Goal: Communication & Community: Answer question/provide support

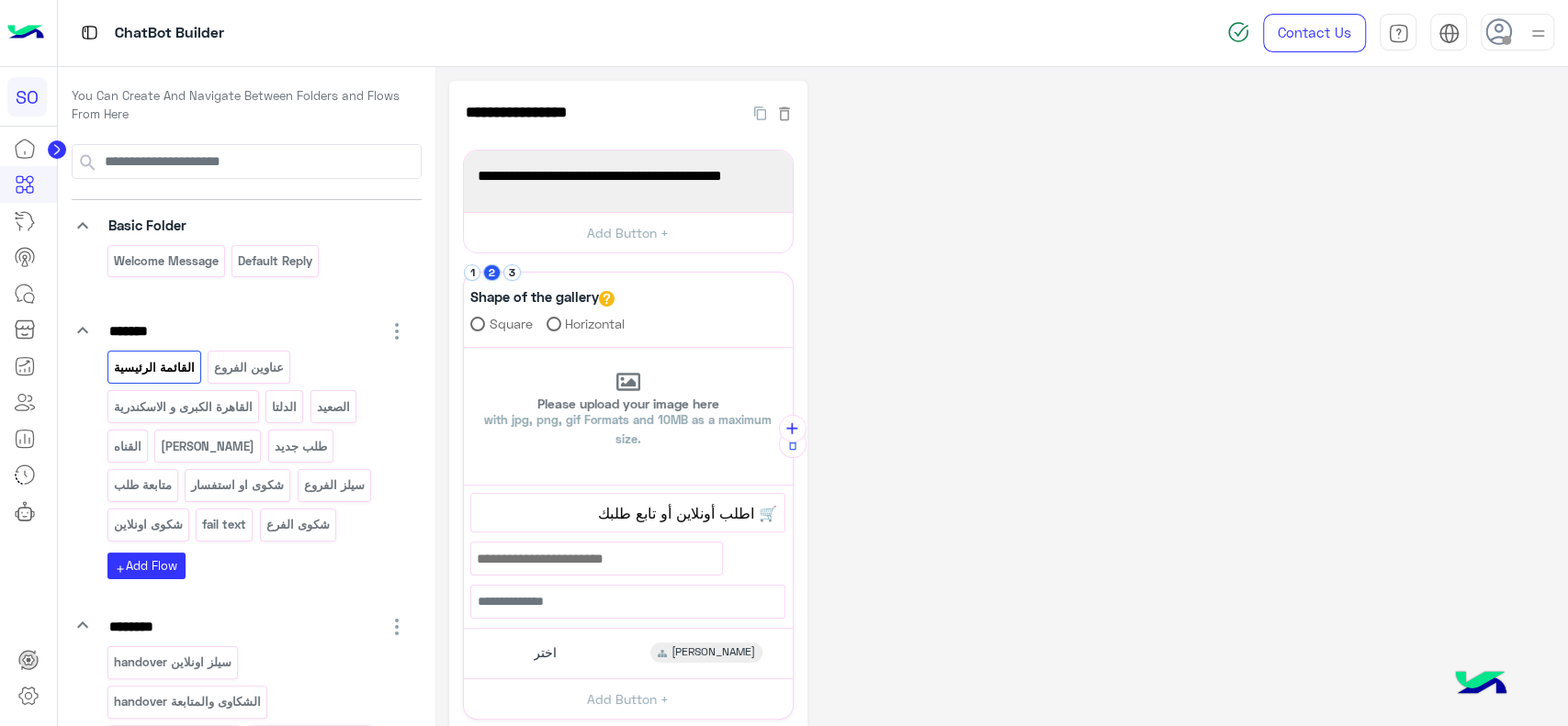
scroll to position [53, 0]
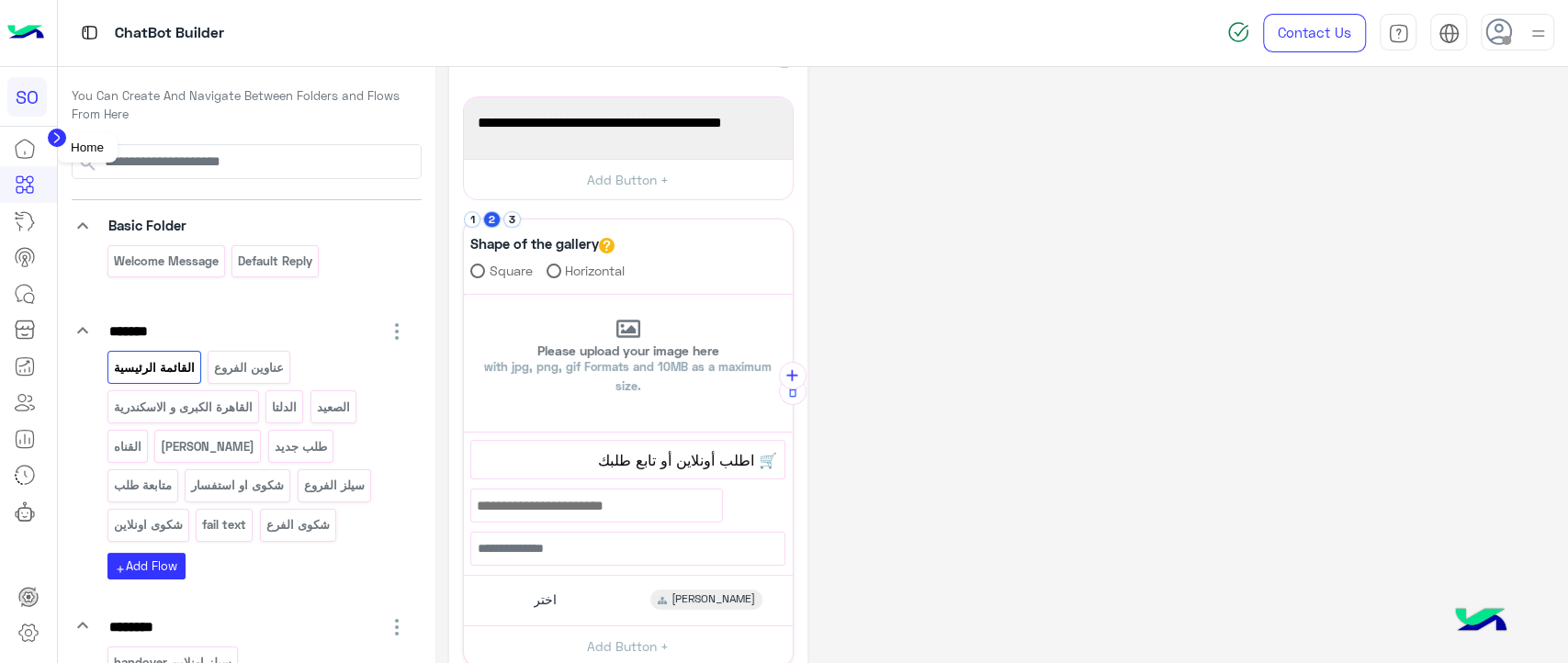
click at [22, 142] on icon at bounding box center [25, 149] width 22 height 22
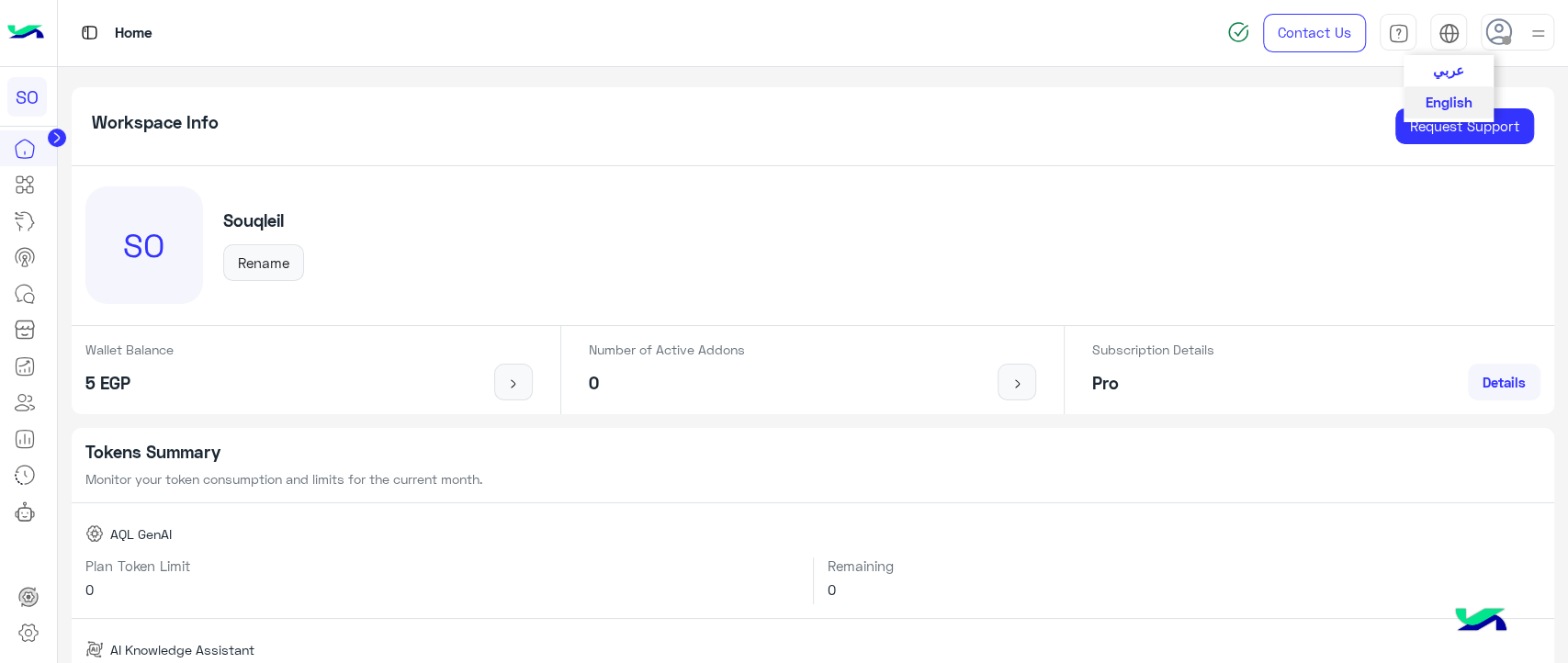
click at [1441, 75] on span "عربي" at bounding box center [1448, 70] width 31 height 17
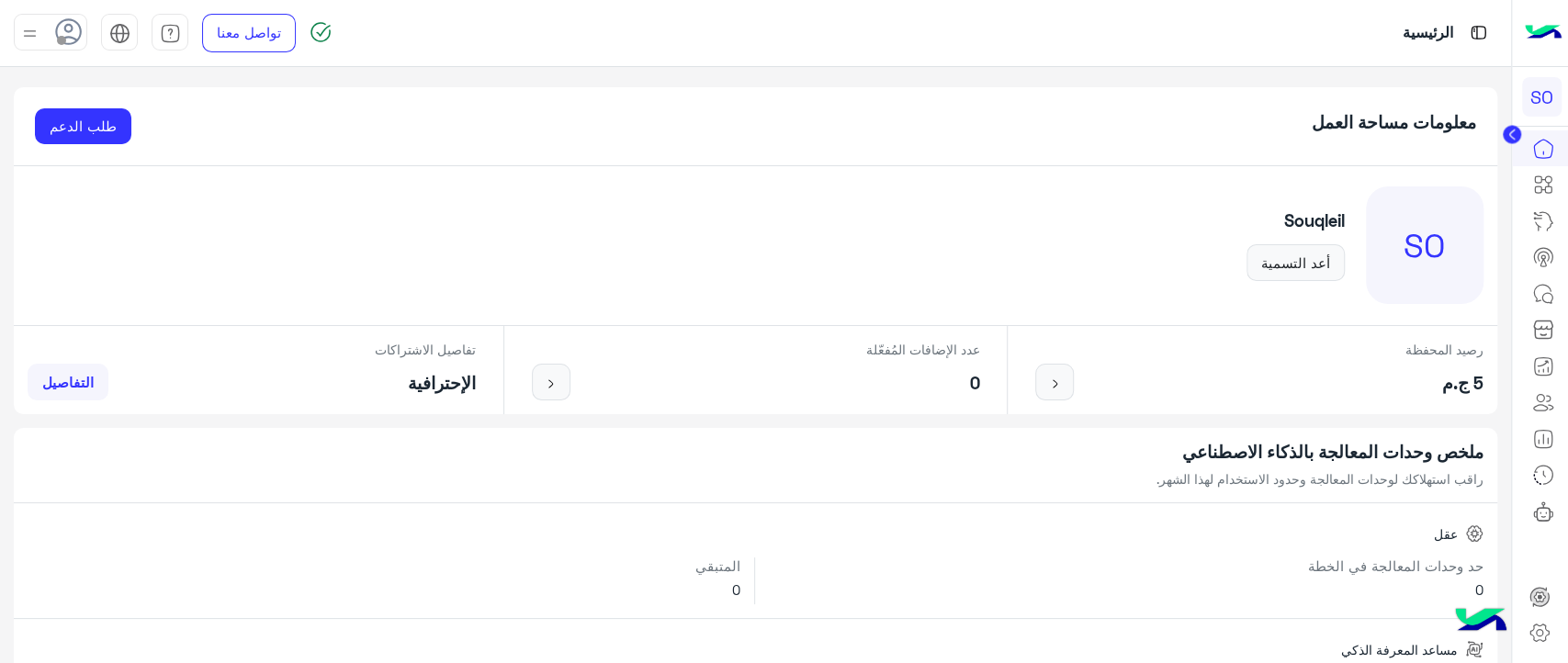
click at [74, 36] on use at bounding box center [69, 32] width 26 height 26
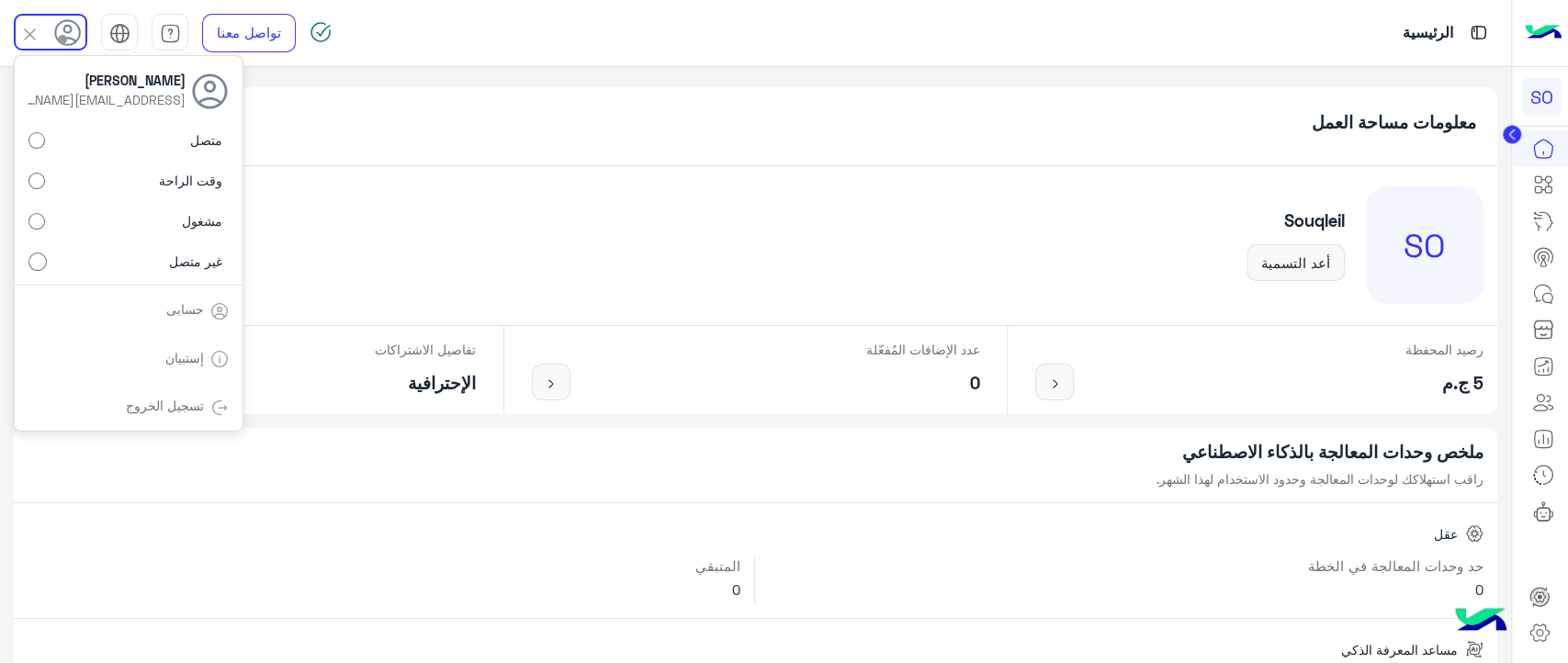
click at [184, 409] on link "تسجيل الخروج" at bounding box center [165, 405] width 79 height 16
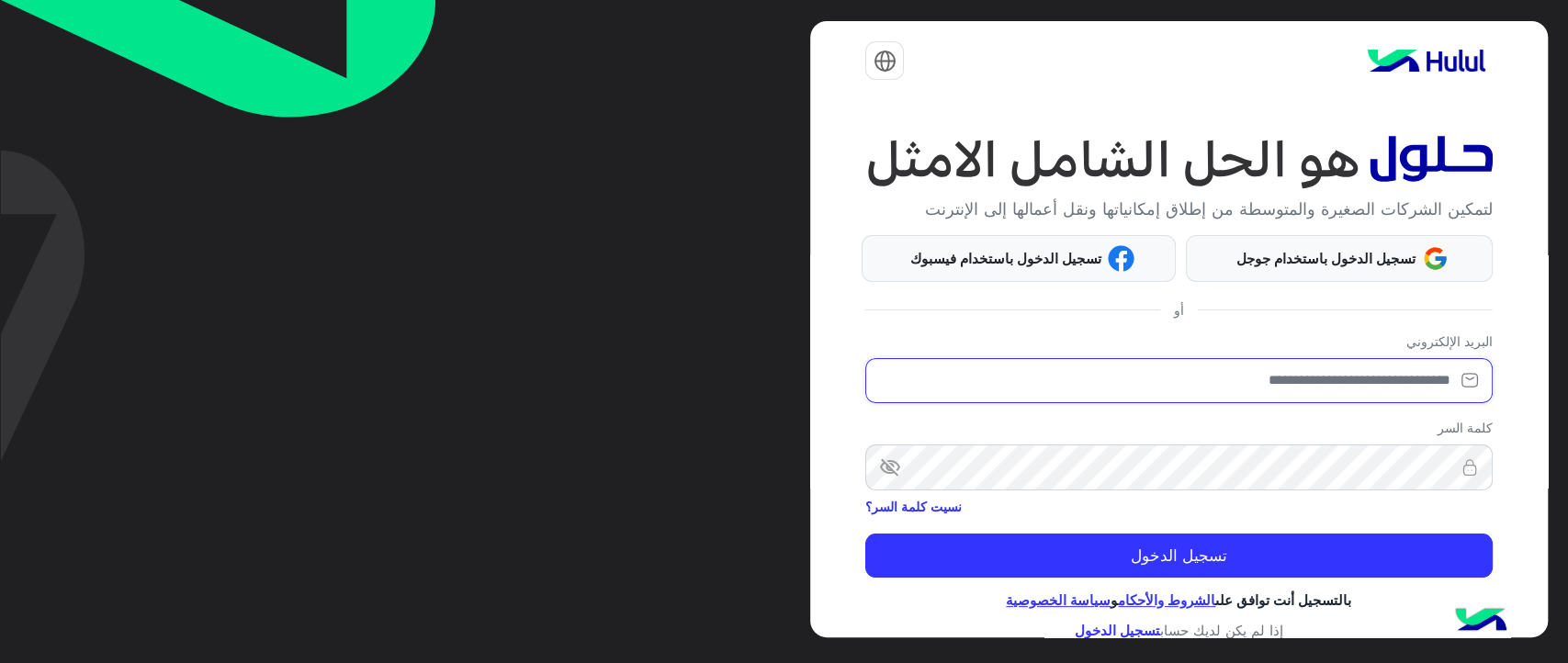
type input "**********"
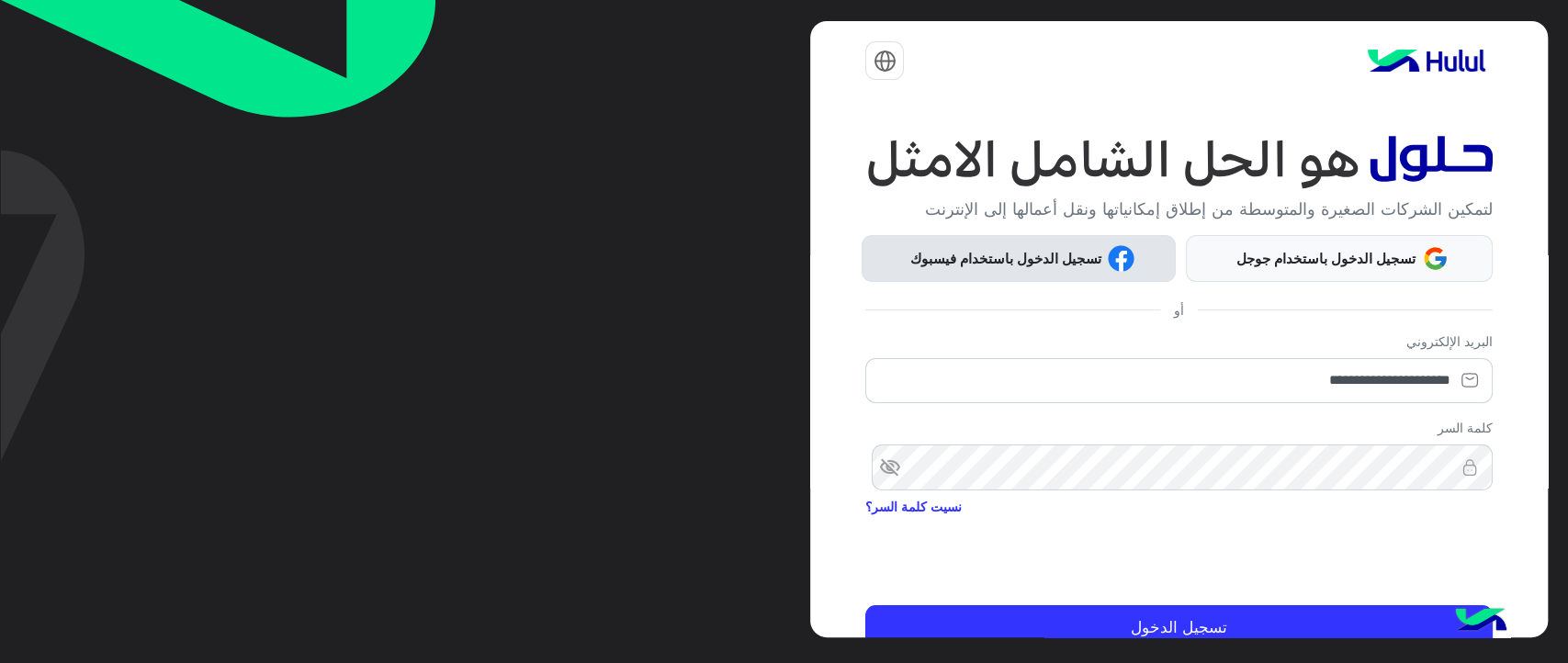
scroll to position [85, 0]
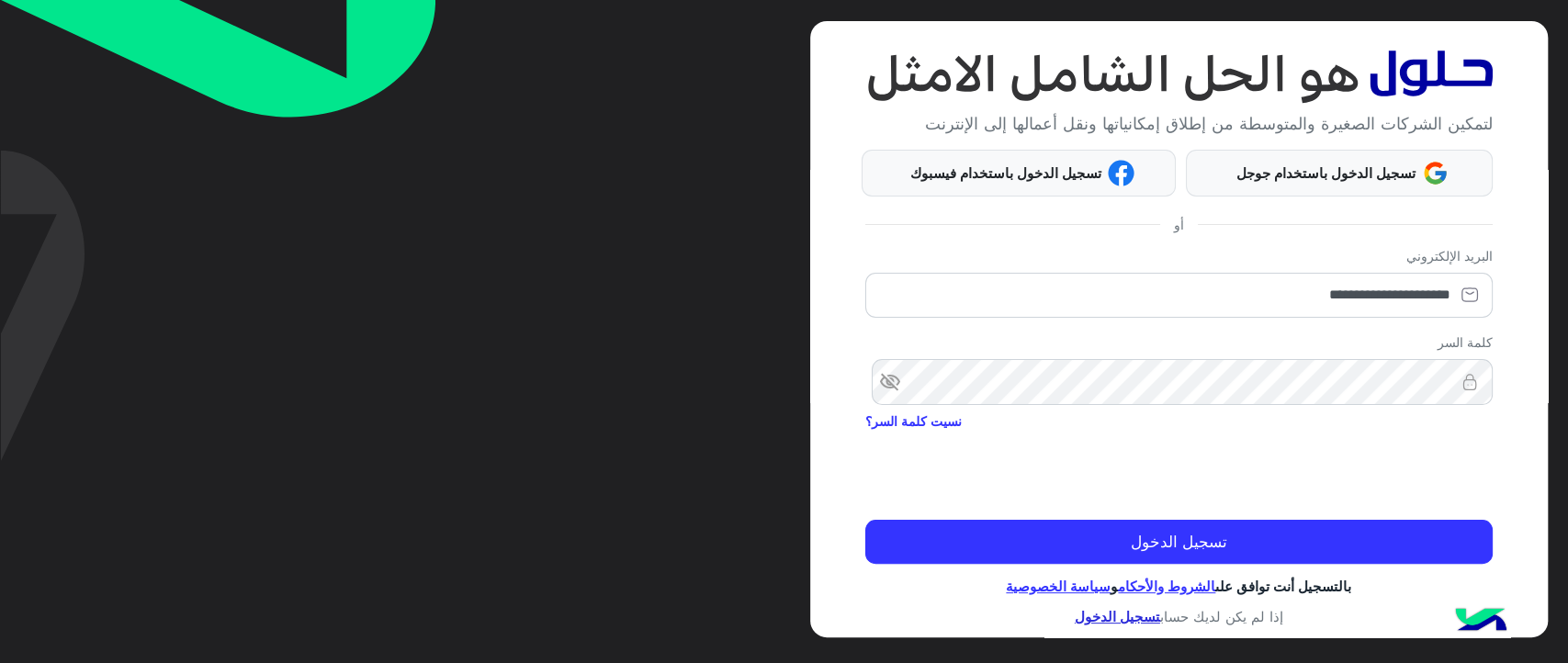
click at [1117, 617] on link "تسجيل الدخول" at bounding box center [1117, 616] width 85 height 17
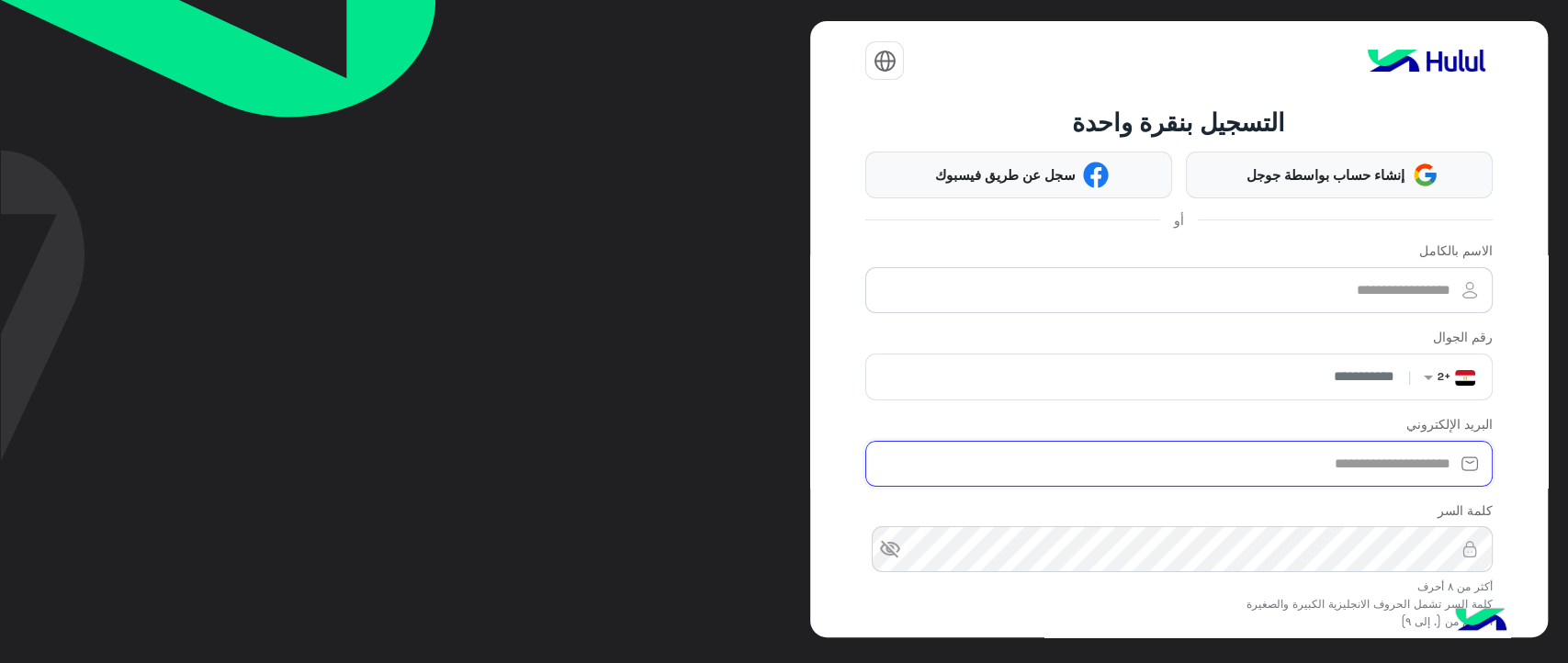
type input "**********"
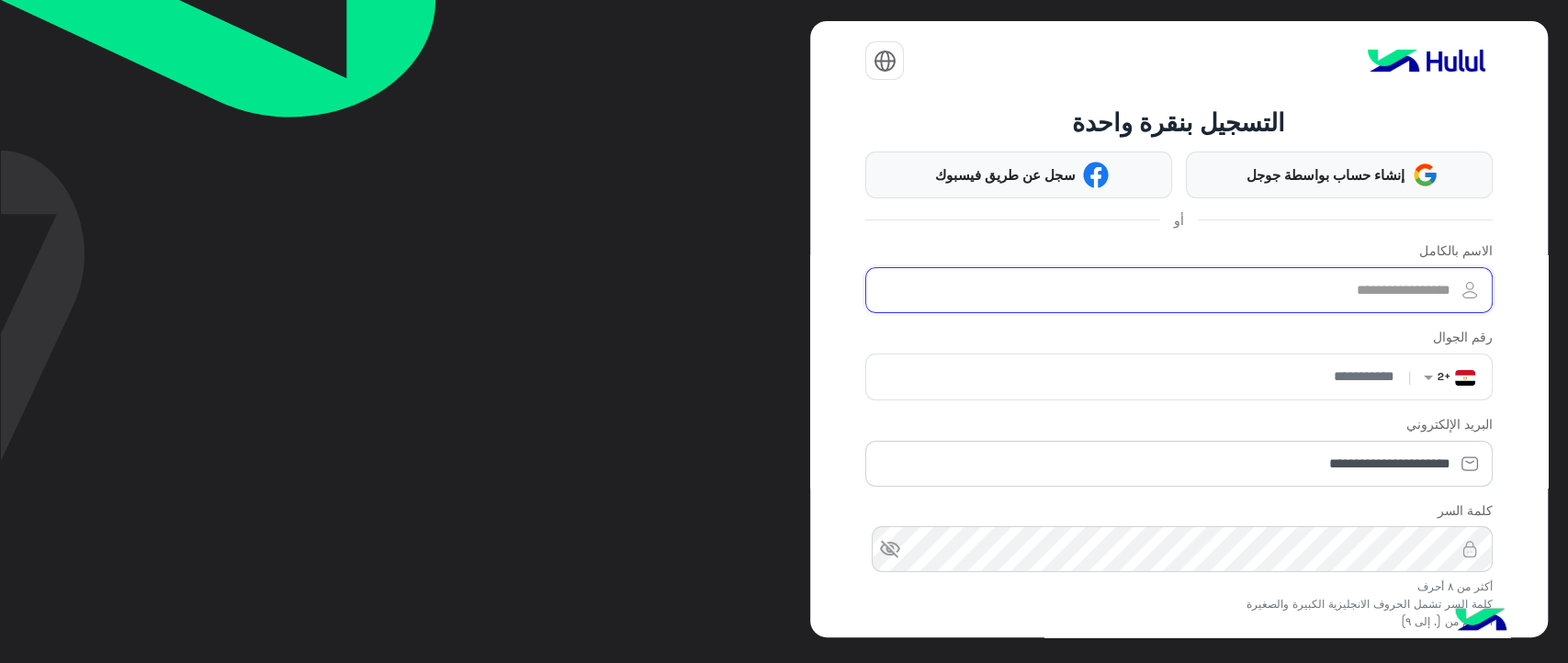
click at [1290, 301] on input "الاسم بالكامل" at bounding box center [1179, 290] width 626 height 46
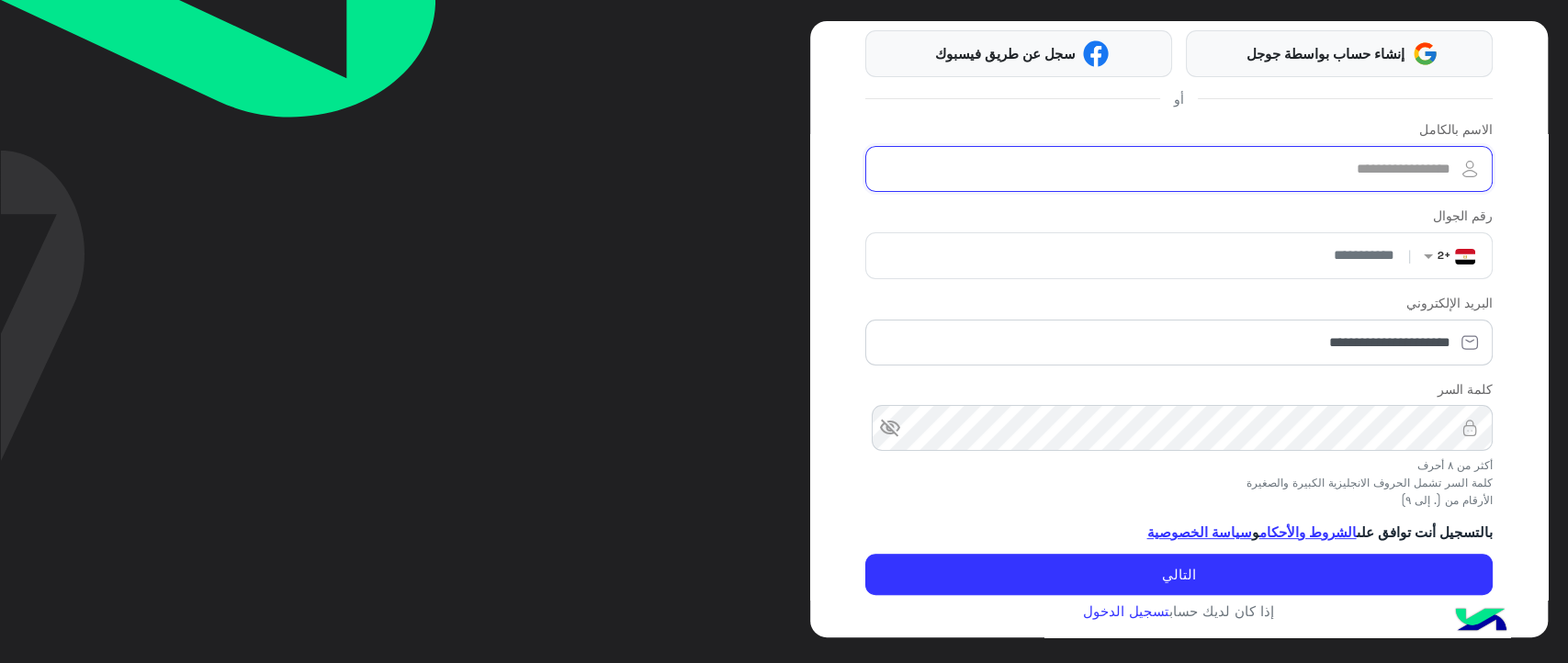
scroll to position [123, 0]
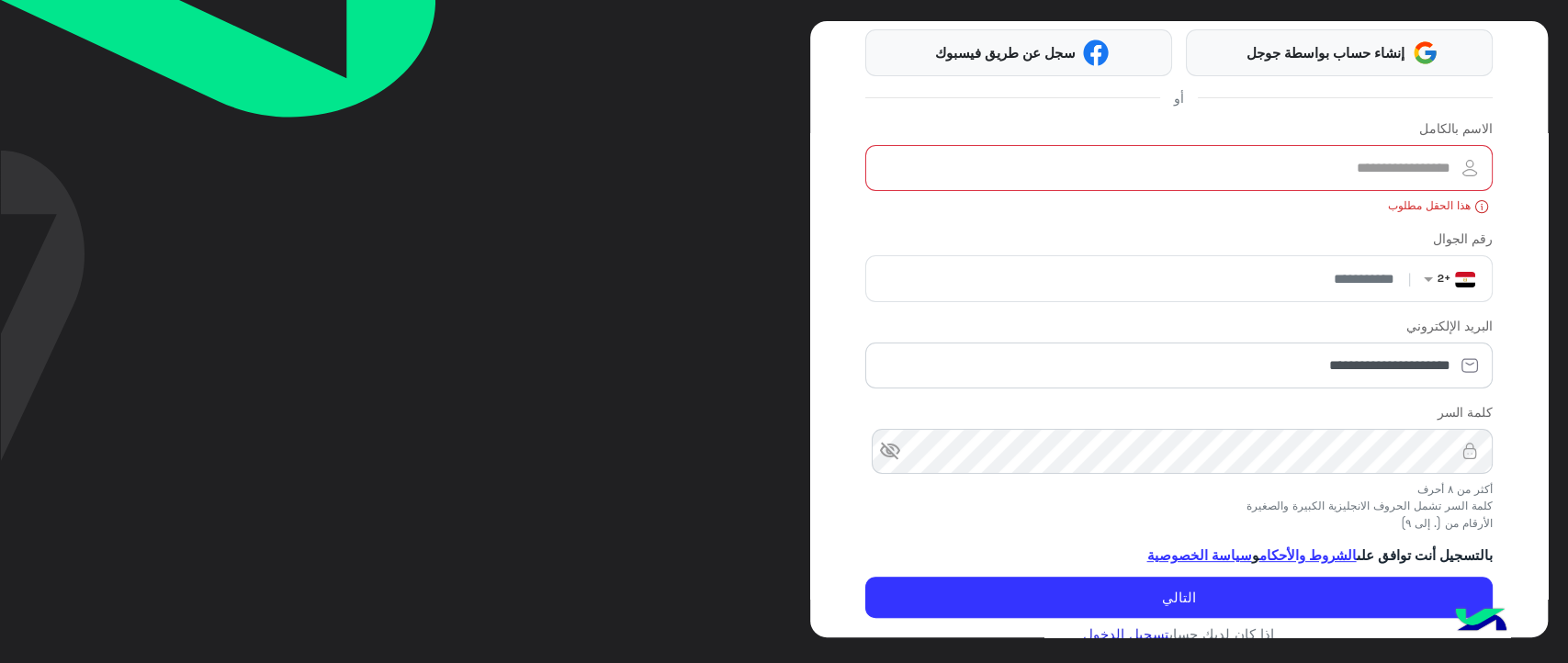
click at [1114, 614] on div "**********" at bounding box center [1179, 313] width 626 height 657
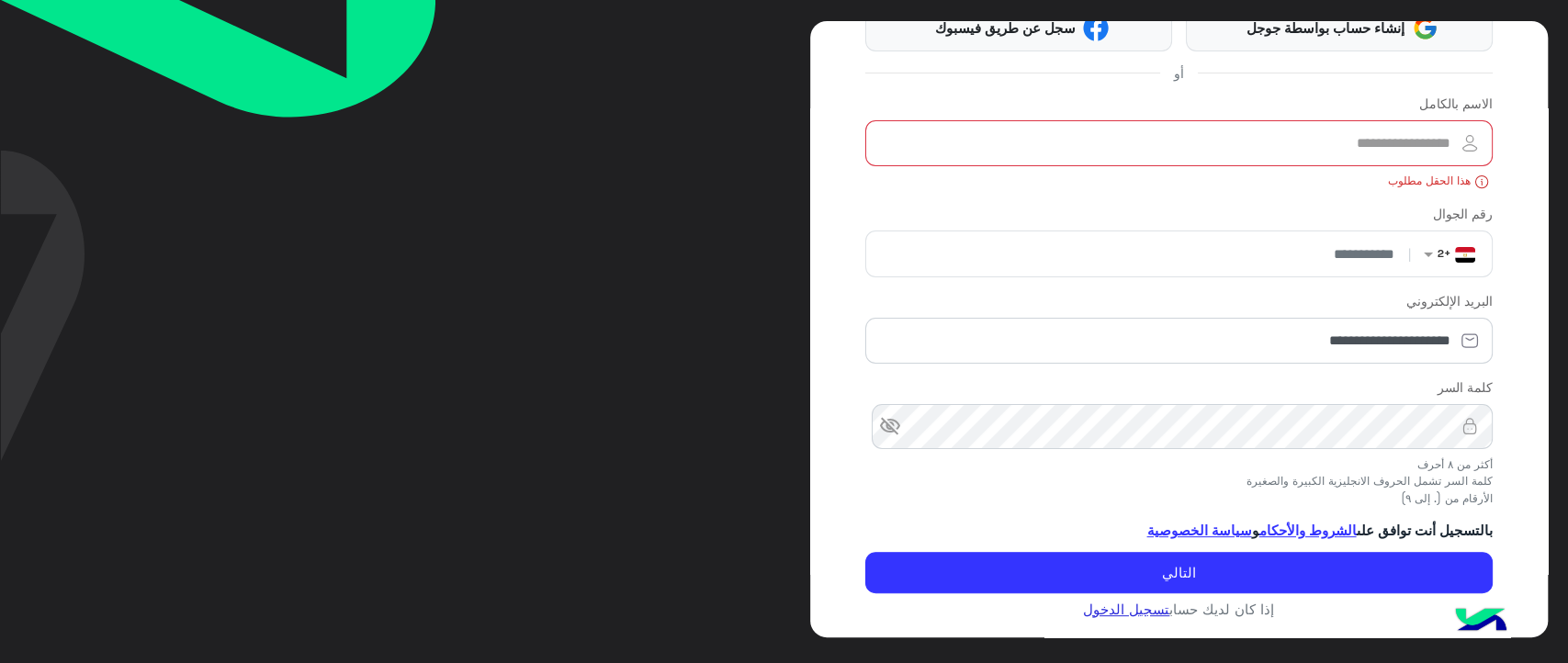
click at [1123, 606] on link "تسجيل الدخول" at bounding box center [1126, 610] width 86 height 17
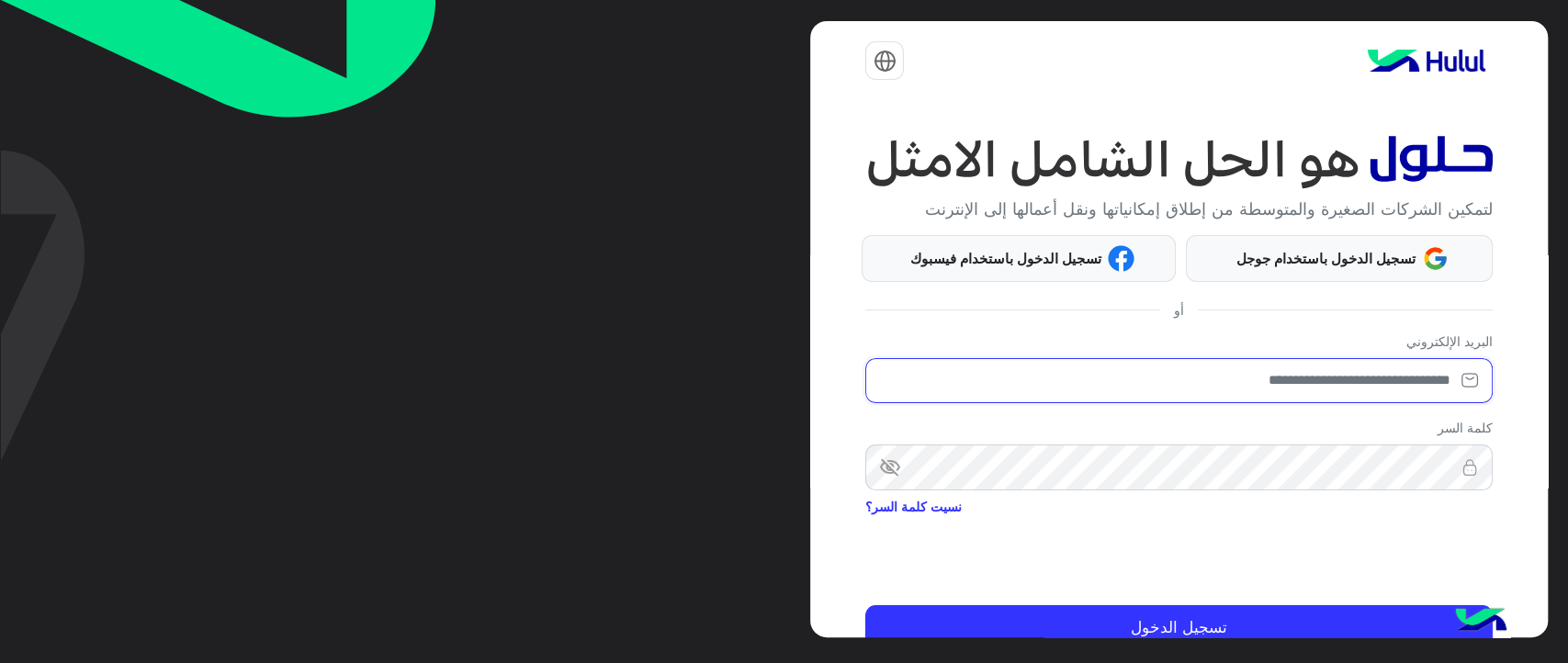
type input "**********"
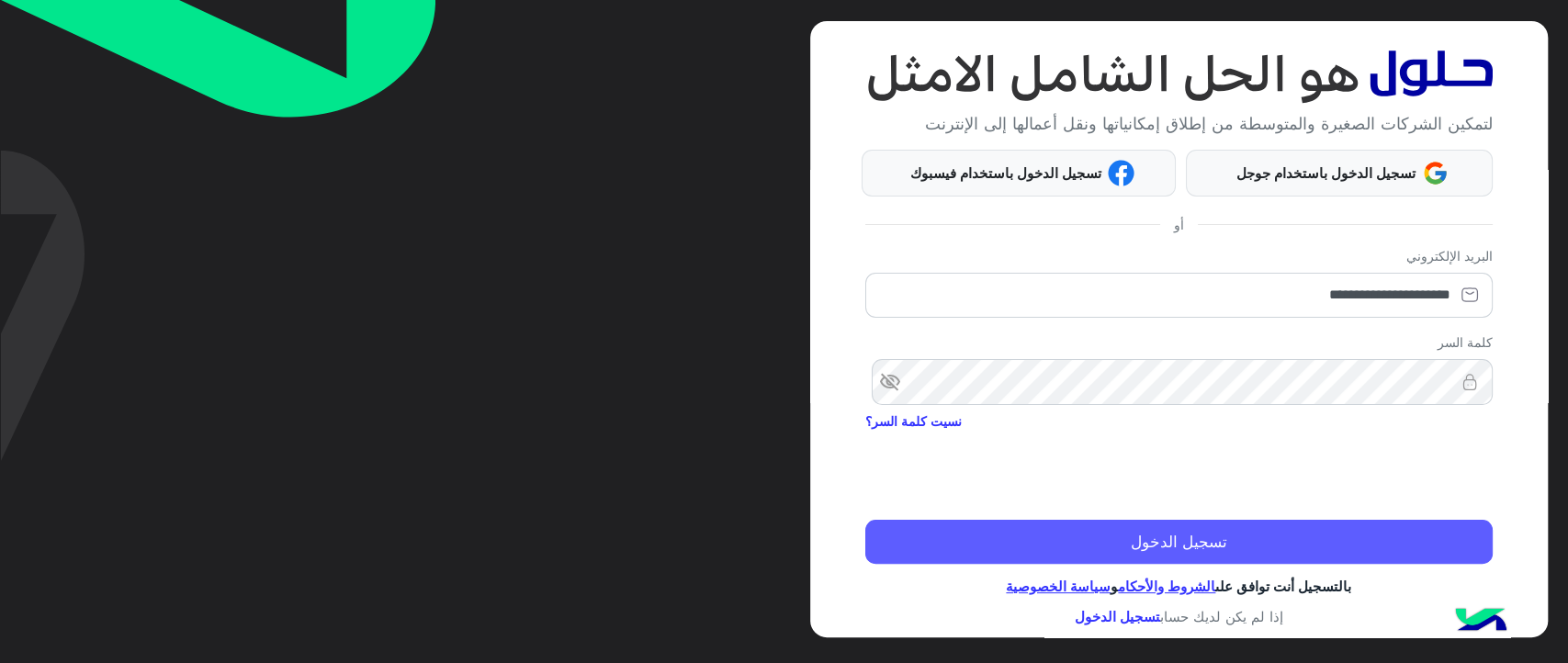
click at [1212, 550] on button "تسجيل الدخول" at bounding box center [1179, 541] width 626 height 44
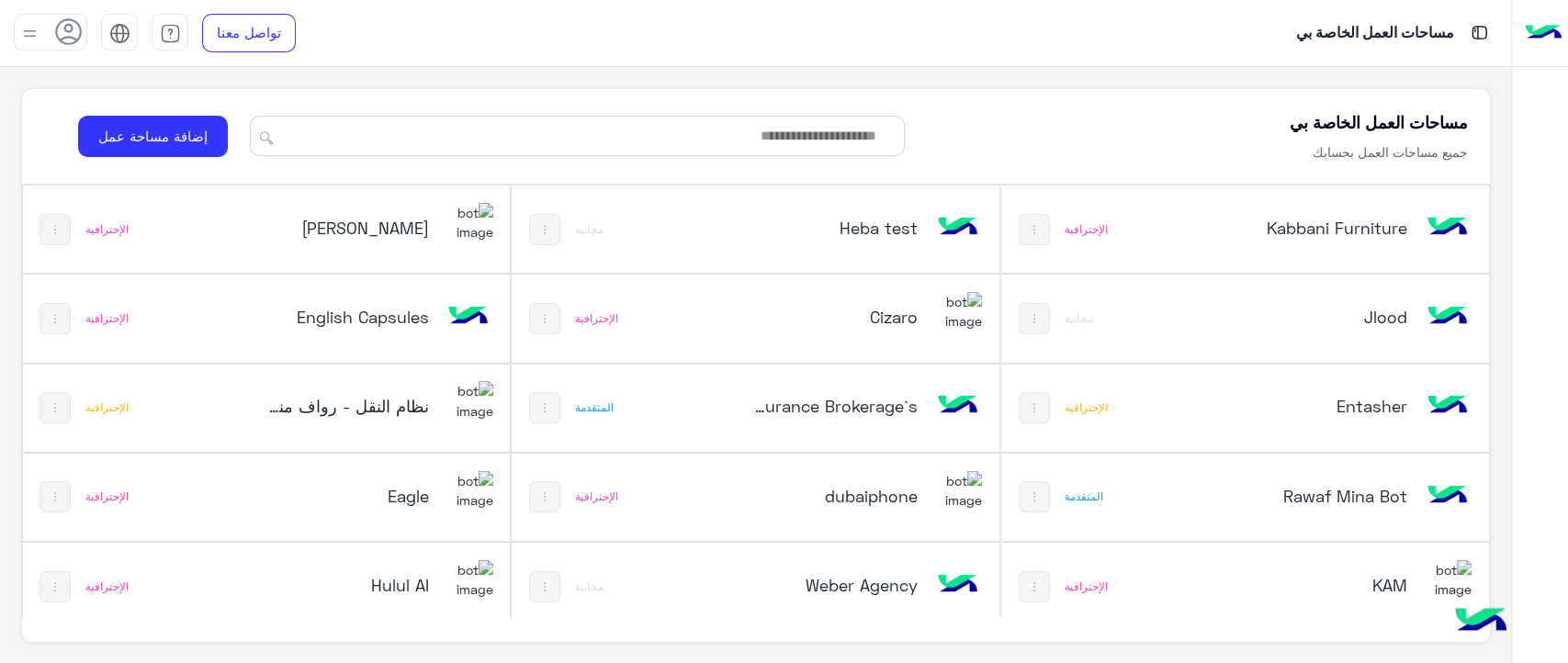
scroll to position [904, 0]
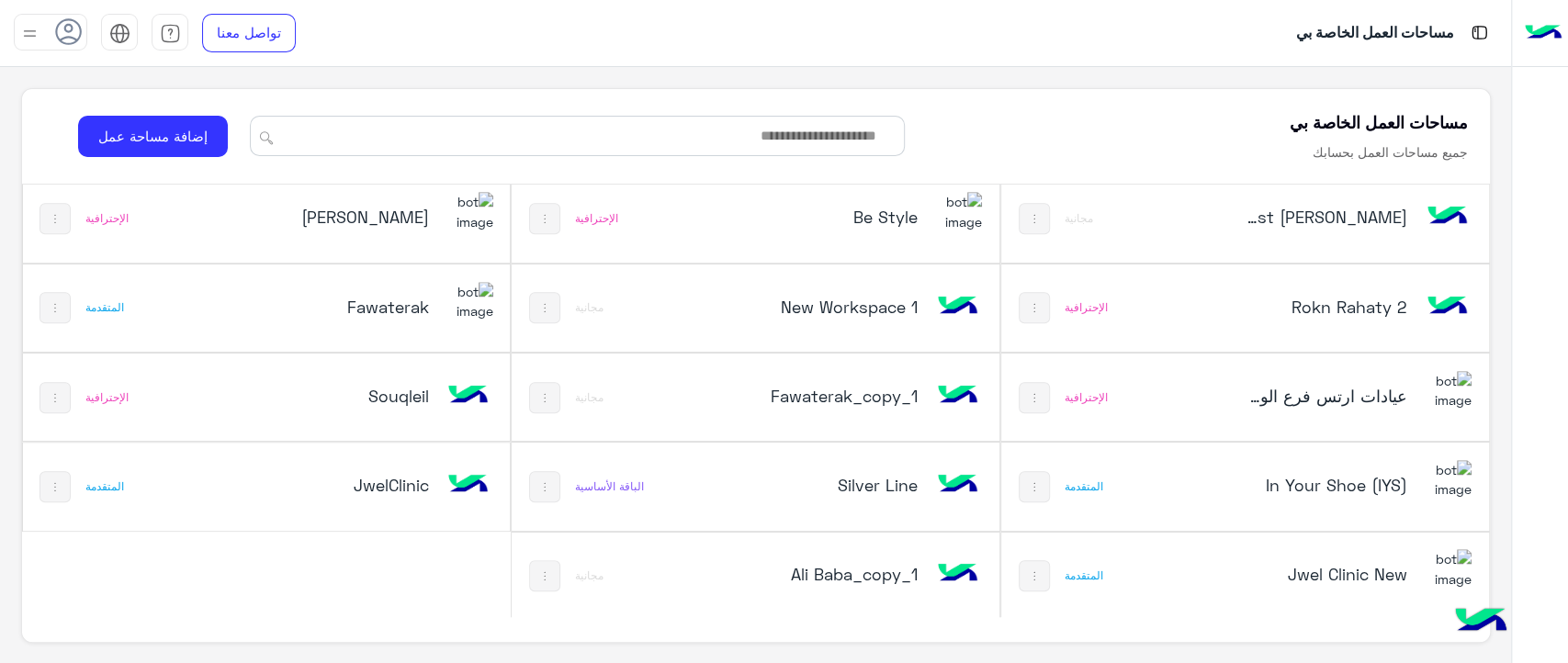
click at [374, 390] on h5 "Souqleil" at bounding box center [347, 396] width 164 height 22
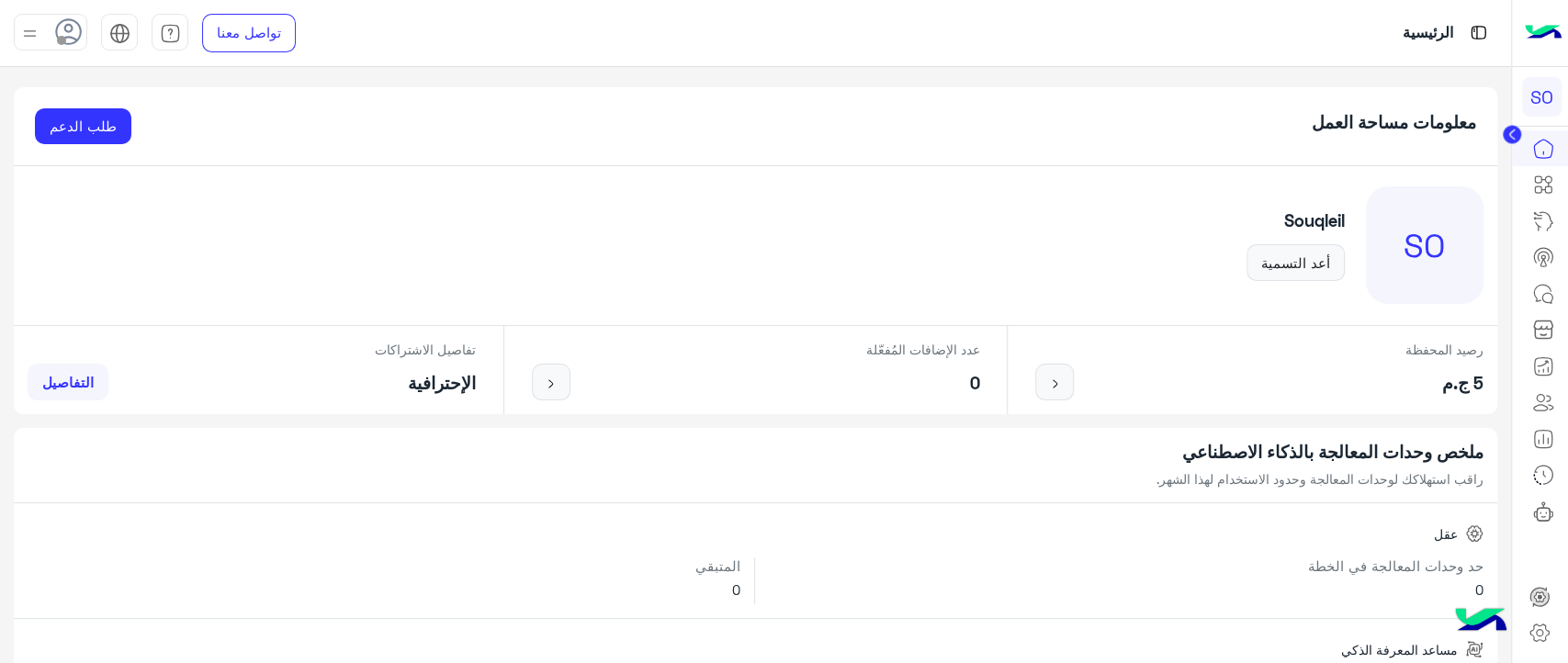
click at [1512, 141] on circle at bounding box center [1512, 136] width 19 height 19
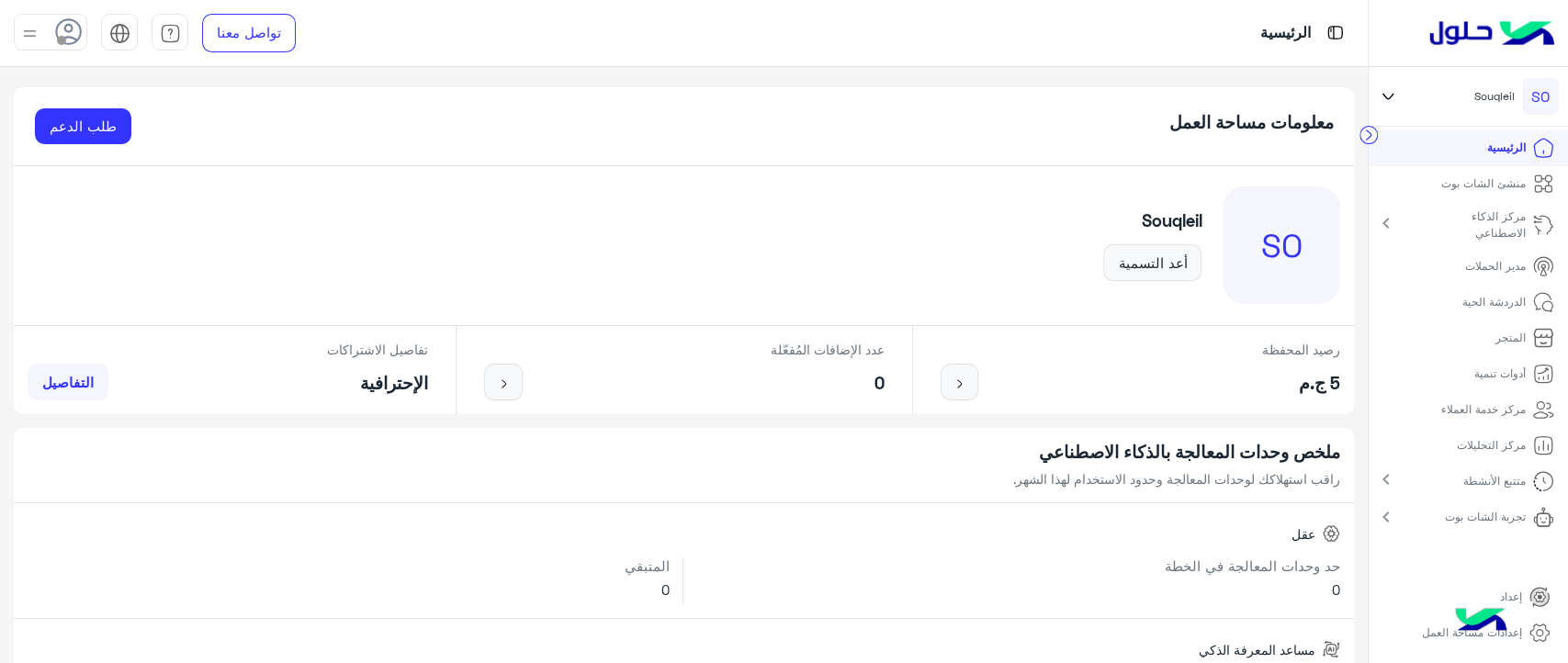
click at [1426, 184] on li "منشئ الشات بوت" at bounding box center [1468, 184] width 199 height 36
click at [1454, 186] on p "منشئ الشات بوت" at bounding box center [1484, 184] width 84 height 17
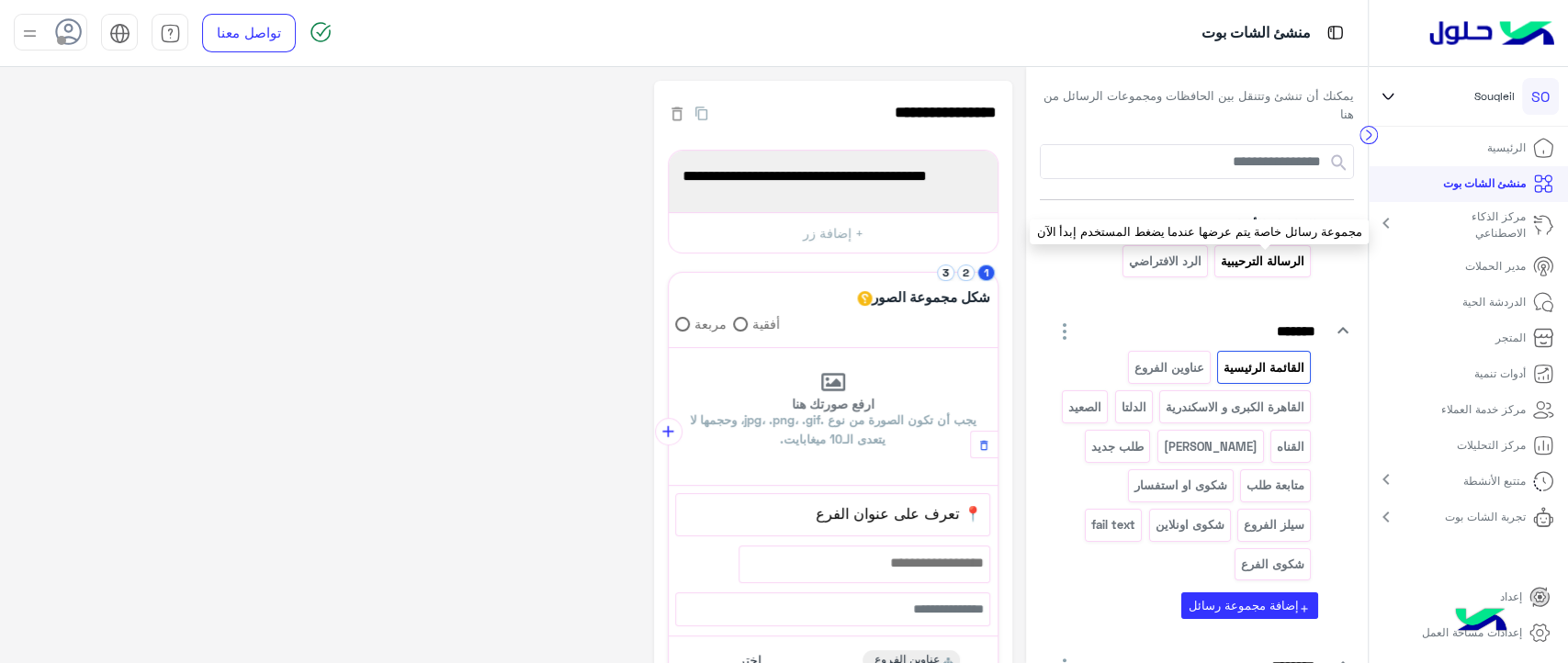
click at [1244, 265] on p "الرسالة الترحيبية" at bounding box center [1263, 261] width 86 height 22
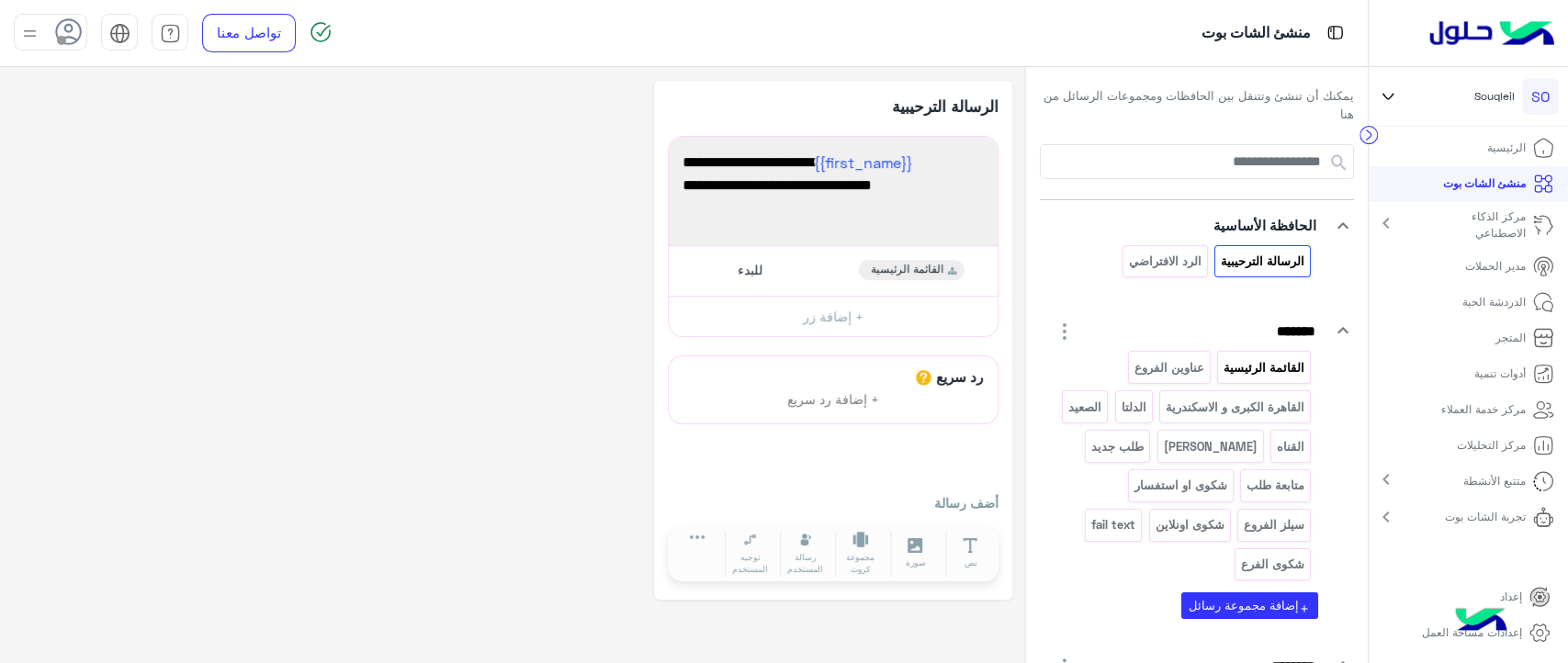
click at [1243, 358] on p "القائمة الرئيسية" at bounding box center [1264, 368] width 83 height 22
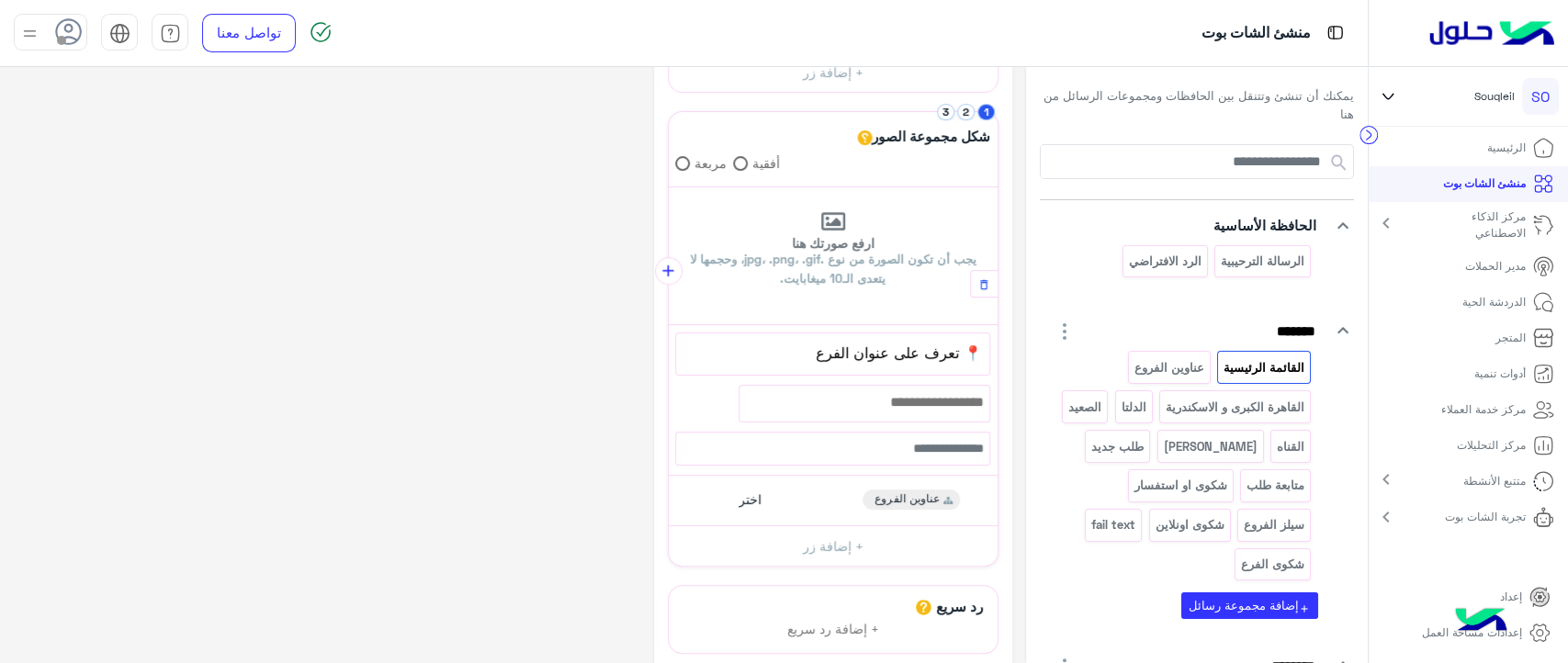
scroll to position [162, 0]
click at [963, 111] on button "2" at bounding box center [966, 111] width 18 height 18
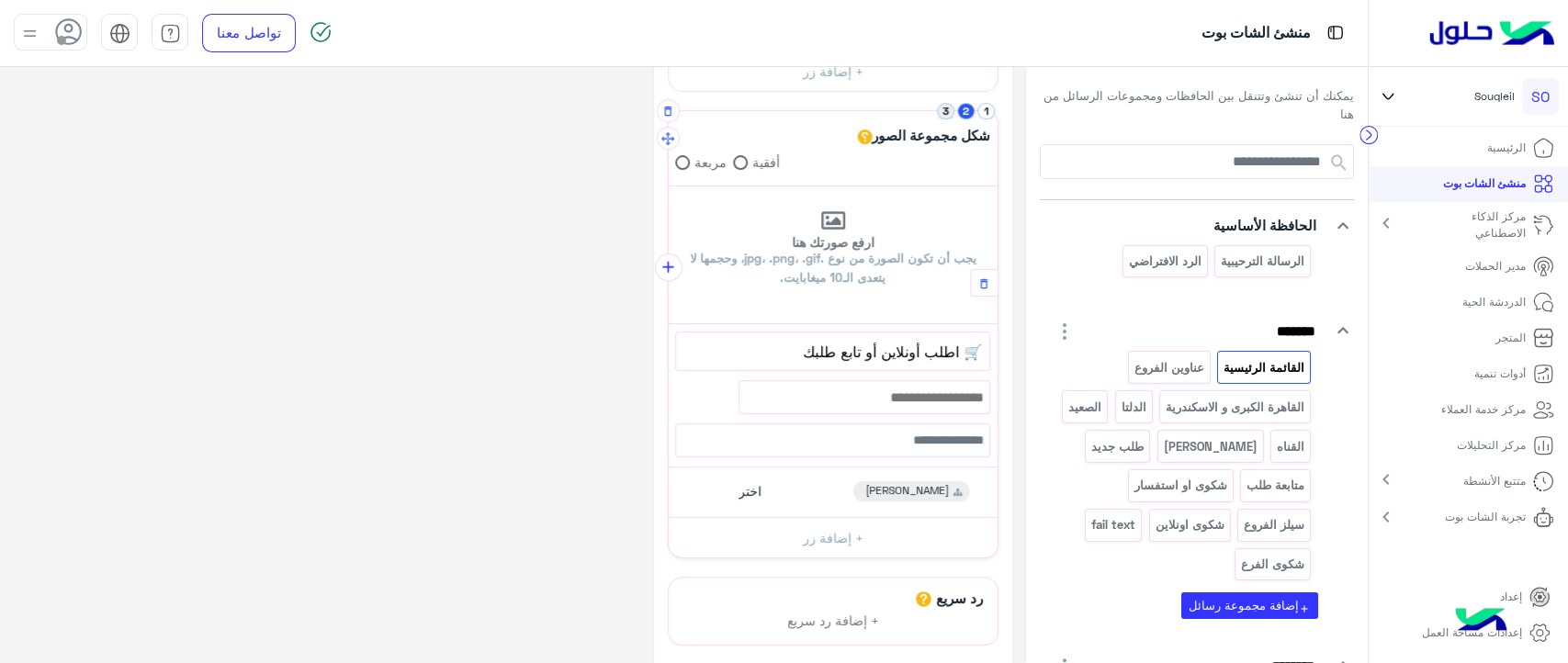
click at [950, 111] on button "3" at bounding box center [945, 111] width 18 height 18
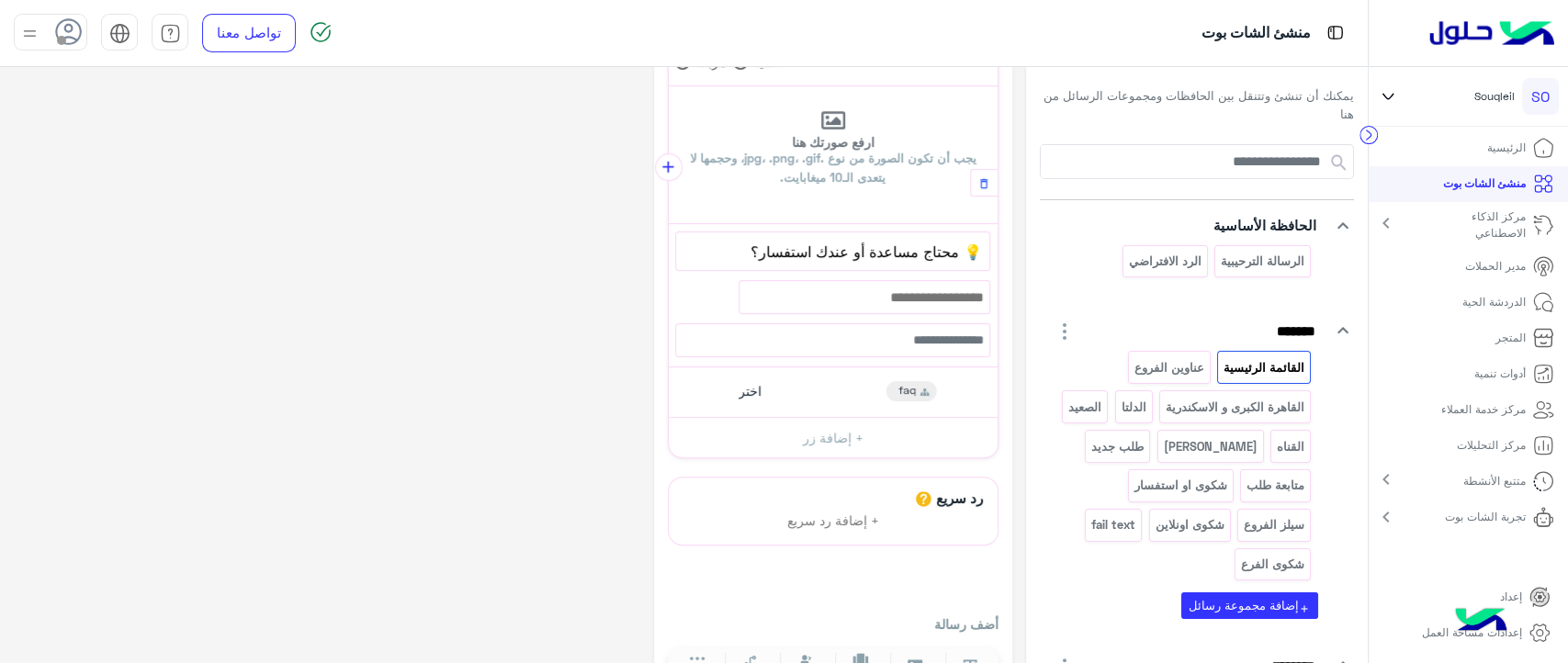
scroll to position [272, 0]
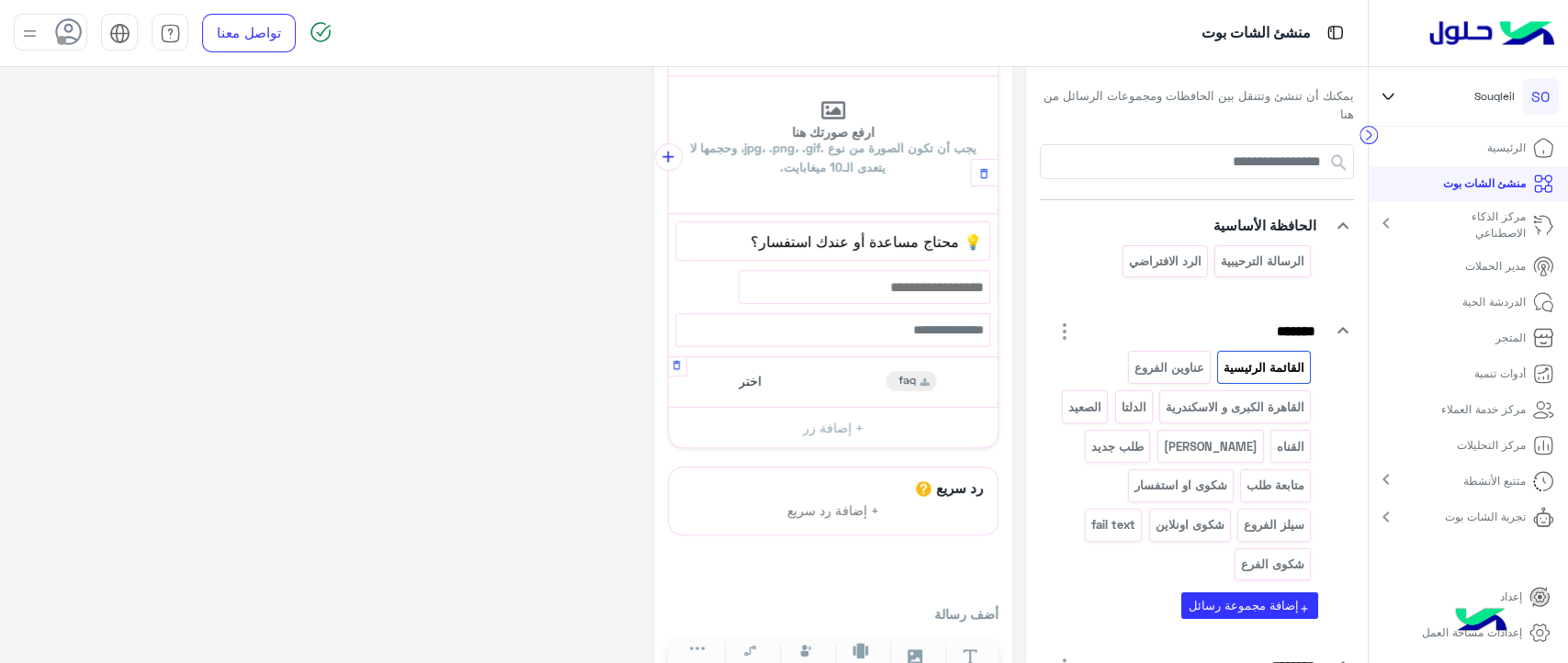
click at [926, 385] on icon at bounding box center [926, 382] width 9 height 17
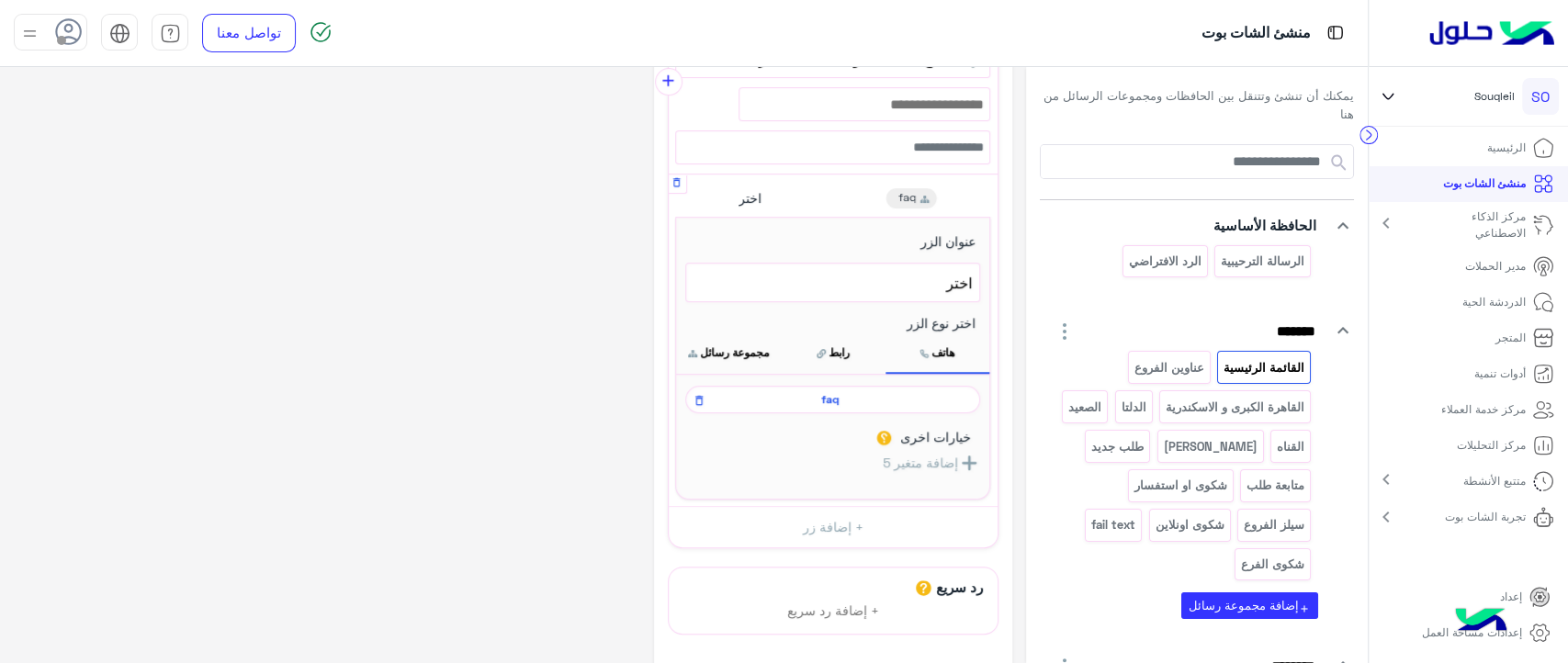
scroll to position [455, 0]
click at [873, 395] on span "faq" at bounding box center [829, 399] width 268 height 17
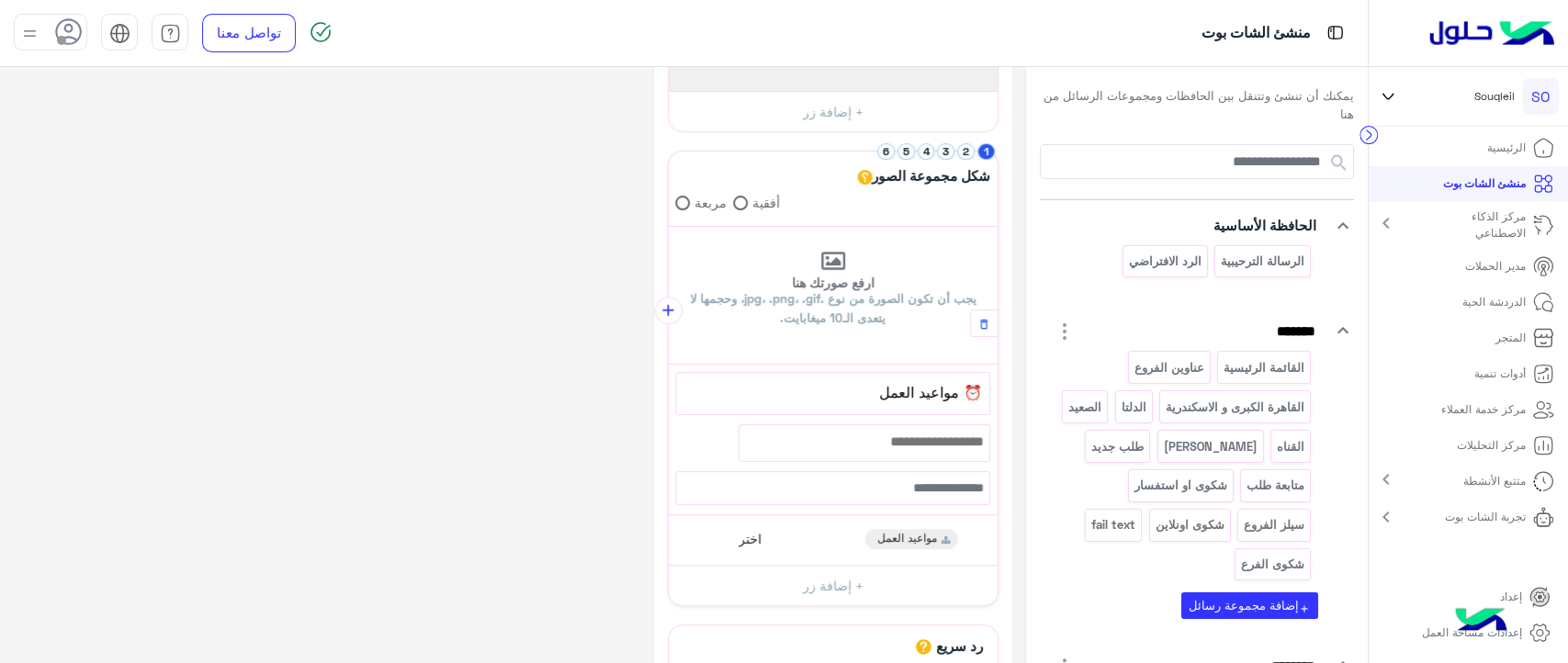
scroll to position [123, 0]
click at [971, 152] on button "2" at bounding box center [966, 151] width 18 height 18
click at [937, 157] on li "3" at bounding box center [947, 151] width 21 height 18
click at [943, 157] on button "3" at bounding box center [945, 151] width 18 height 18
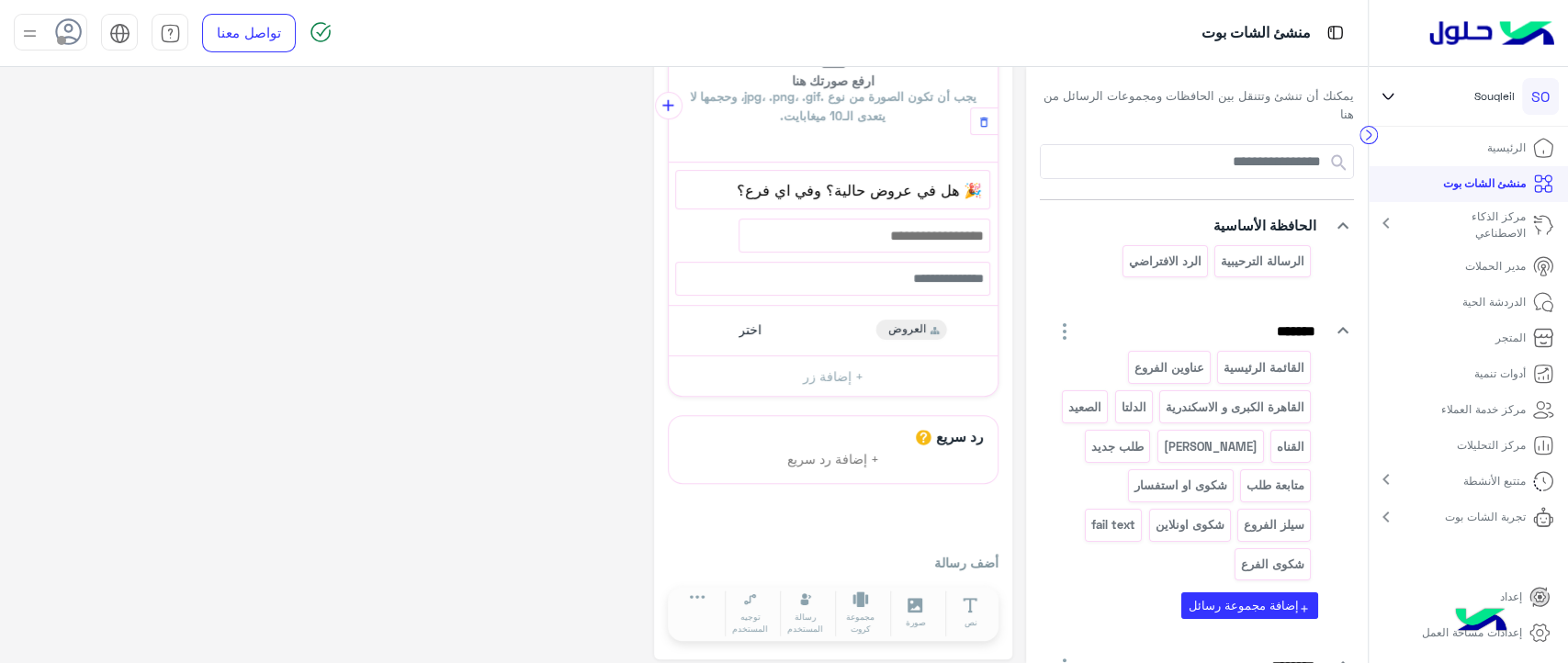
scroll to position [333, 0]
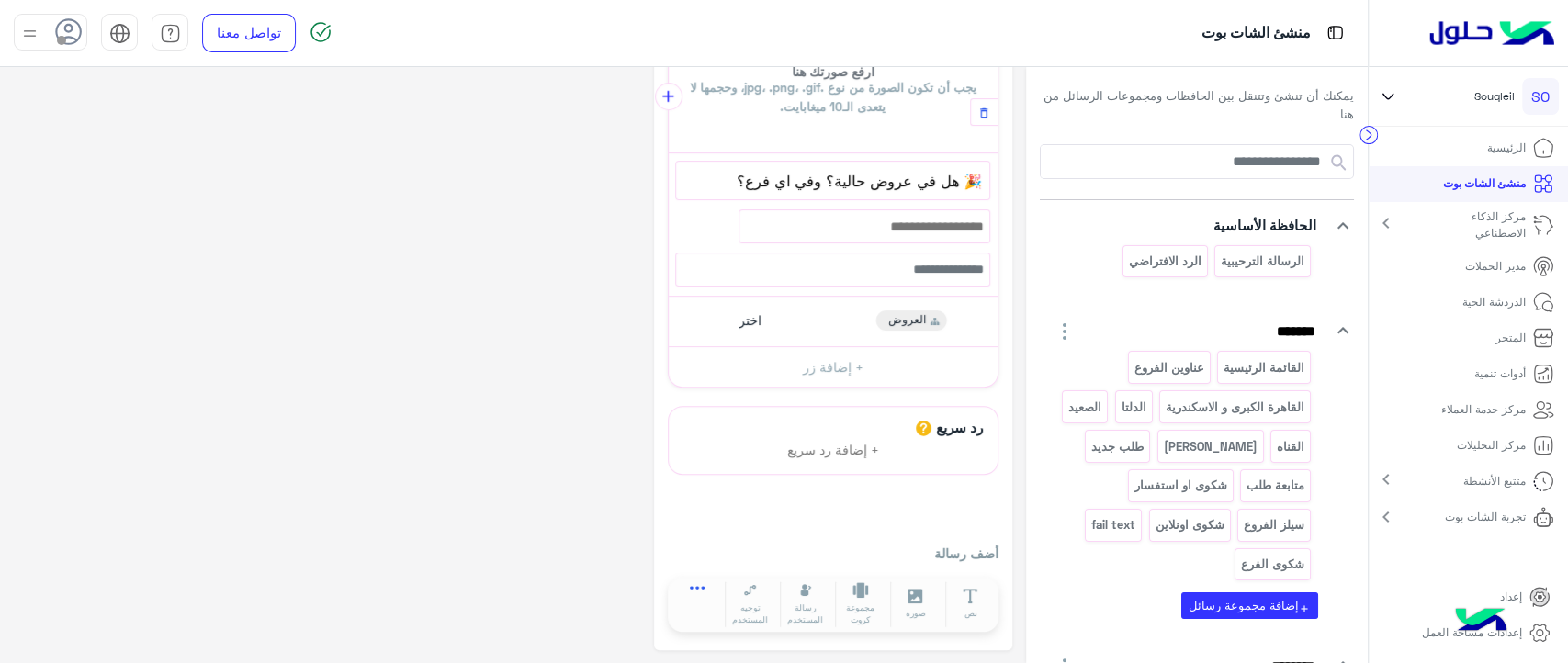
click at [695, 586] on icon at bounding box center [698, 594] width 16 height 16
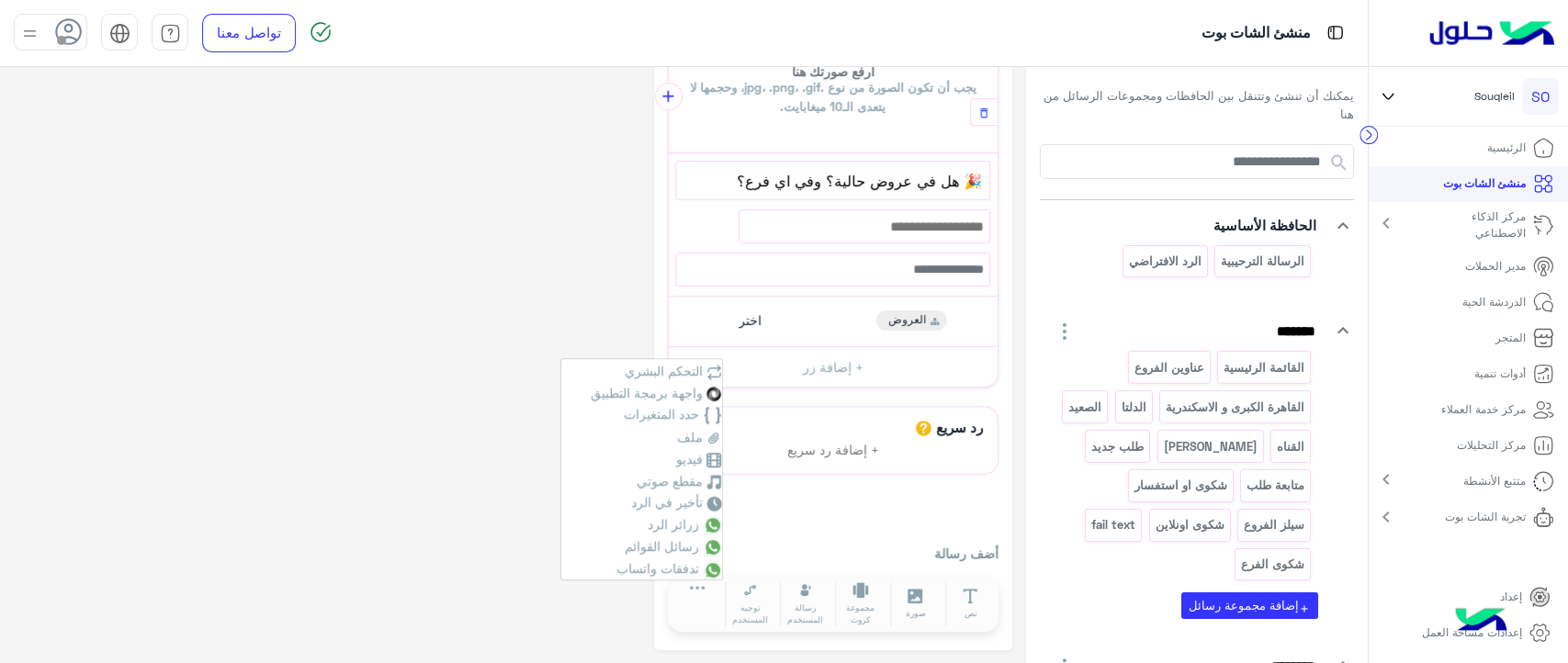
click at [431, 233] on div "**********" at bounding box center [513, 199] width 999 height 902
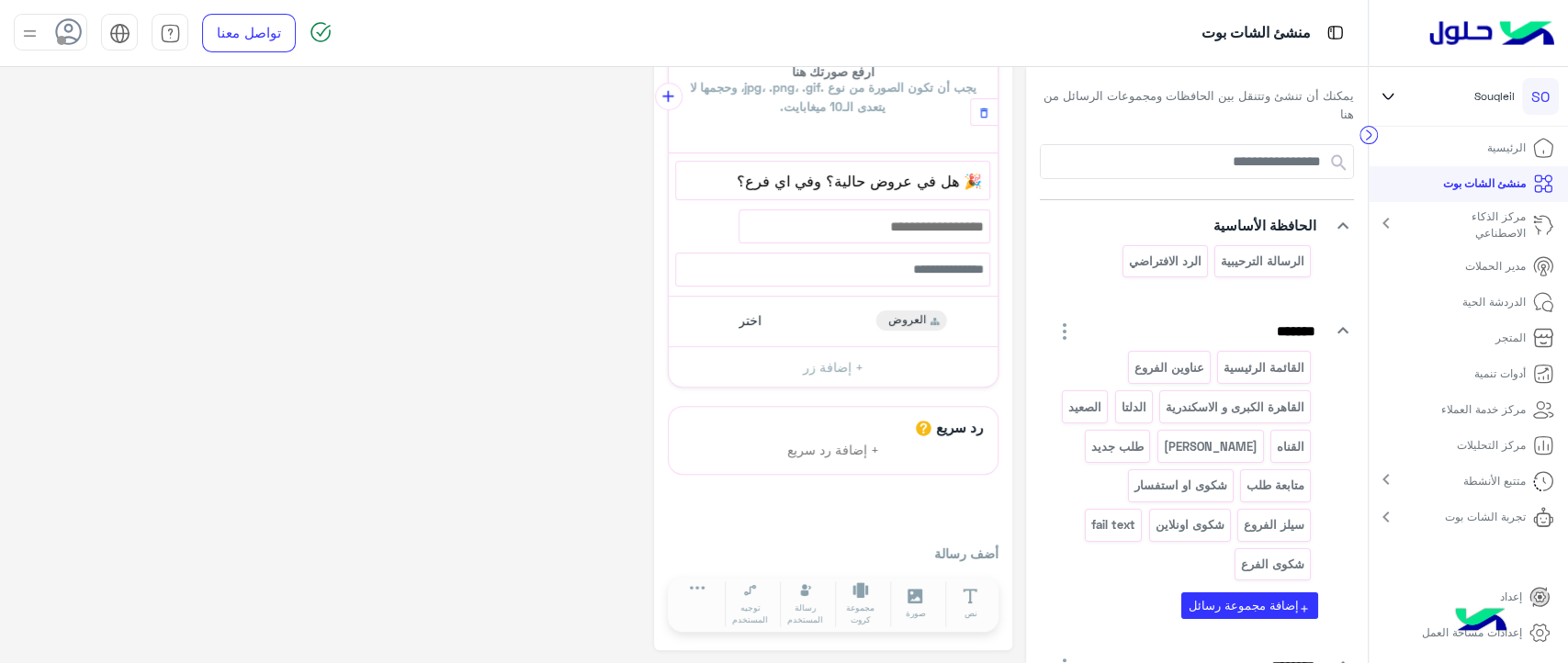
click at [1500, 262] on p "مدير الحملات" at bounding box center [1495, 267] width 61 height 17
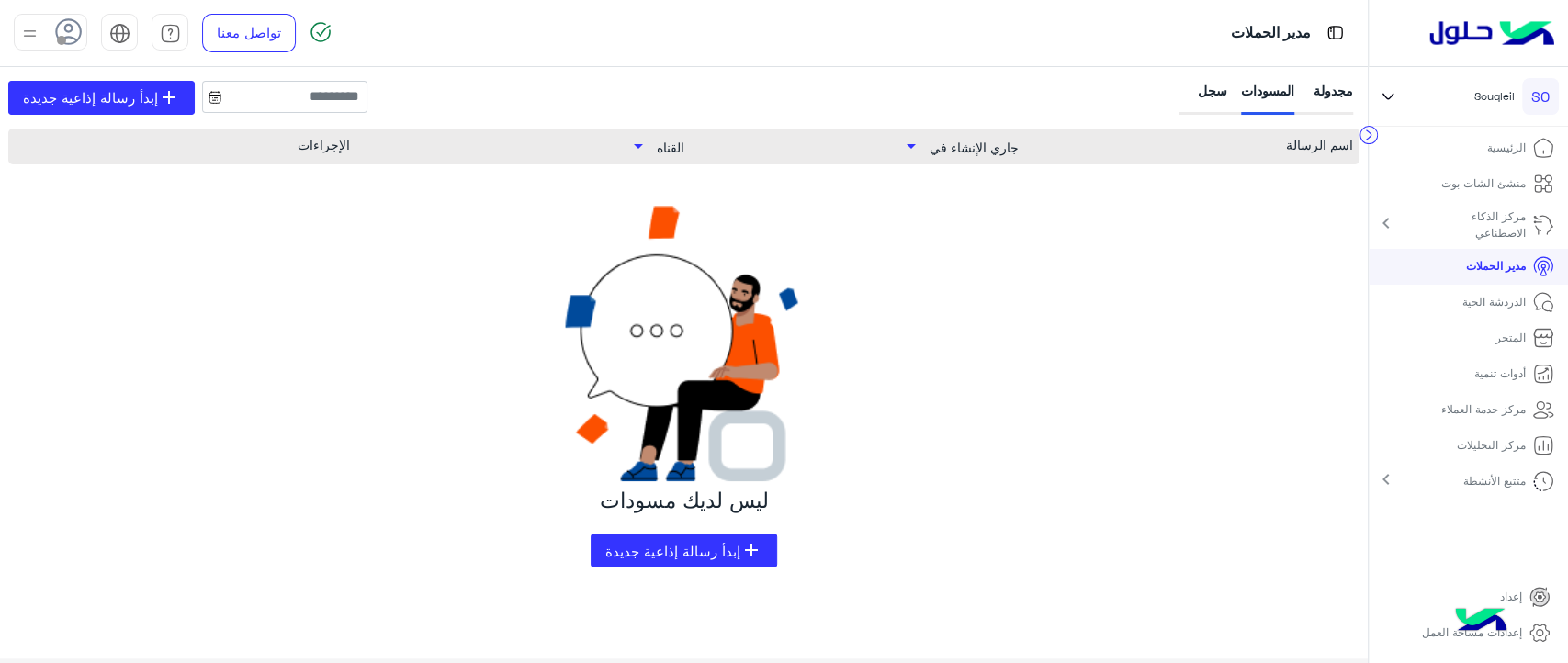
click at [1077, 312] on div "ليس لديك مسودات add إبدأ رسالة إذاعية جديدة" at bounding box center [683, 386] width 1351 height 362
click at [118, 100] on span "إبدأ رسالة إذاعية جديدة" at bounding box center [91, 97] width 135 height 22
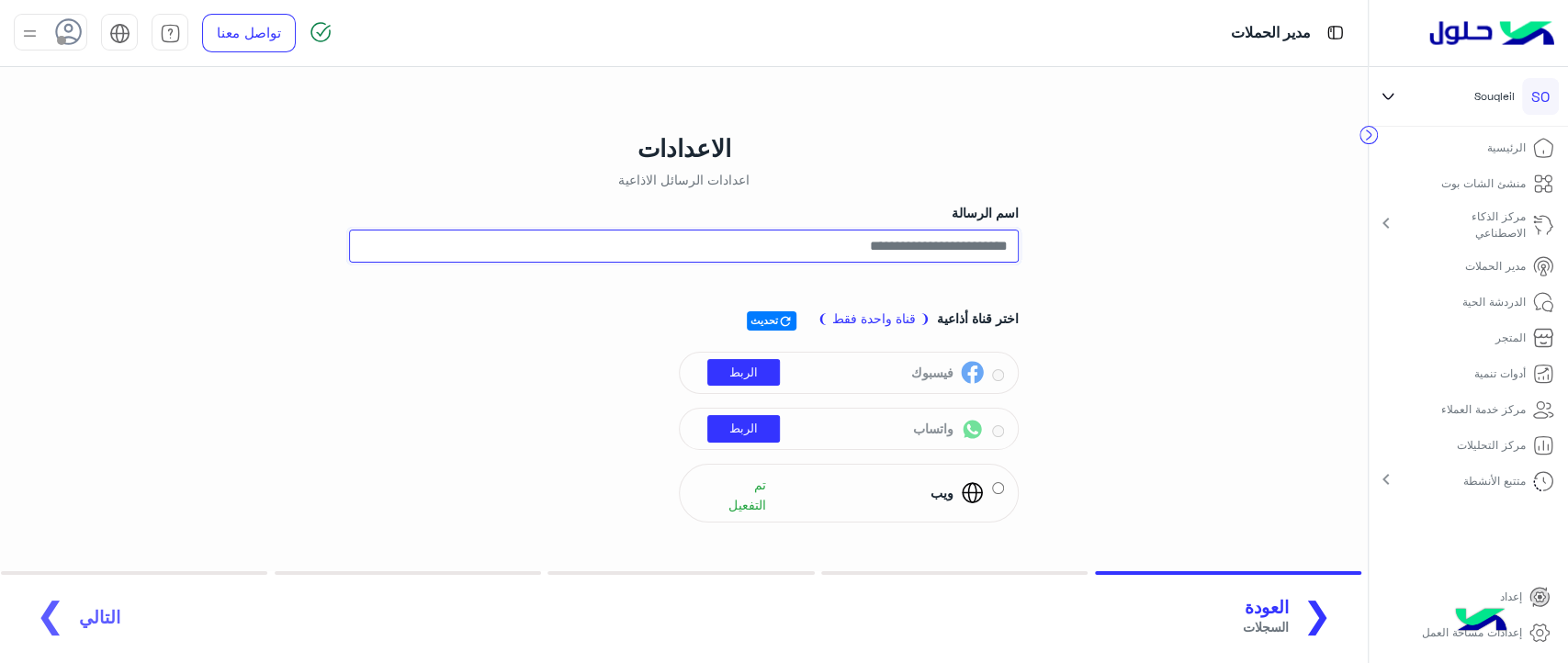
click at [774, 248] on input "اسم الرسالة" at bounding box center [683, 246] width 669 height 33
type input "******"
click at [1388, 90] on icon at bounding box center [1388, 96] width 21 height 22
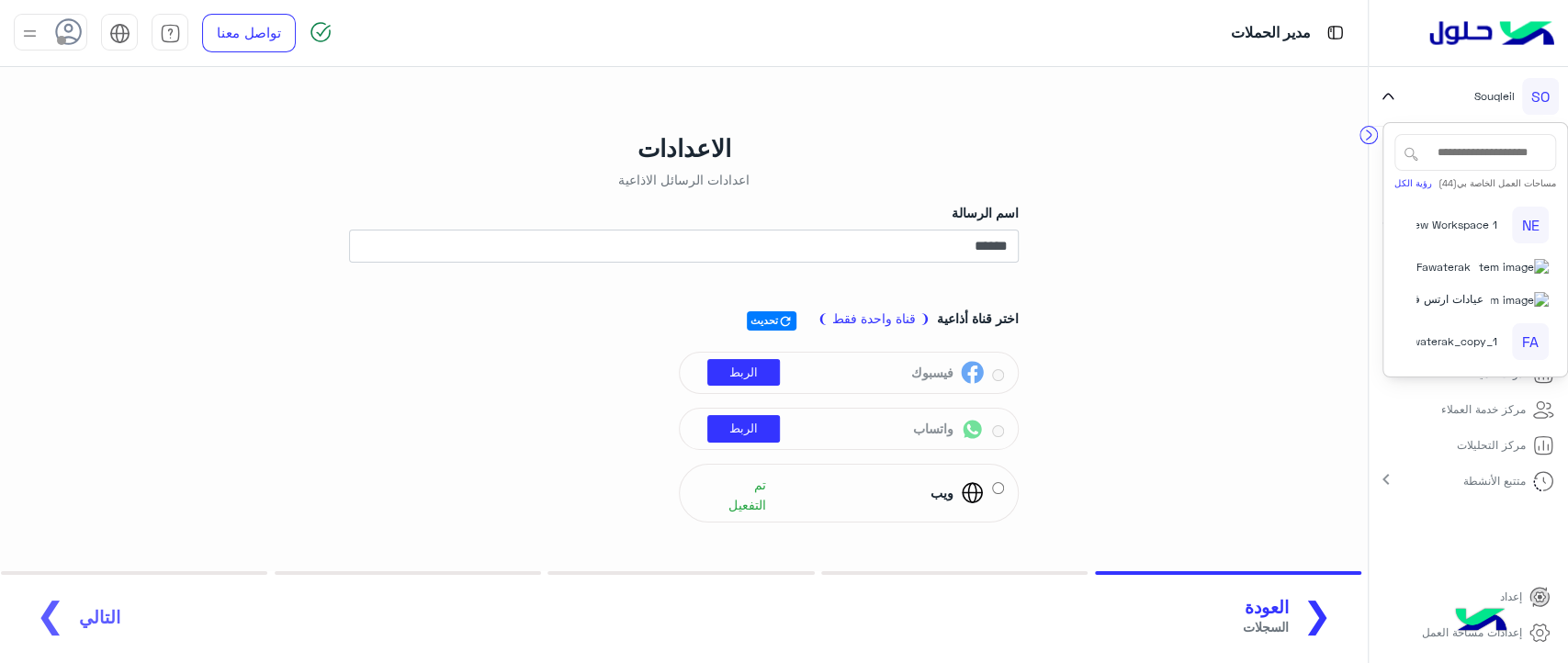
scroll to position [1496, 0]
click at [1469, 112] on span "Be Style" at bounding box center [1447, 104] width 43 height 17
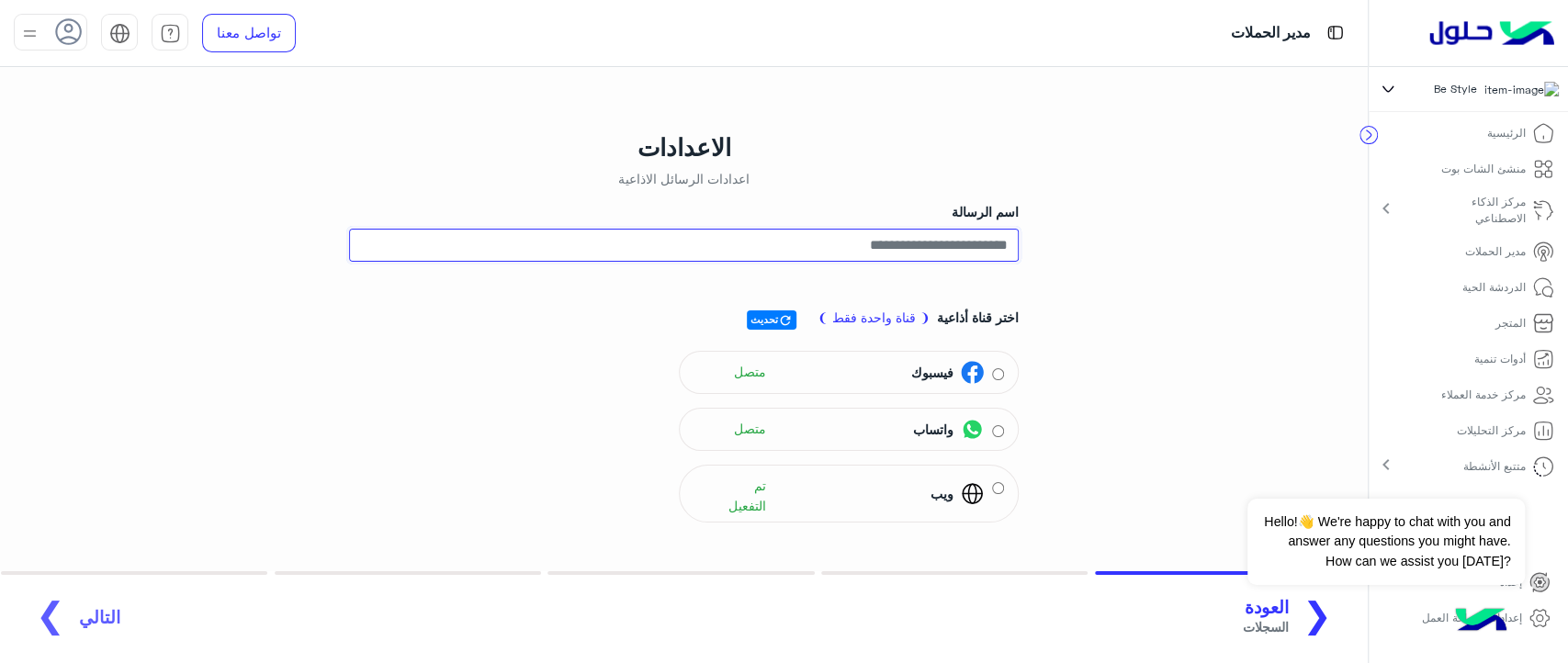
click at [969, 232] on input "اسم الرسالة" at bounding box center [683, 245] width 669 height 33
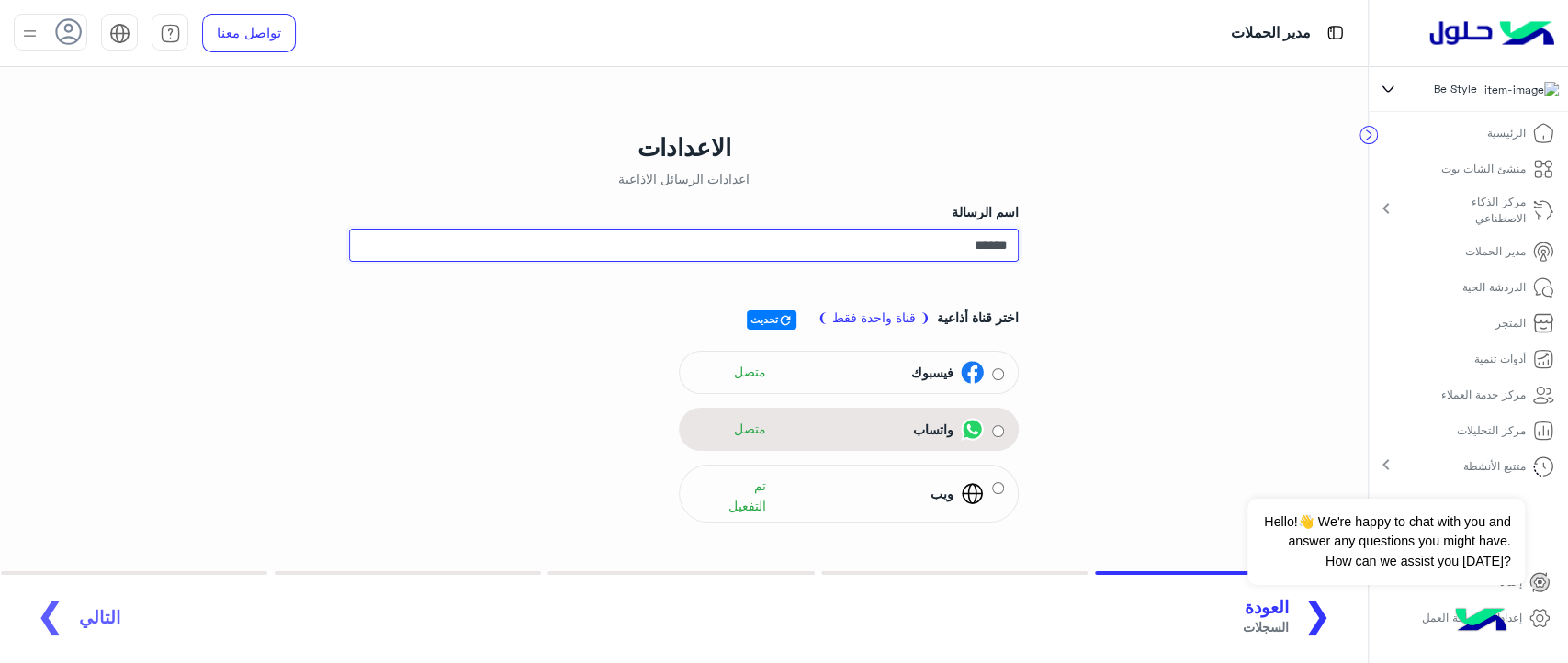
type input "******"
click at [900, 425] on div "واتساب متصل" at bounding box center [839, 428] width 290 height 27
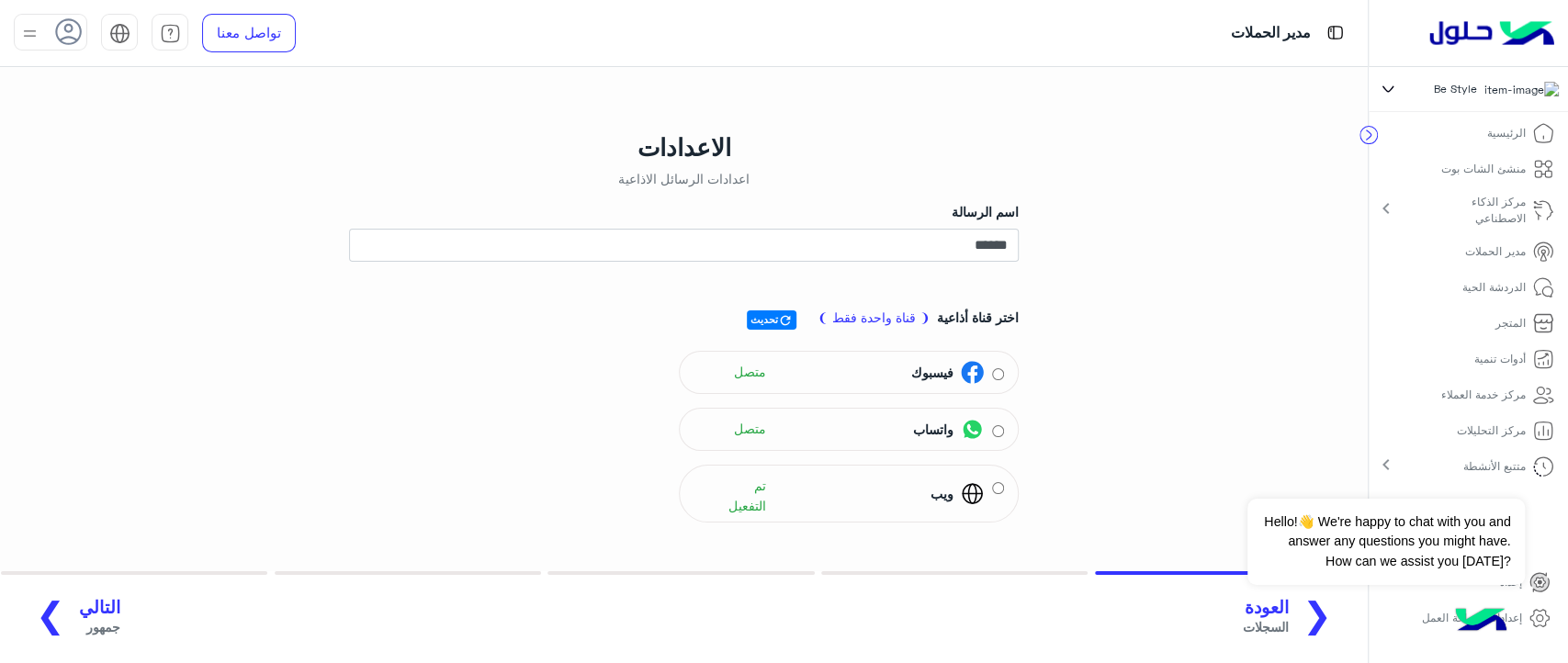
click at [79, 601] on span "التالي" at bounding box center [99, 608] width 41 height 22
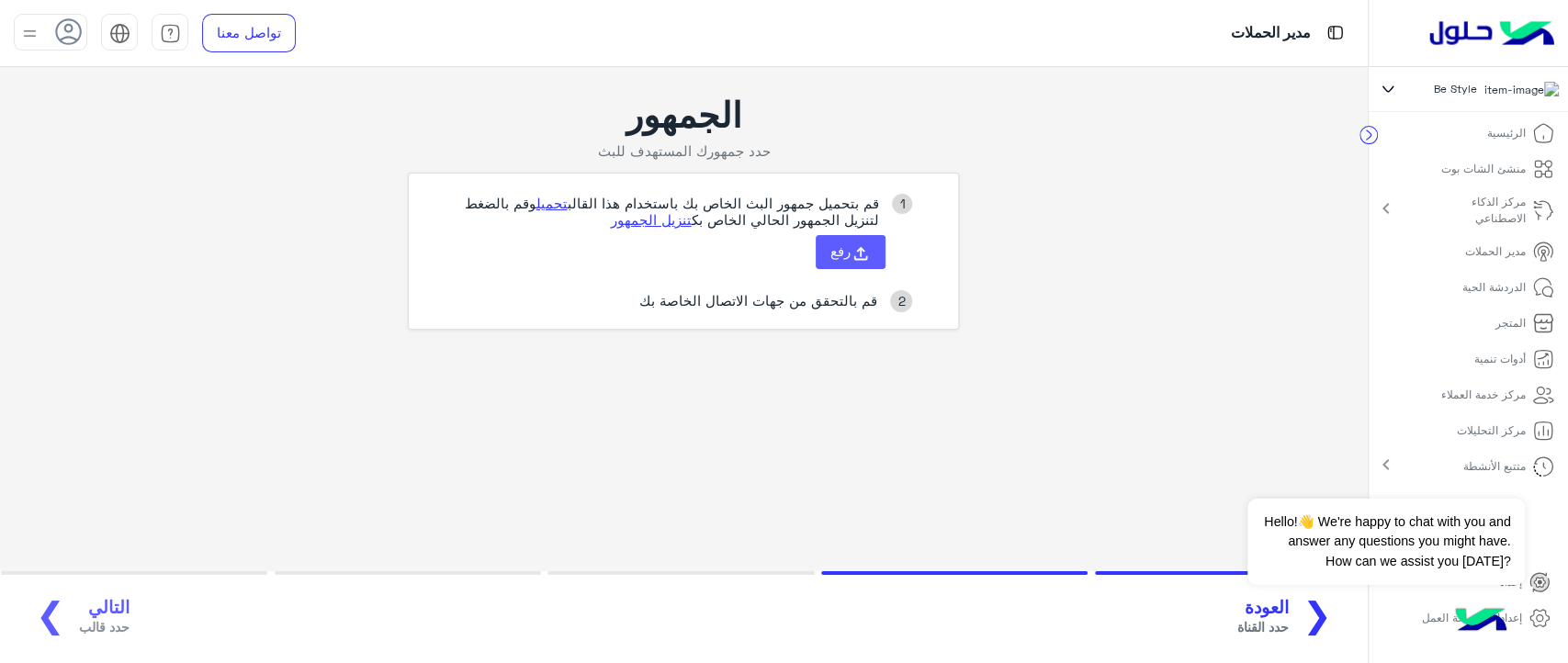
click at [839, 258] on span "رفع" at bounding box center [841, 251] width 21 height 17
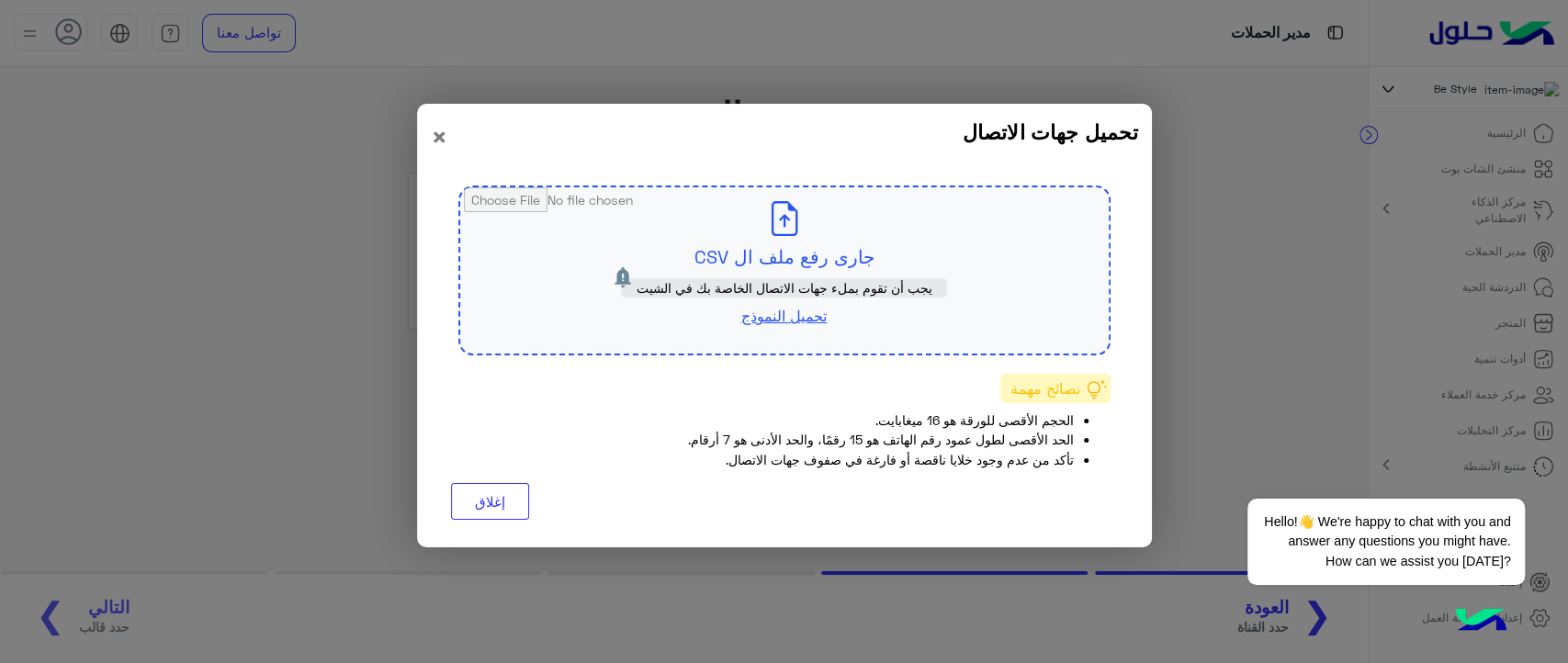
click at [812, 255] on input "file" at bounding box center [784, 270] width 649 height 166
type input "**********"
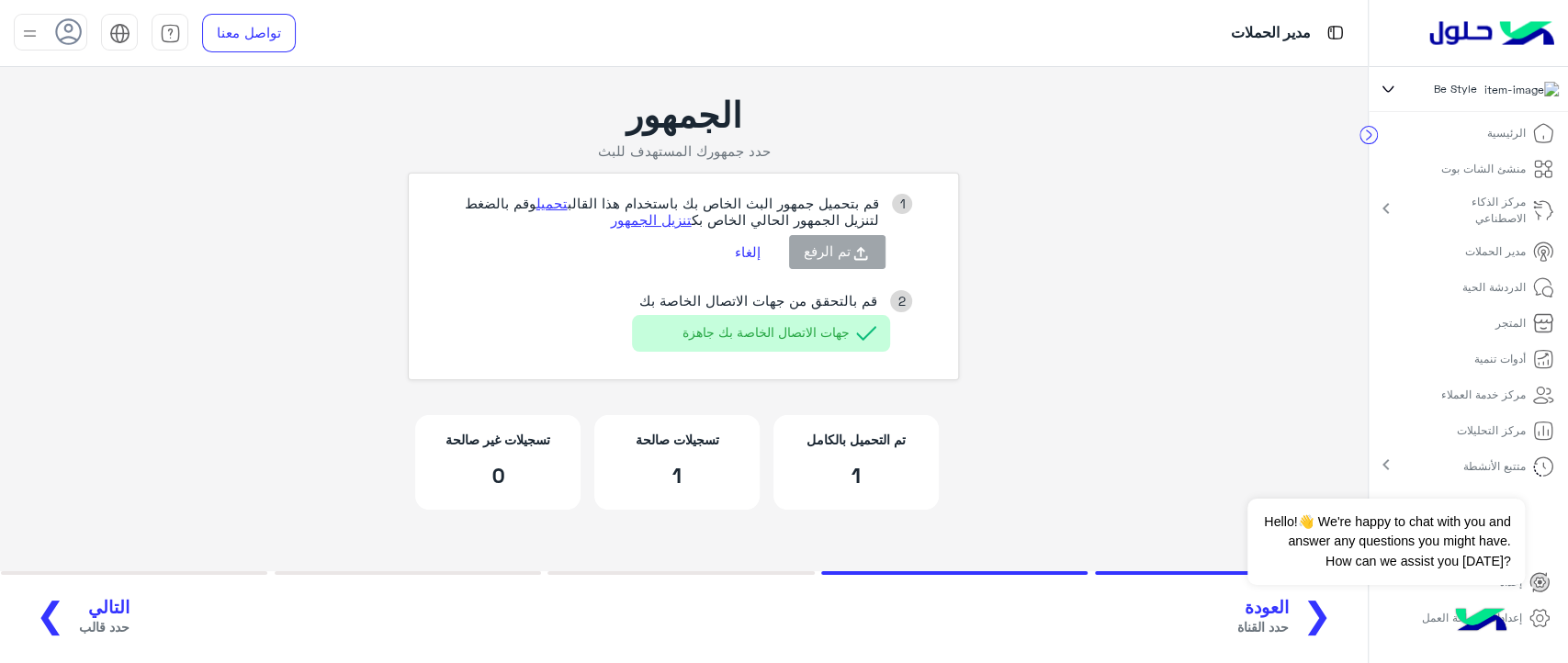
click at [97, 613] on span "التالي" at bounding box center [104, 608] width 50 height 22
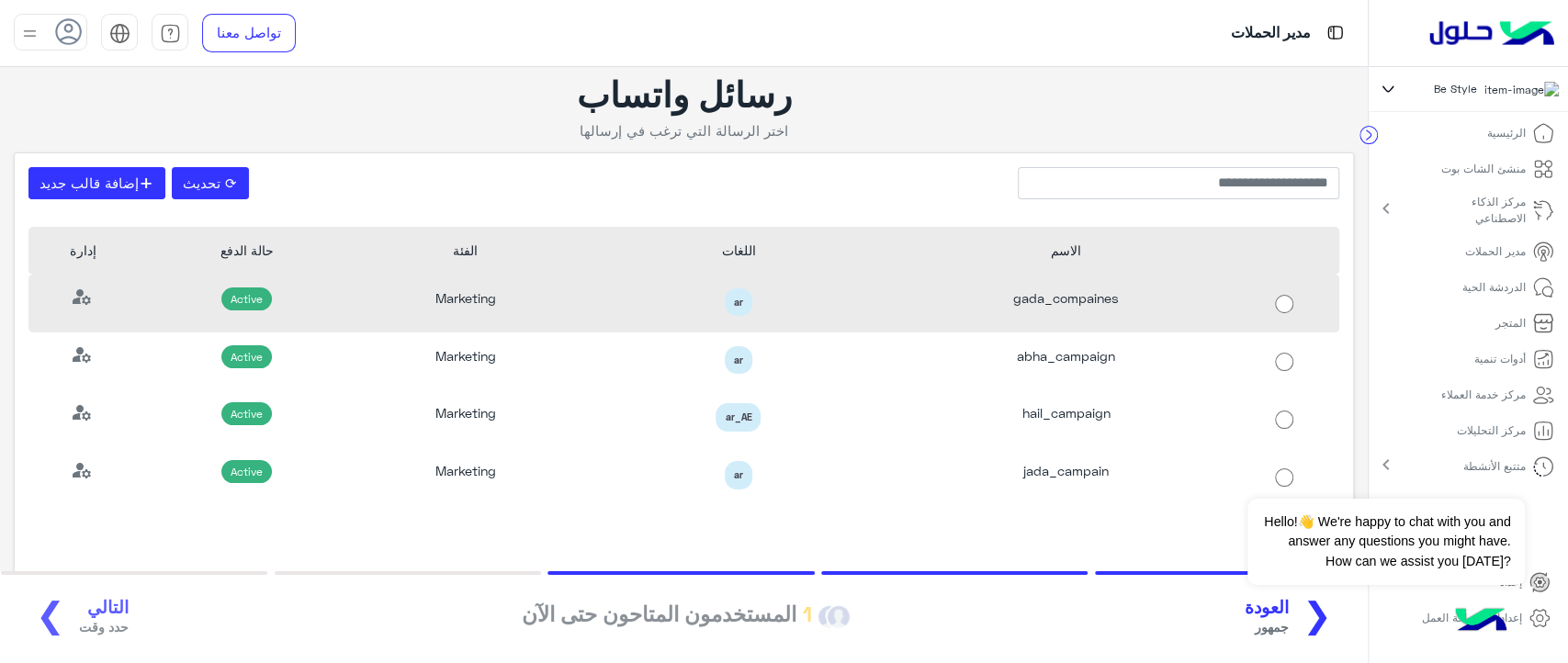
click at [635, 300] on div "ar" at bounding box center [739, 303] width 300 height 28
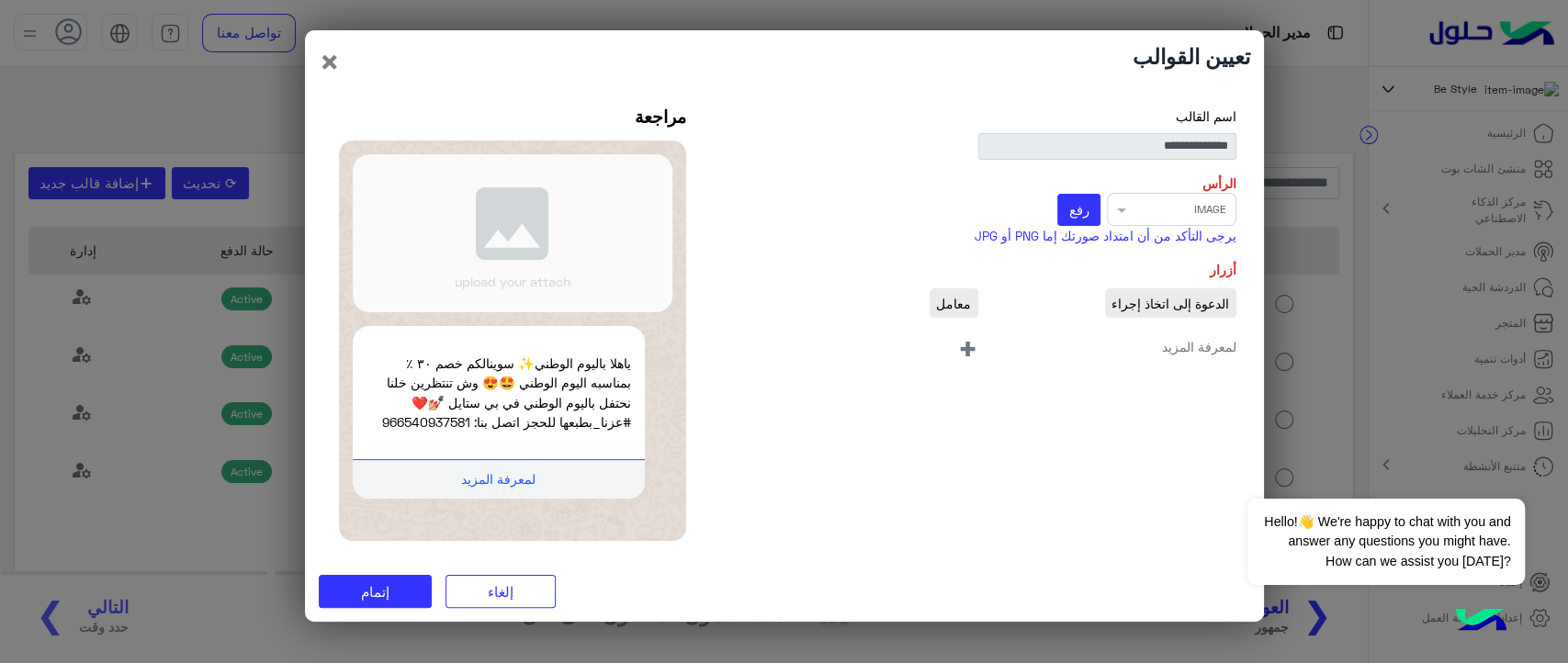
click at [963, 342] on span "+" at bounding box center [968, 348] width 22 height 41
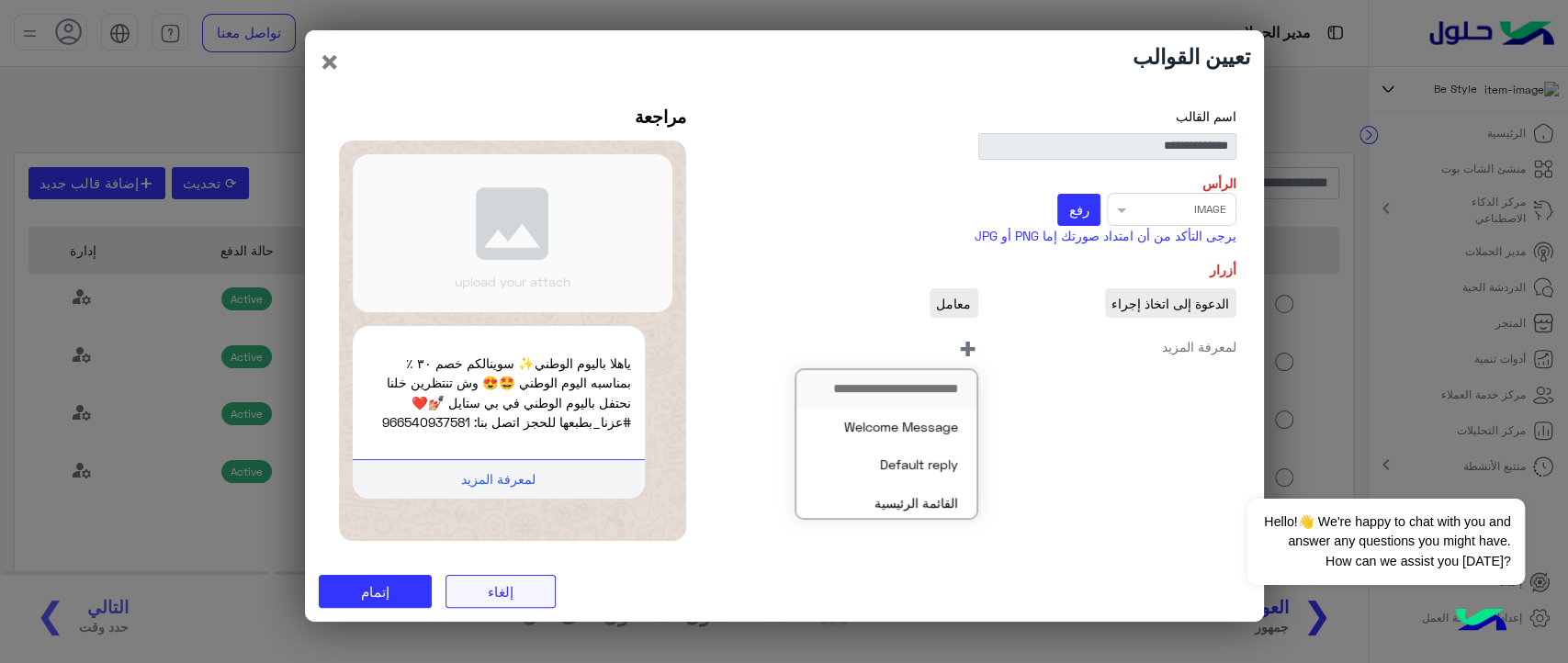
click at [527, 578] on button "إلغاء" at bounding box center [501, 591] width 110 height 33
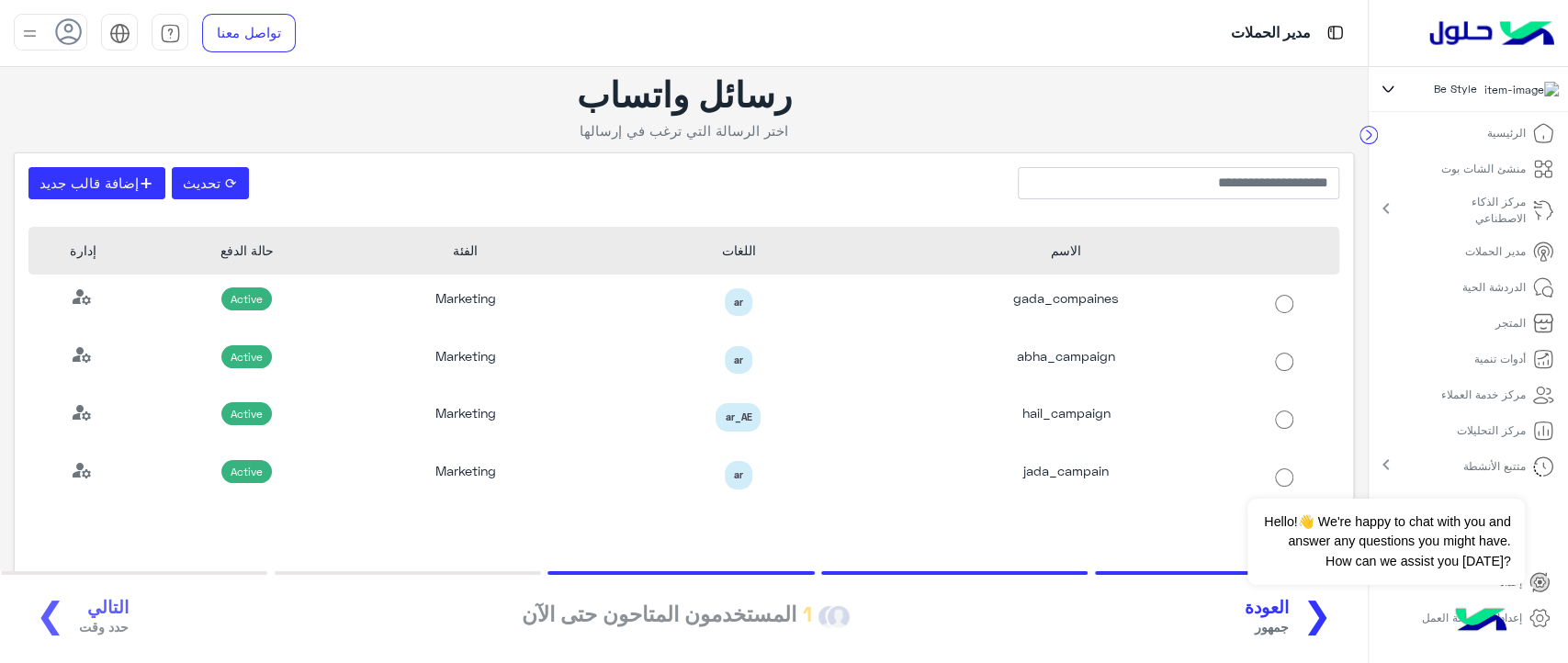
click at [1476, 291] on p "الدردشة الحية" at bounding box center [1494, 288] width 64 height 17
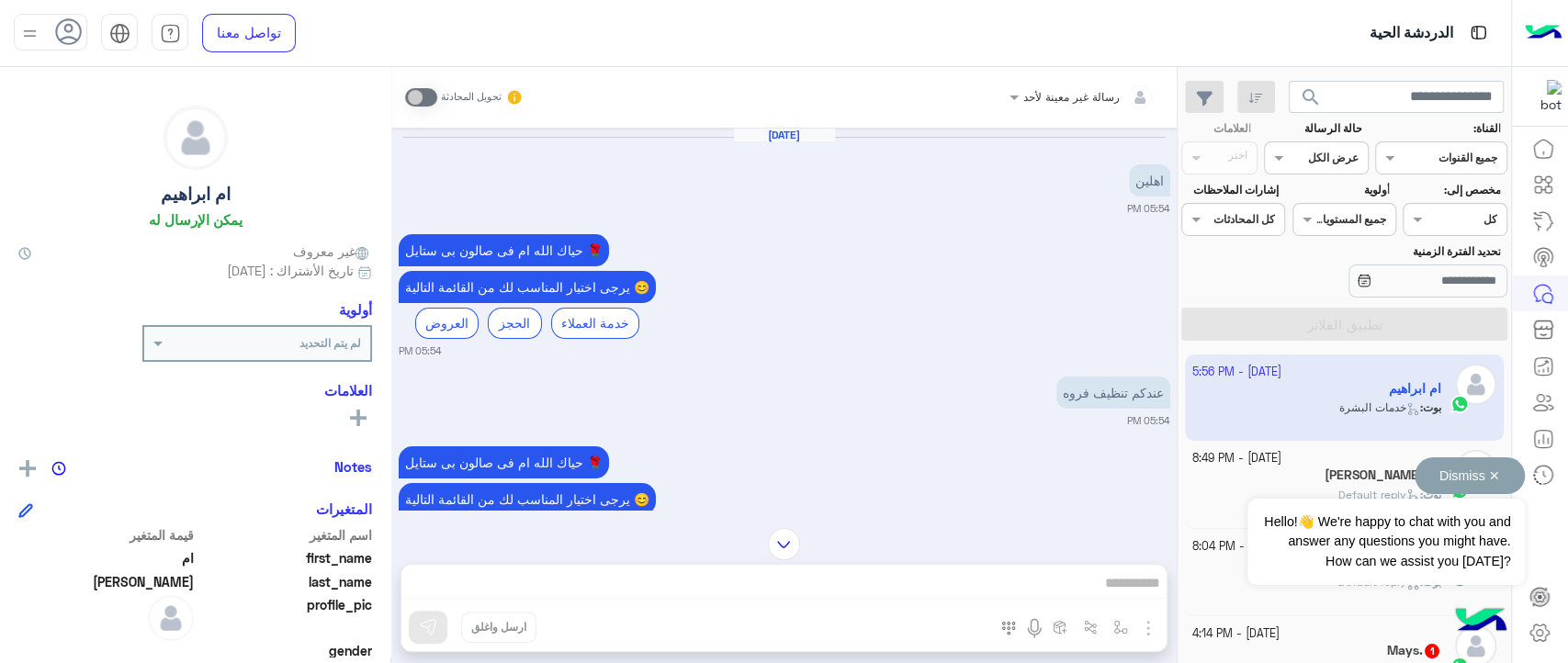
click at [1472, 483] on button "Dismiss ✕" at bounding box center [1470, 475] width 110 height 36
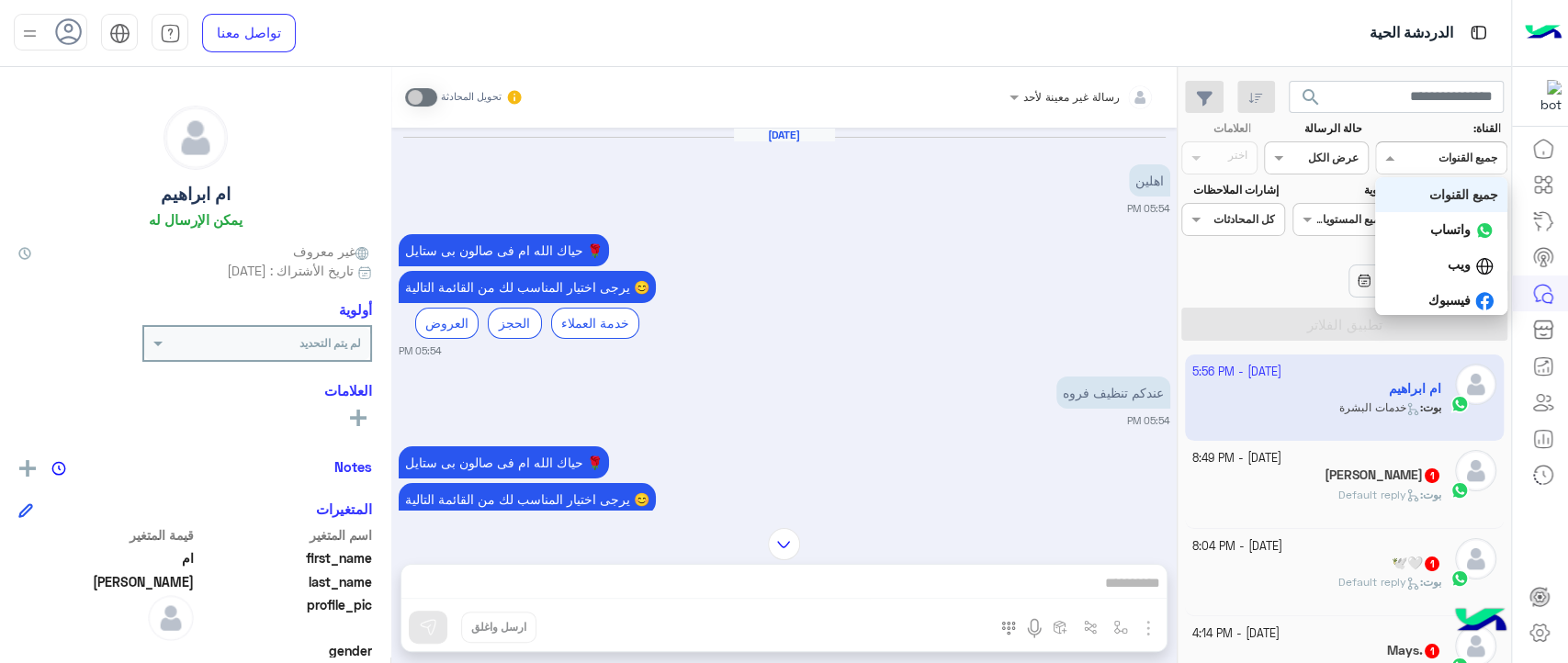
click at [1455, 161] on input "text" at bounding box center [1463, 156] width 67 height 17
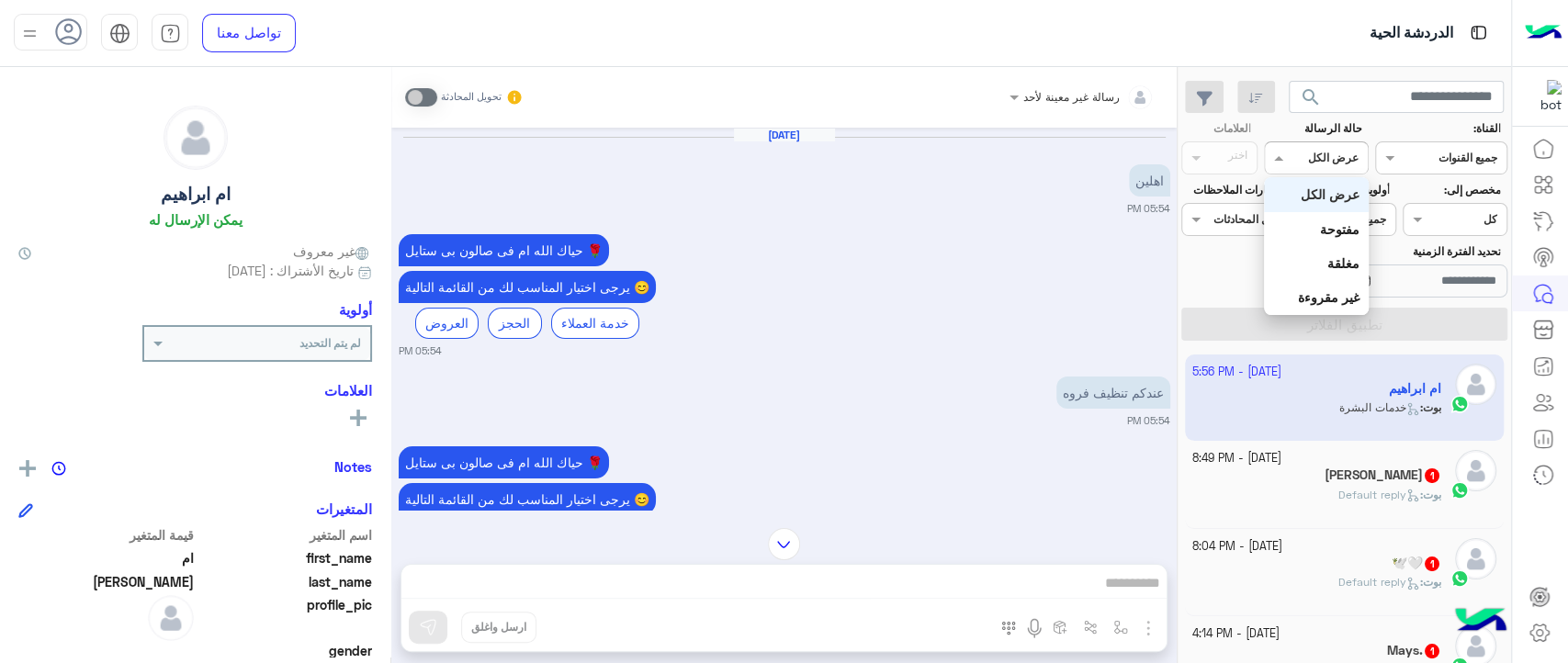
click at [1326, 151] on input "text" at bounding box center [1337, 156] width 42 height 17
click at [1028, 315] on div "حياك الله ام فى صالون بى ستايل 🌹 يرجى اختيار المناسب لك من القائمة التالية 😊 ال…" at bounding box center [784, 295] width 771 height 129
click at [355, 415] on icon at bounding box center [358, 418] width 17 height 17
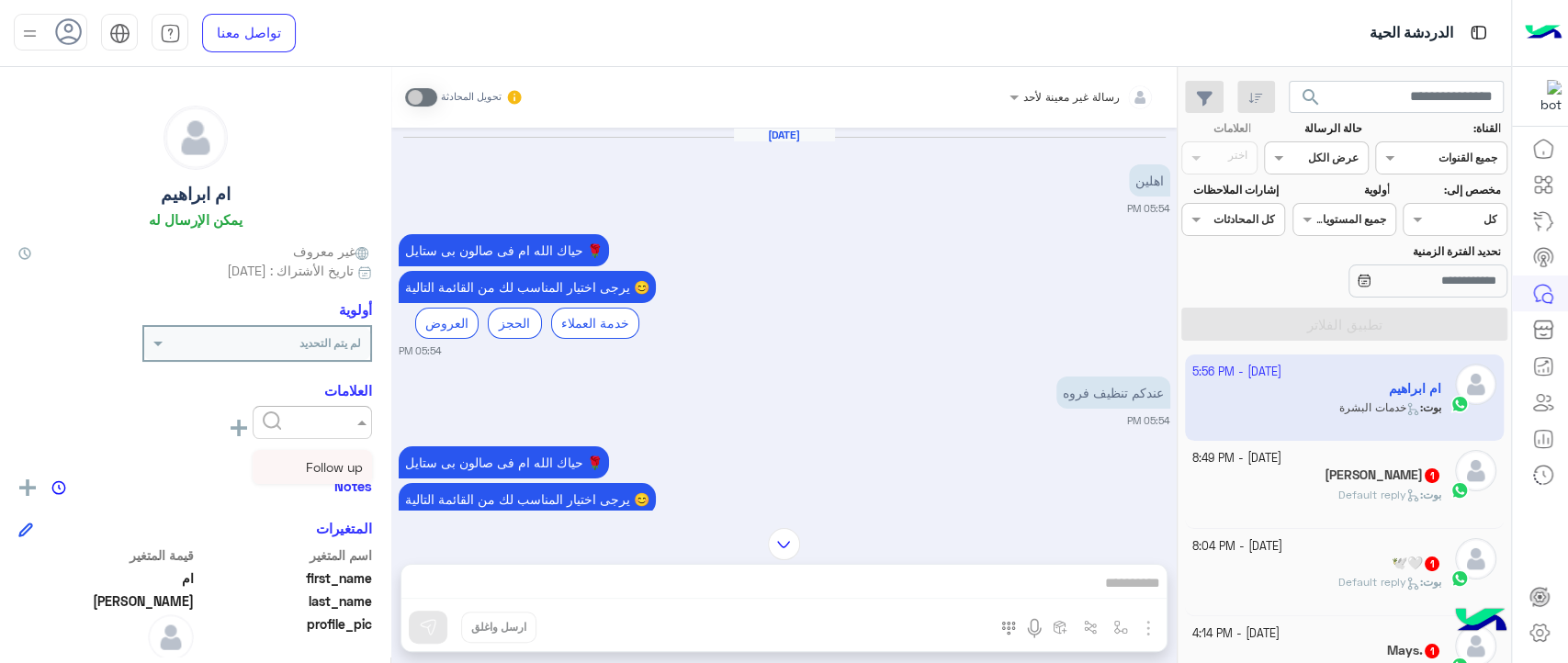
click at [355, 415] on span at bounding box center [359, 422] width 23 height 20
click at [348, 459] on span "Follow up" at bounding box center [334, 467] width 57 height 16
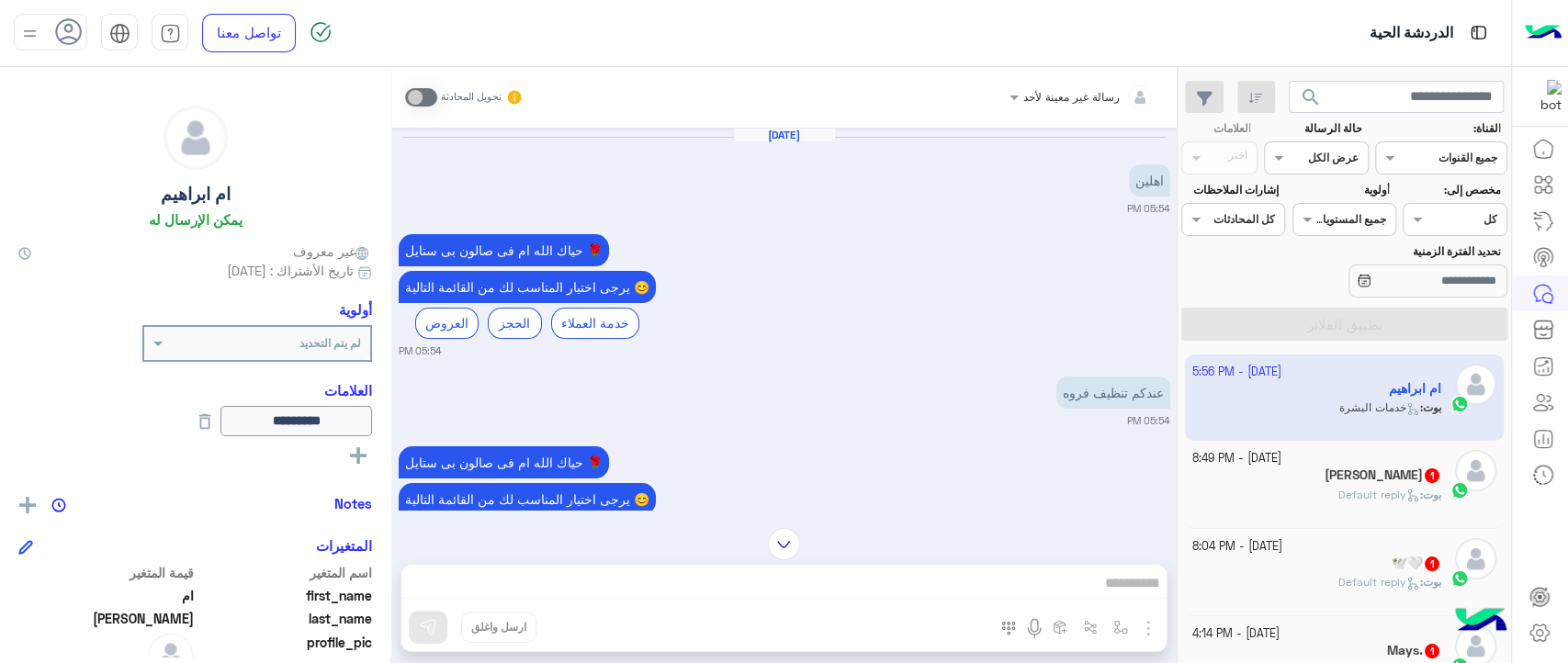
click at [1221, 158] on div "العلامات اختر" at bounding box center [1219, 148] width 83 height 54
click at [918, 235] on div "حياك الله ام فى صالون بى ستايل 🌹 يرجى اختيار المناسب لك من القائمة التالية 😊 ال…" at bounding box center [784, 295] width 771 height 129
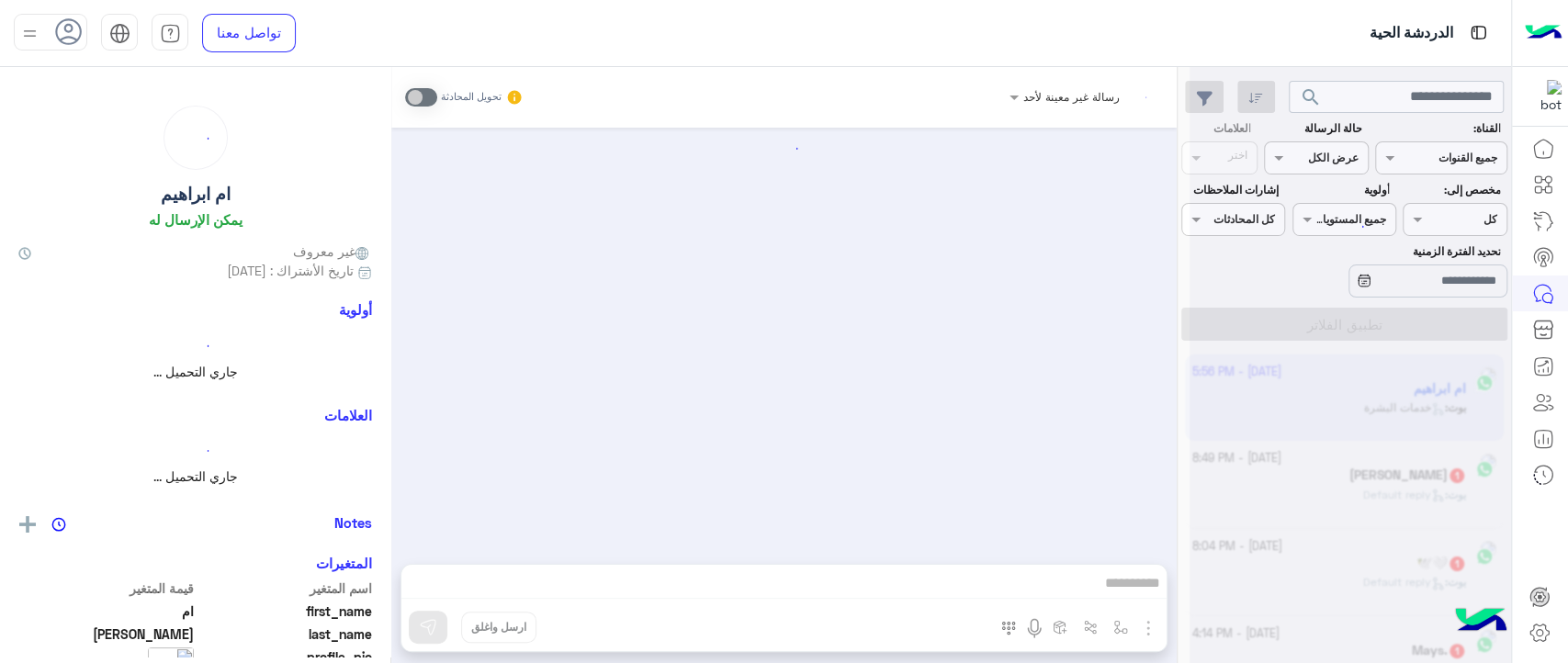
click at [1234, 151] on div at bounding box center [1350, 339] width 322 height 663
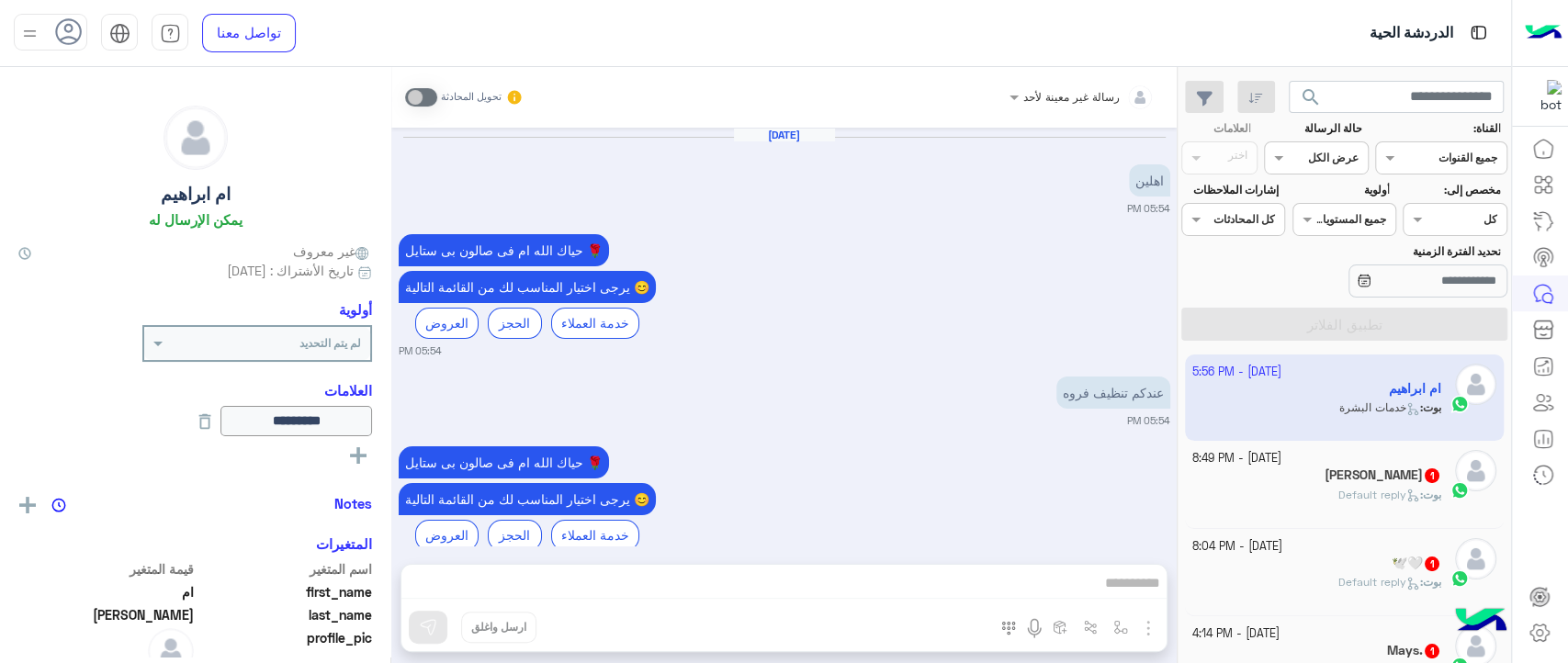
scroll to position [1285, 0]
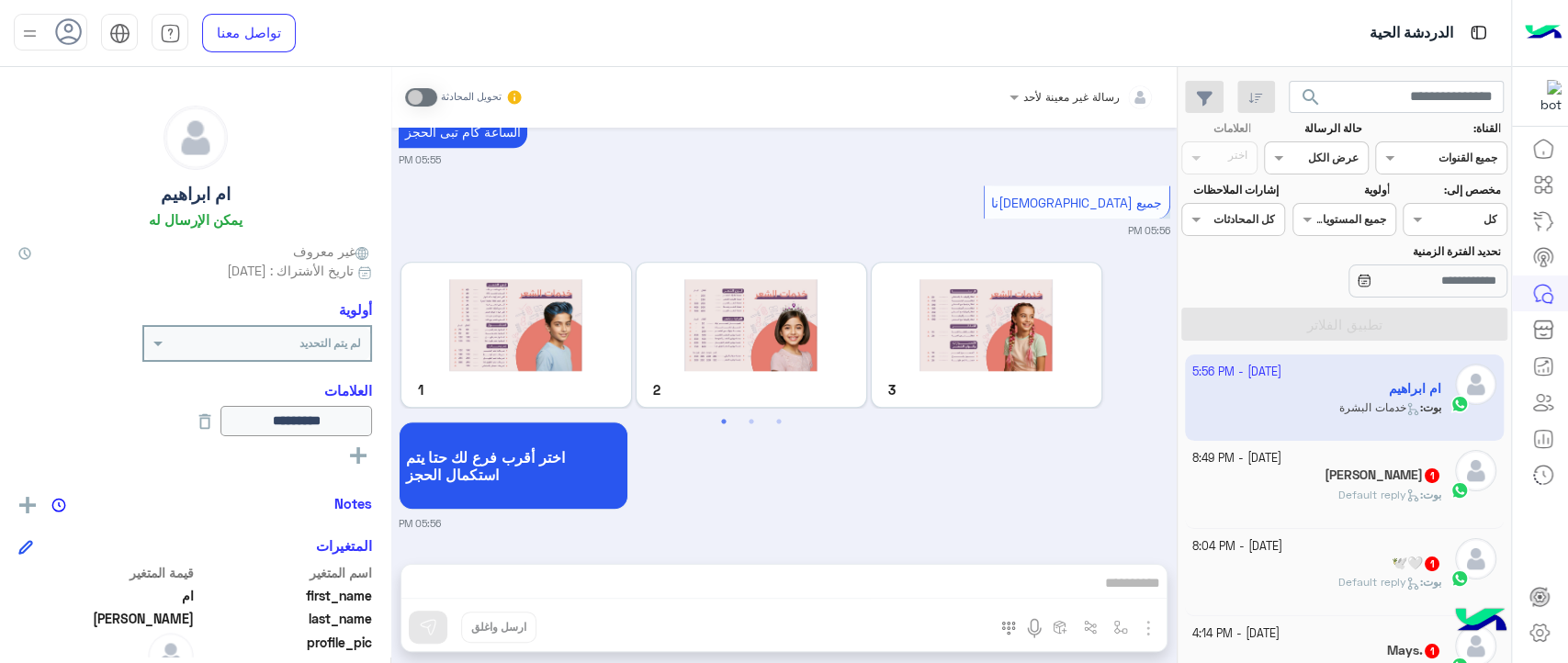
click at [1234, 151] on div "العلامات اختر" at bounding box center [1219, 148] width 83 height 54
click at [1545, 628] on icon at bounding box center [1540, 633] width 22 height 22
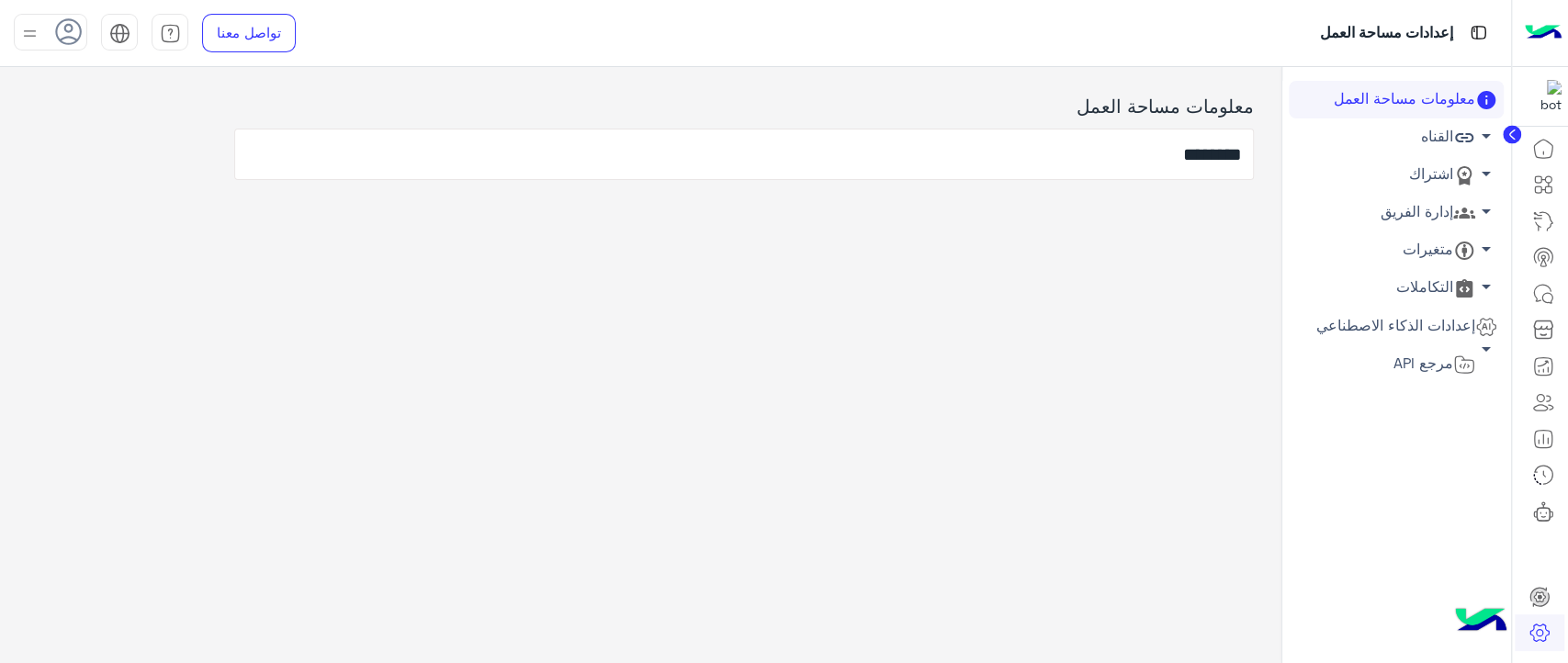
click at [1427, 203] on link "إدارة الفريق arrow_drop_down" at bounding box center [1396, 212] width 215 height 37
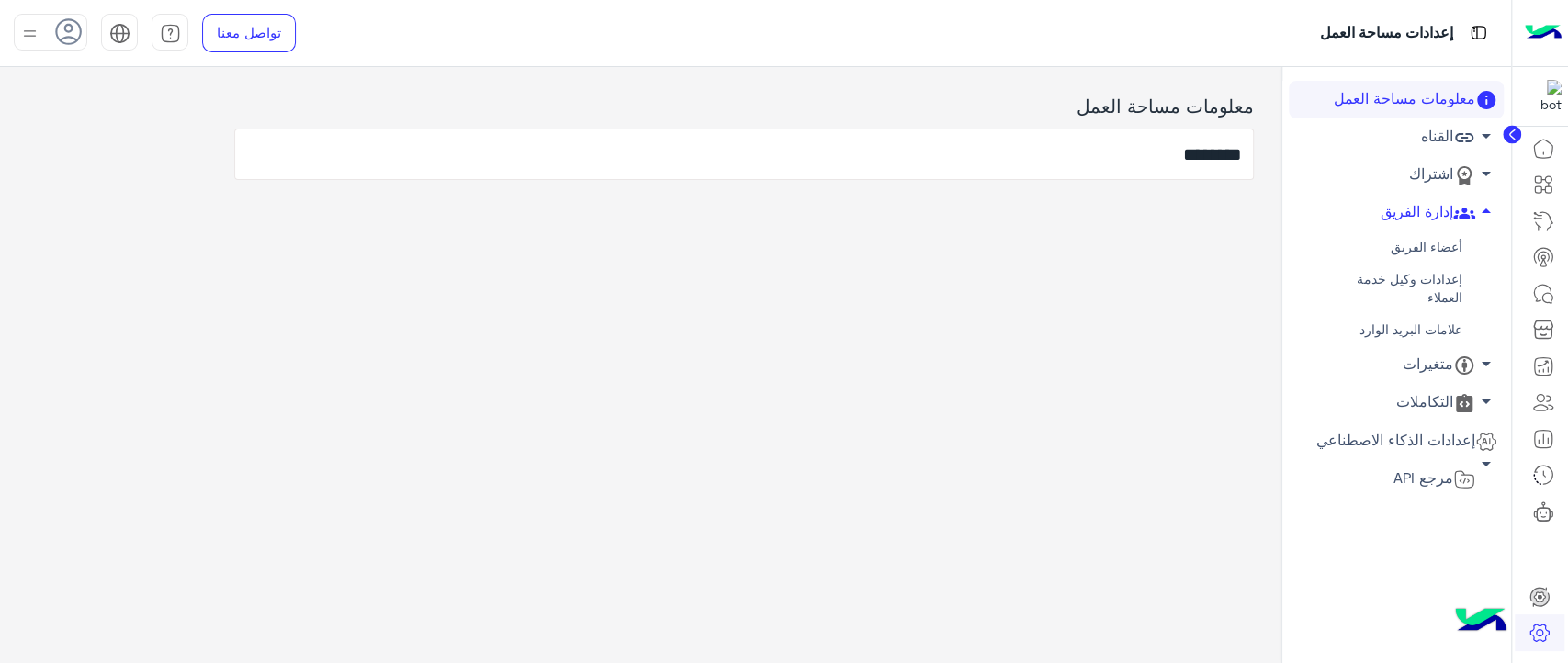
click at [1410, 239] on link "أعضاء الفريق" at bounding box center [1396, 248] width 215 height 32
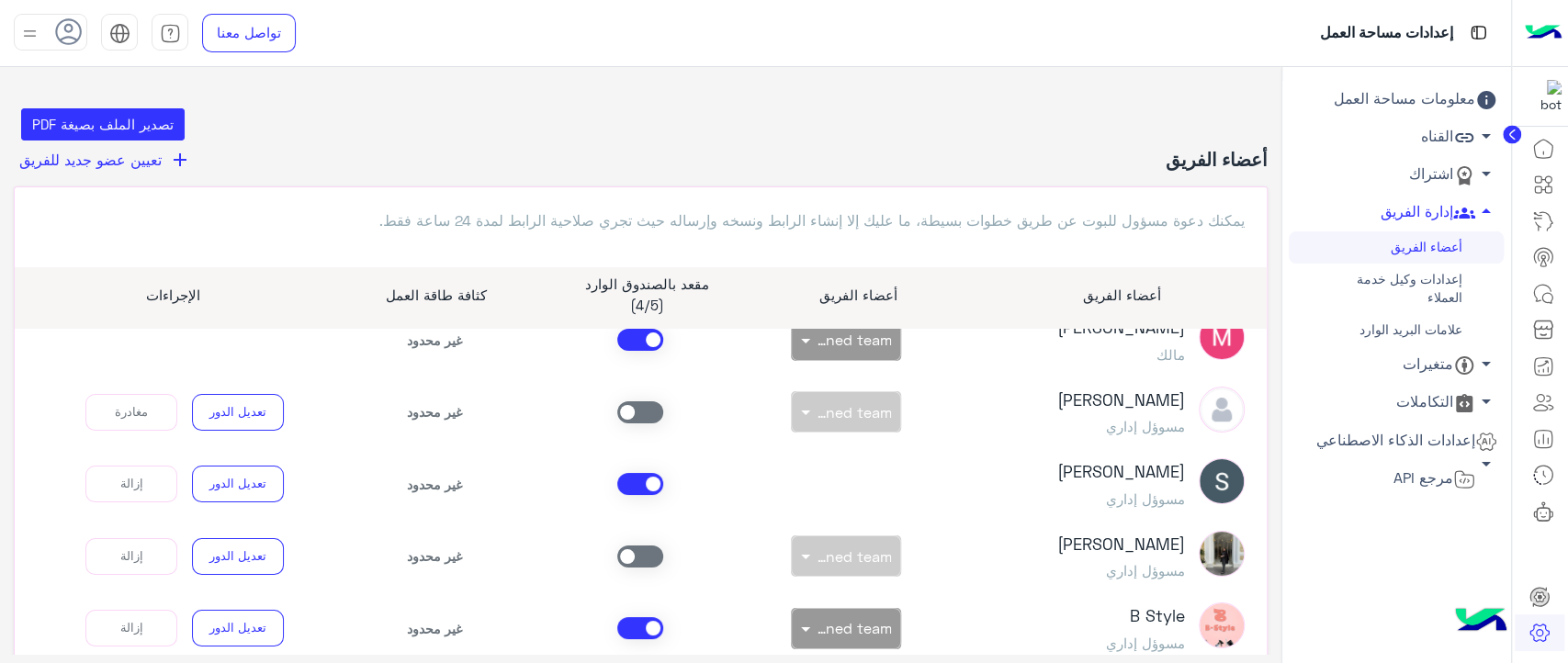
scroll to position [29, 0]
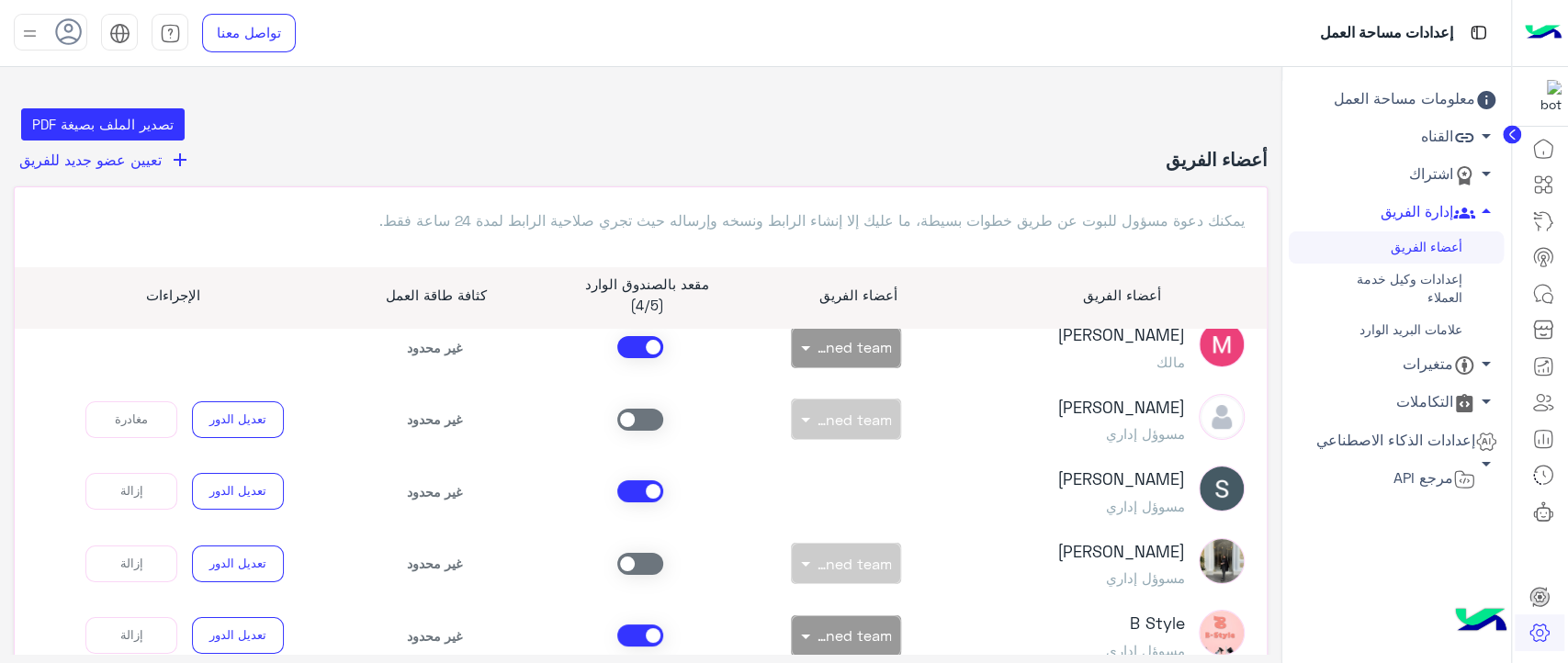
click at [651, 417] on span at bounding box center [640, 420] width 46 height 22
click at [1534, 294] on icon at bounding box center [1543, 294] width 17 height 17
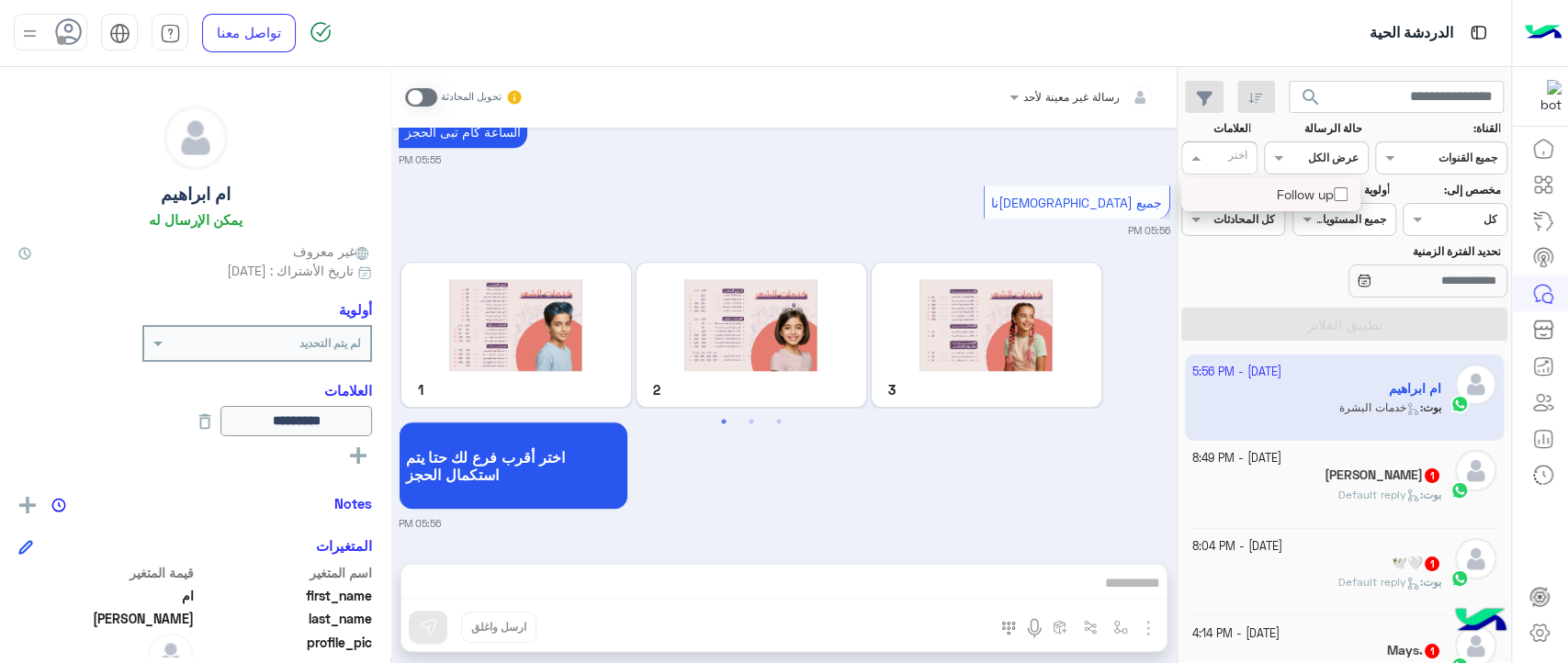
click at [1207, 152] on div at bounding box center [1228, 161] width 45 height 21
click at [1260, 193] on div "Follow up" at bounding box center [1271, 194] width 161 height 20
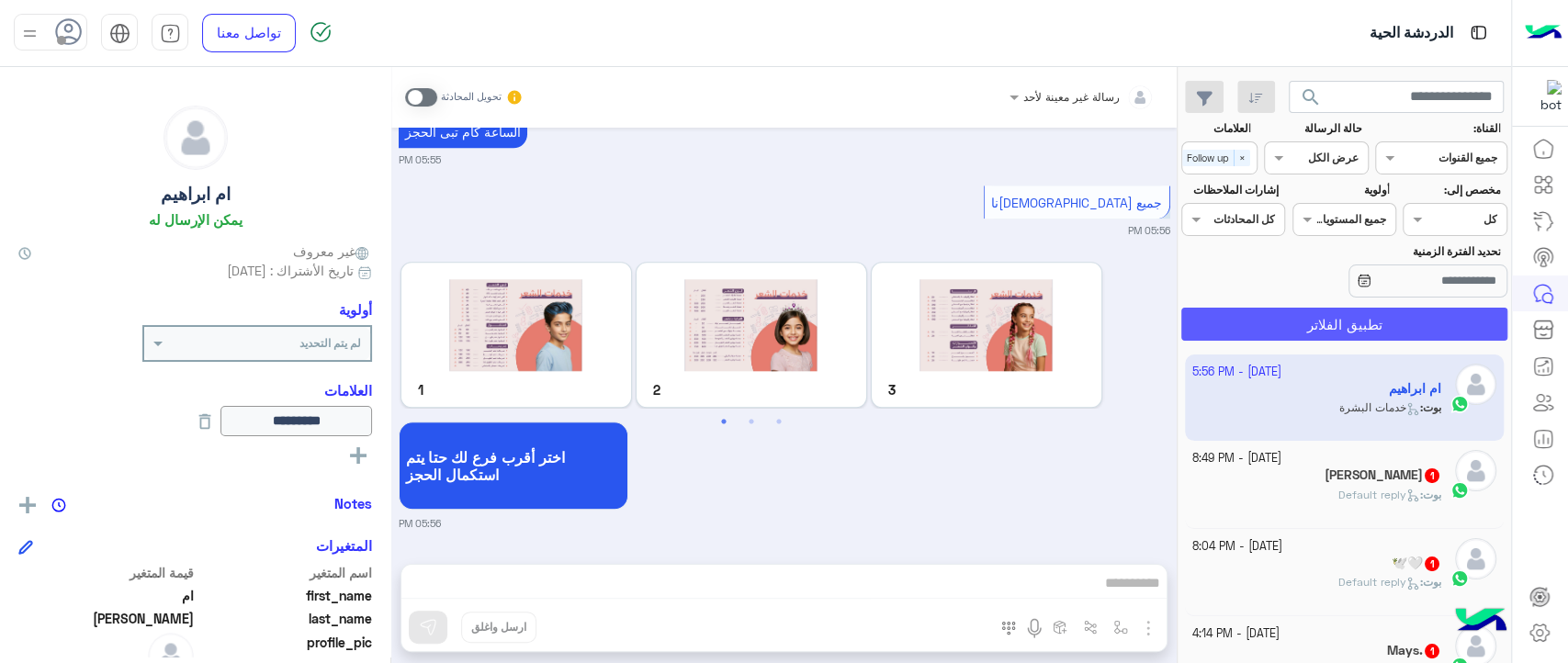
click at [1288, 315] on button "تطبيق الفلاتر" at bounding box center [1345, 324] width 326 height 33
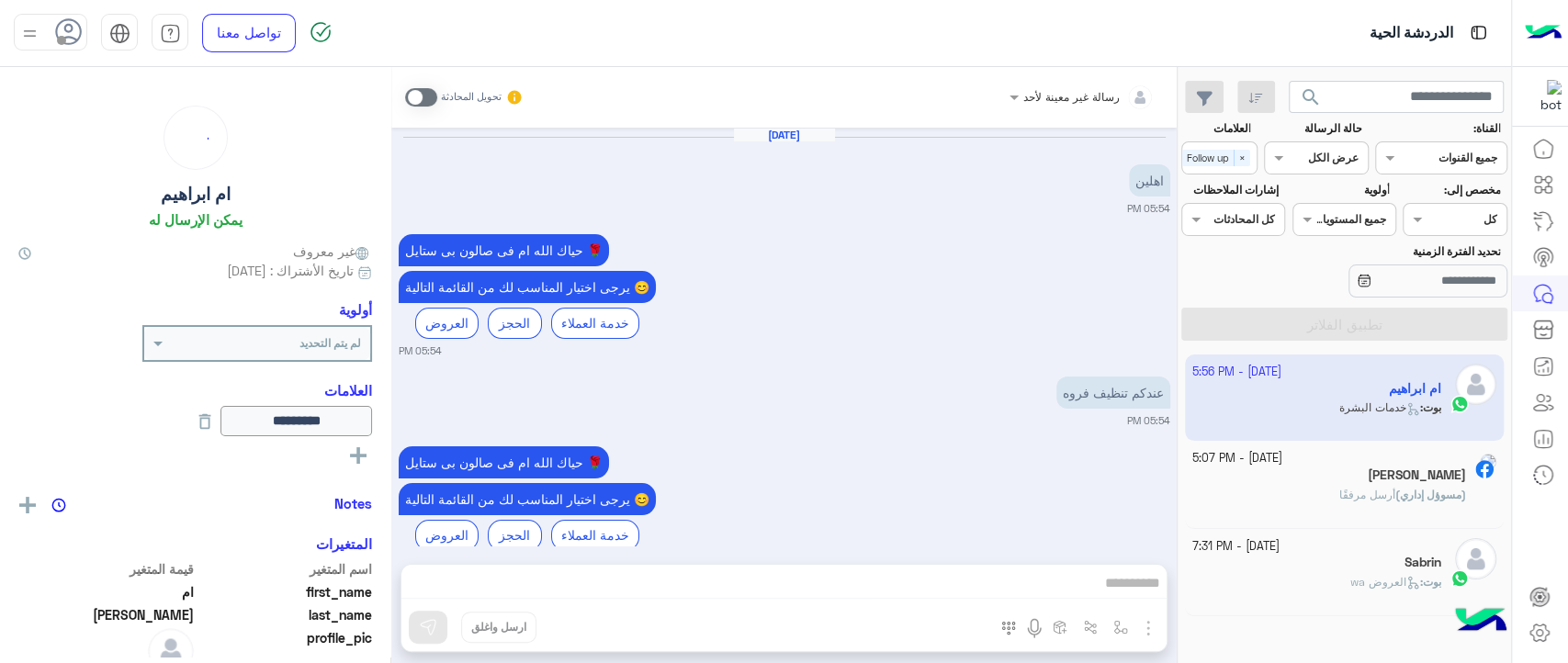
scroll to position [1285, 0]
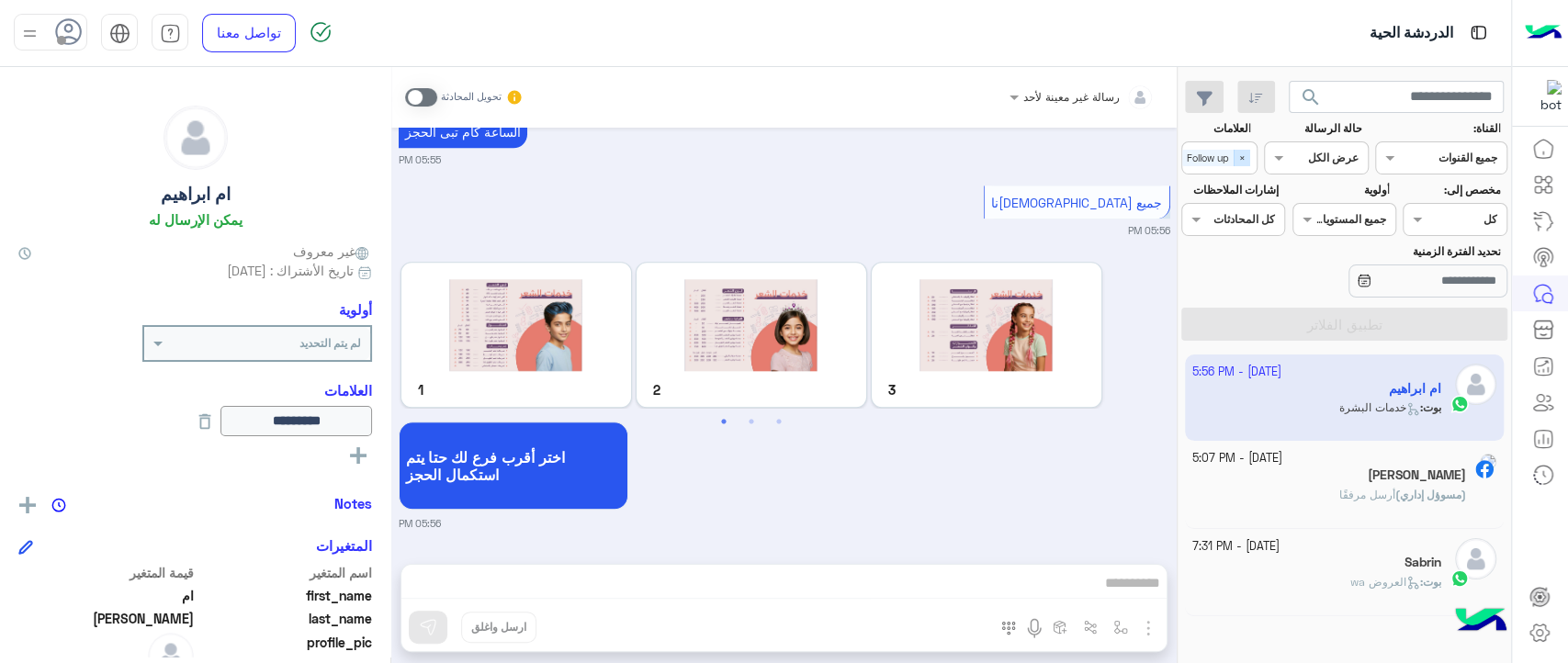
click at [1241, 164] on span "×" at bounding box center [1243, 158] width 17 height 17
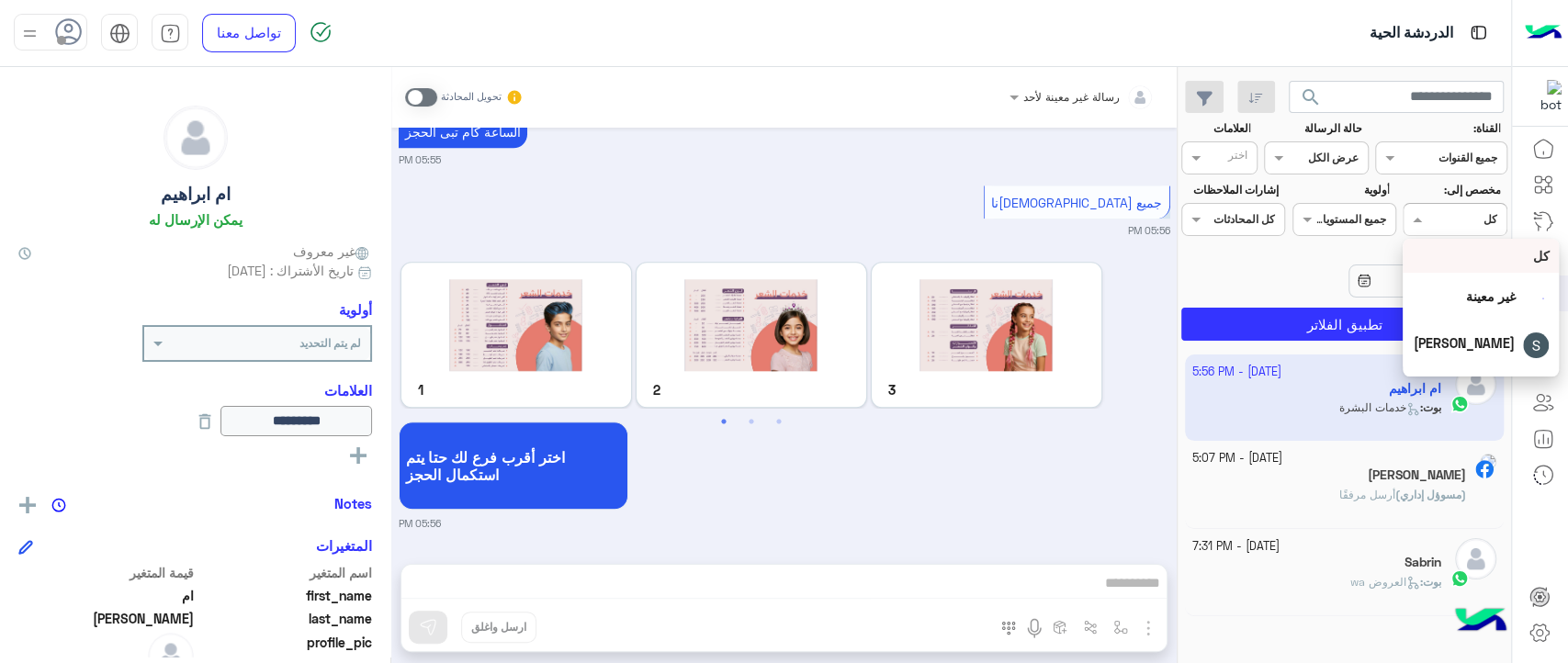
click at [1482, 218] on input "text" at bounding box center [1475, 218] width 42 height 17
click at [275, 342] on input "text" at bounding box center [284, 341] width 153 height 17
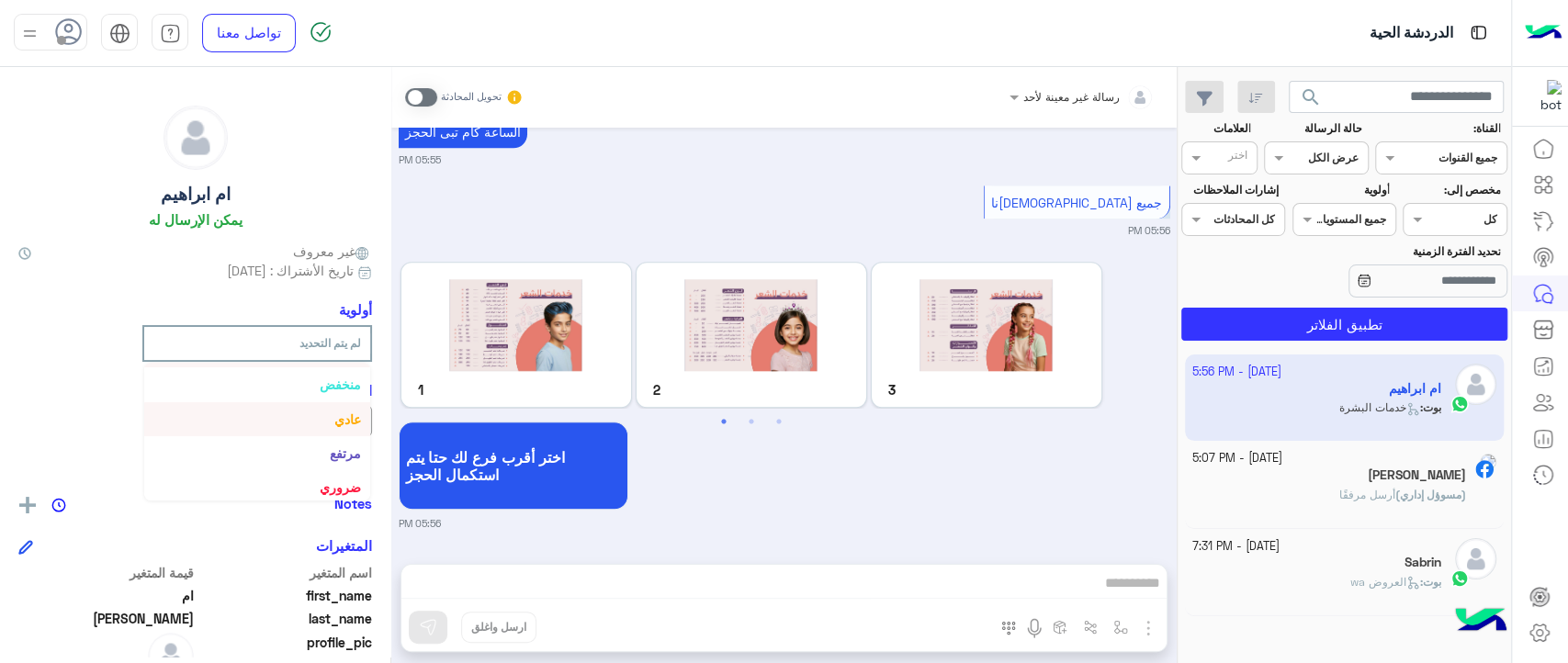
scroll to position [33, 0]
click at [621, 258] on app-message "Previous 1 2 3 4 5 Next 1 2 3" at bounding box center [751, 337] width 706 height 160
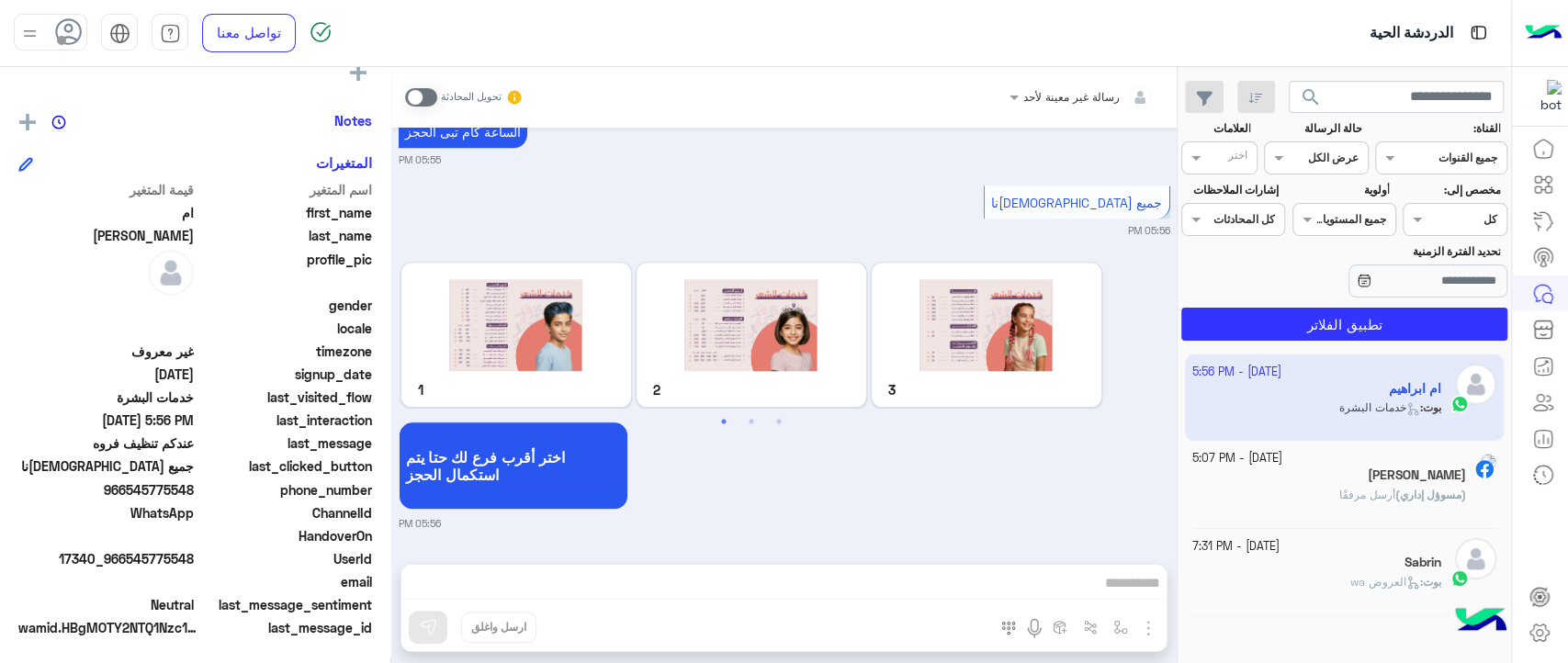
scroll to position [385, 0]
click at [575, 209] on div "جميع خدامتنا 05:56 PM" at bounding box center [784, 209] width 771 height 57
click at [1539, 147] on icon at bounding box center [1544, 149] width 22 height 22
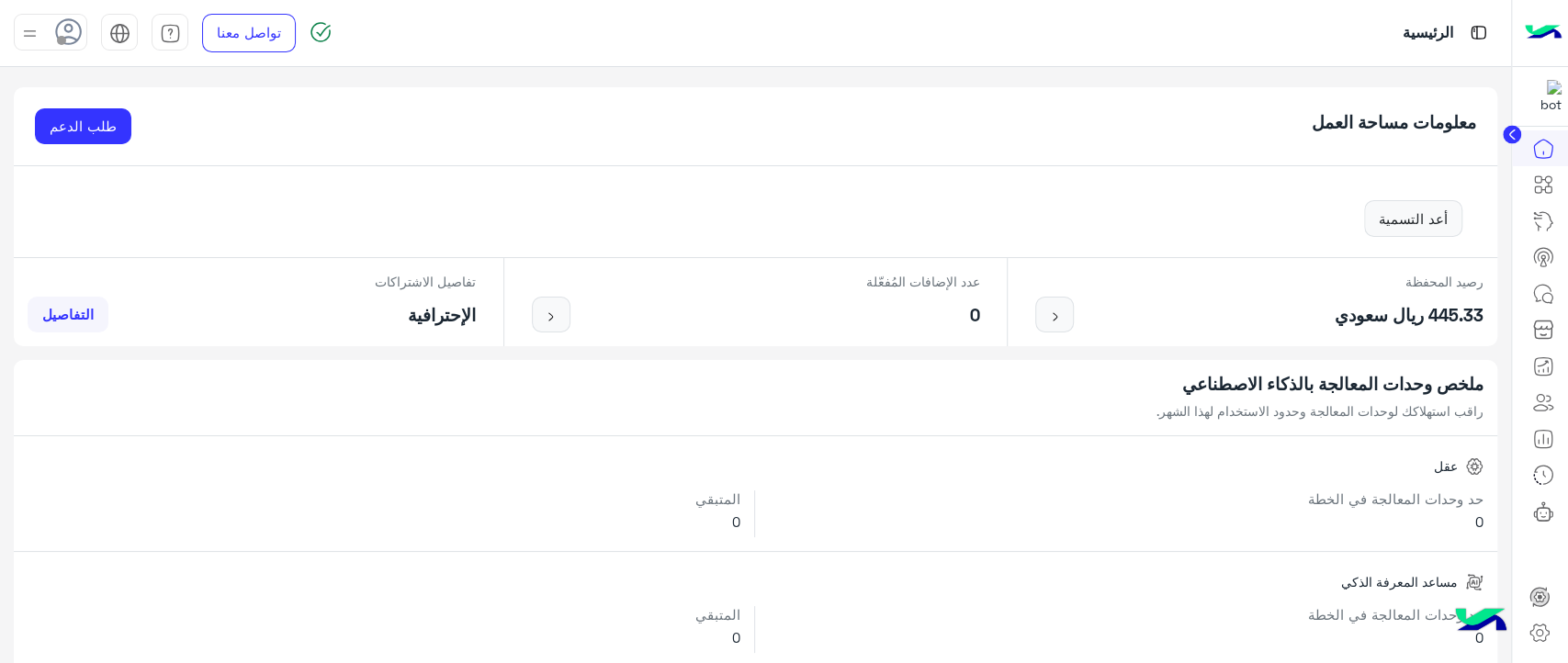
click at [1511, 134] on icon at bounding box center [1511, 136] width 5 height 9
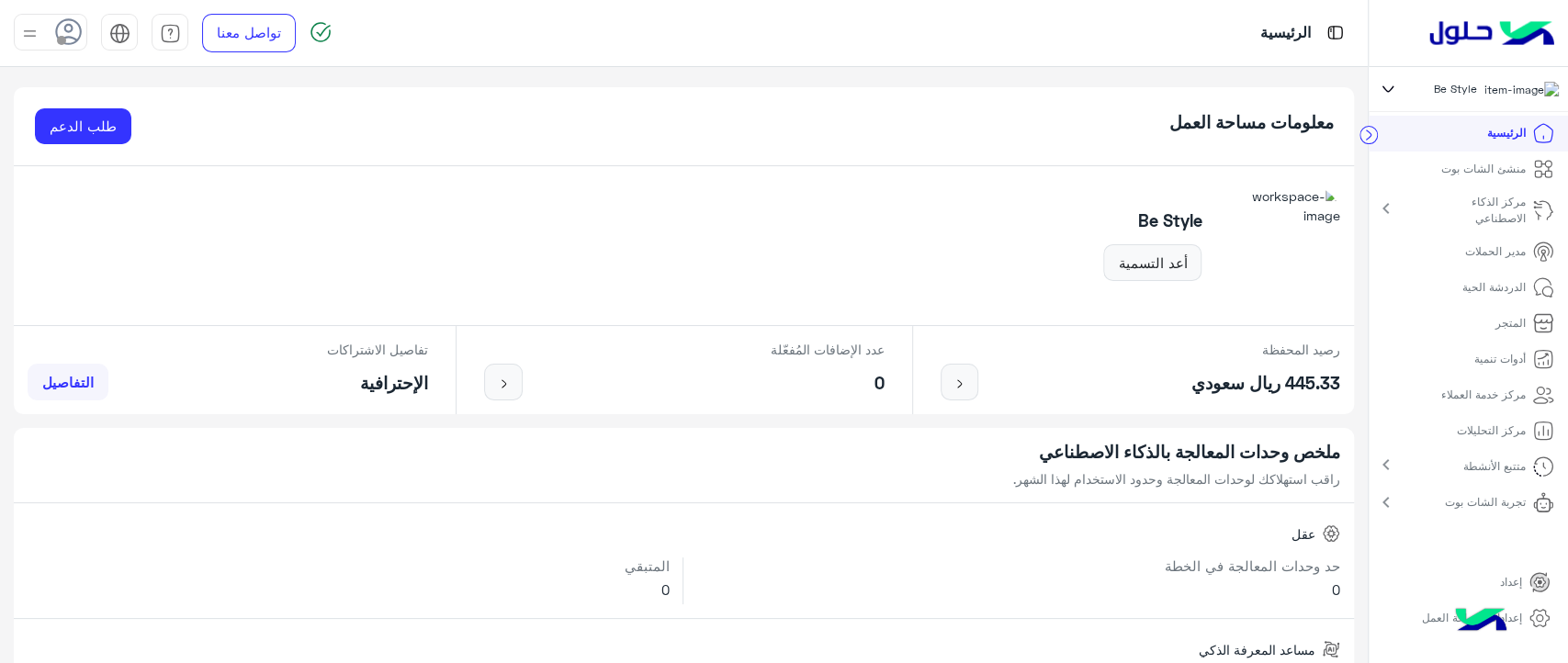
click at [1389, 98] on icon at bounding box center [1388, 90] width 21 height 22
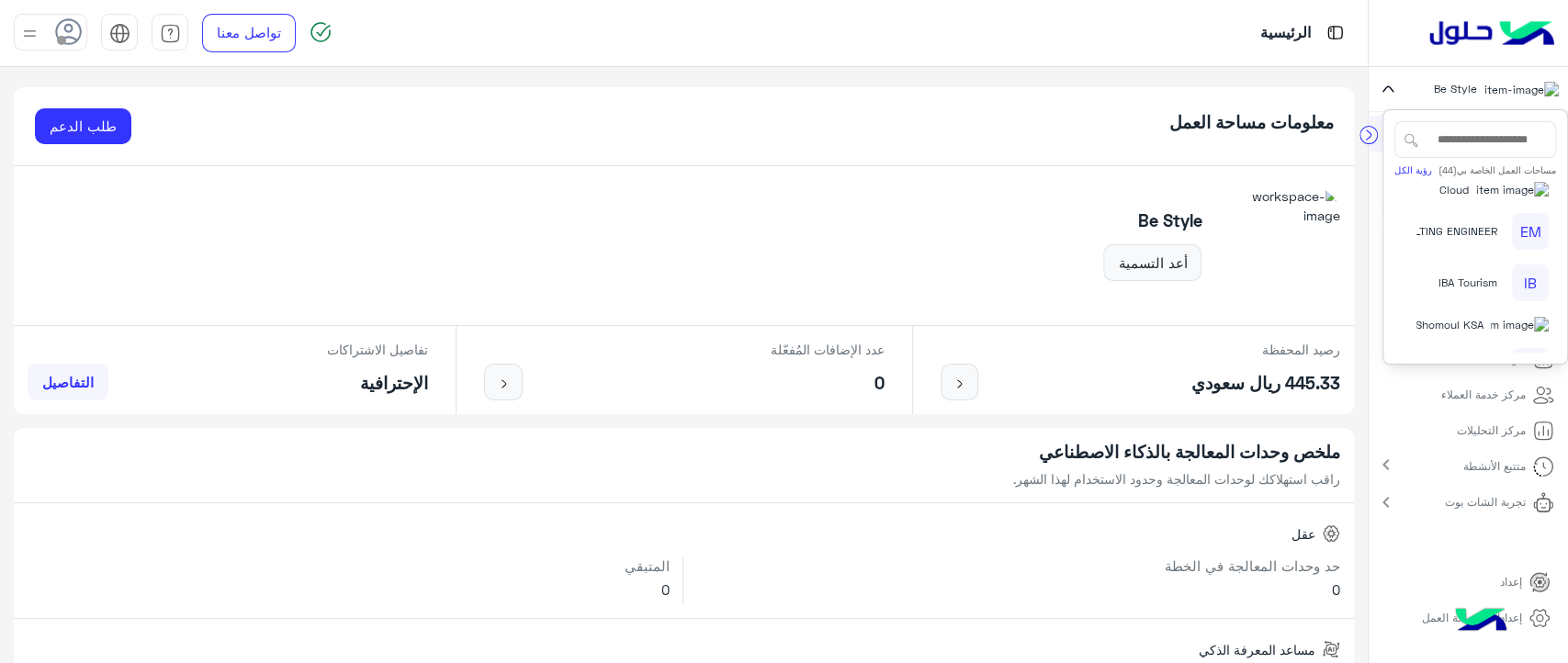
scroll to position [1197, 0]
click at [1469, 179] on span "Cloud" at bounding box center [1454, 170] width 29 height 17
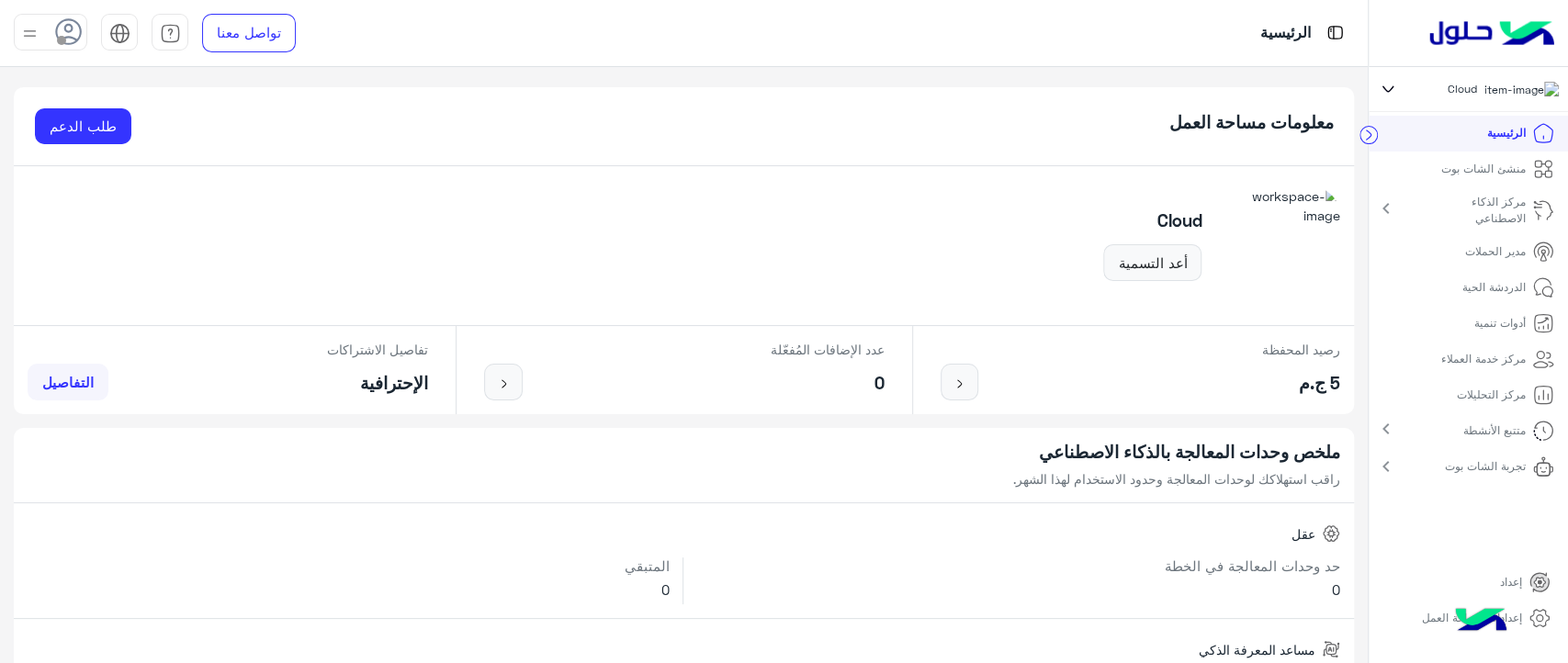
click at [921, 59] on div "الرئيسية" at bounding box center [912, 33] width 913 height 66
click at [1485, 295] on p "الدردشة الحية" at bounding box center [1494, 288] width 64 height 17
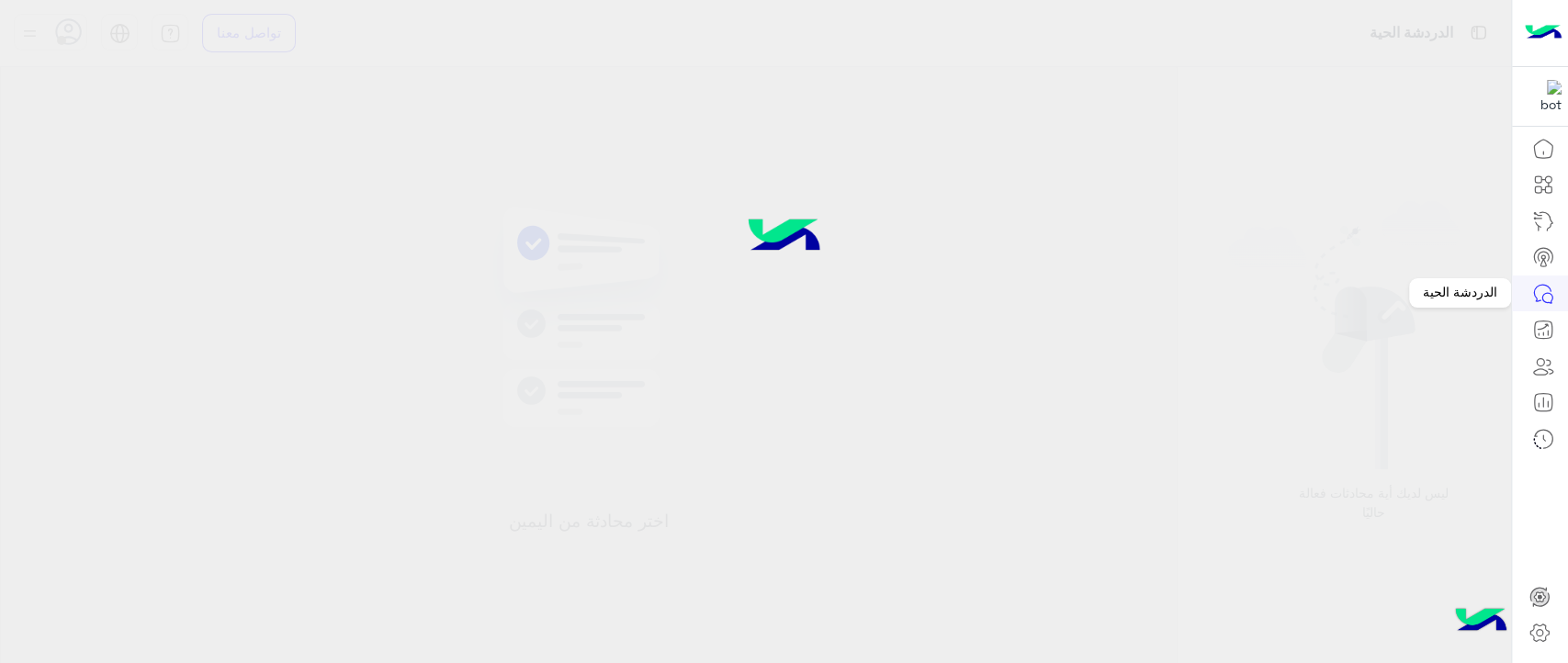
click at [1533, 301] on icon at bounding box center [1544, 295] width 22 height 22
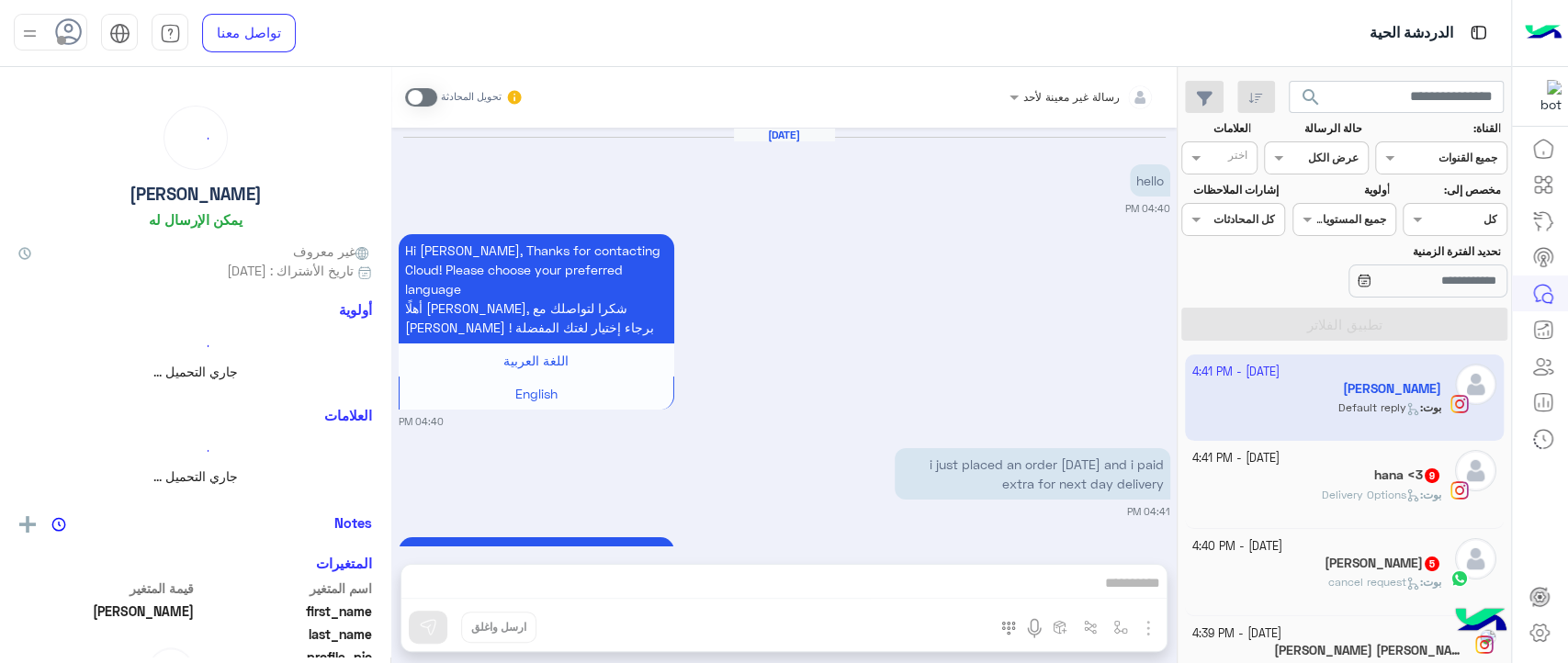
scroll to position [148, 0]
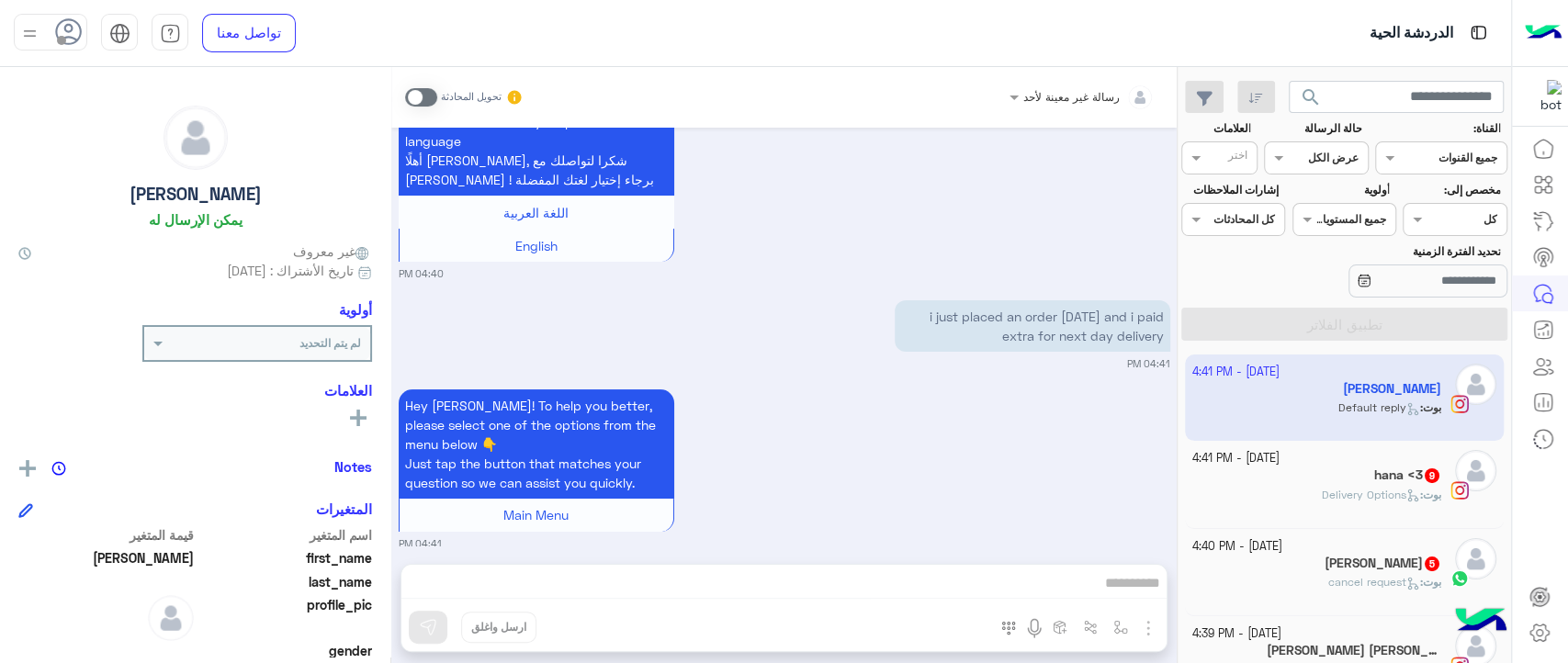
click at [926, 166] on div "Hi janna, Thanks for contacting Cloud! Please choose your preferred language أه…" at bounding box center [784, 180] width 771 height 199
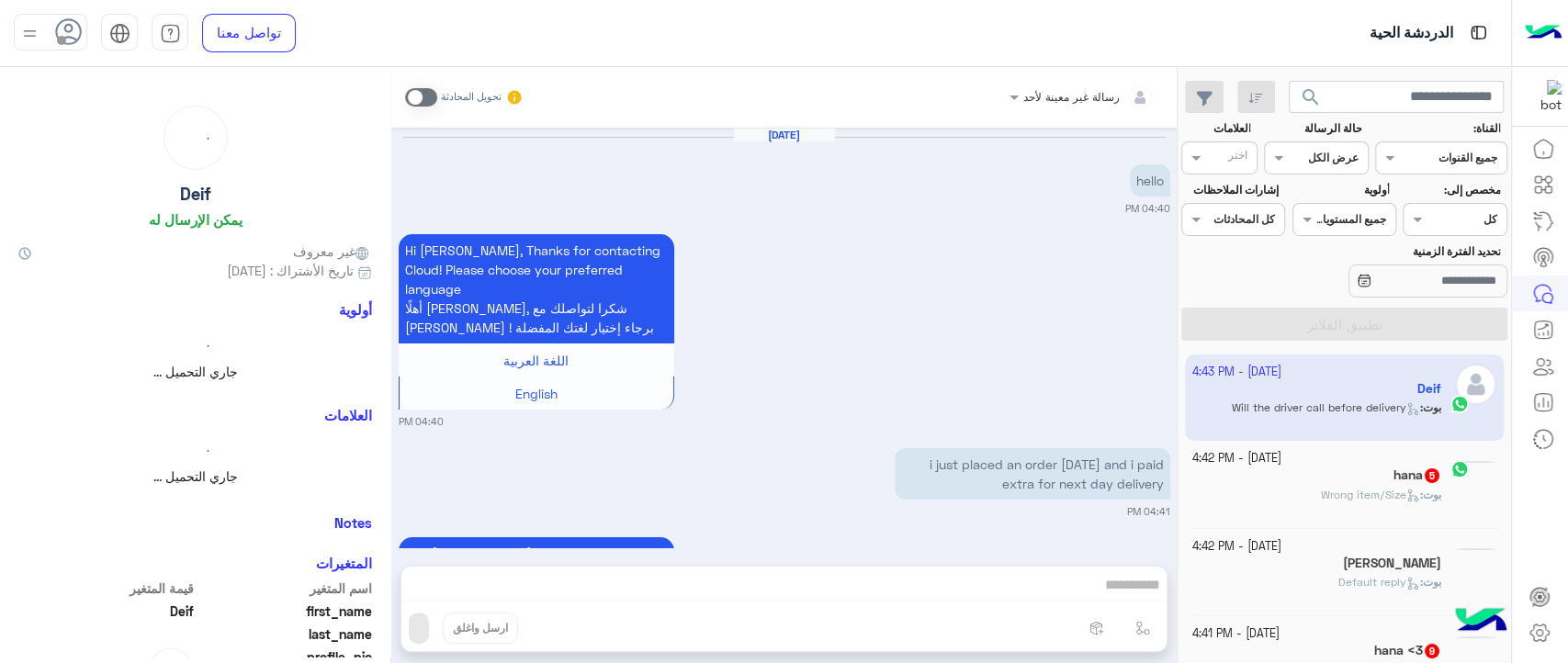
scroll to position [2598, 0]
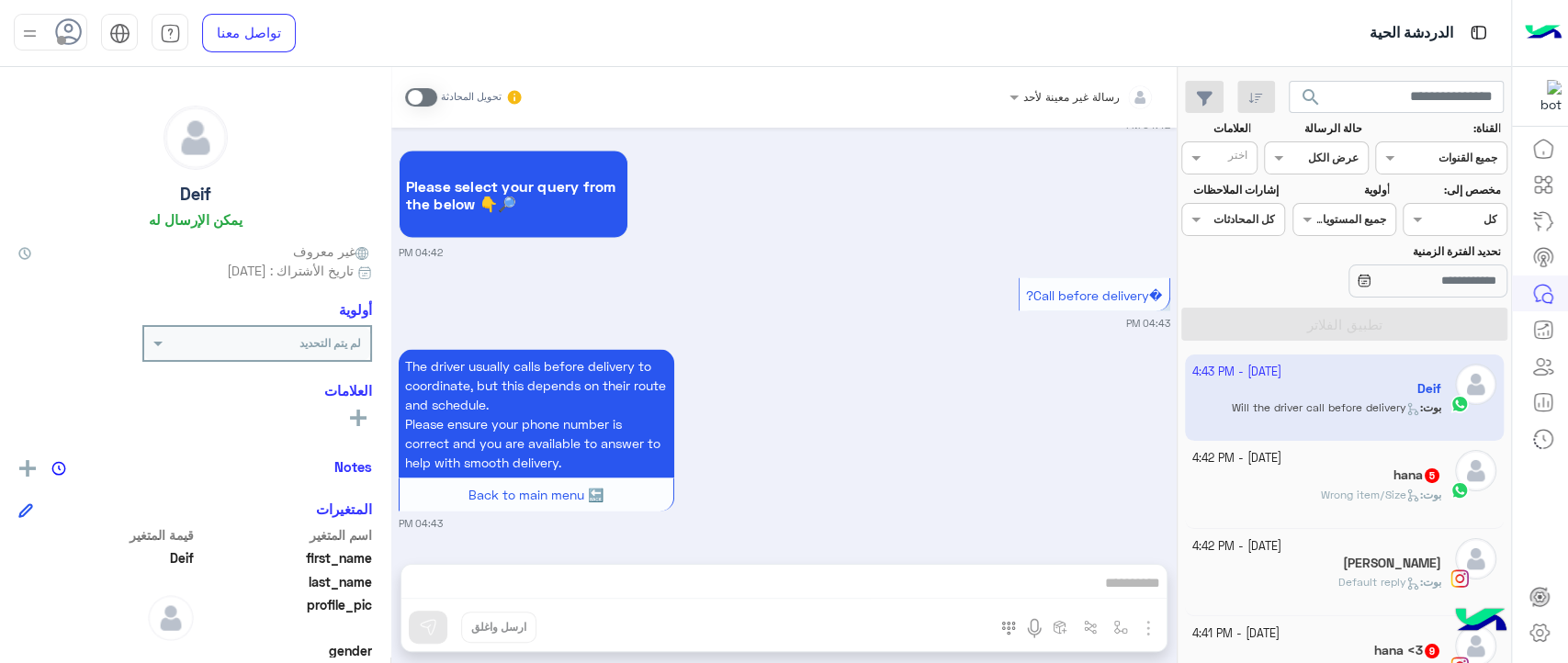
click at [1279, 428] on app-inbox-user "25 September - 4:43 PM Deif بوت : Will the driver call before delivery" at bounding box center [1345, 397] width 320 height 86
click at [1292, 406] on app-inbox-user "25 September - 4:43 PM Deif بوت : Will the driver call before delivery" at bounding box center [1345, 397] width 320 height 86
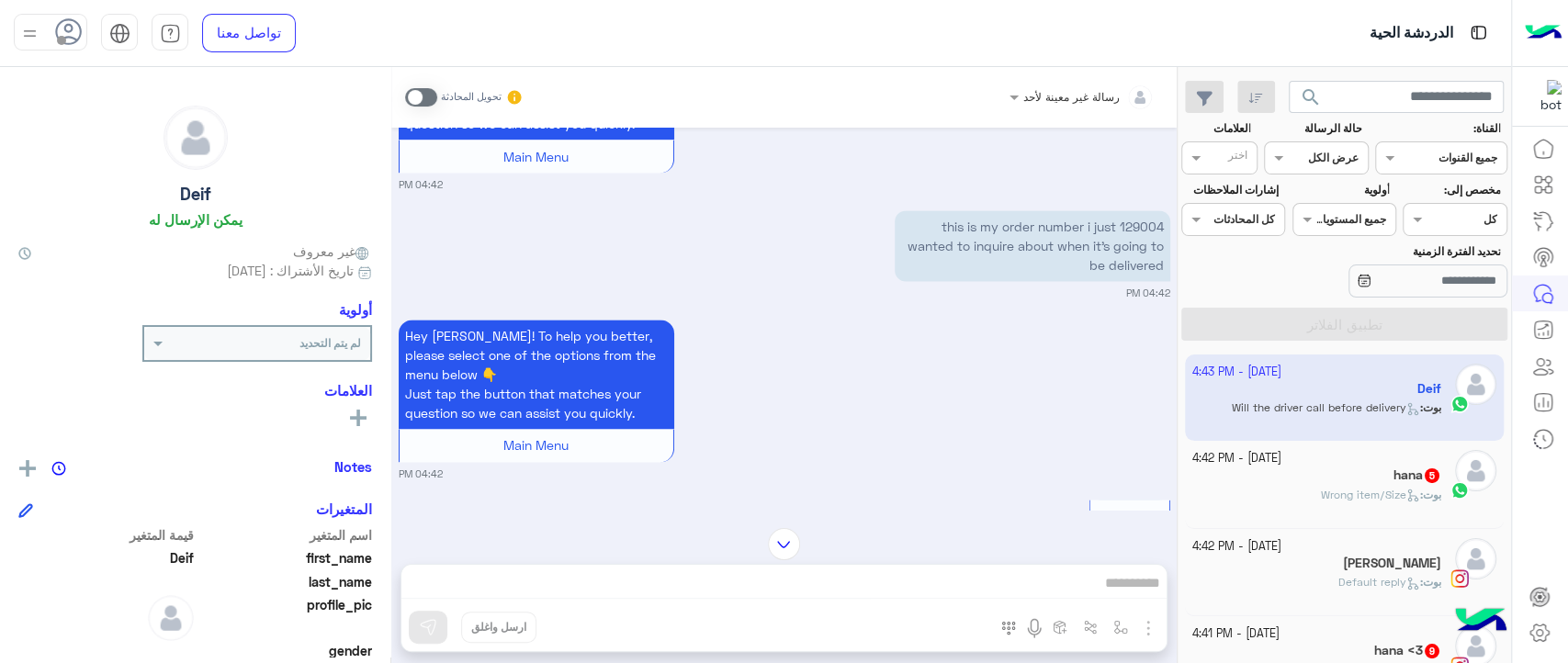
scroll to position [1749, 0]
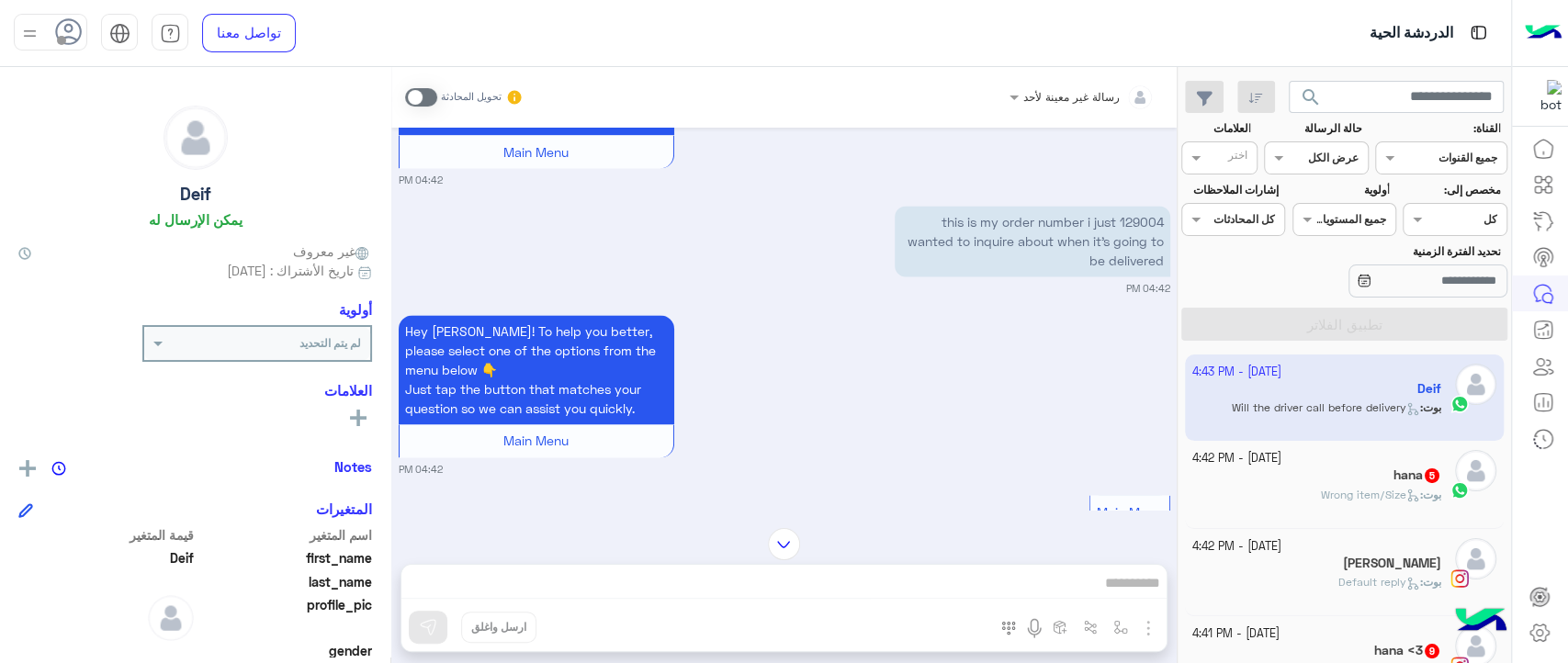
click at [1079, 257] on p "129004 this is my order number i just wanted to inquire about when it’s going t…" at bounding box center [1032, 241] width 276 height 71
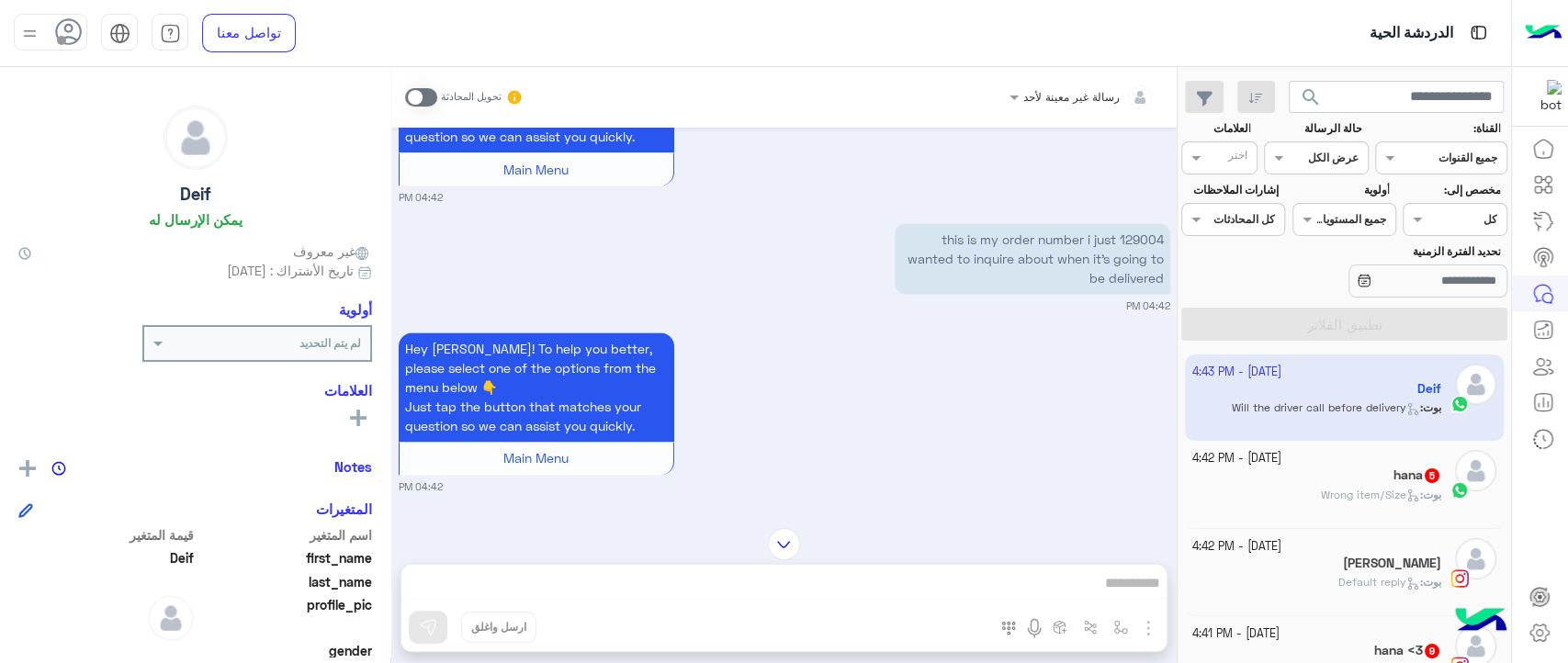
scroll to position [1736, 0]
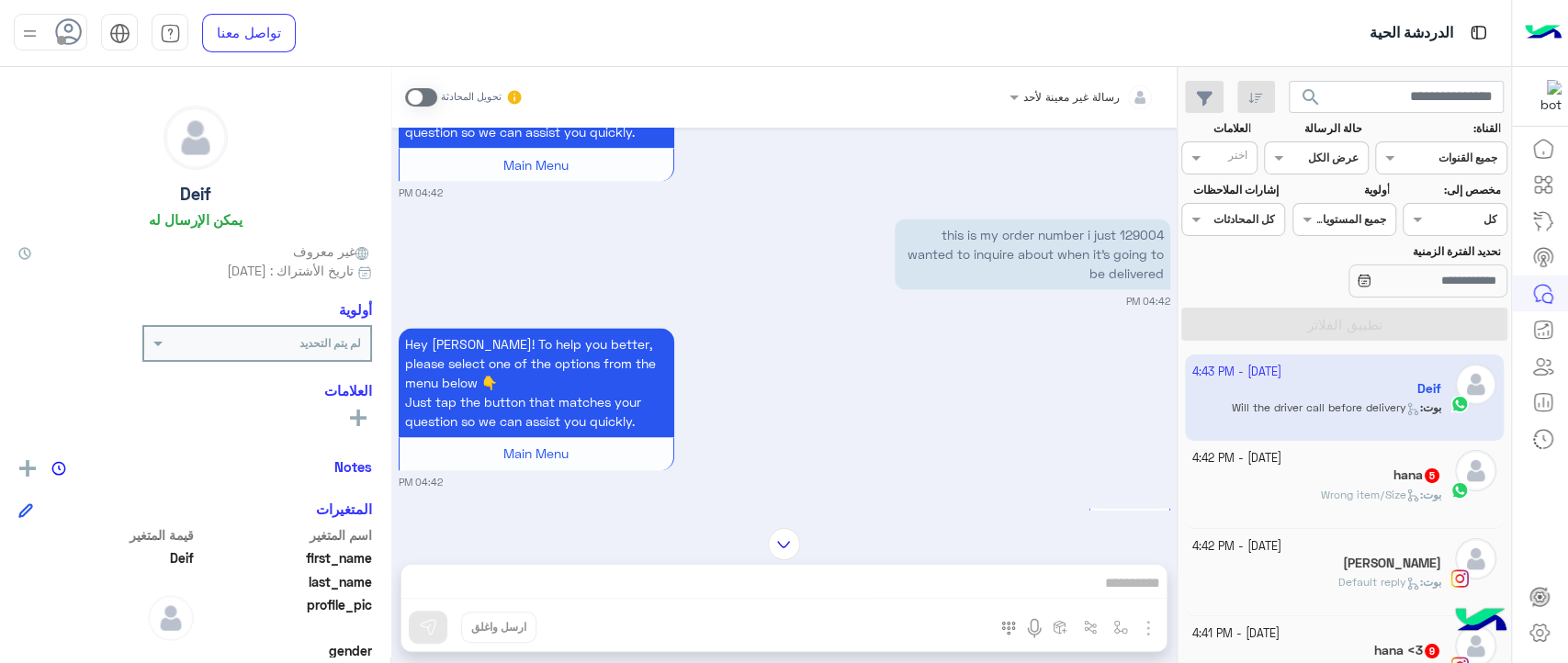
click at [1374, 482] on div "hana 5" at bounding box center [1316, 477] width 250 height 20
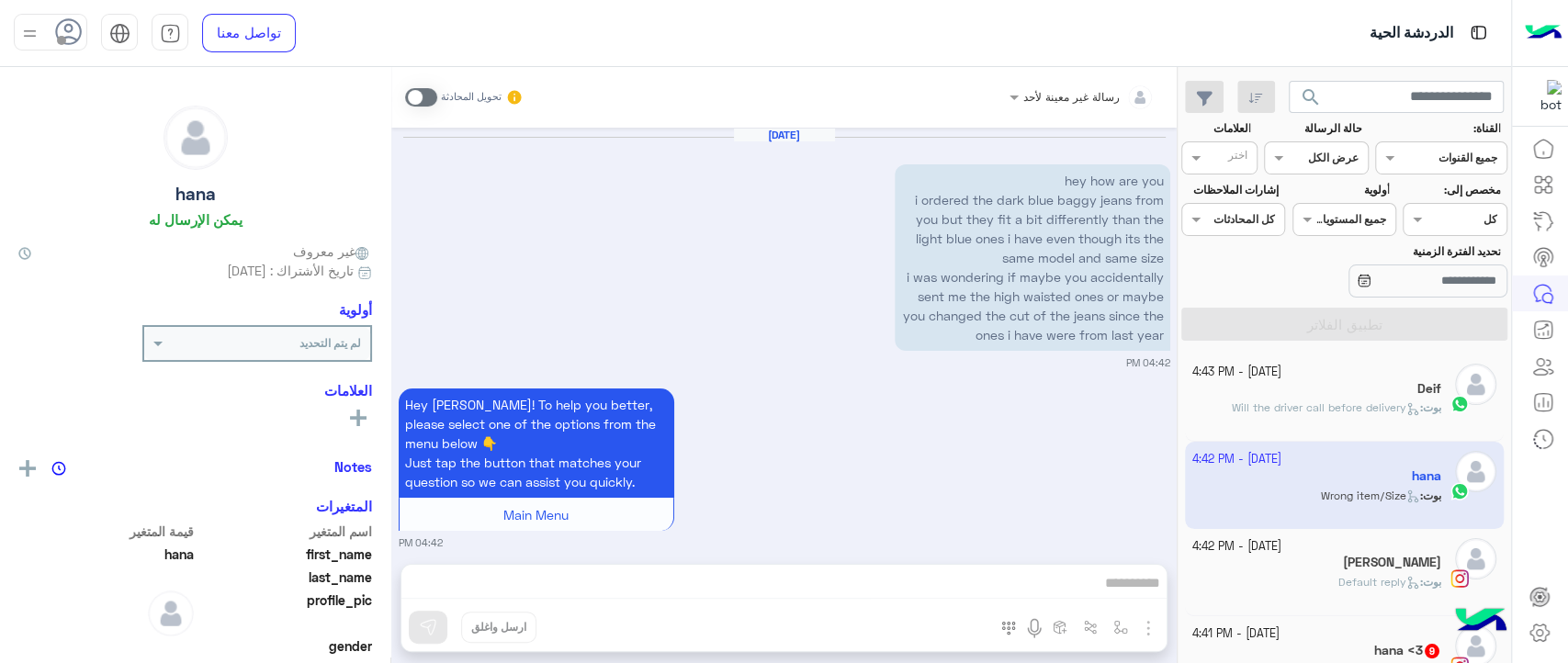
scroll to position [957, 0]
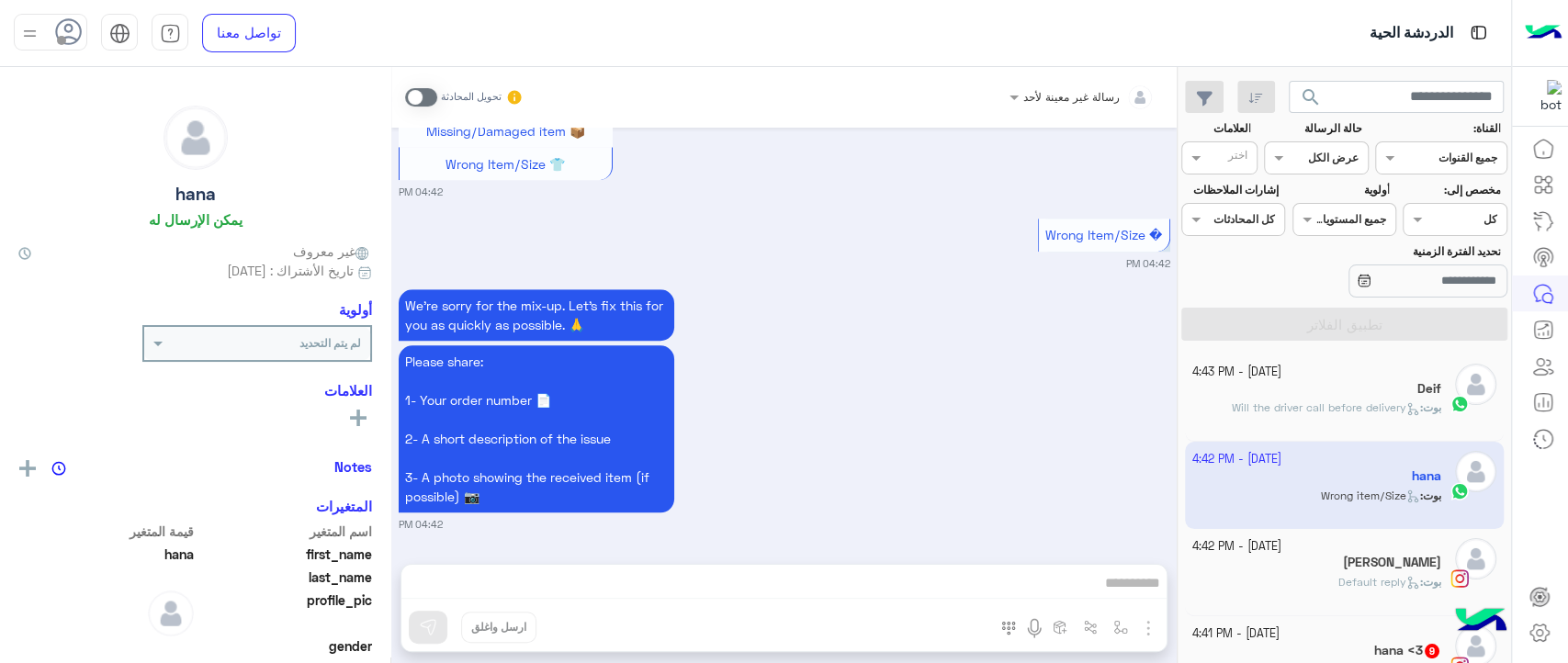
click at [1369, 399] on p "بوت : Will the driver call before delivery" at bounding box center [1337, 408] width 209 height 17
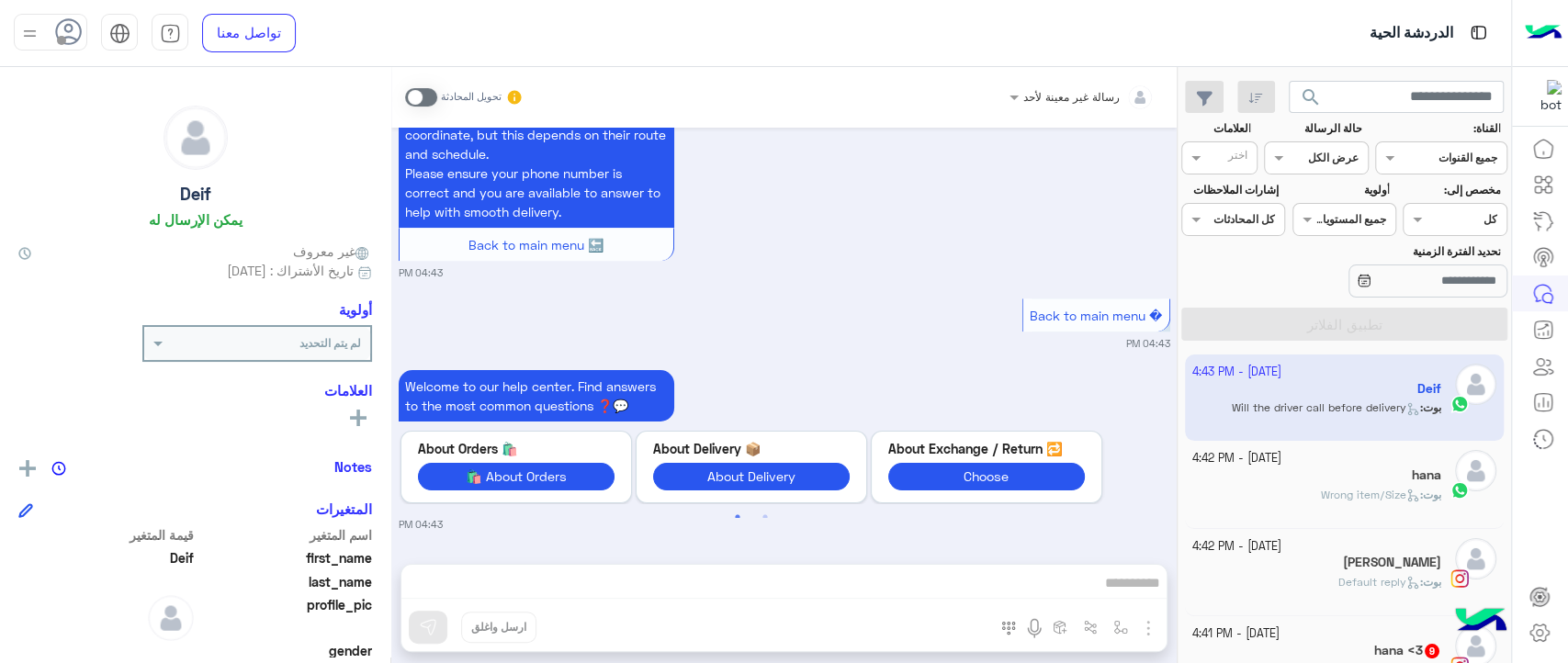
scroll to position [8, 0]
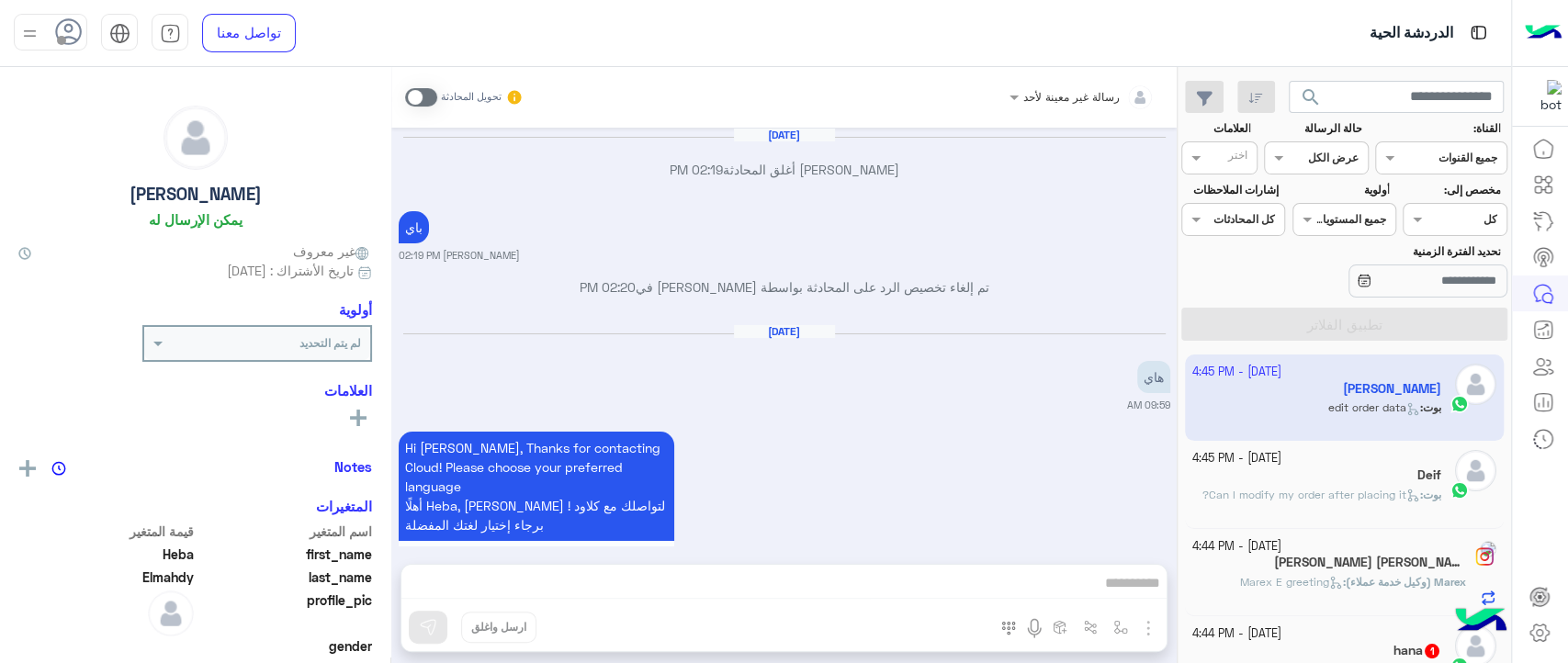
scroll to position [3509, 0]
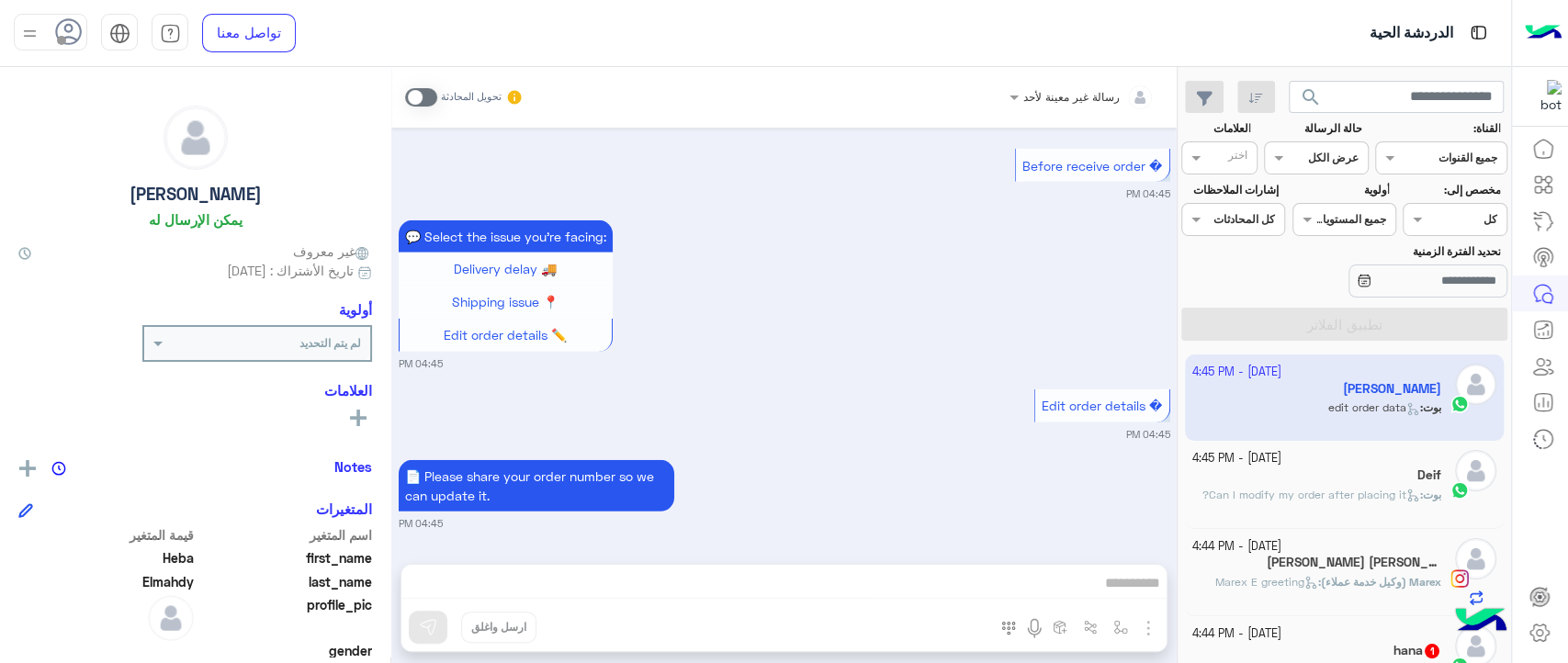
click at [1331, 468] on div "Deif" at bounding box center [1316, 477] width 250 height 20
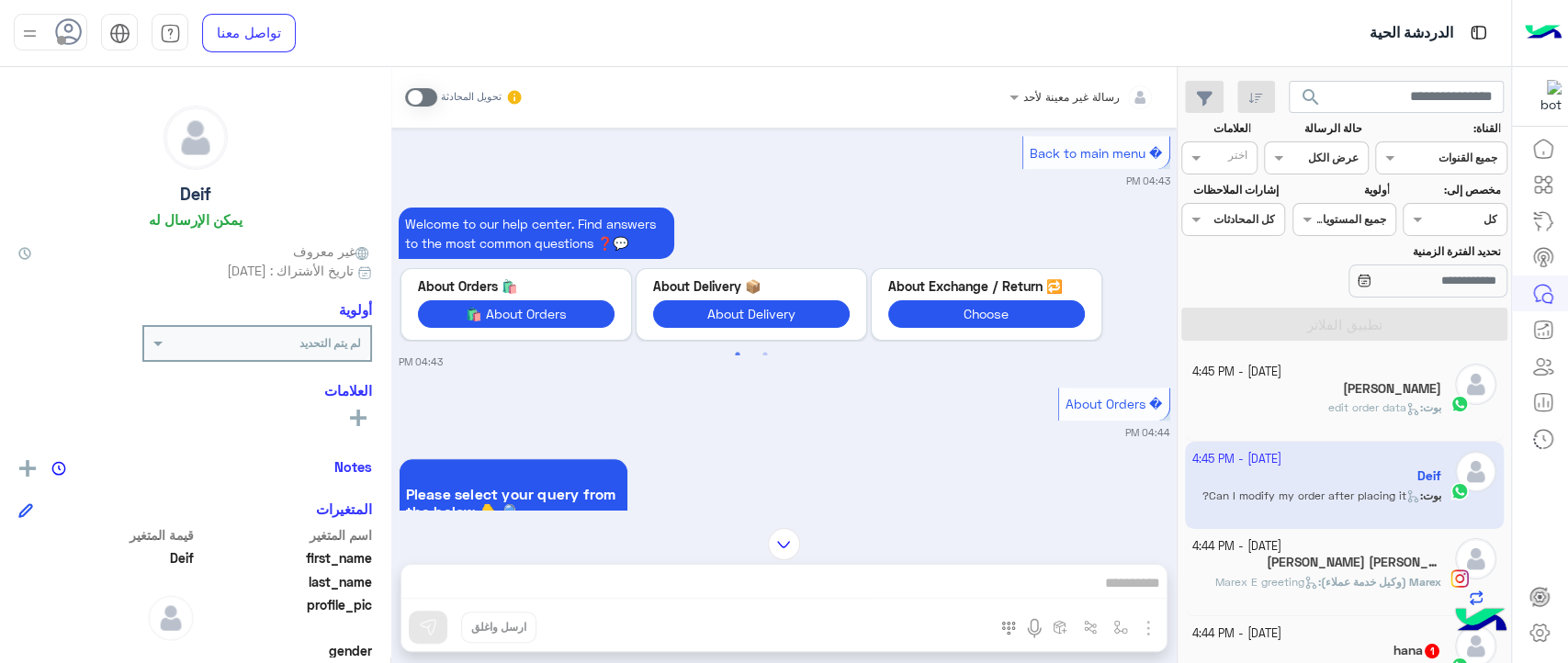
scroll to position [1144, 0]
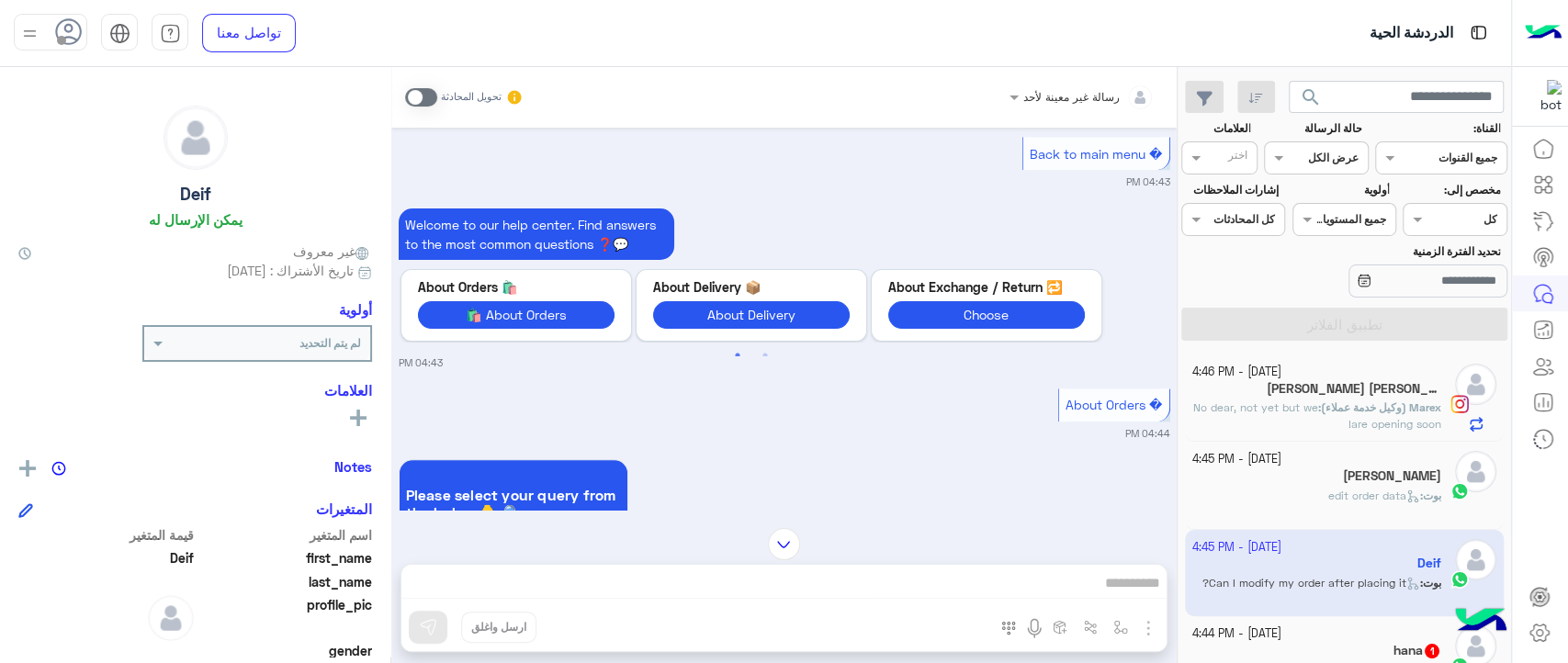
click at [1313, 497] on div "بوت : edit order data" at bounding box center [1316, 504] width 250 height 32
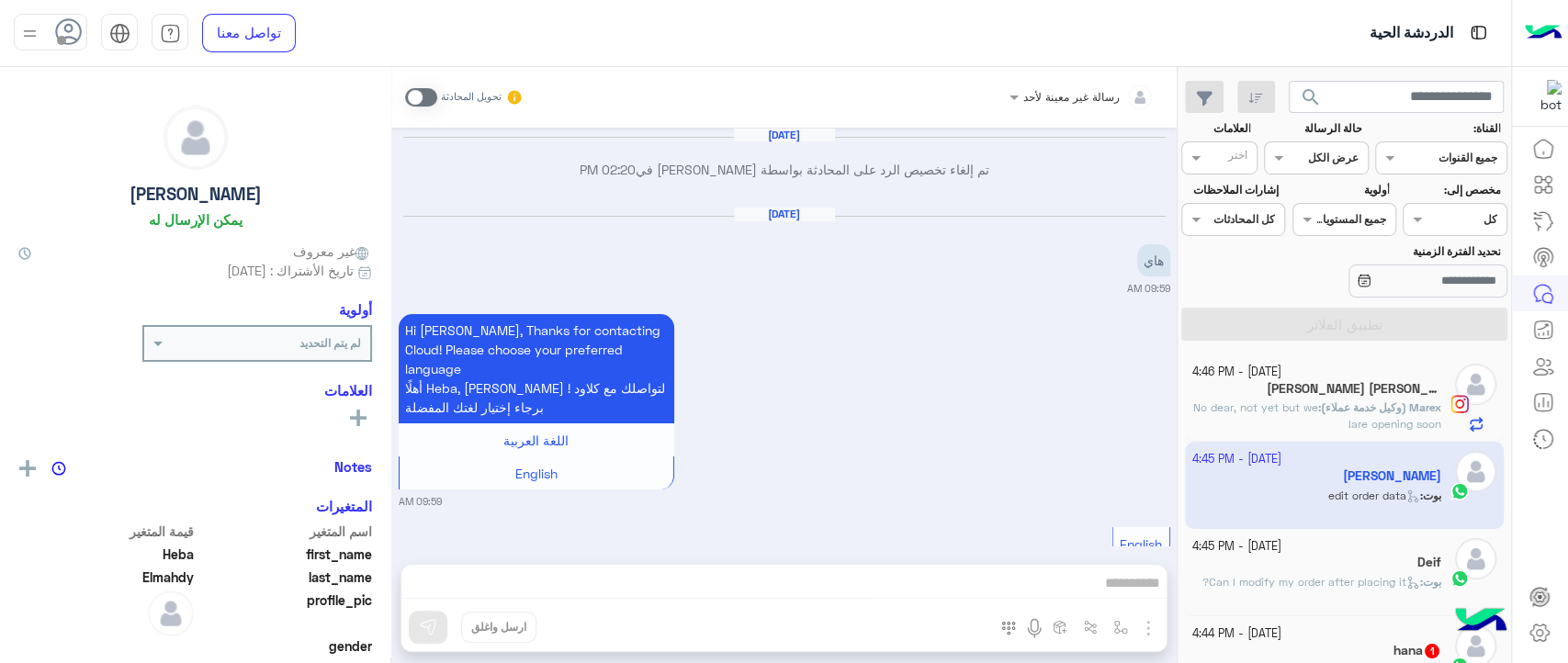
scroll to position [2046, 0]
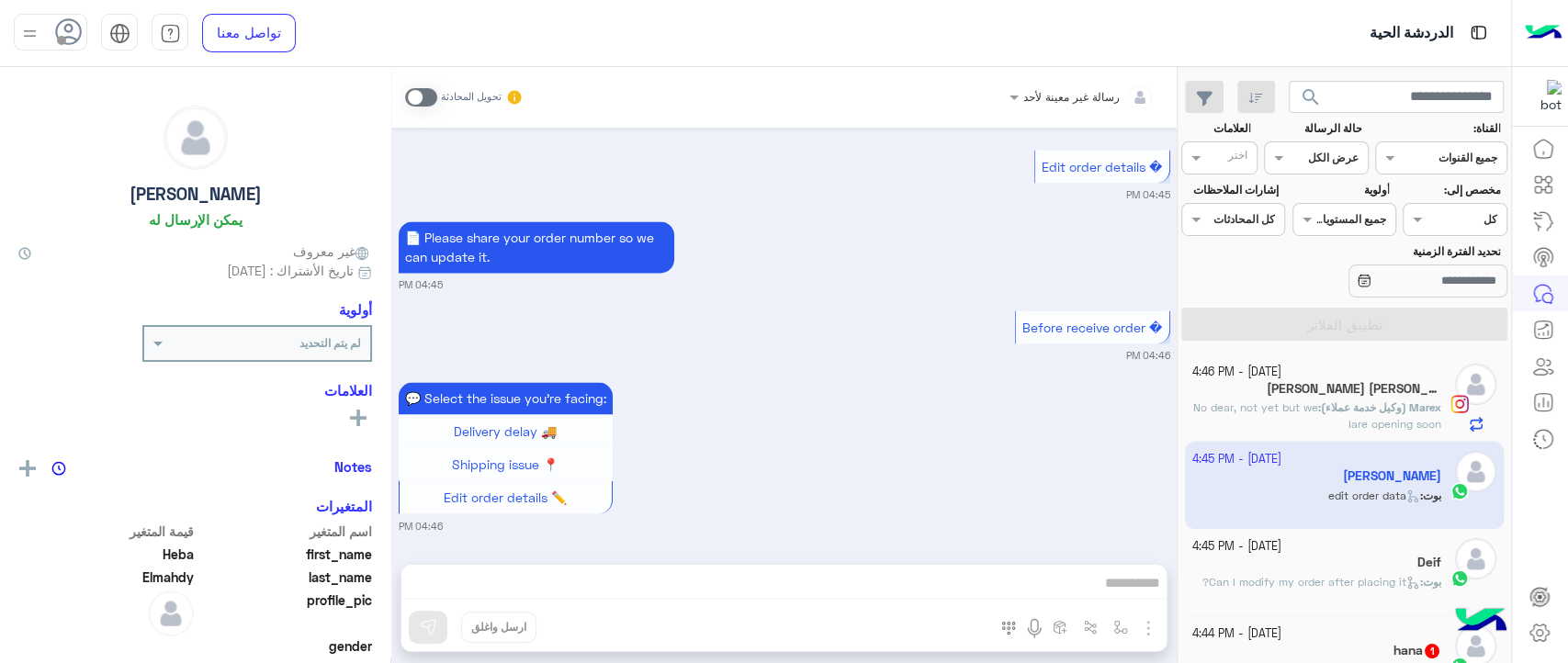
click at [1358, 574] on p "بوت : Can I modify my order after placing it?" at bounding box center [1321, 583] width 238 height 17
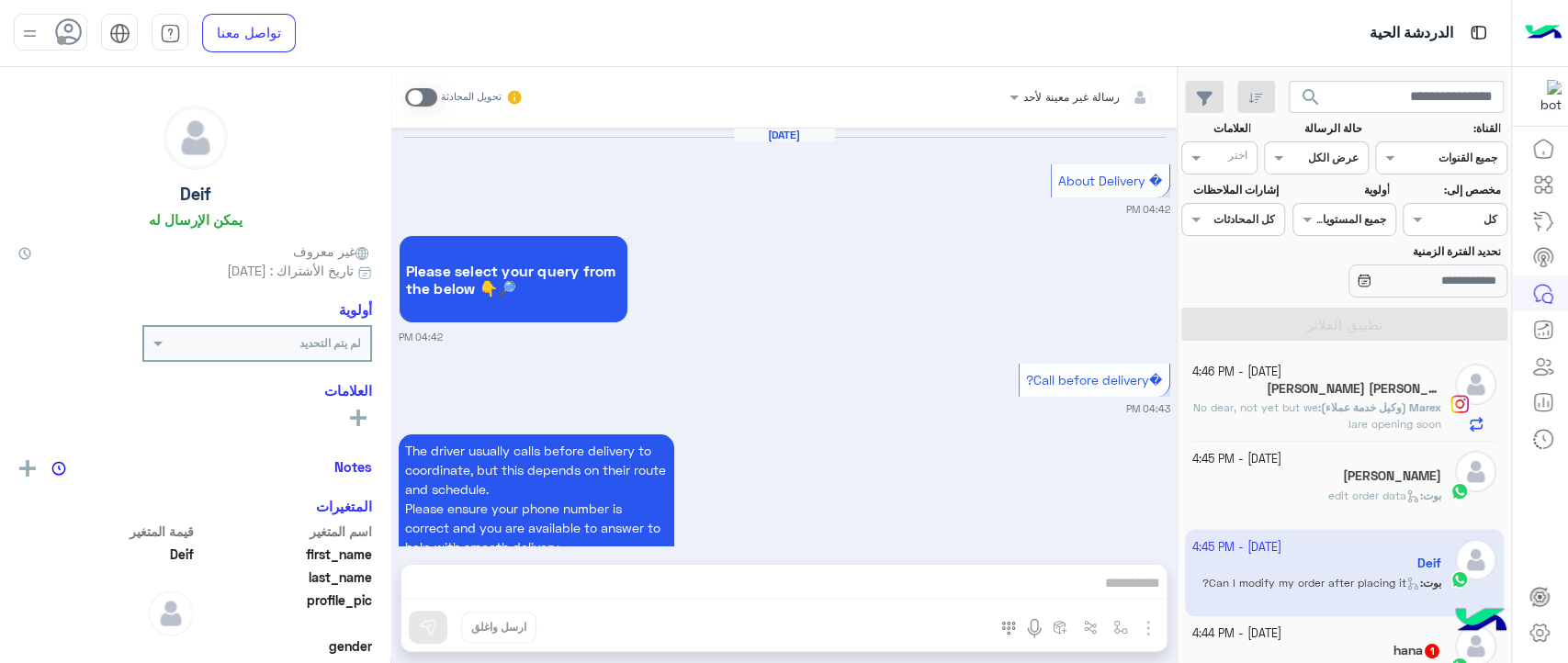
scroll to position [2016, 0]
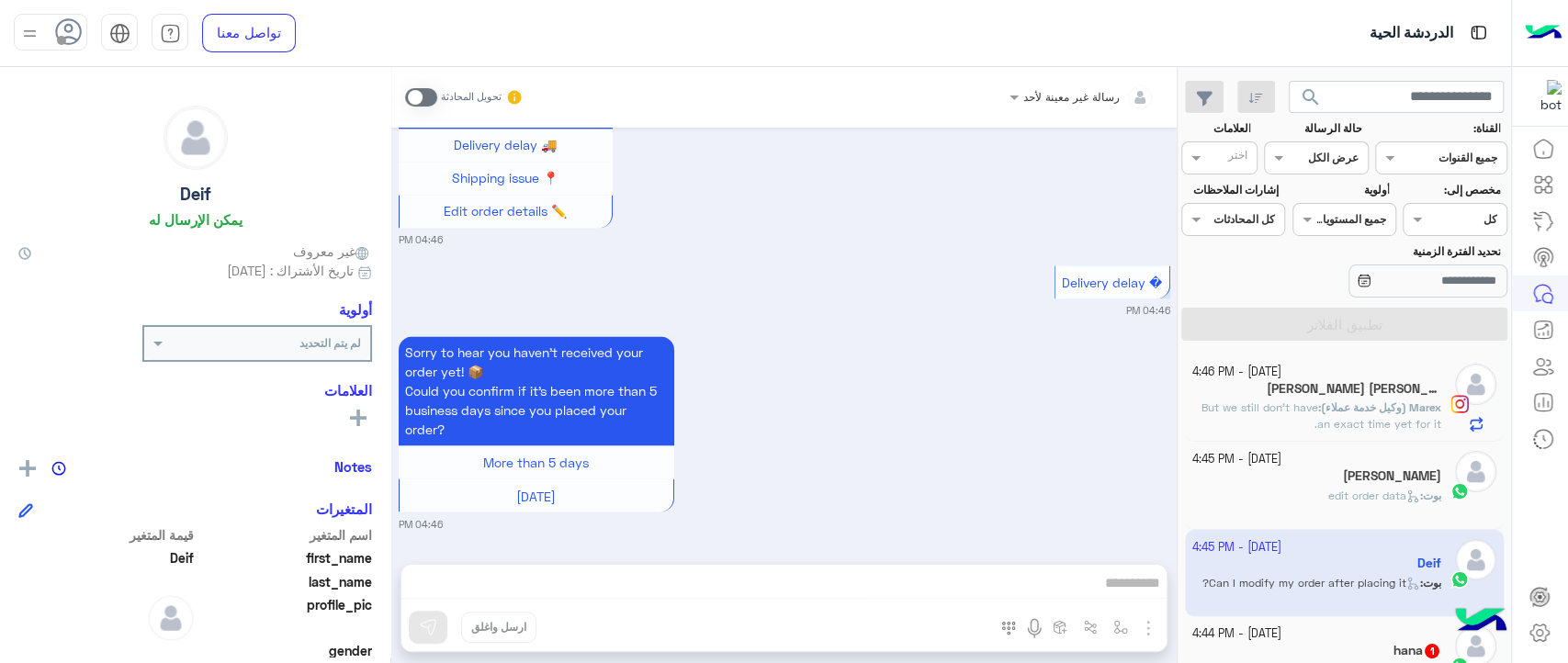
click at [1288, 491] on div "بوت : edit order data" at bounding box center [1316, 504] width 250 height 32
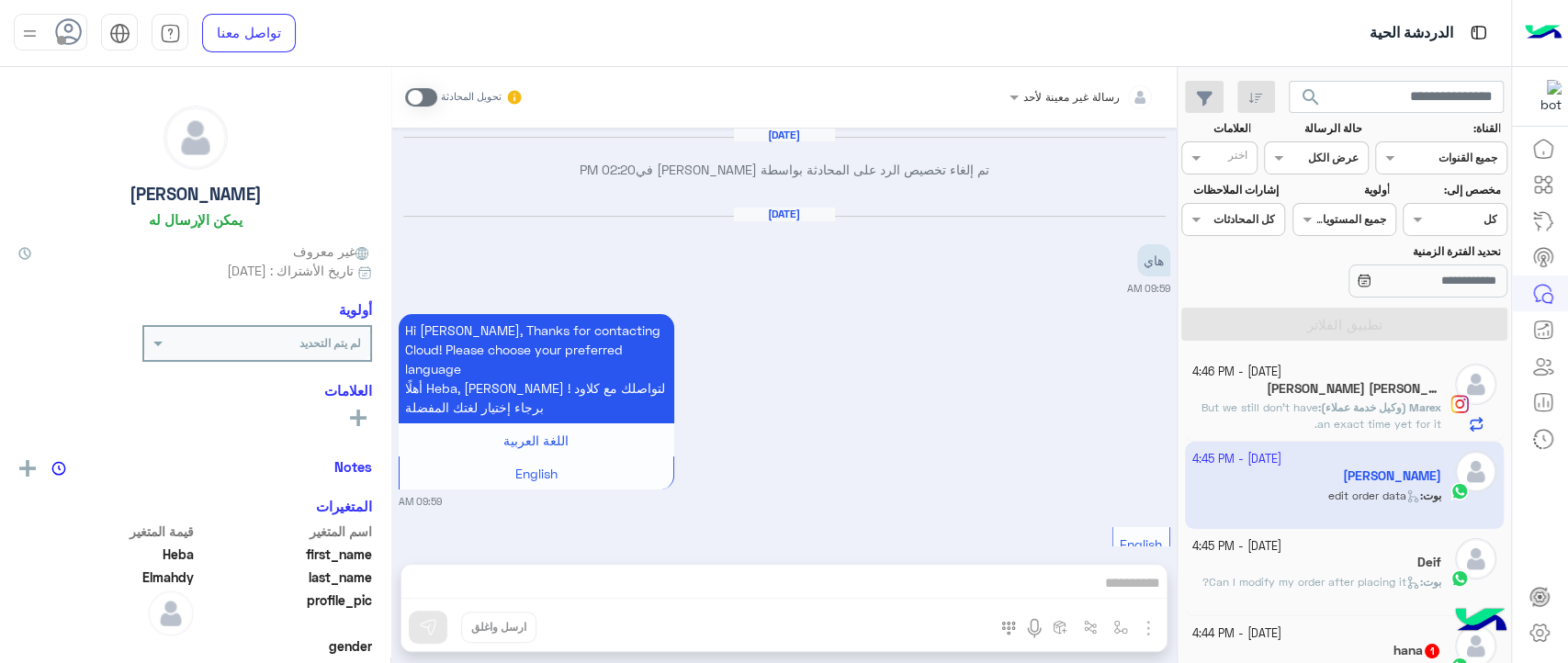
scroll to position [2046, 0]
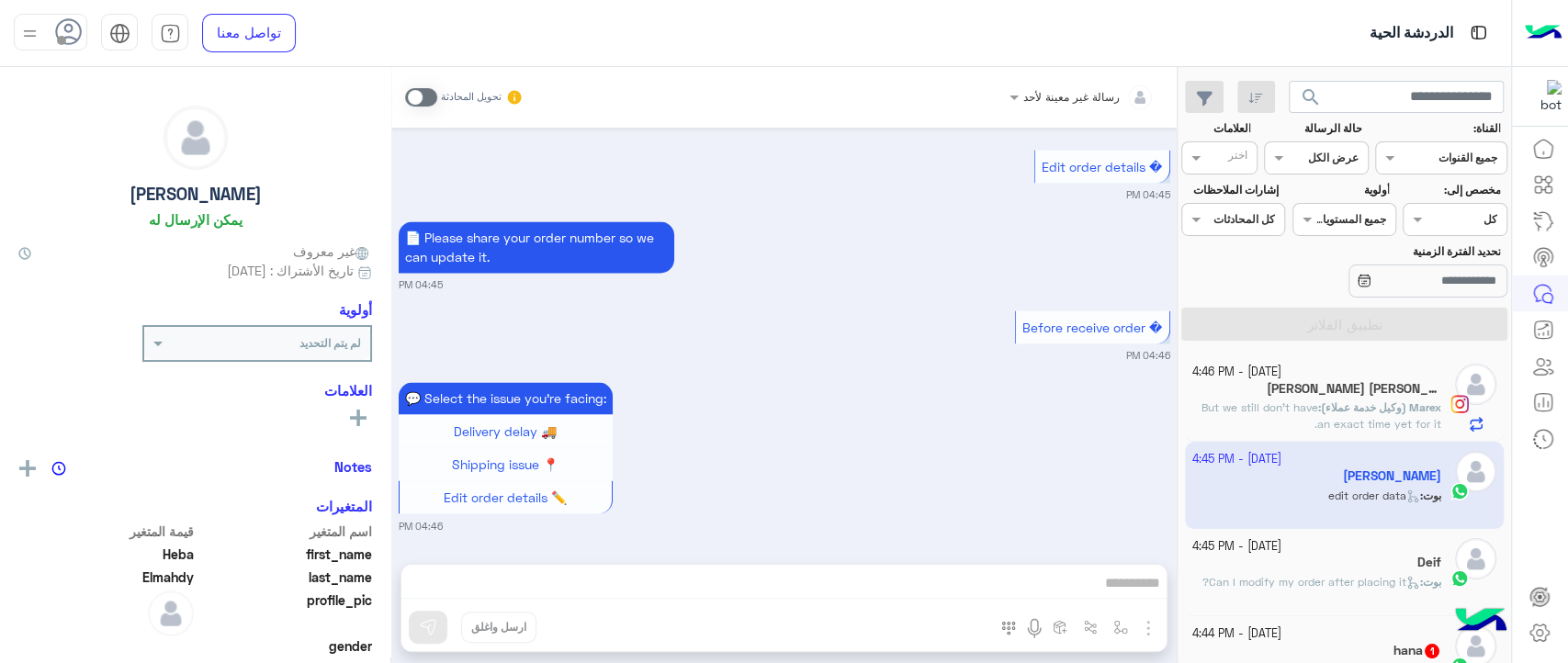
click at [1282, 551] on small "[DATE] - 4:45 PM" at bounding box center [1236, 547] width 89 height 18
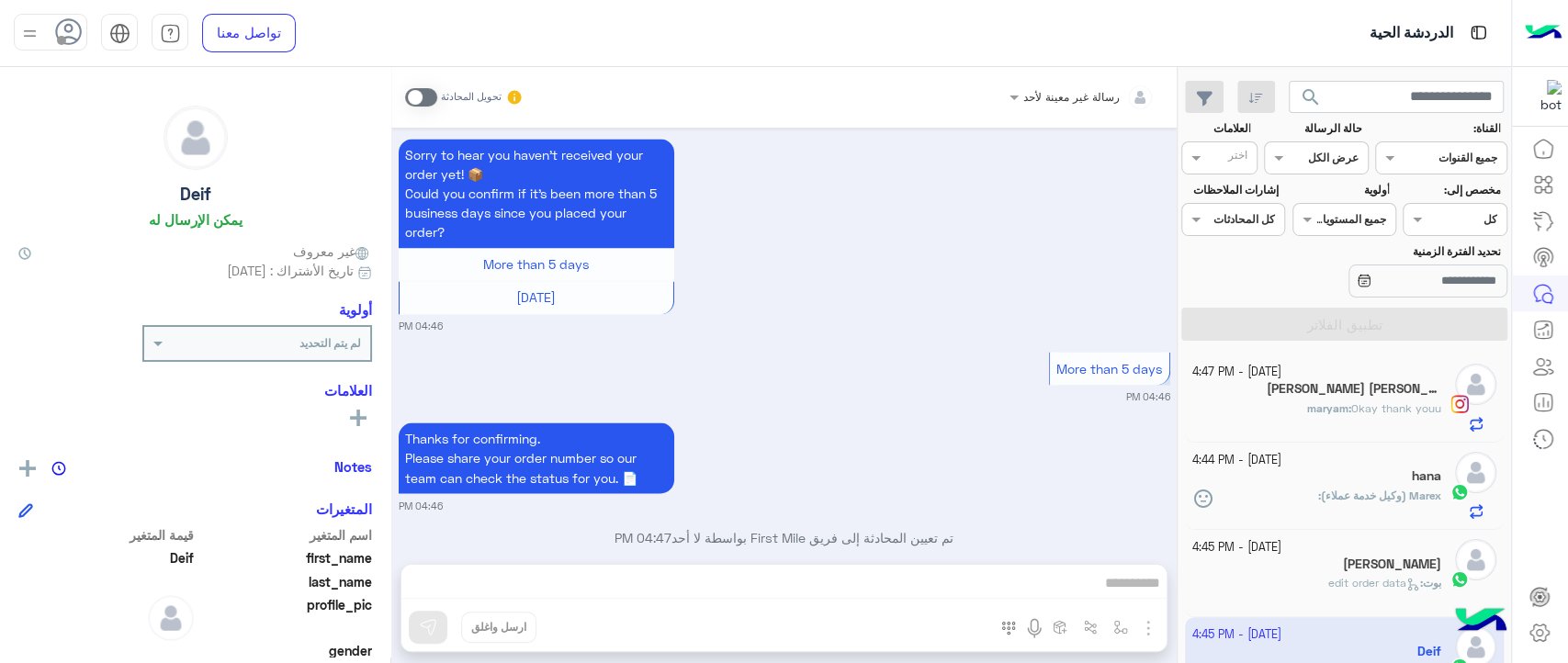
scroll to position [2092, 0]
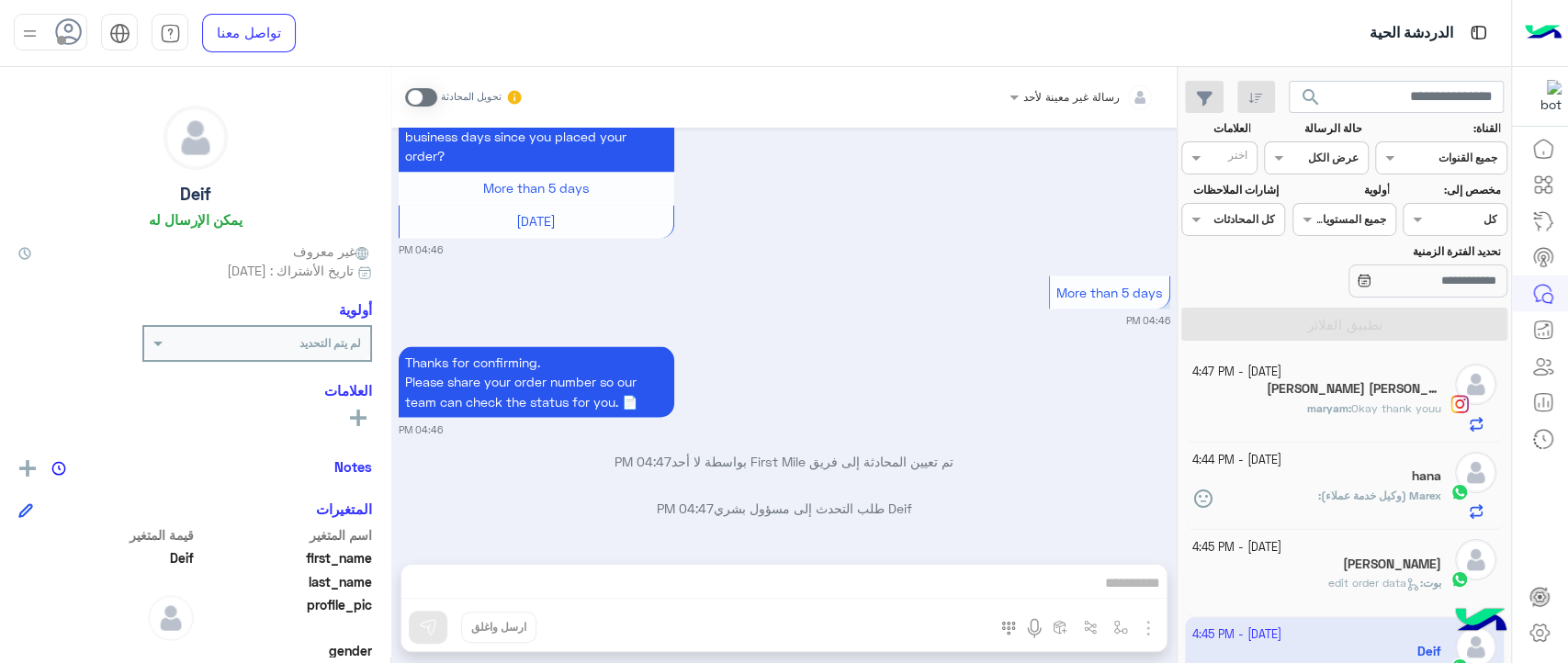
click at [1282, 555] on small "[DATE] - 4:45 PM" at bounding box center [1236, 548] width 89 height 18
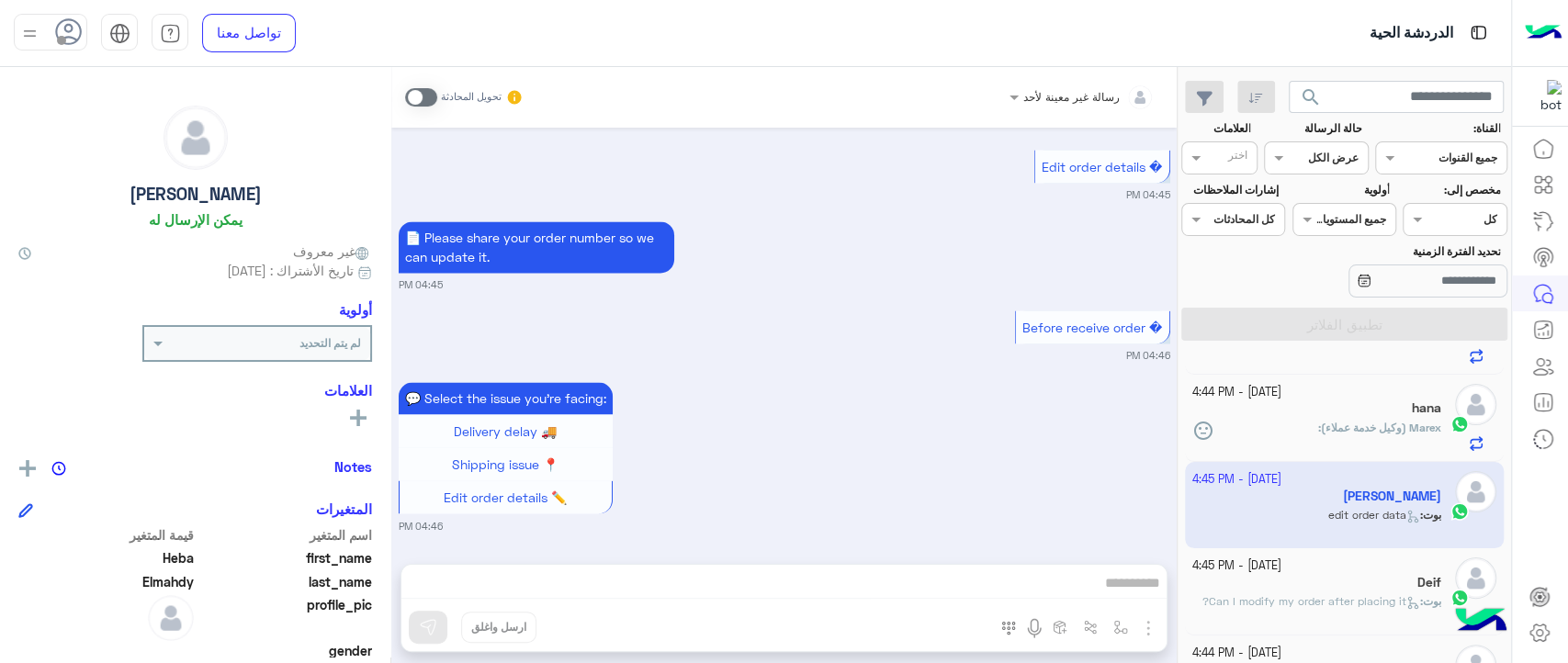
scroll to position [71, 0]
click at [1358, 572] on div "Deif" at bounding box center [1316, 582] width 250 height 20
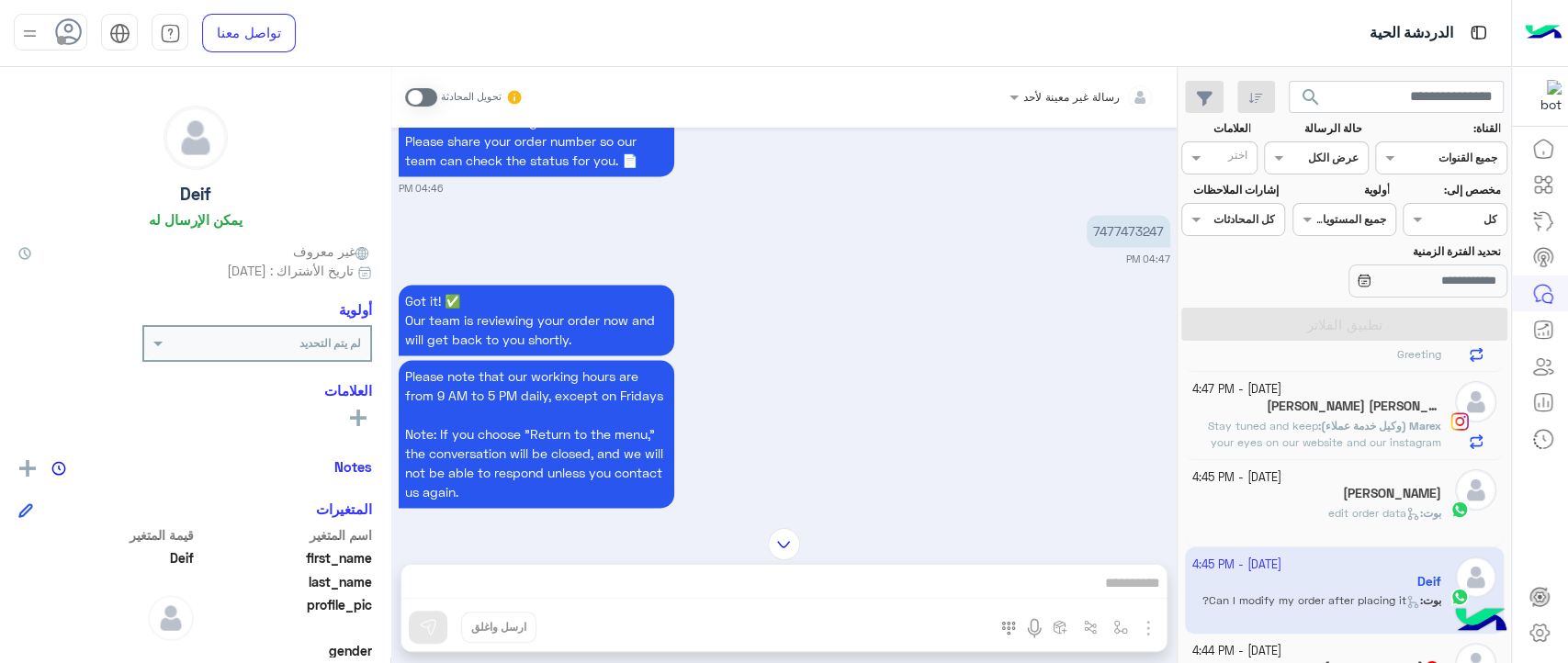
scroll to position [1936, 0]
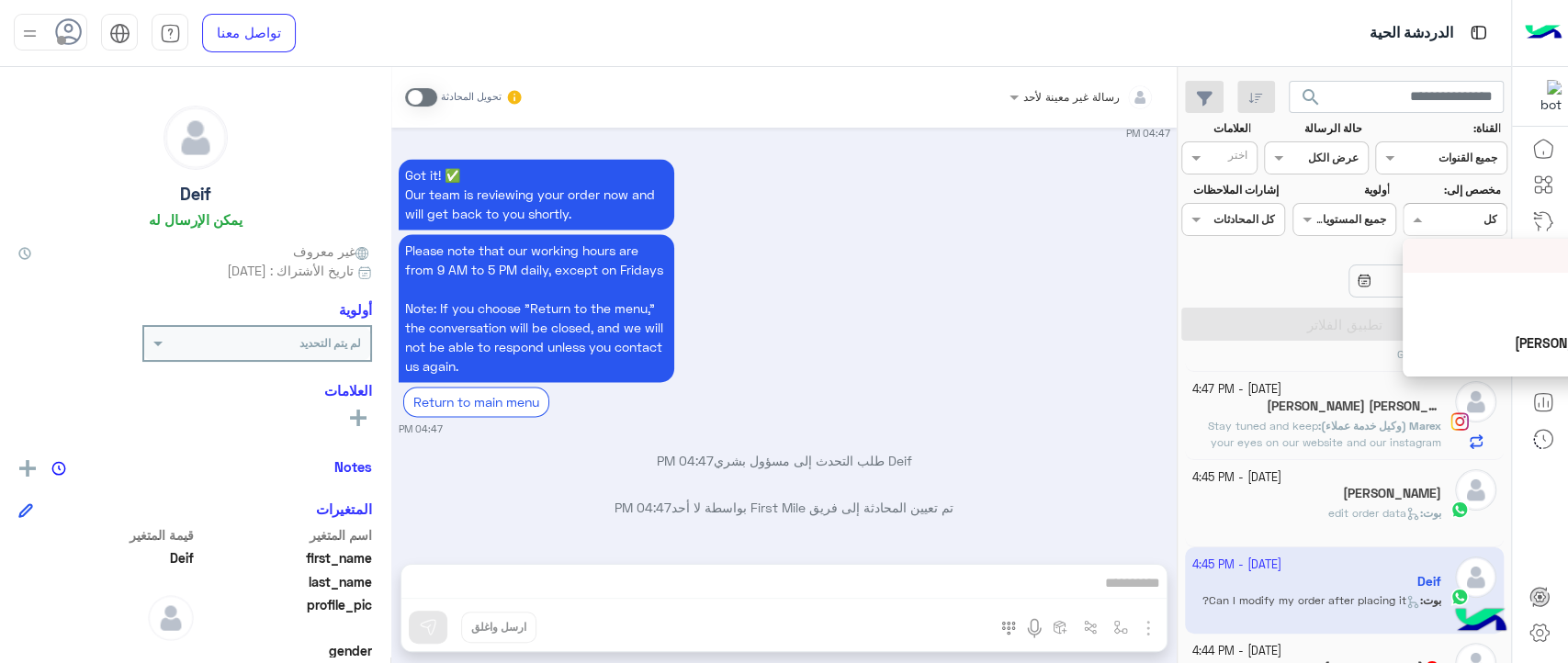
click at [1427, 217] on div at bounding box center [1454, 217] width 102 height 18
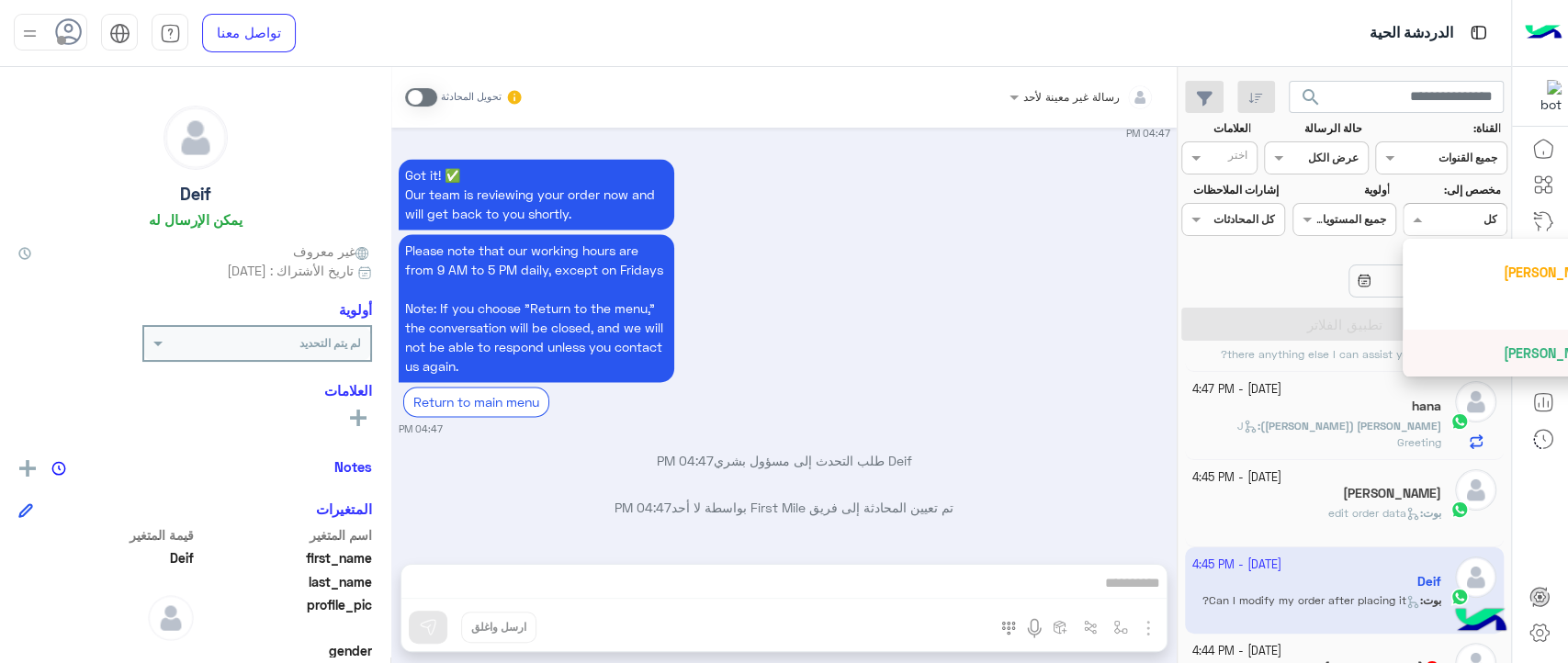
click at [978, 363] on div "Got it! ✅ Our team is reviewing your order now and will get back to you shortly…" at bounding box center [784, 295] width 771 height 283
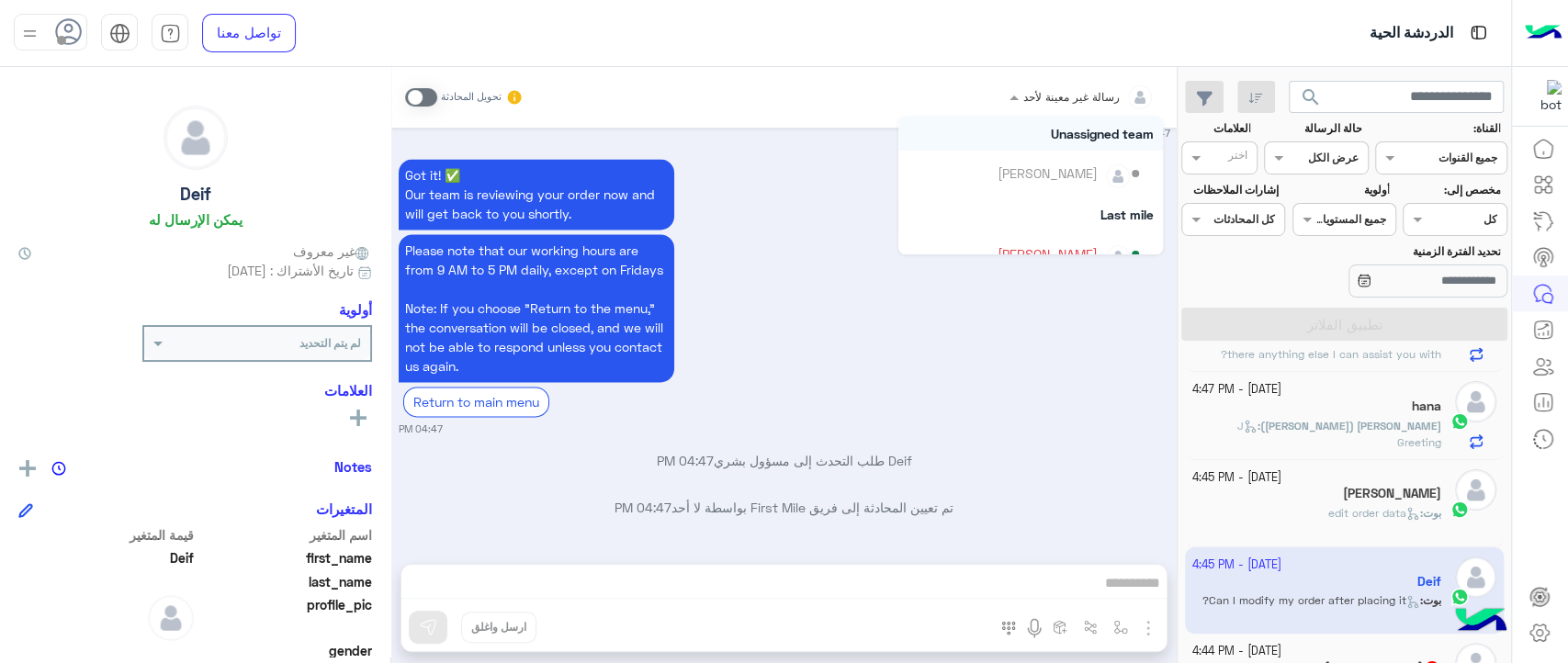
click at [1040, 106] on div "رسالة غير معينة لأحد" at bounding box center [1089, 96] width 132 height 36
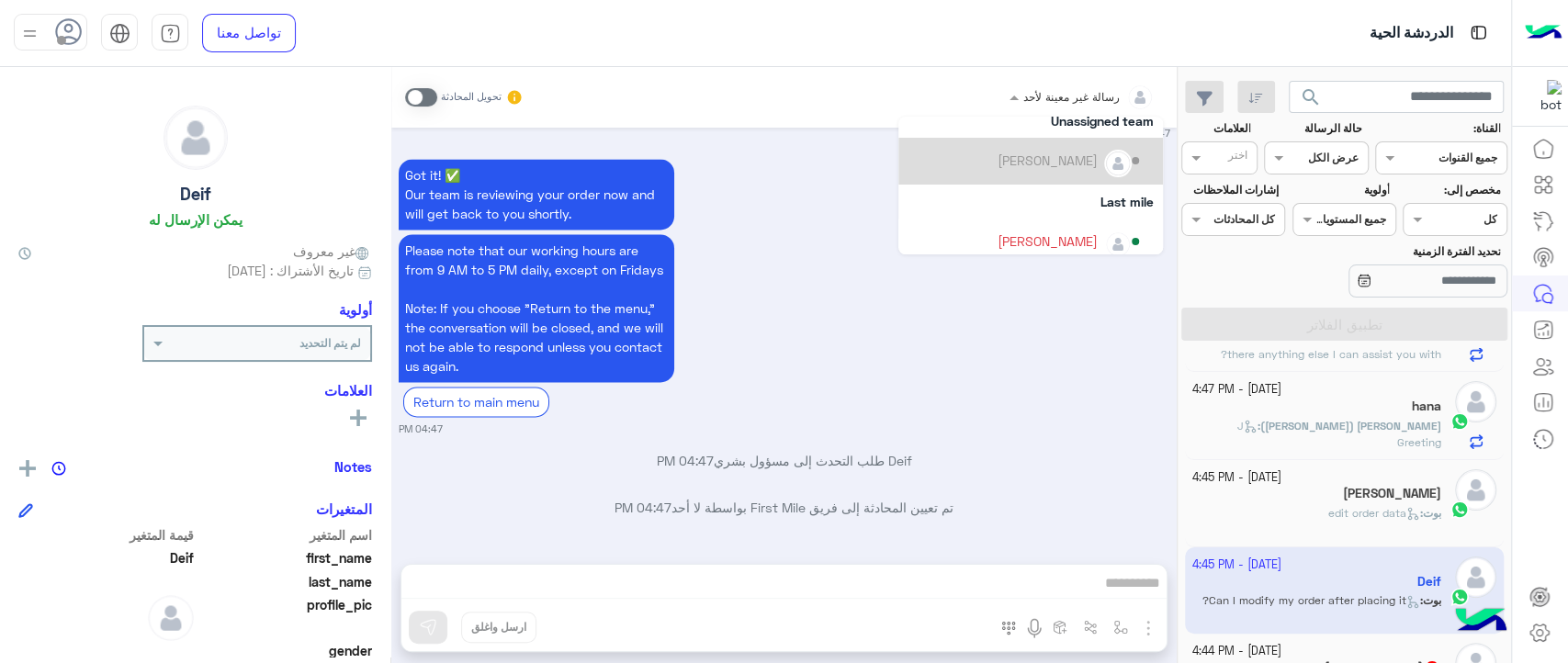
click at [1066, 153] on div "[PERSON_NAME]" at bounding box center [1047, 160] width 100 height 20
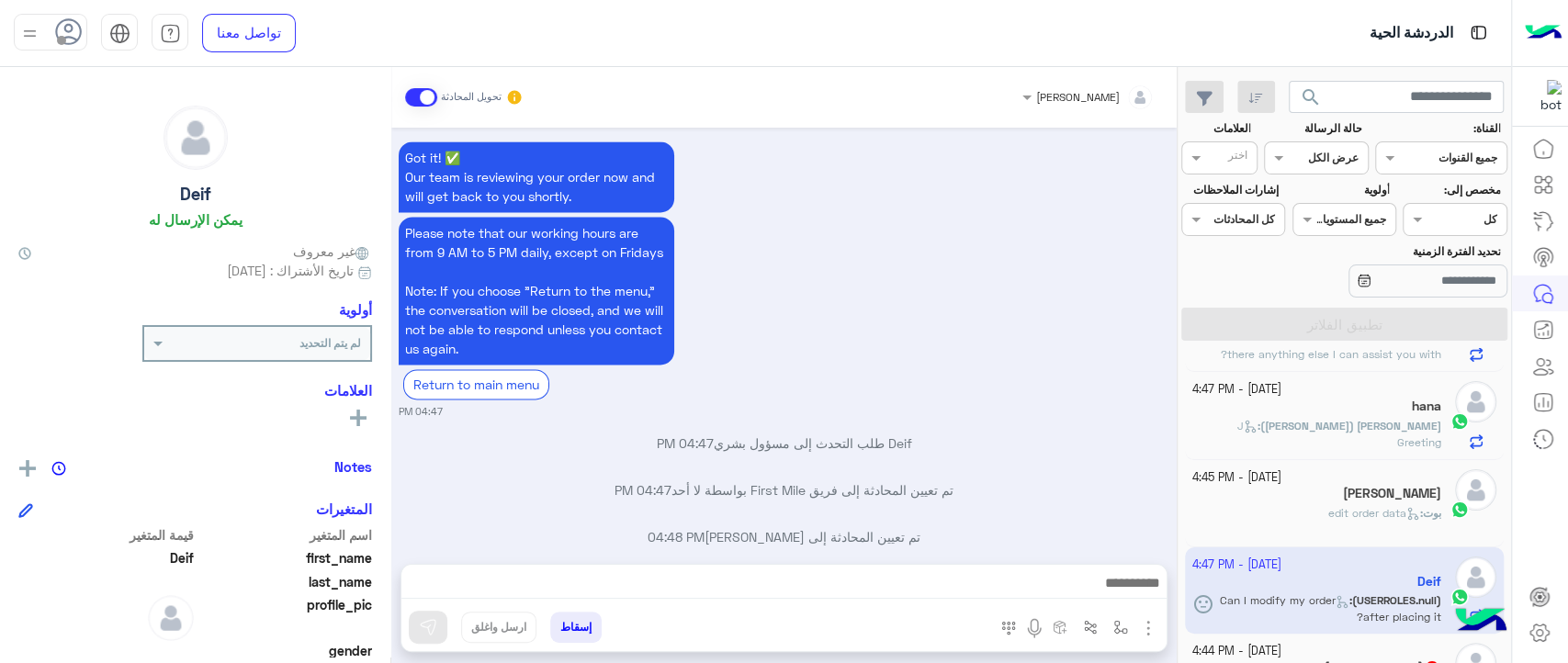
scroll to position [1997, 0]
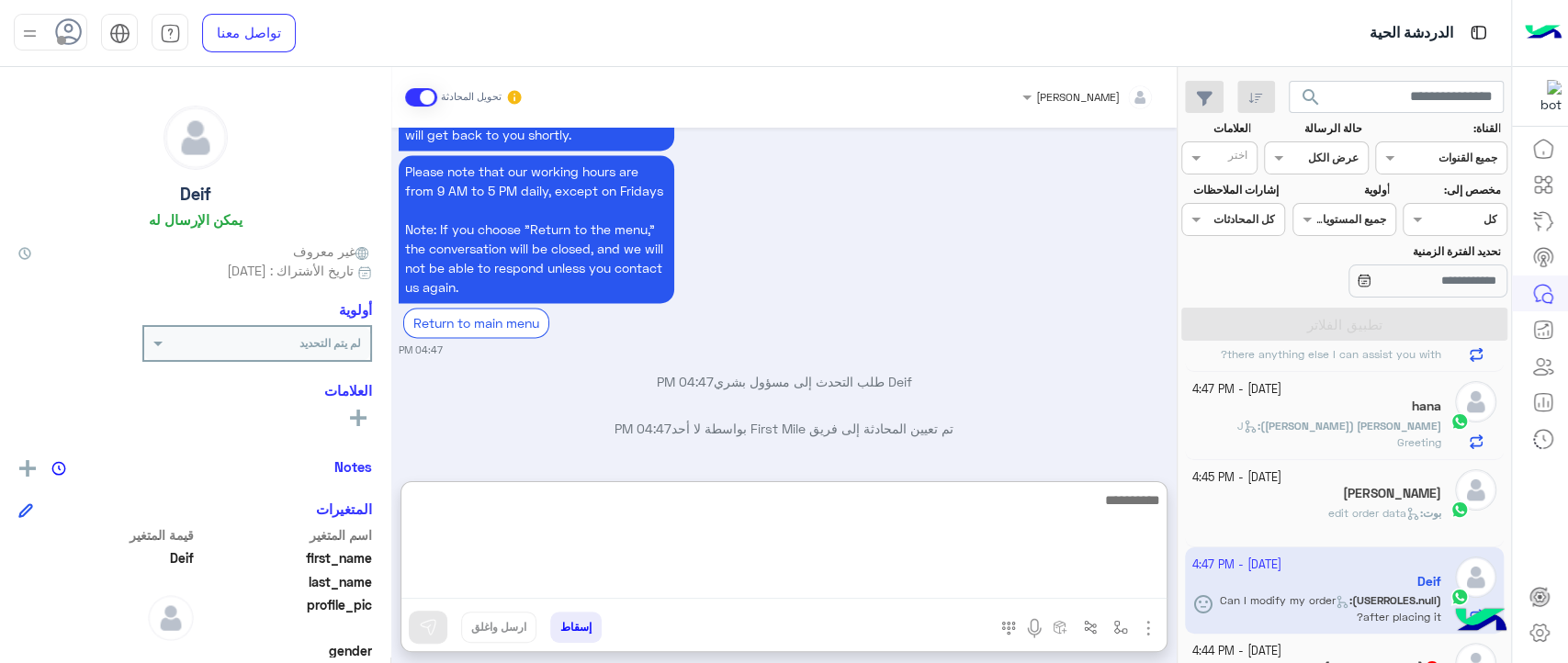
click at [793, 581] on textarea at bounding box center [784, 544] width 765 height 110
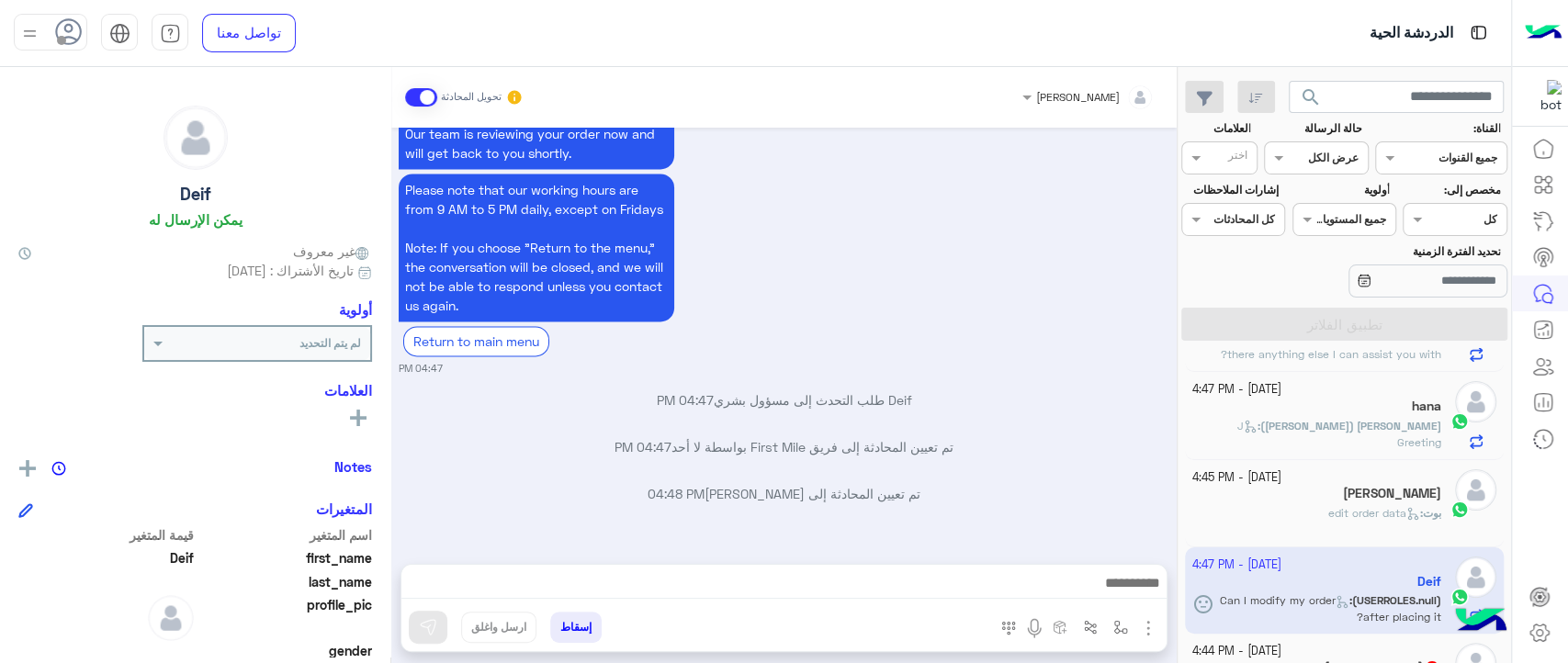
click at [902, 319] on div "Got it! ✅ Our team is reviewing your order now and will get back to you shortly…" at bounding box center [784, 235] width 771 height 283
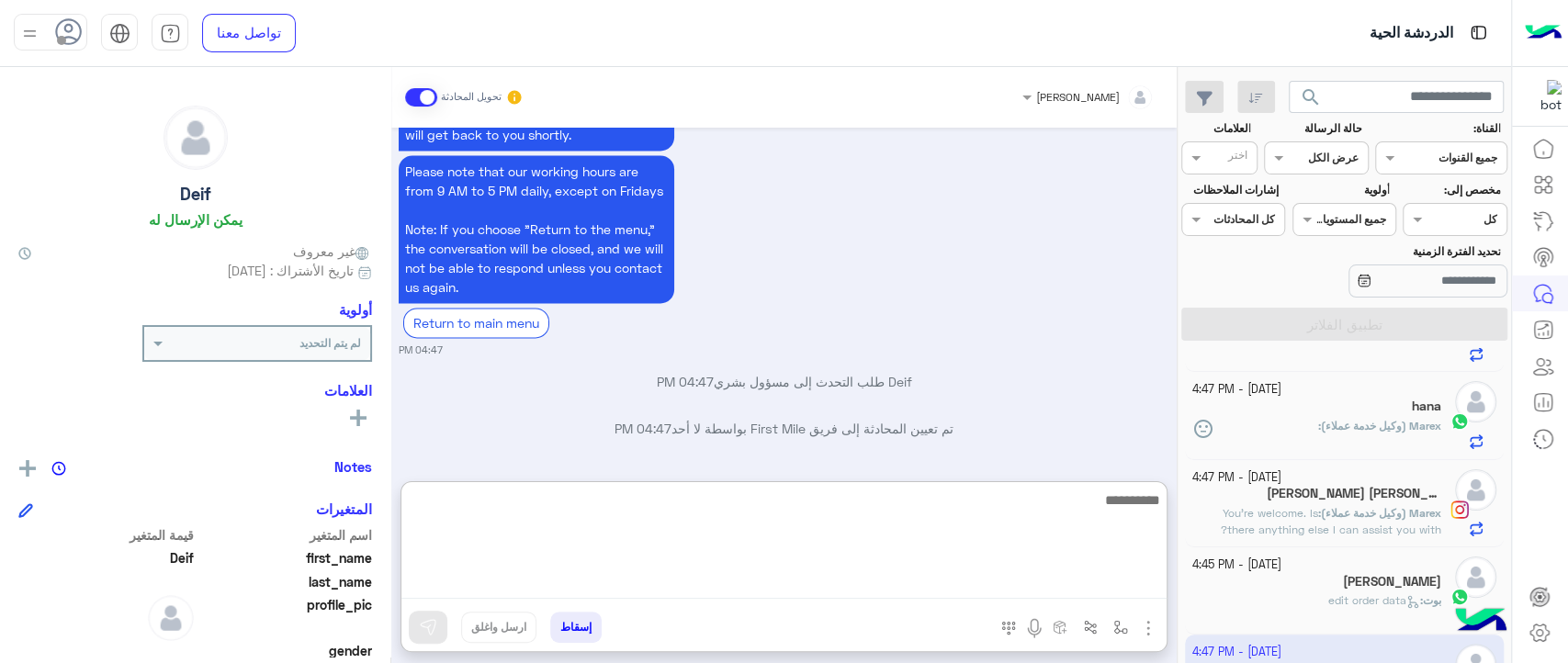
click at [830, 578] on textarea at bounding box center [784, 544] width 765 height 110
click at [889, 506] on textarea at bounding box center [784, 544] width 765 height 110
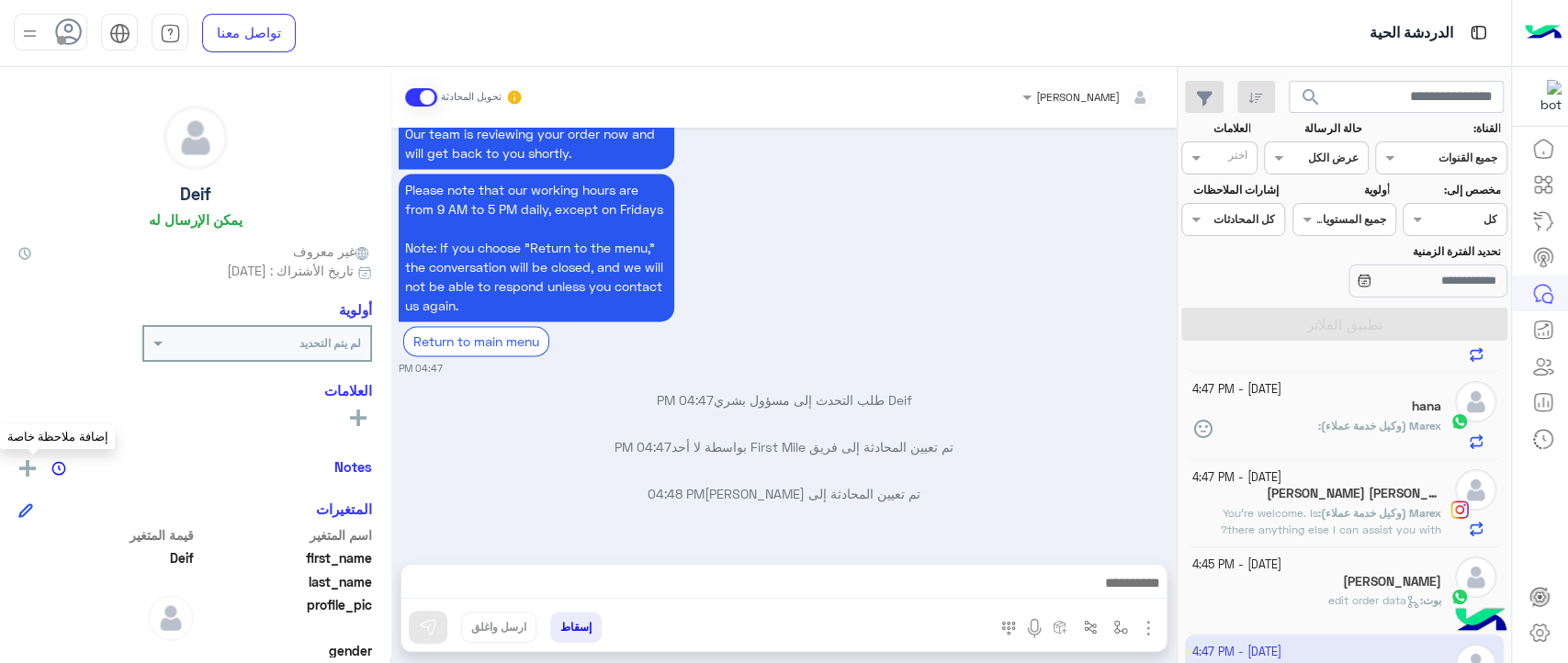
click at [35, 467] on img at bounding box center [28, 468] width 17 height 17
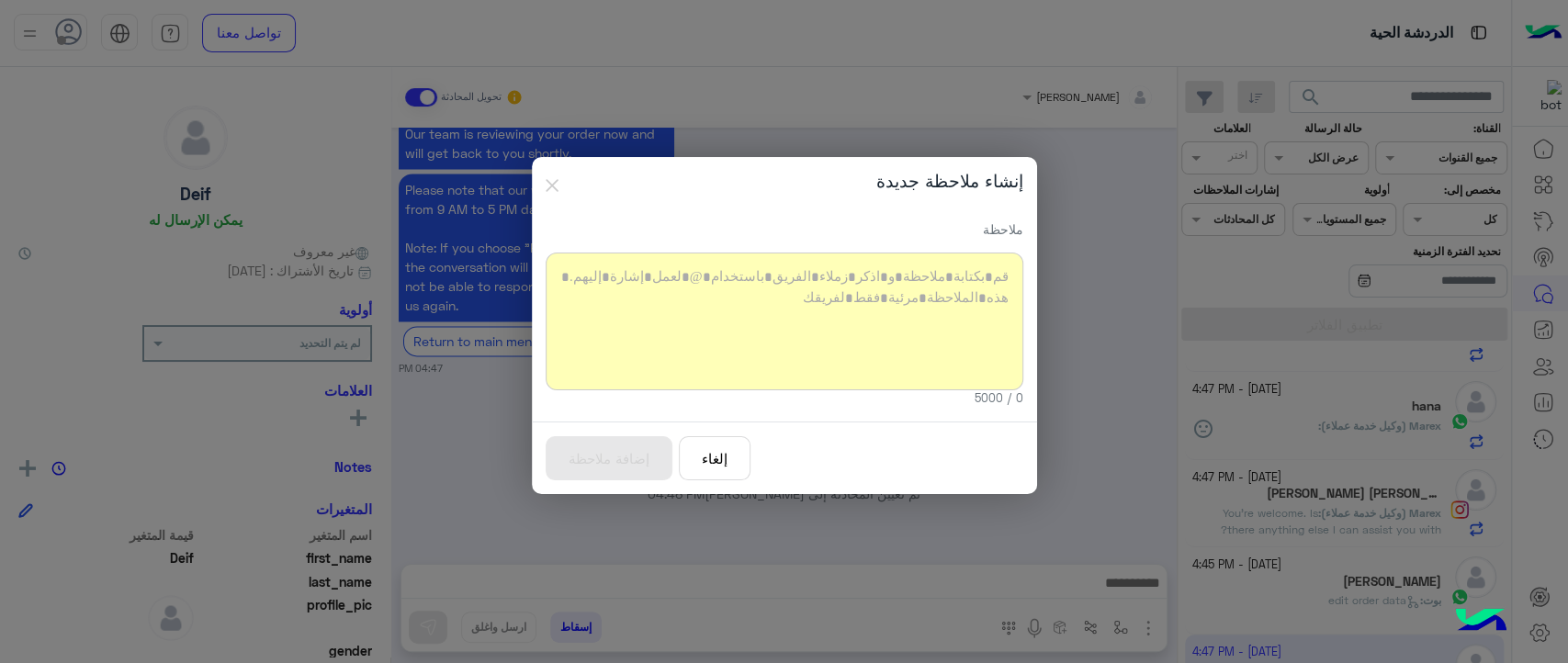
click at [693, 289] on div at bounding box center [784, 321] width 478 height 137
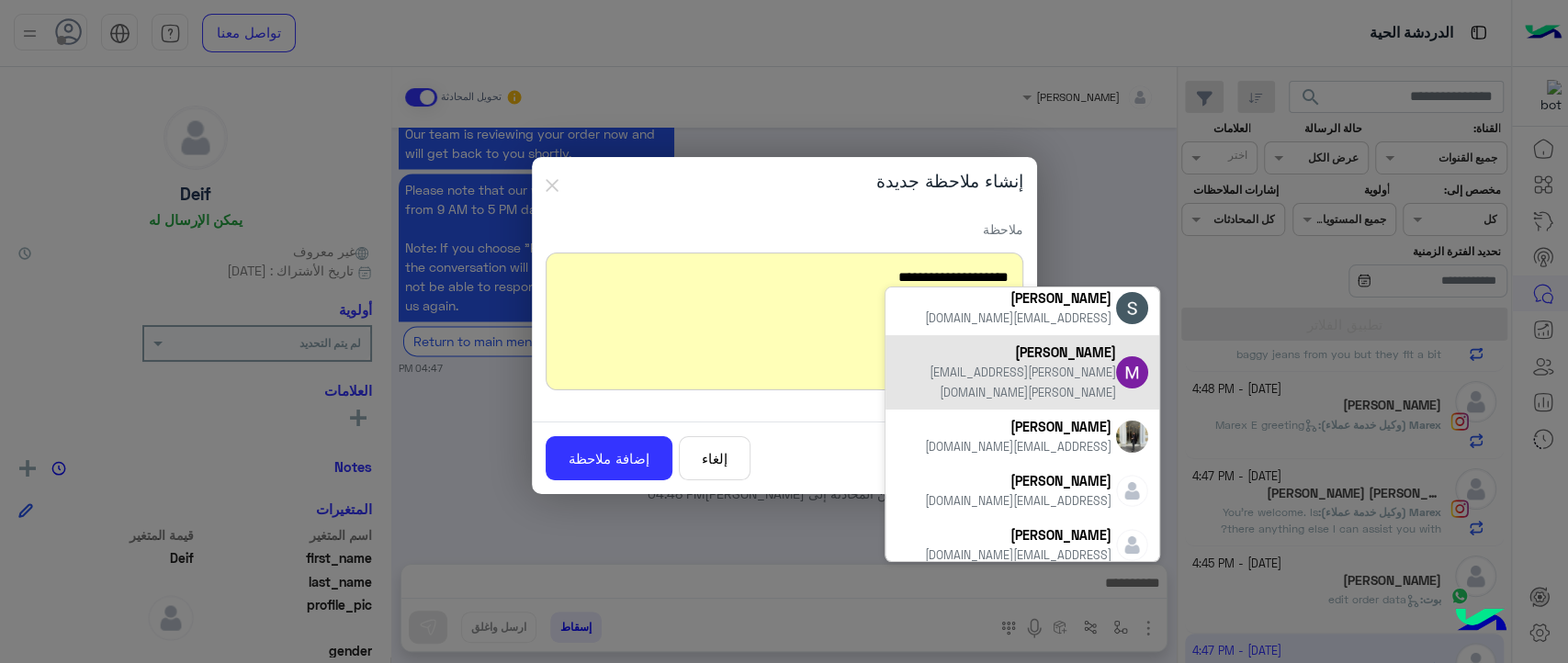
scroll to position [73, 0]
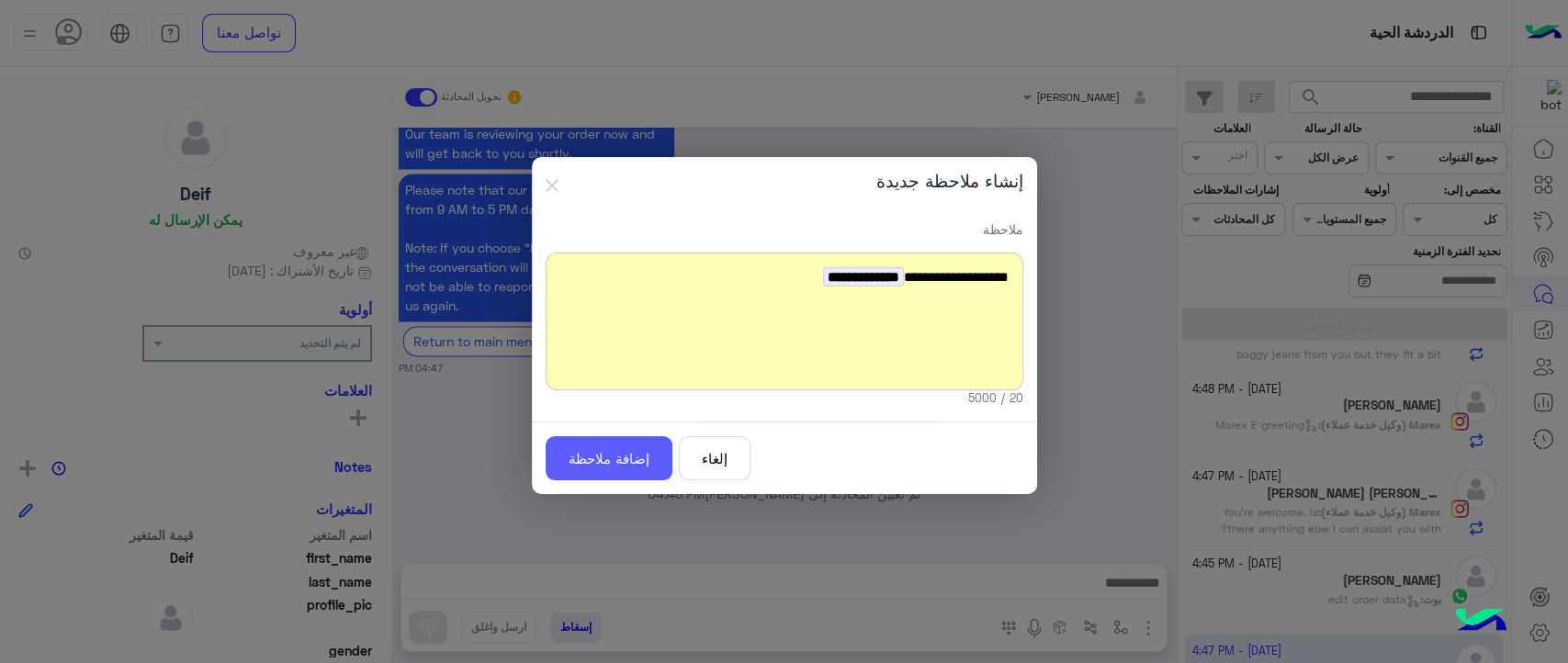
click at [622, 458] on button "إضافة ملاحظة" at bounding box center [610, 459] width 127 height 45
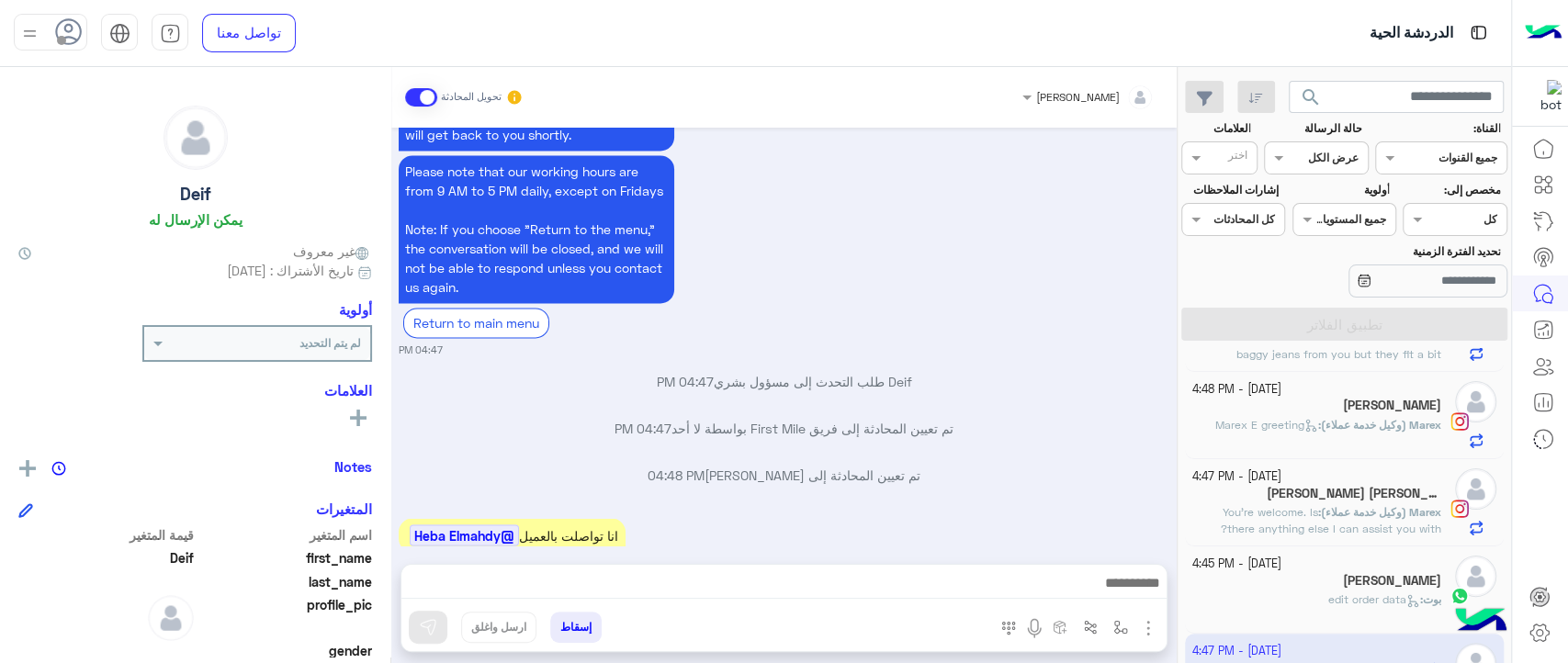
scroll to position [2117, 0]
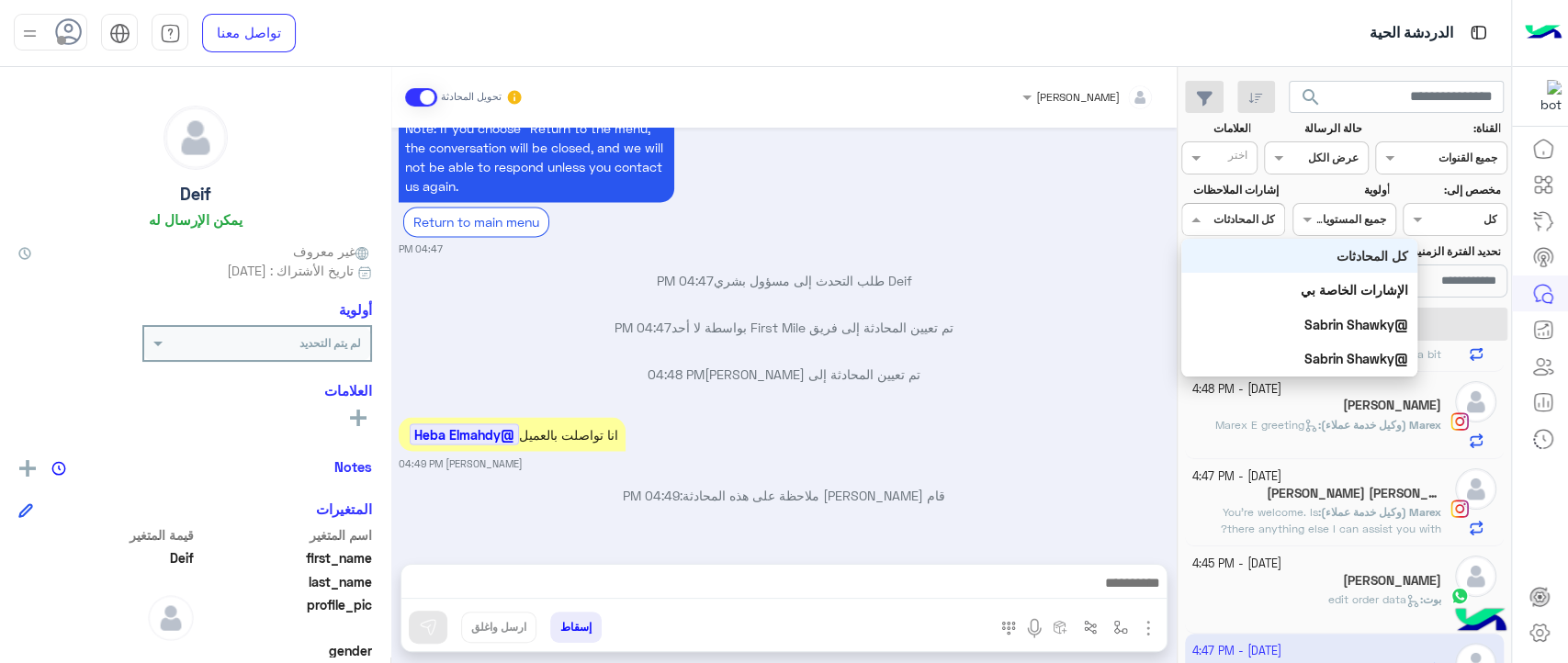
click at [1228, 232] on div "اختر كل المحادثات" at bounding box center [1233, 219] width 104 height 33
click at [1308, 323] on b "@Heba Elmahdy" at bounding box center [1358, 324] width 100 height 16
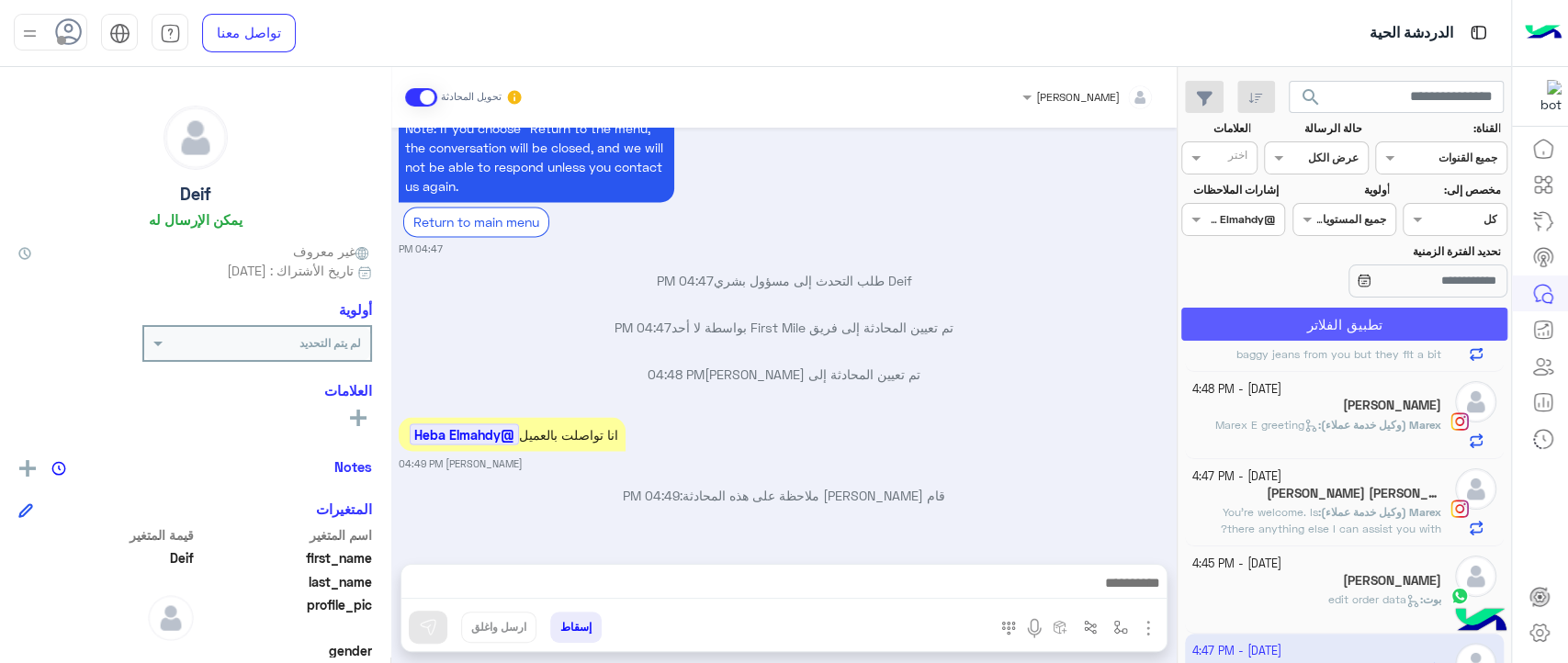
click at [1256, 323] on button "تطبيق الفلاتر" at bounding box center [1345, 324] width 326 height 33
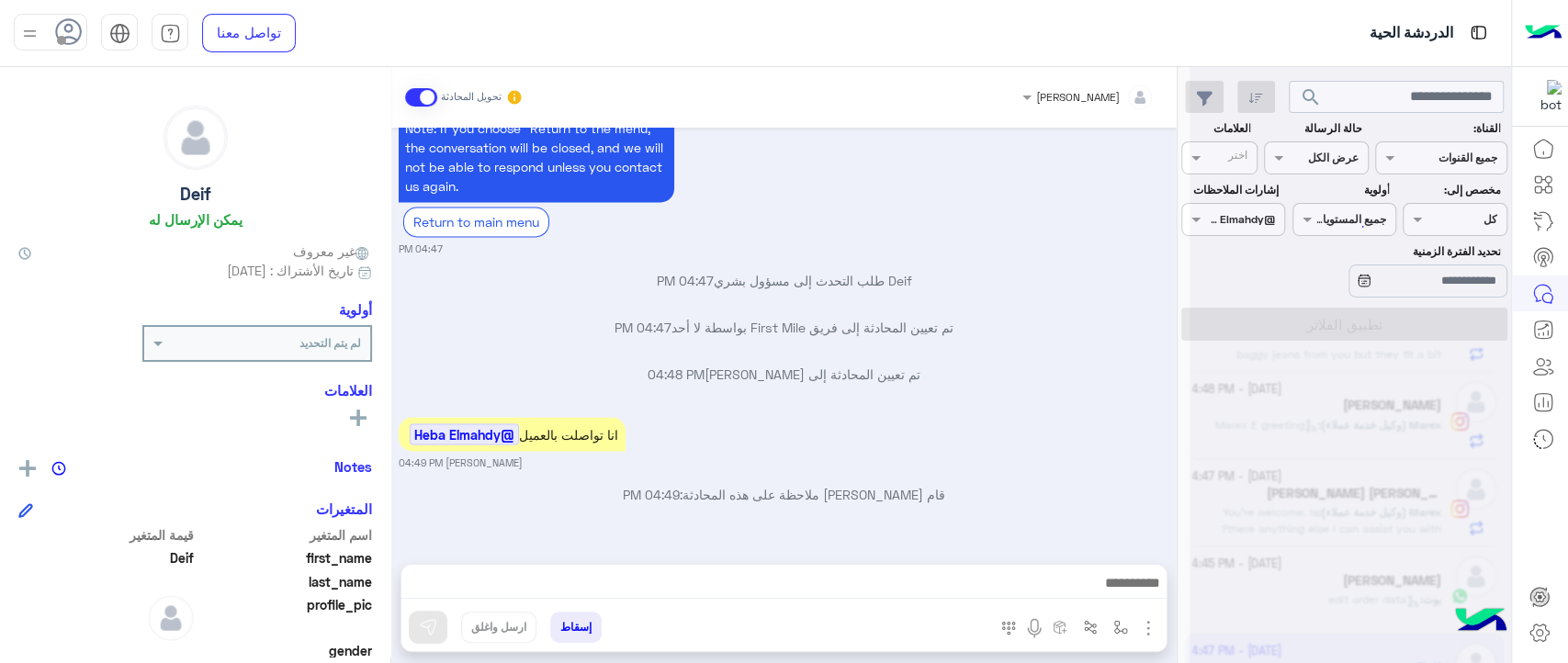
scroll to position [348, 0]
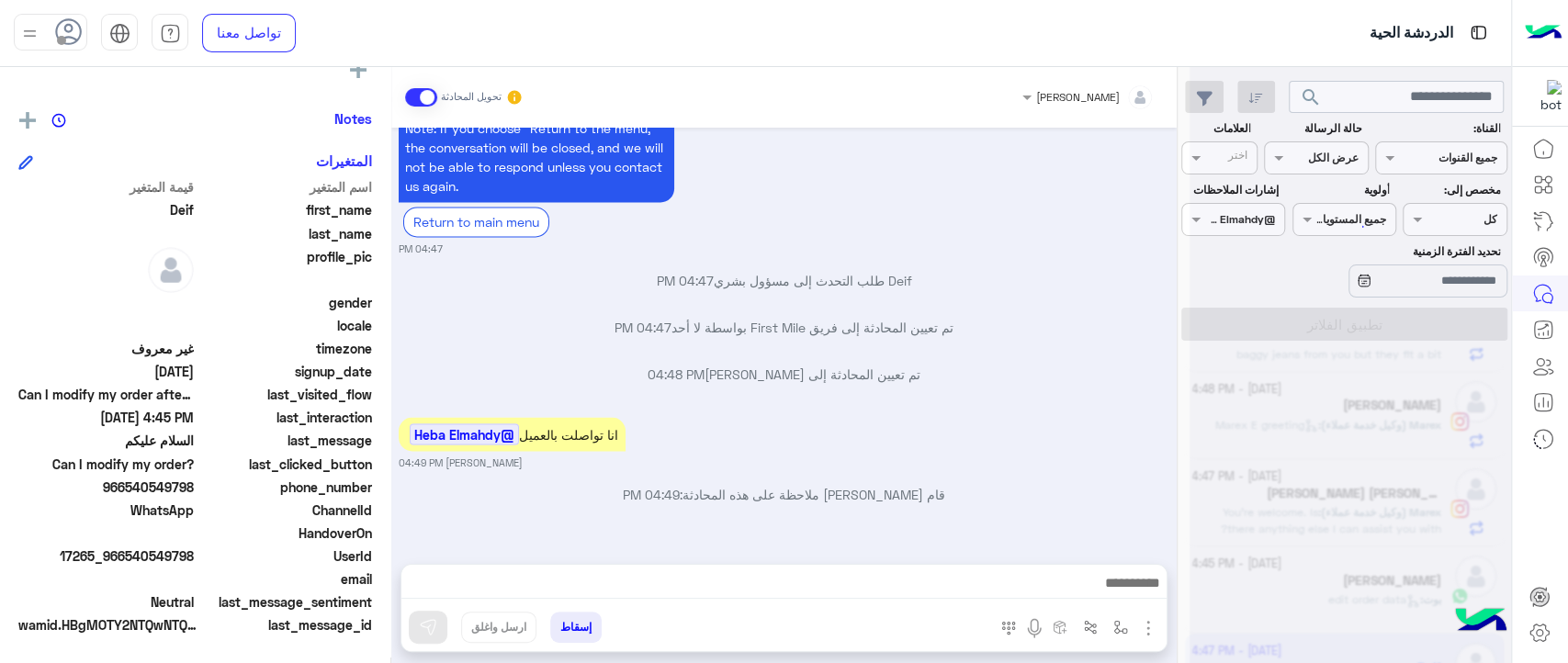
click at [1385, 271] on div at bounding box center [1350, 339] width 322 height 663
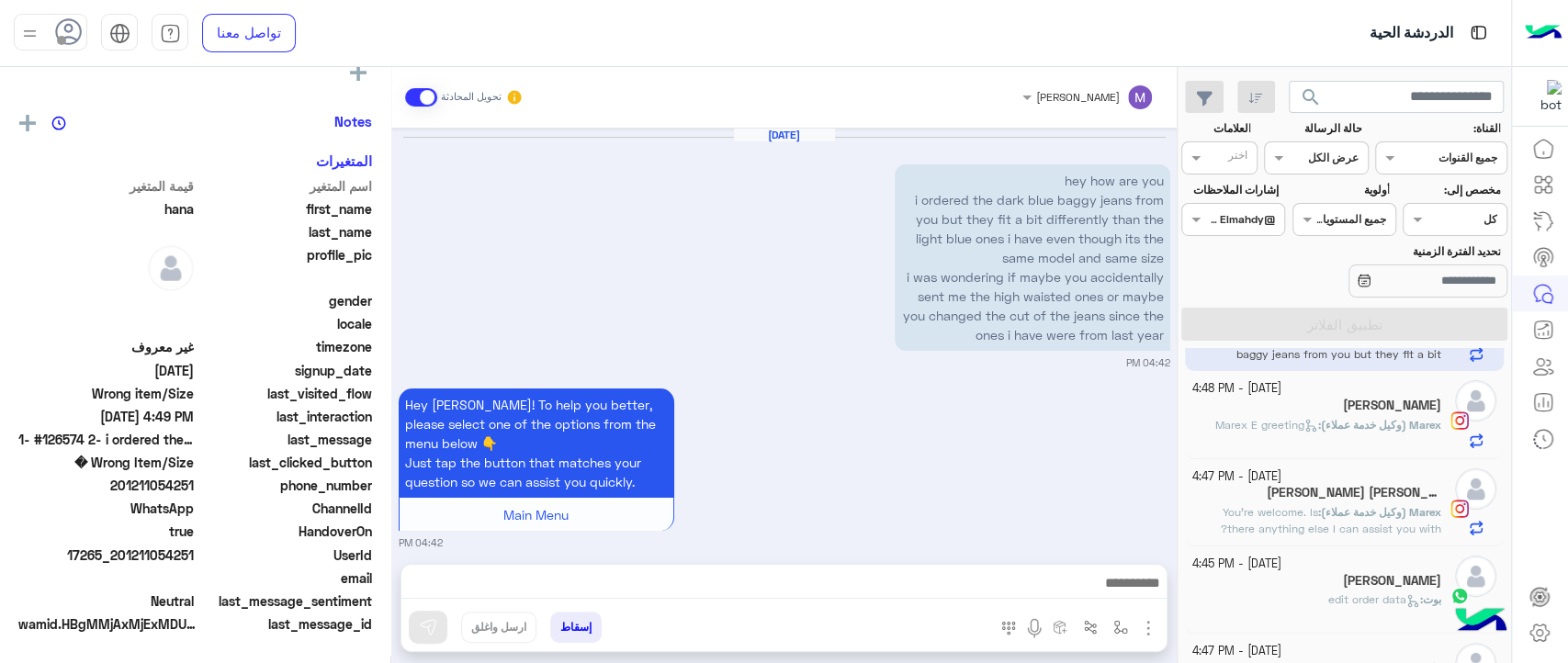
scroll to position [344, 0]
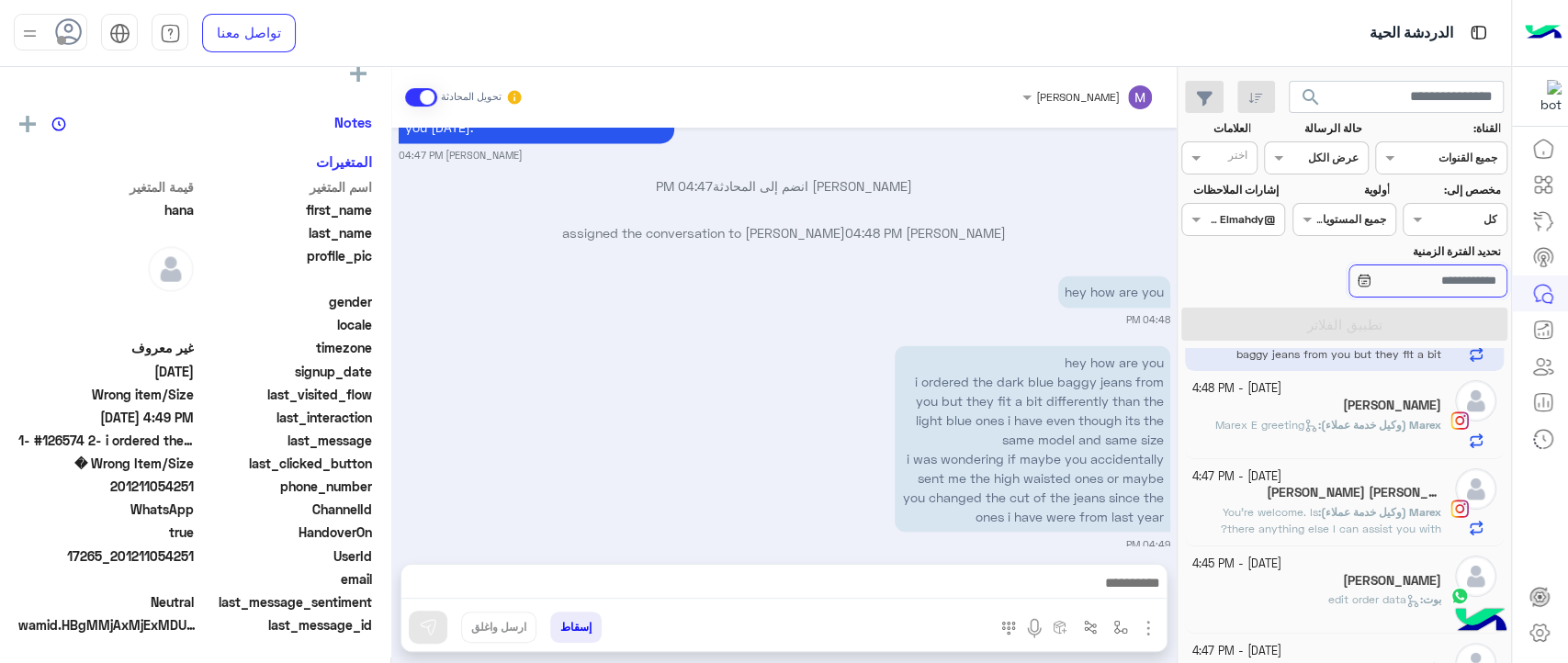
click at [1385, 271] on input "تحديد الفترة الزمنية" at bounding box center [1428, 281] width 159 height 33
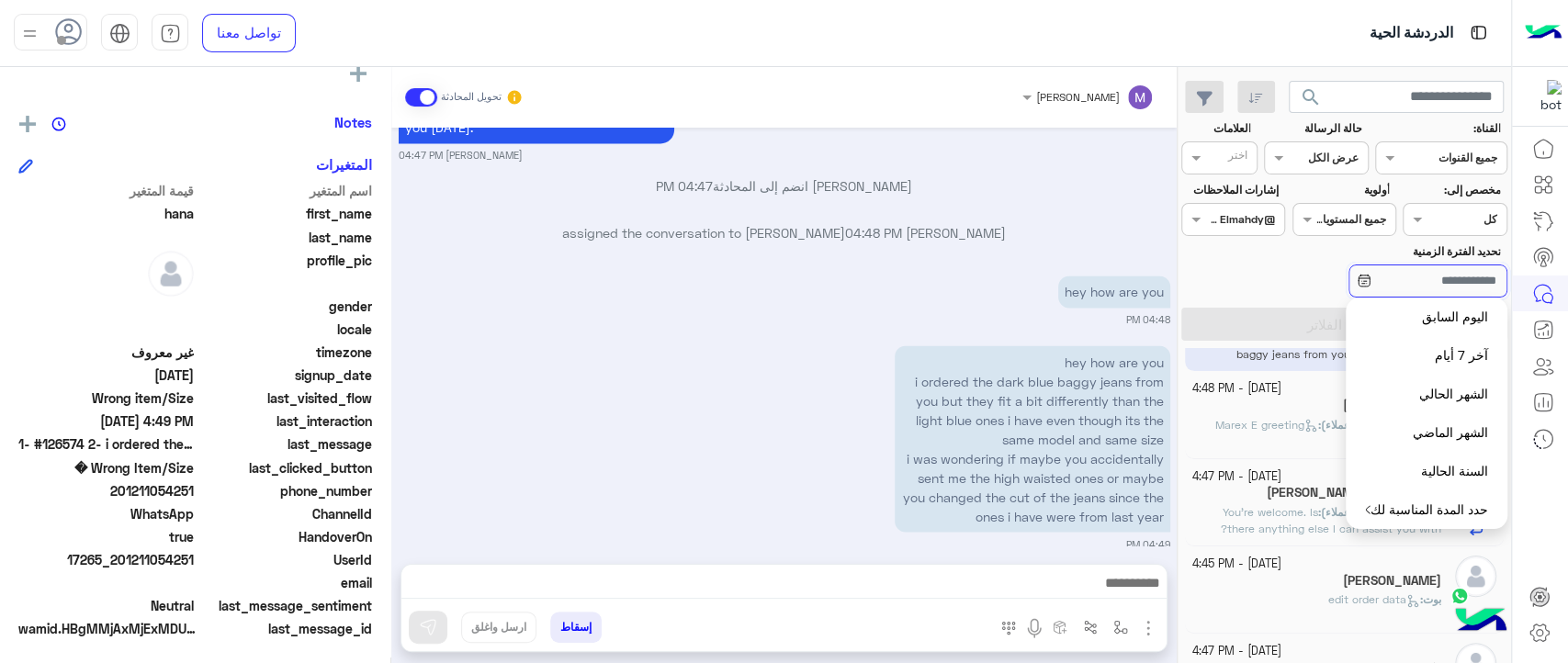
scroll to position [348, 0]
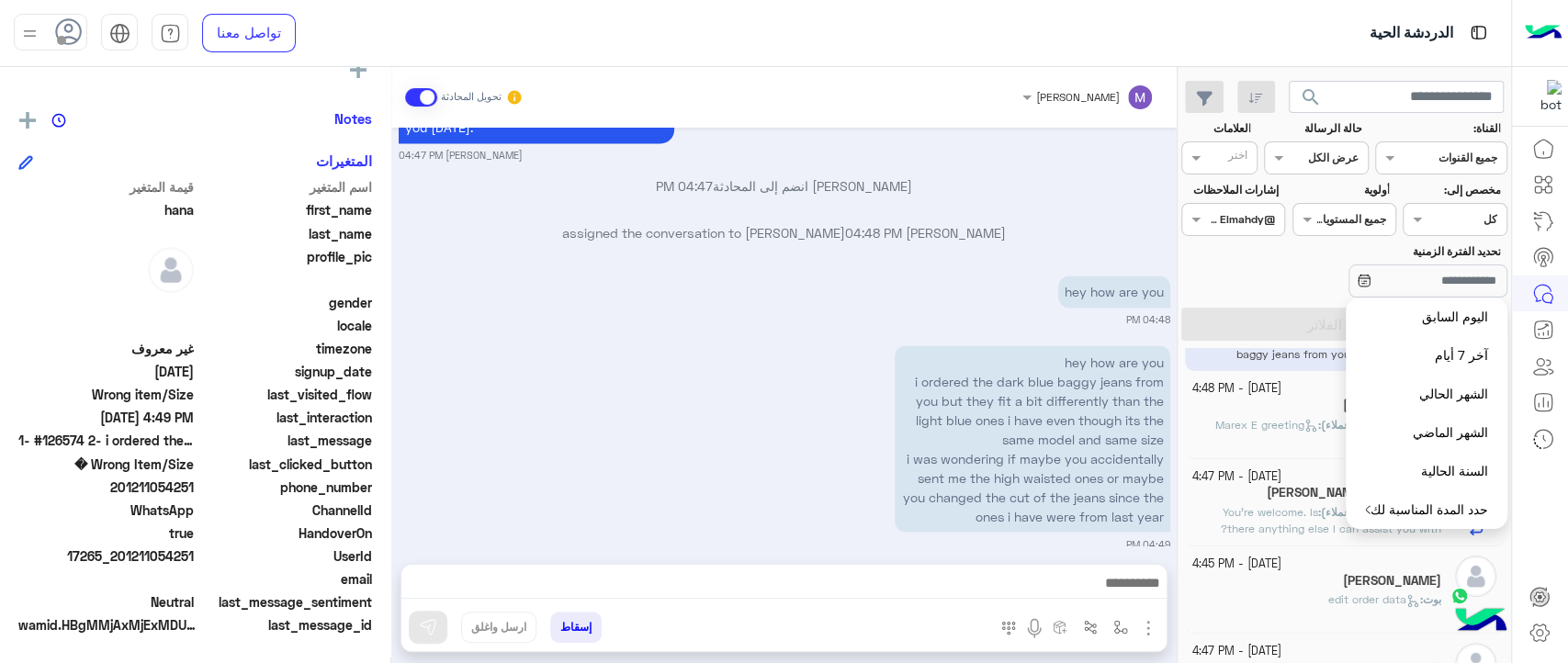
click at [1433, 510] on button "حدد المدة المناسبة لك" at bounding box center [1426, 510] width 162 height 38
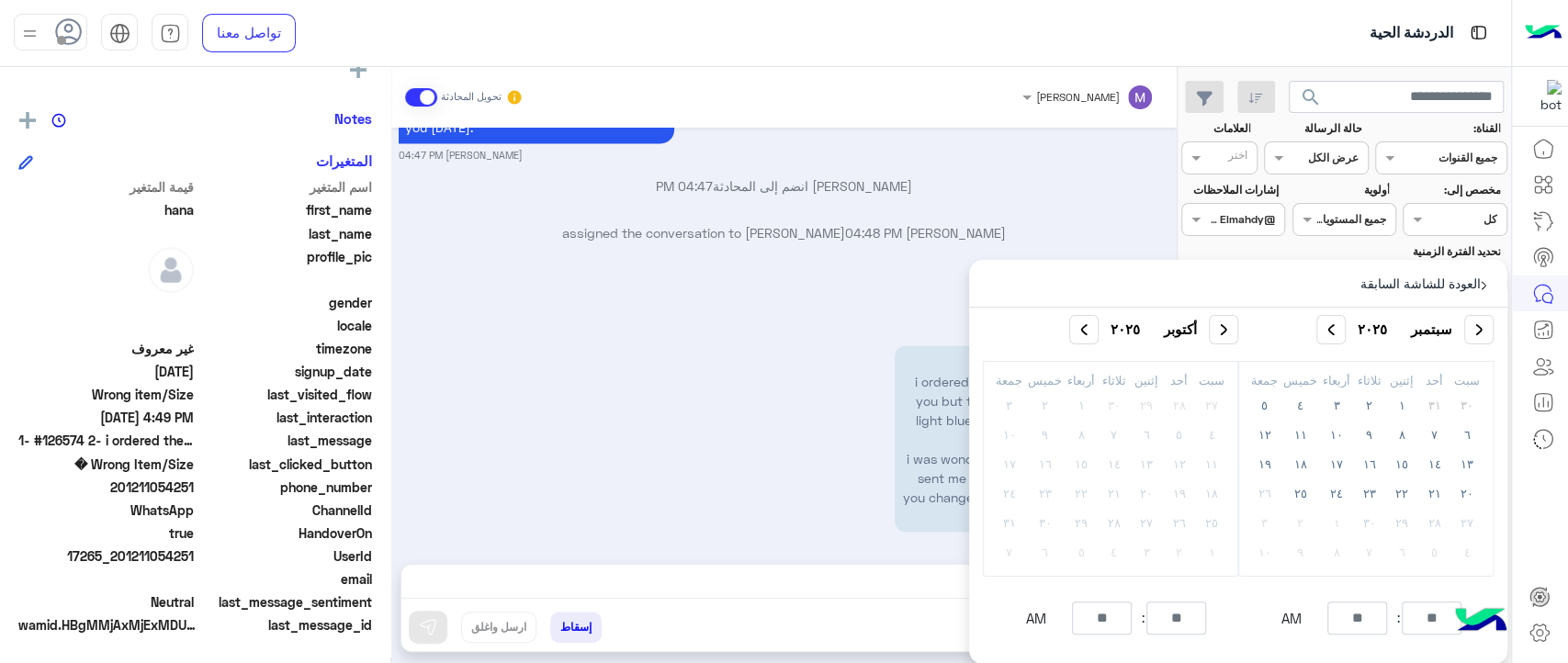
click at [741, 411] on div "hey how are you i ordered the dark blue baggy jeans from you but they fit a bit…" at bounding box center [784, 446] width 771 height 210
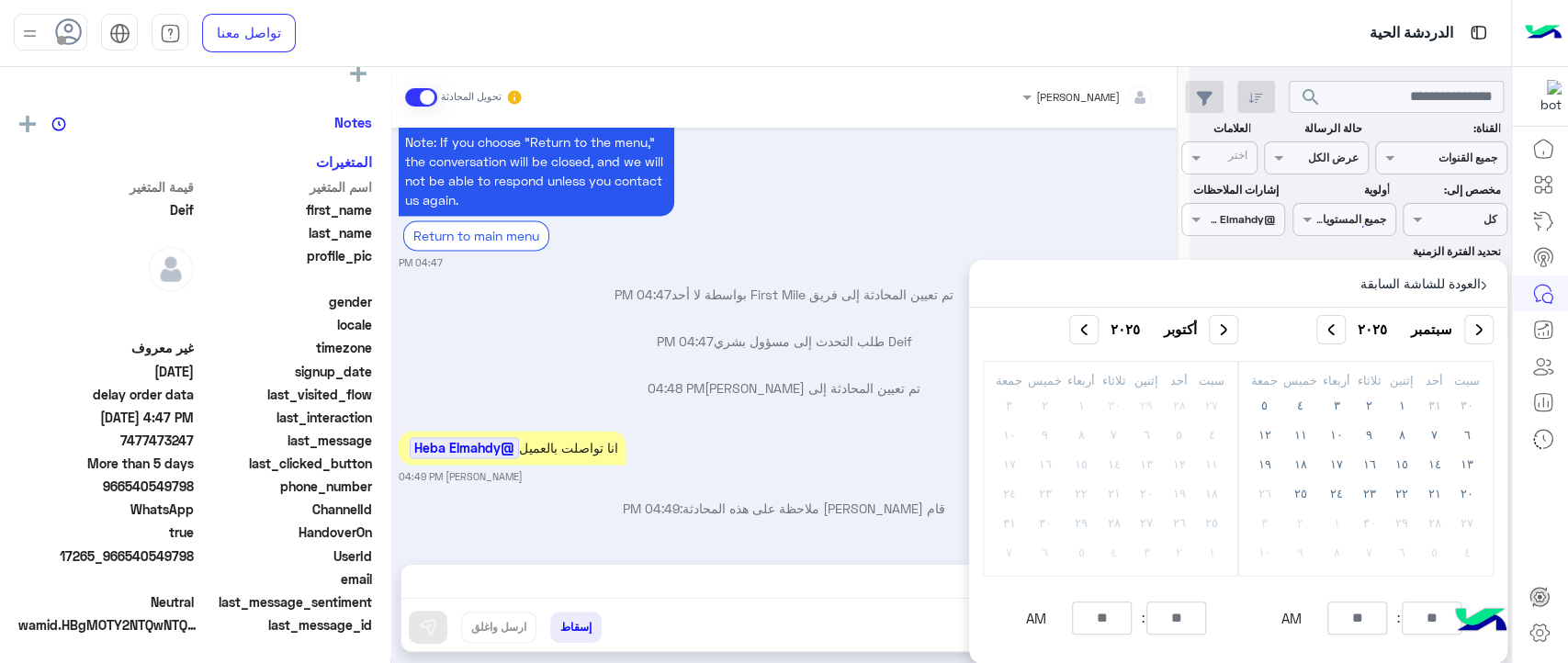
scroll to position [348, 0]
click at [860, 365] on div "[DATE] - For product changes, it’s not possible after placing the order. You ca…" at bounding box center [784, 337] width 785 height 418
click at [973, 177] on div "Got it! ✅ Our team is reviewing your order now and will get back to you shortly…" at bounding box center [784, 129] width 771 height 283
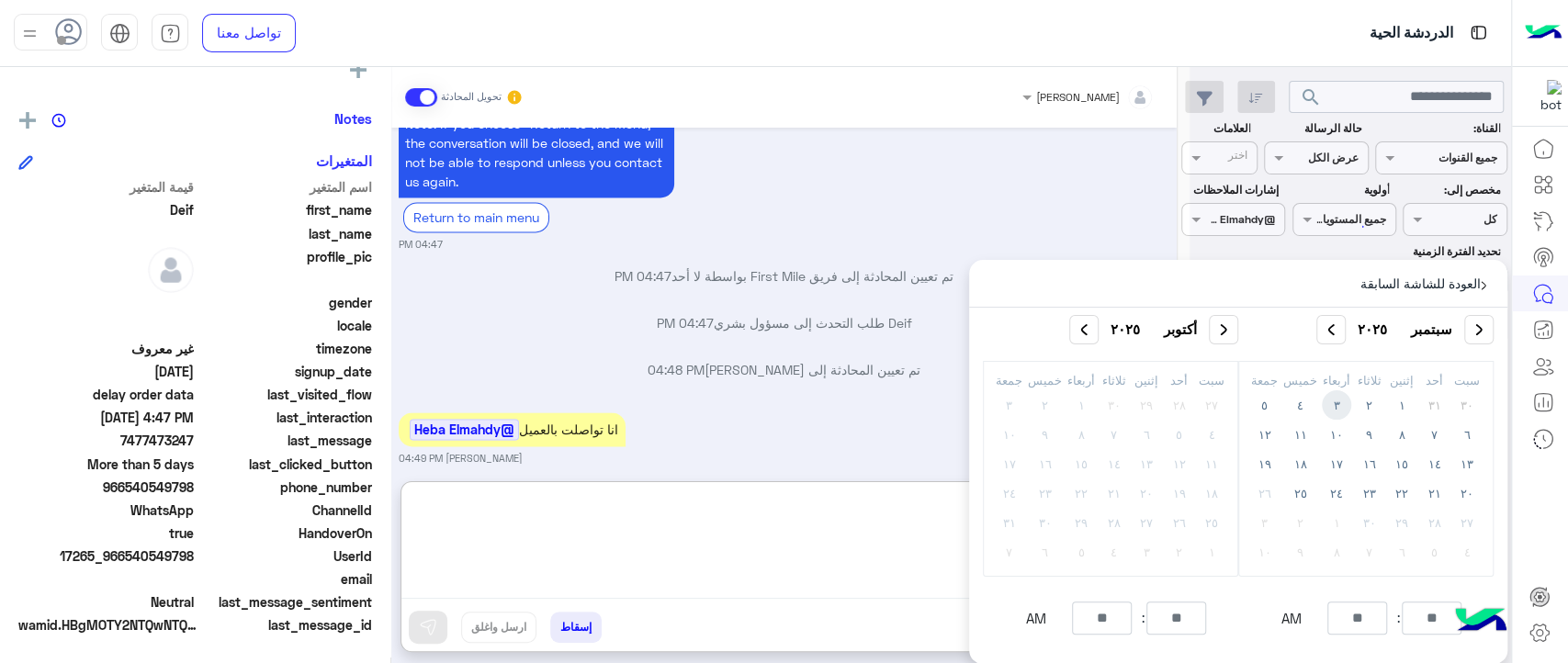
click at [570, 587] on textarea at bounding box center [784, 544] width 765 height 110
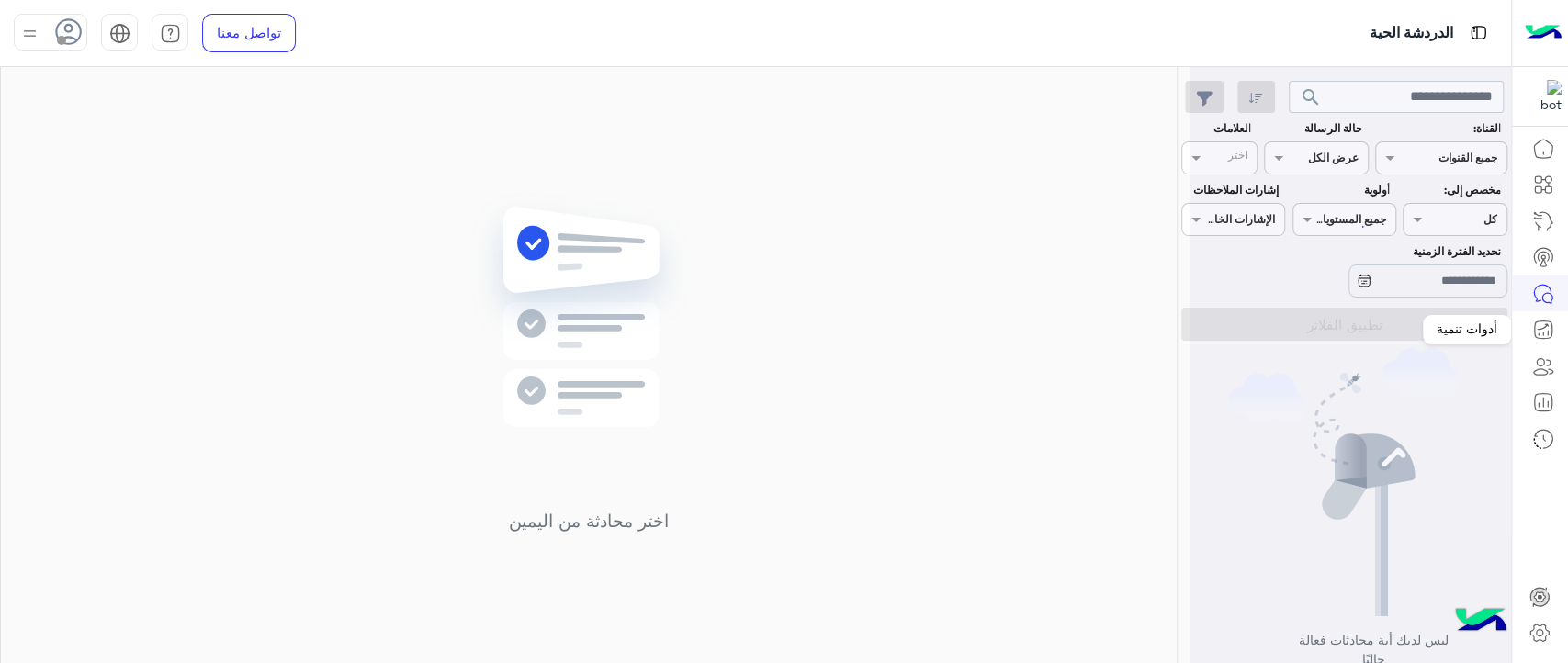
click at [1536, 327] on icon at bounding box center [1544, 330] width 22 height 22
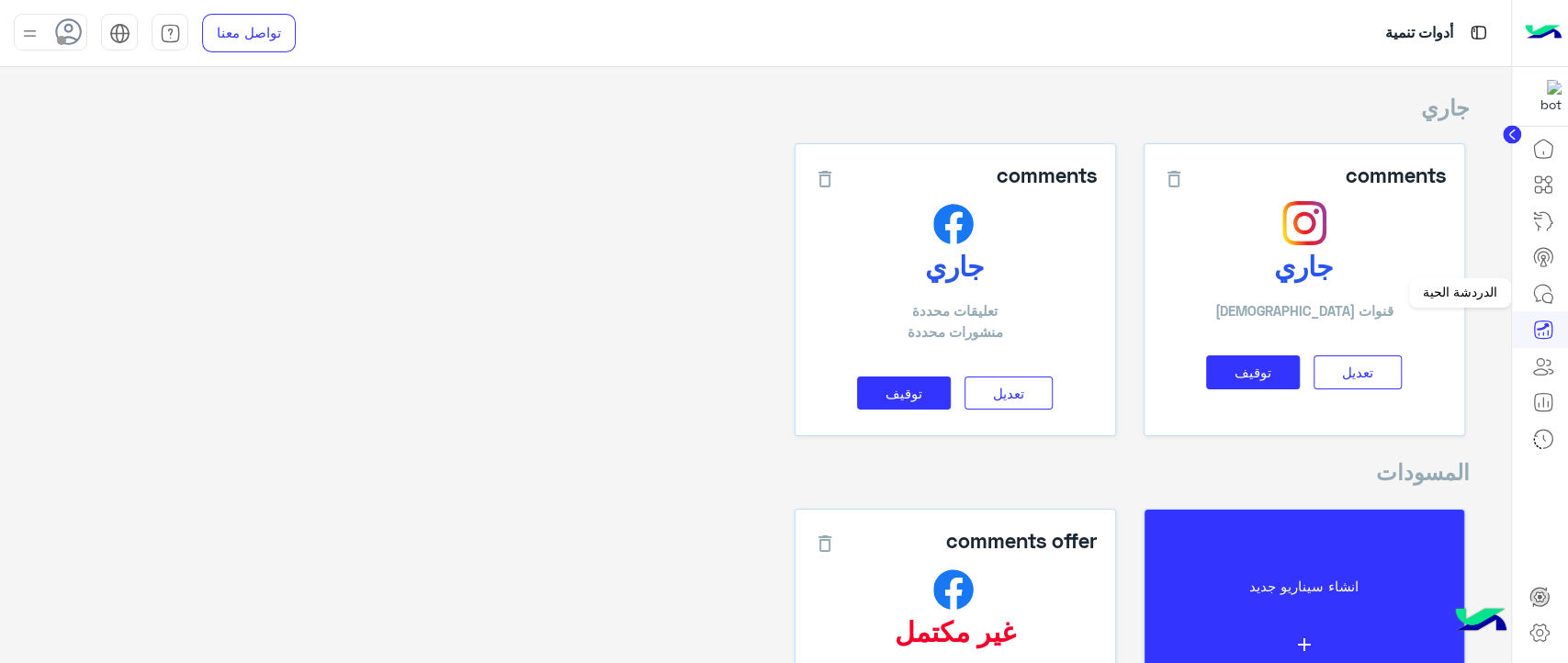
click at [1542, 299] on icon at bounding box center [1544, 295] width 22 height 22
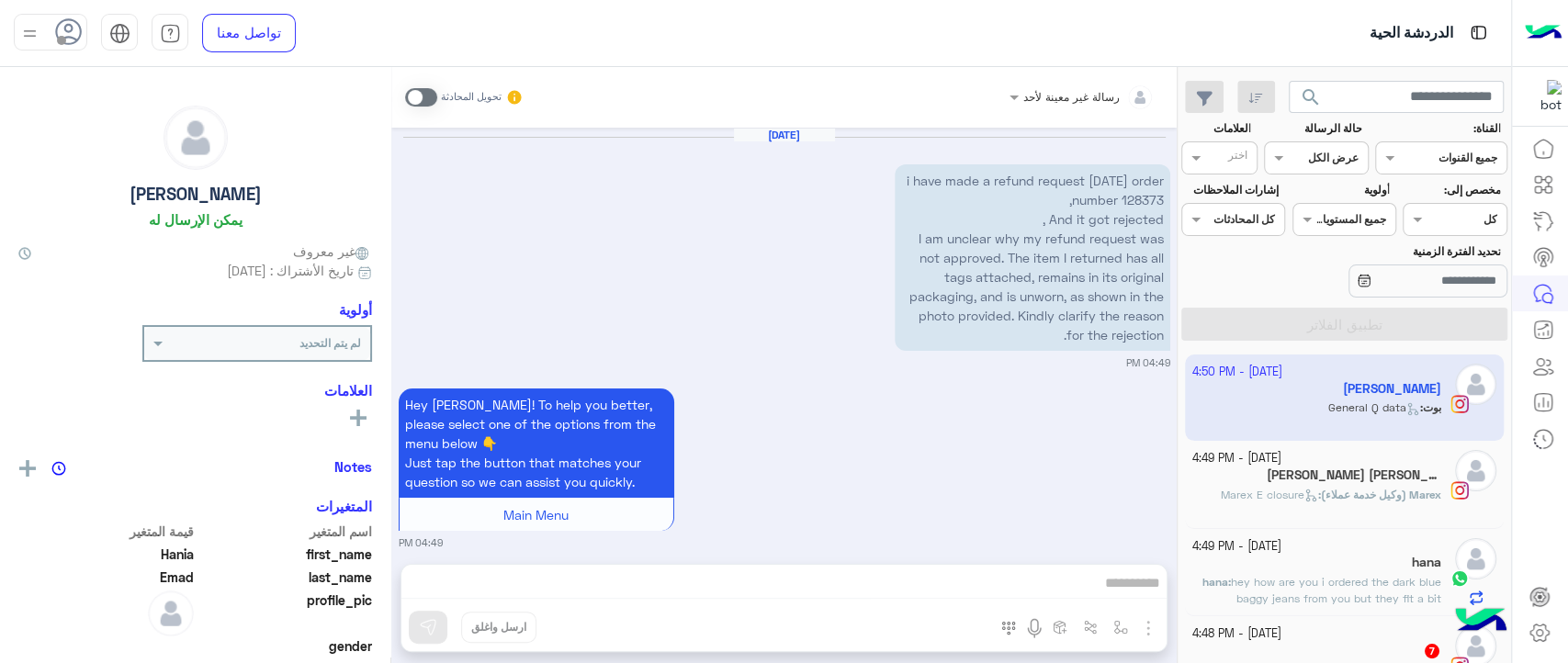
scroll to position [741, 0]
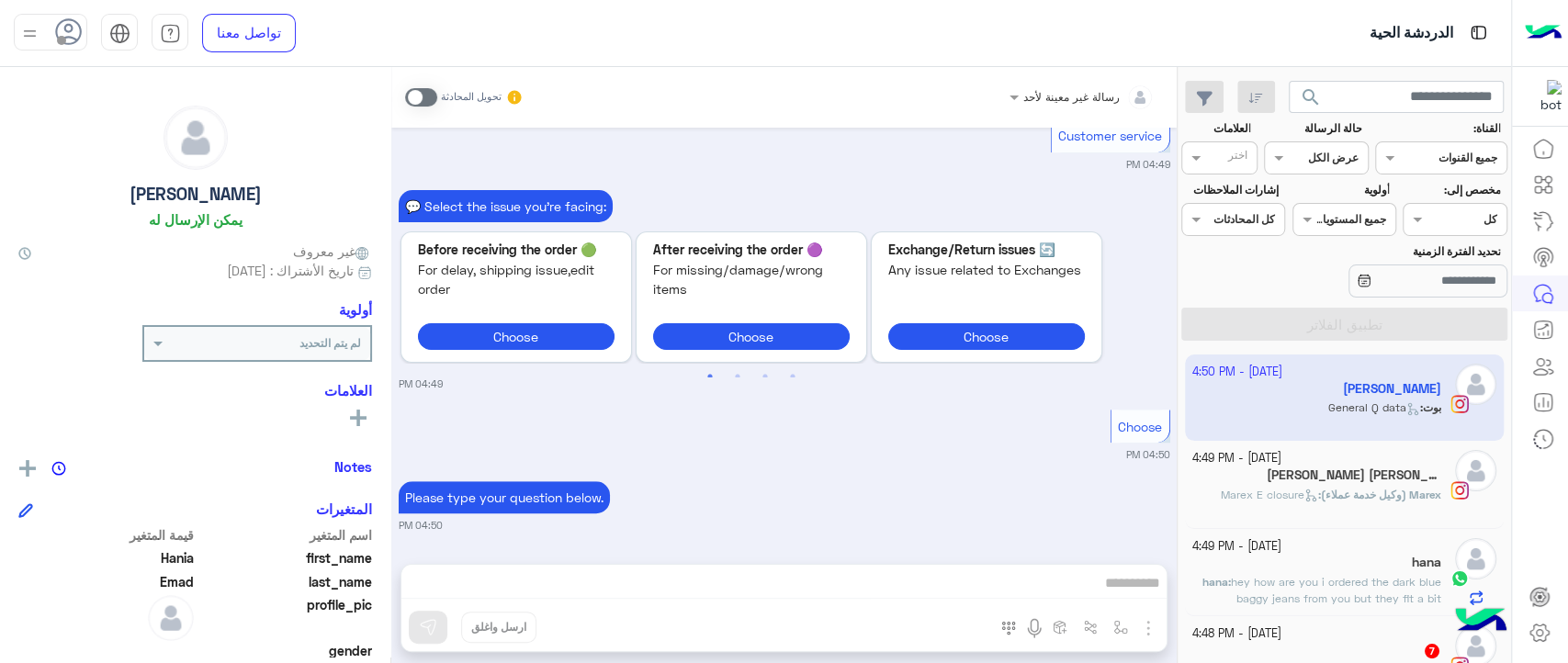
click at [853, 583] on div "رسالة غير معينة لأحد تحويل المحادثة [DATE] i have made a refund request [DATE] …" at bounding box center [784, 369] width 785 height 604
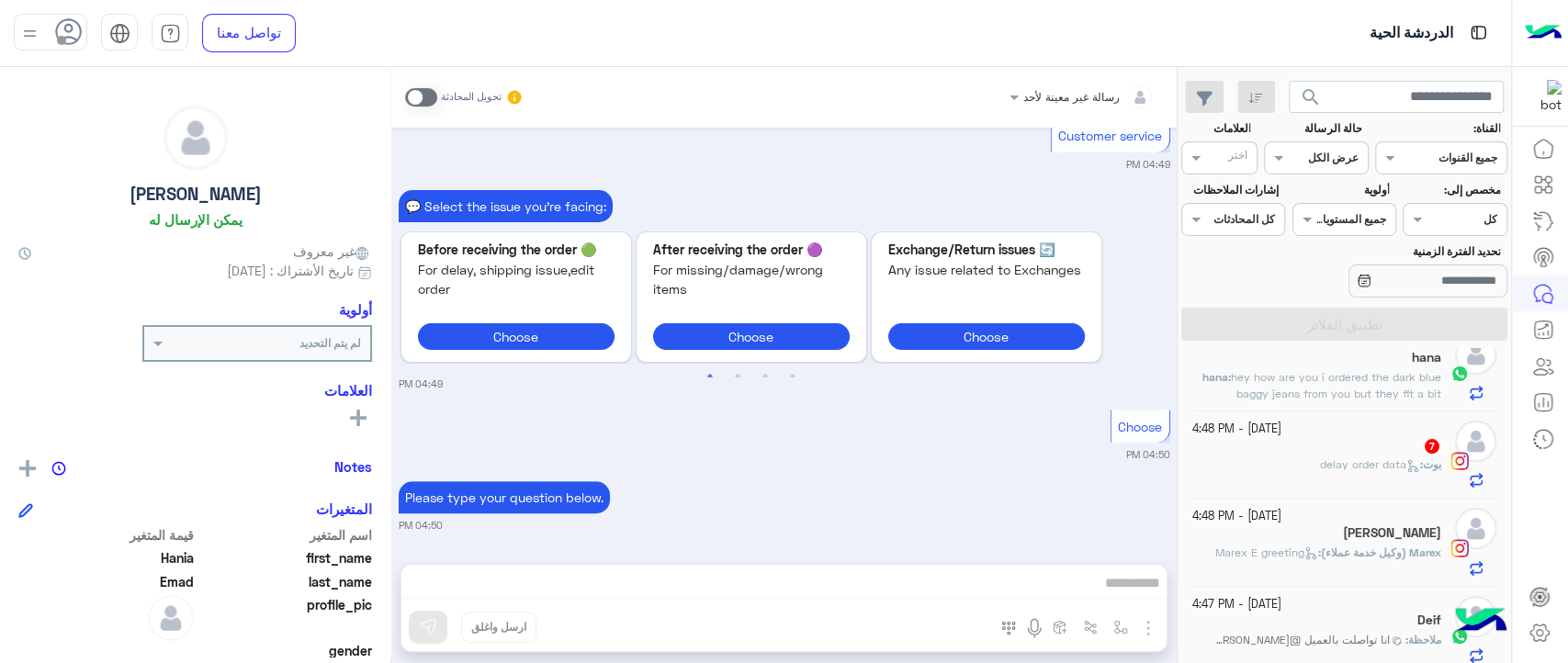
scroll to position [230, 0]
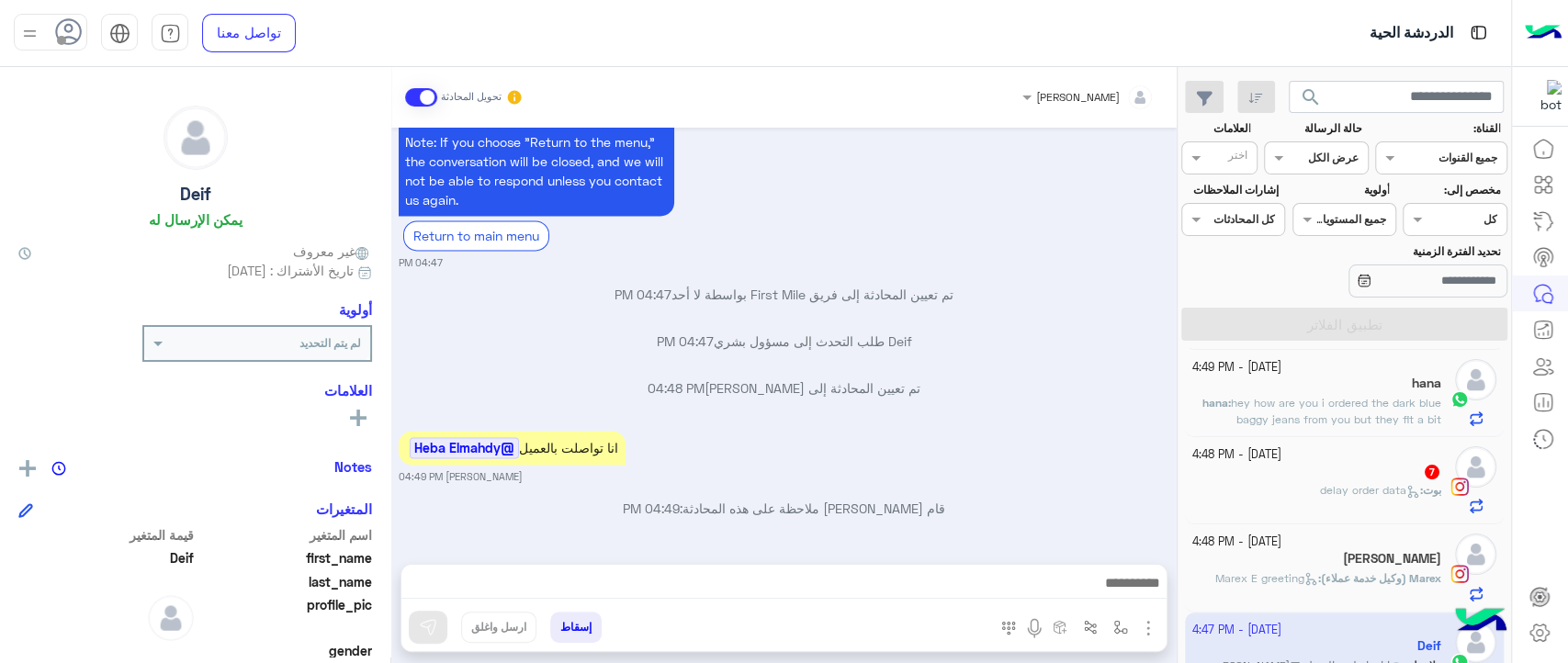
scroll to position [271, 0]
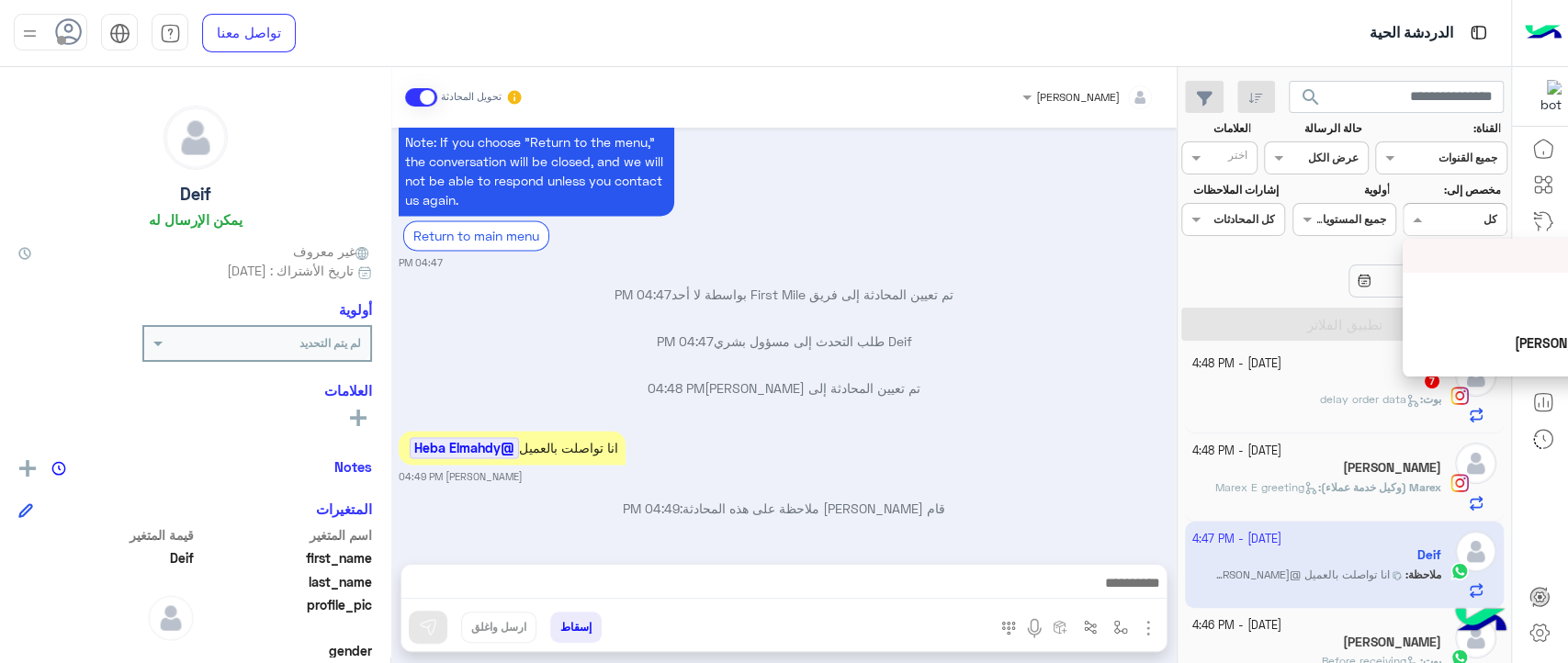
click at [1467, 223] on input "text" at bounding box center [1475, 218] width 42 height 17
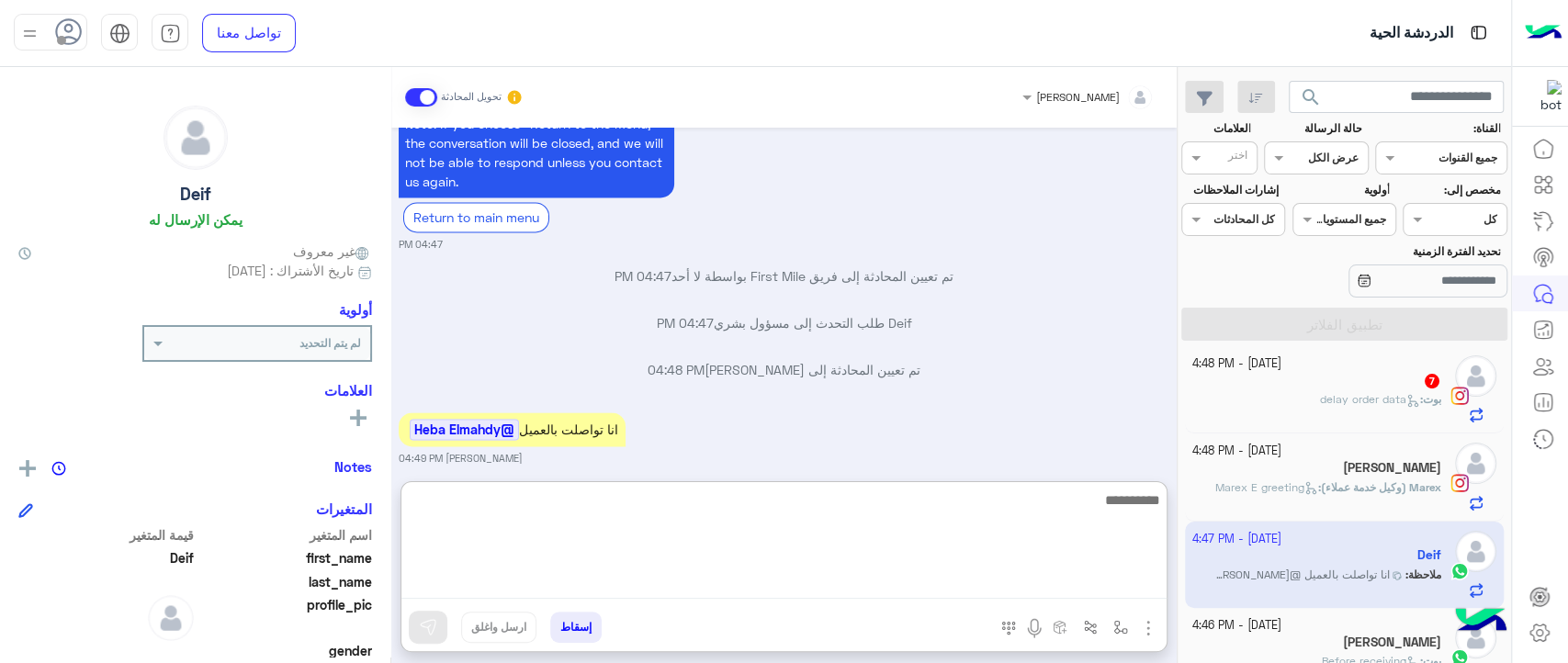
click at [904, 592] on textarea at bounding box center [784, 544] width 765 height 110
click at [544, 531] on textarea at bounding box center [784, 544] width 765 height 110
type textarea "****"
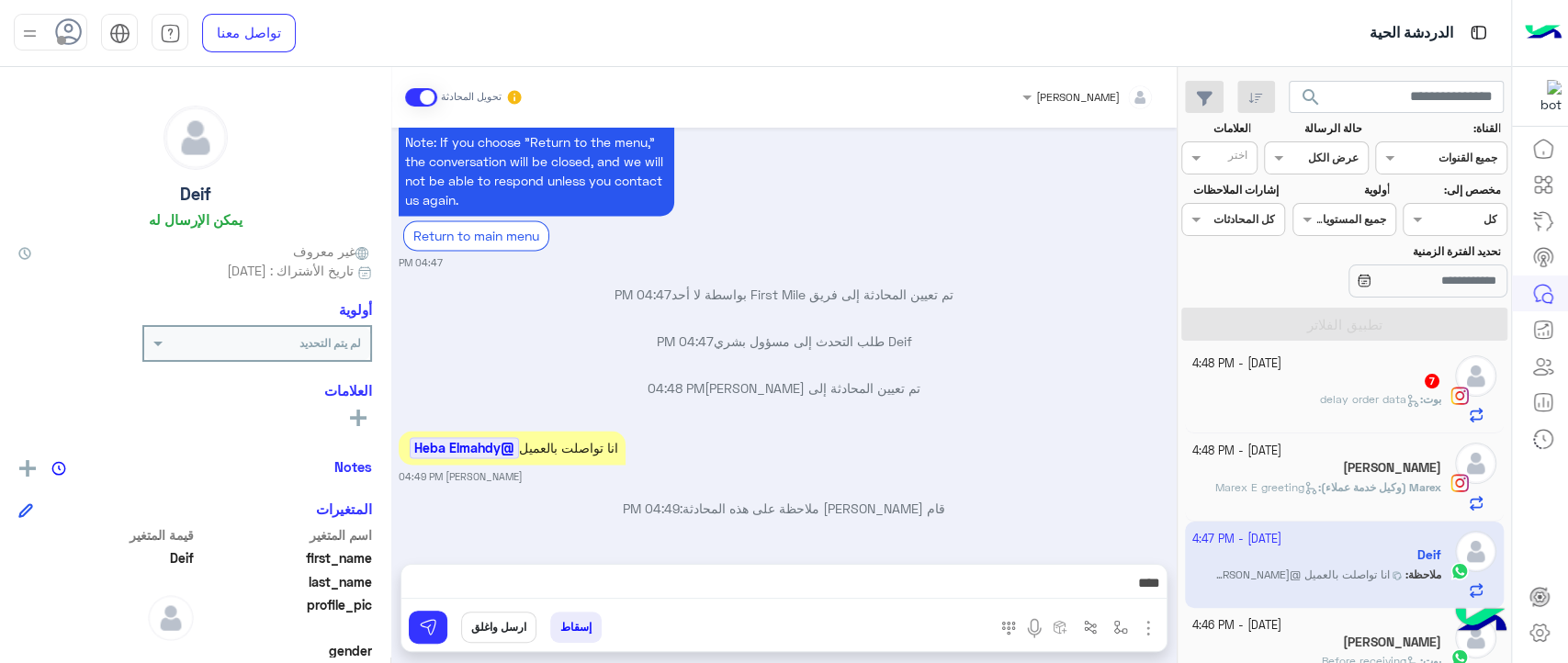
click at [480, 628] on button "ارسل واغلق" at bounding box center [498, 627] width 76 height 31
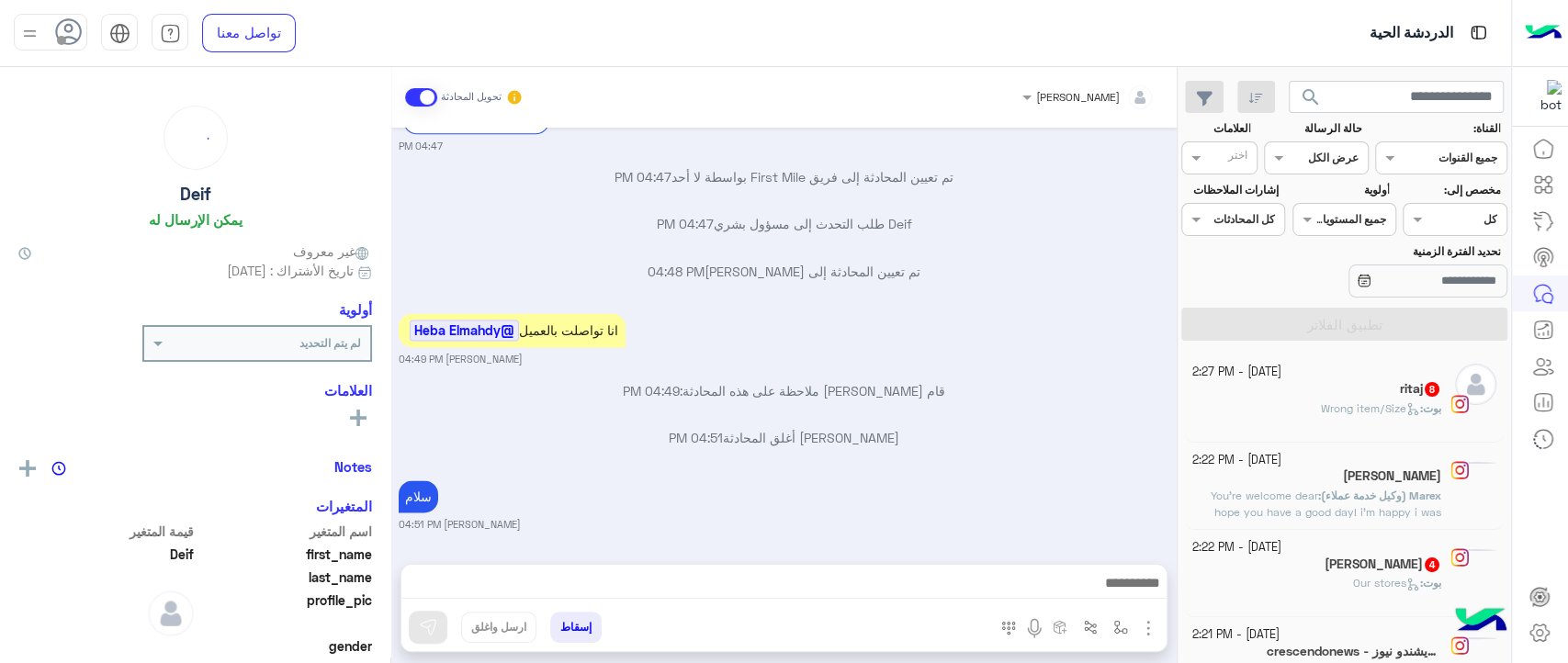
scroll to position [8, 0]
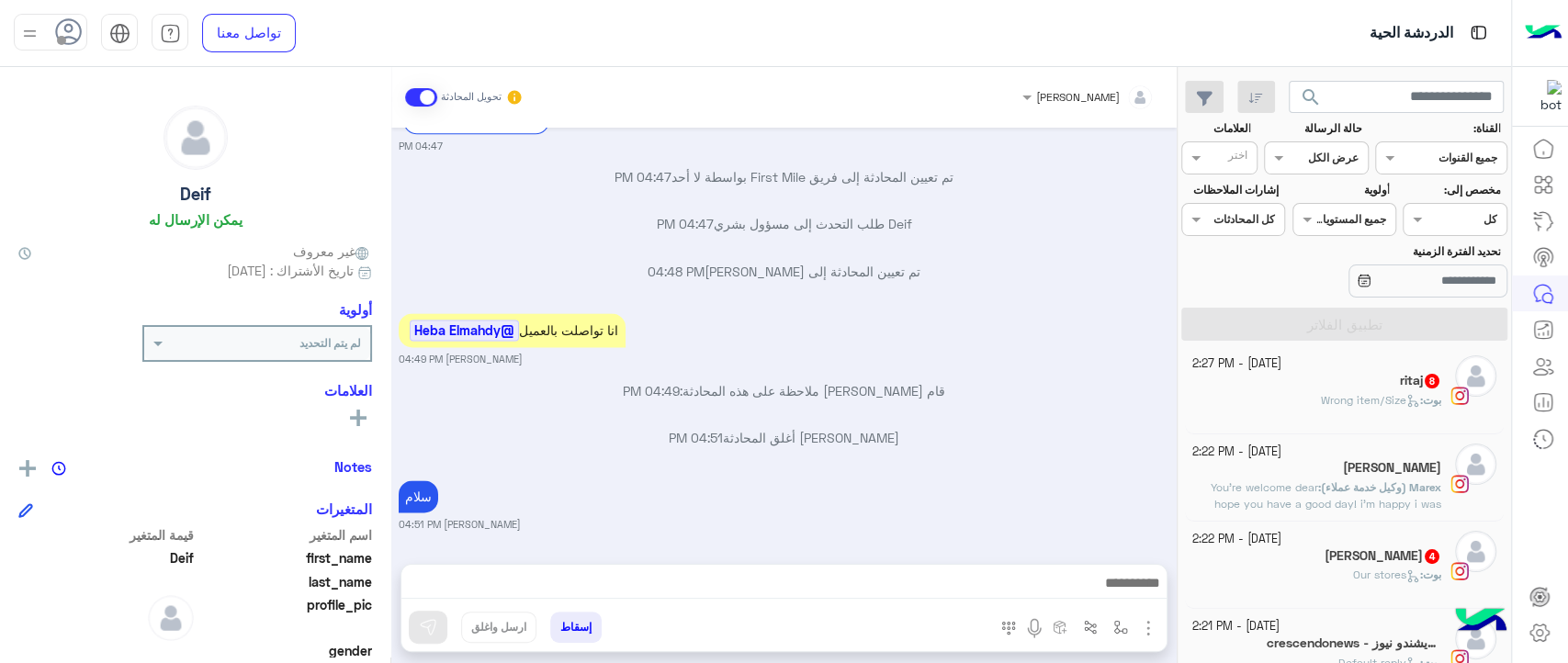
click at [576, 235] on div "Deif طلب التحدث إلى مسؤول بشري 04:47 PM" at bounding box center [784, 230] width 771 height 33
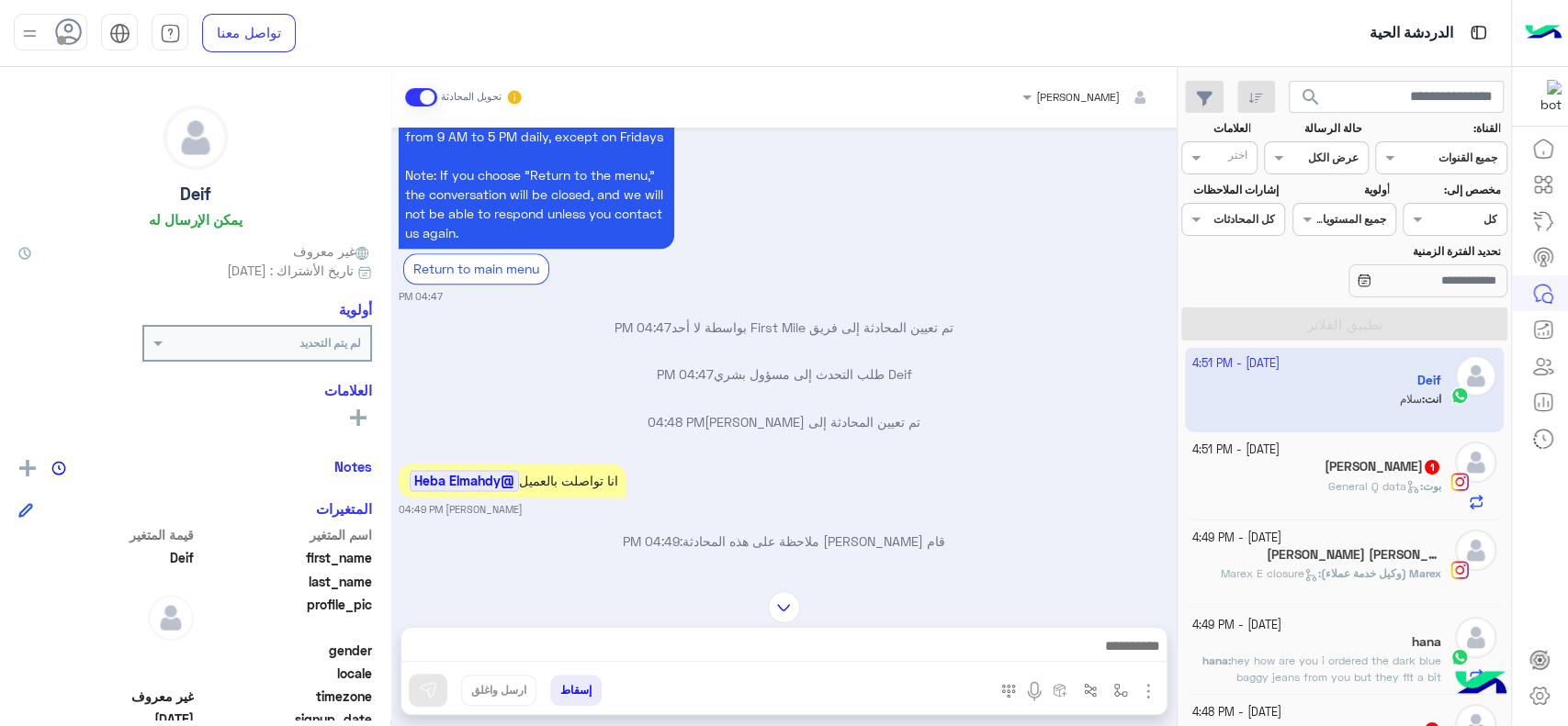
click at [1377, 394] on app-inbox-user "[DATE] - 4:51 PM Deif انت : سلام" at bounding box center [1345, 389] width 320 height 86
click at [1344, 394] on app-inbox-user "[DATE] - 4:51 PM Deif انت : سلام" at bounding box center [1345, 389] width 320 height 86
click at [1339, 470] on div "Hania Emad 1" at bounding box center [1316, 468] width 250 height 20
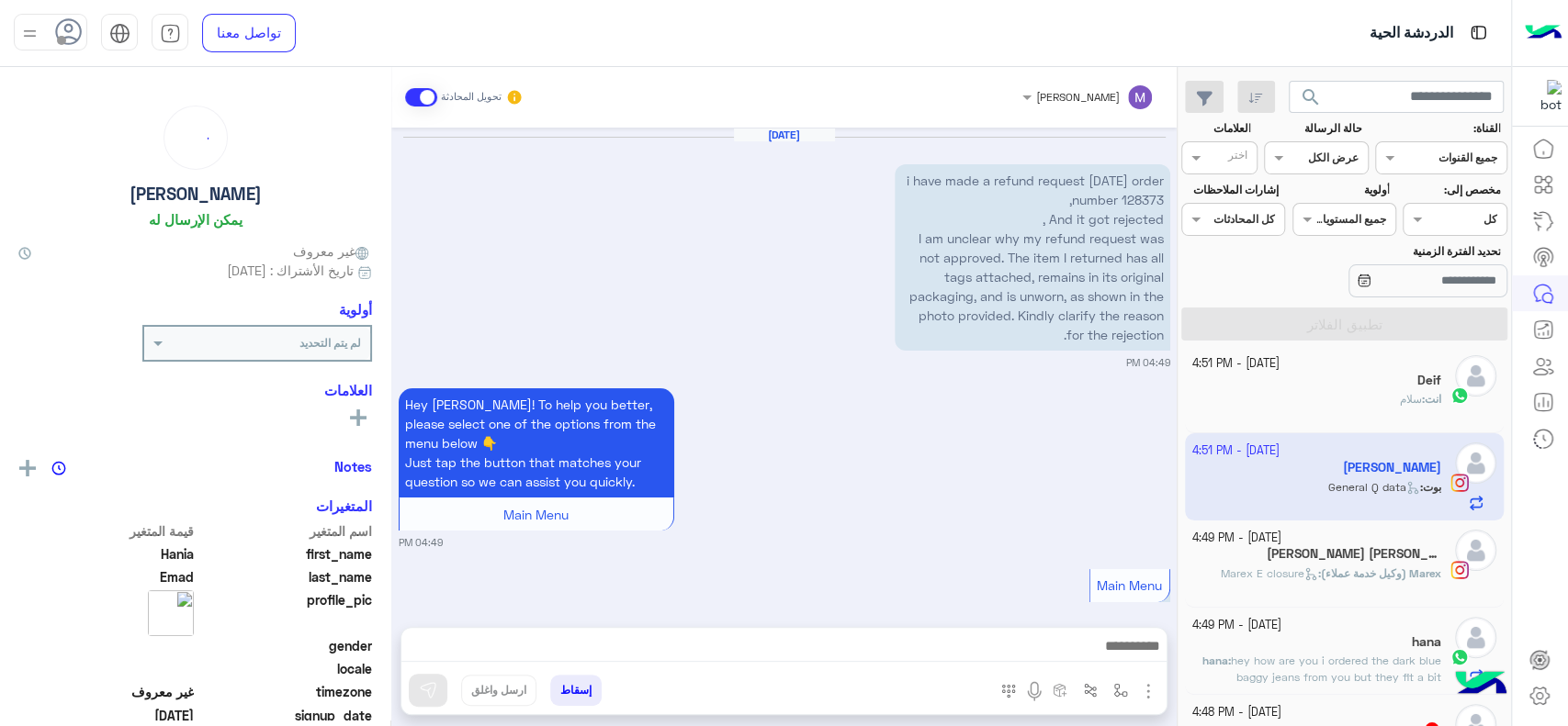
scroll to position [1195, 0]
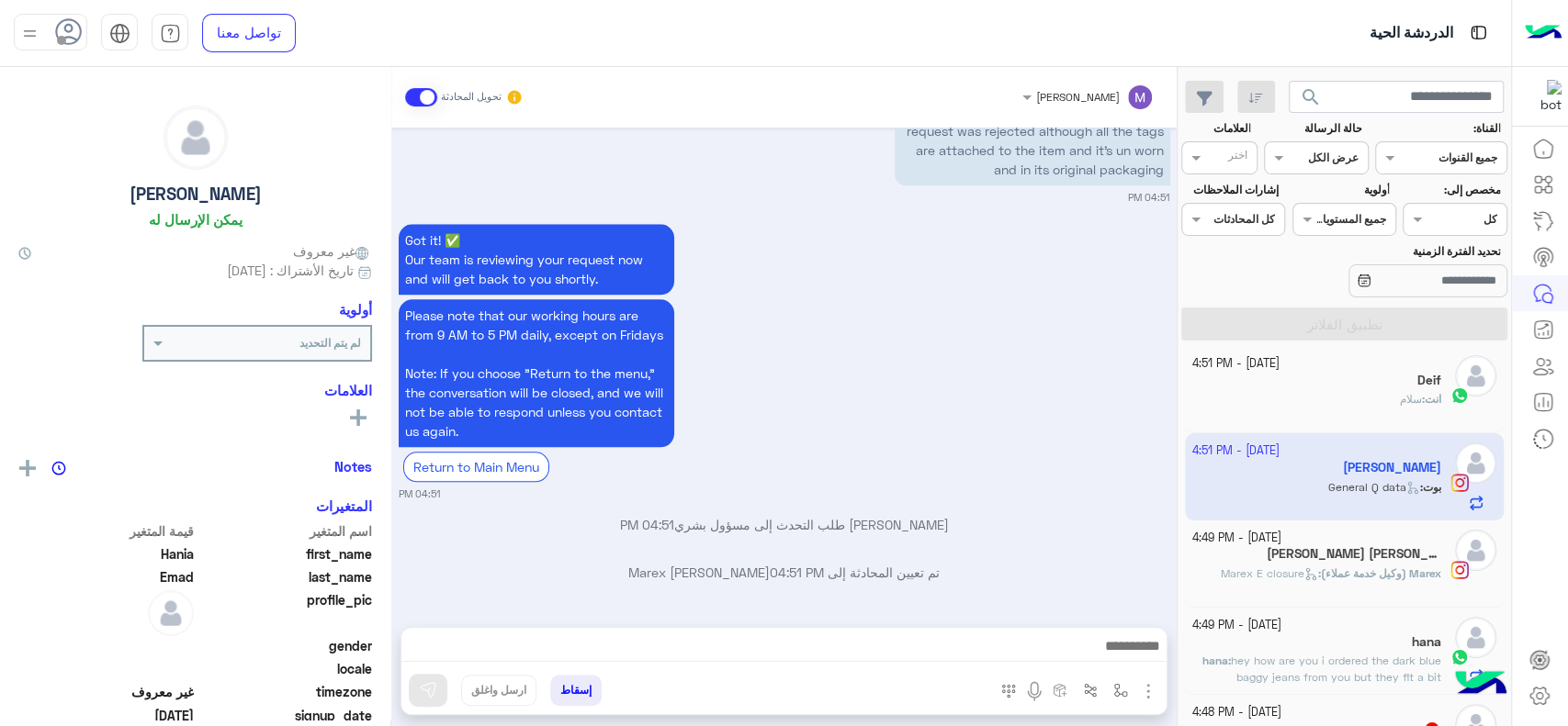
click at [1349, 401] on div "انت : سلام" at bounding box center [1316, 407] width 250 height 32
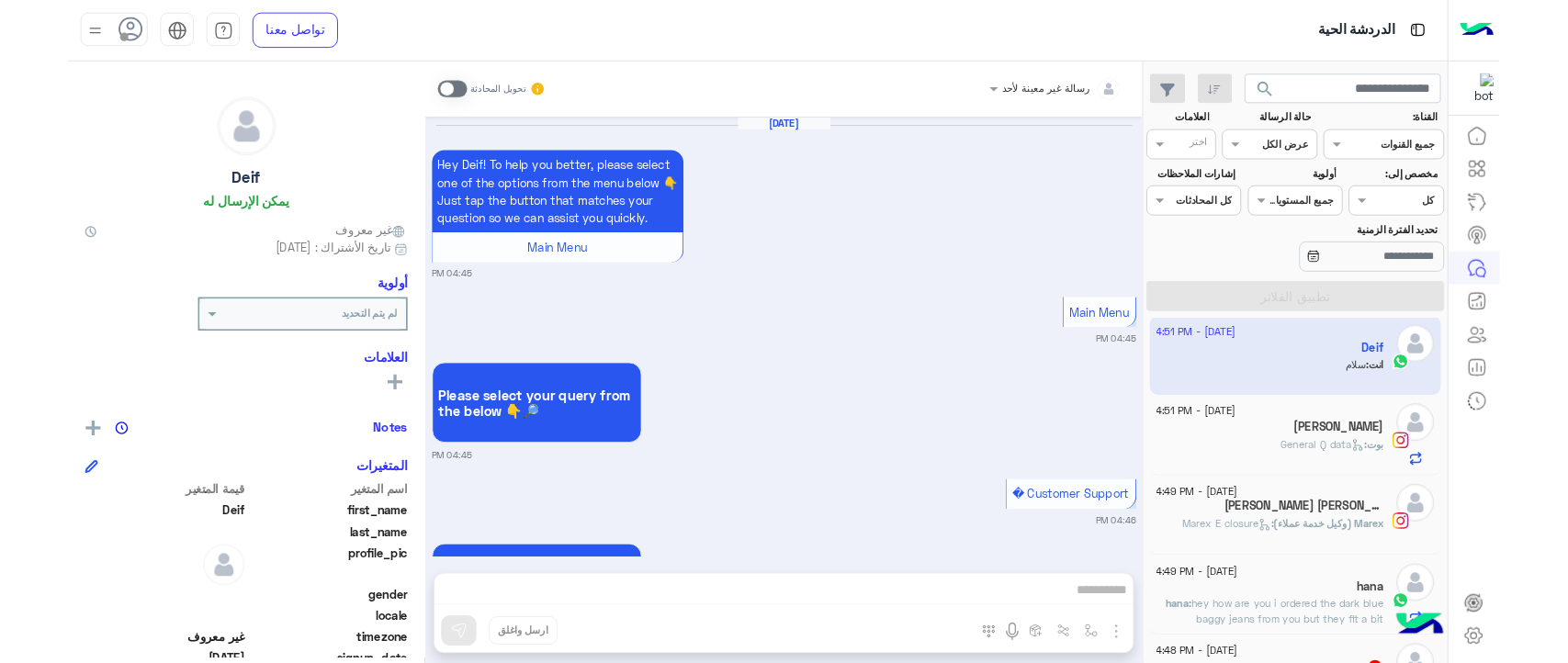
scroll to position [1578, 0]
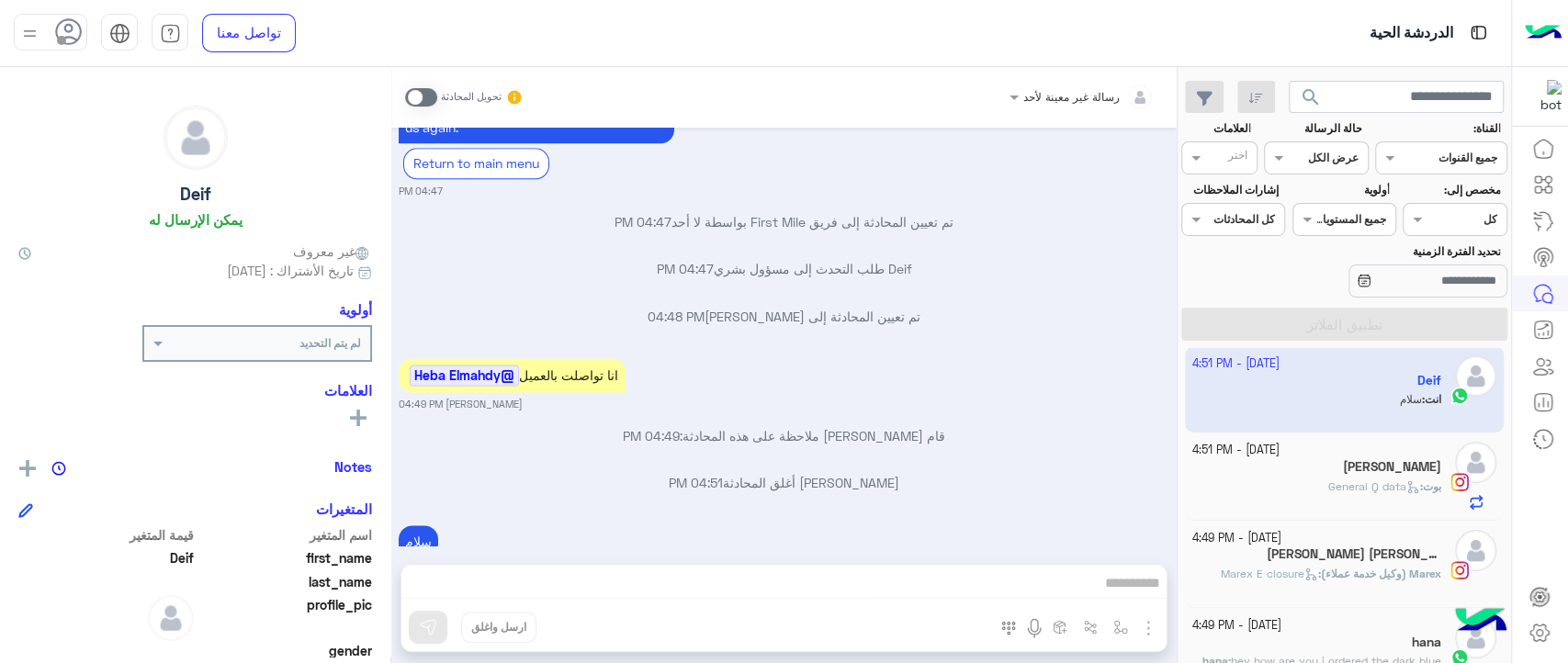
click at [428, 93] on span at bounding box center [421, 97] width 32 height 19
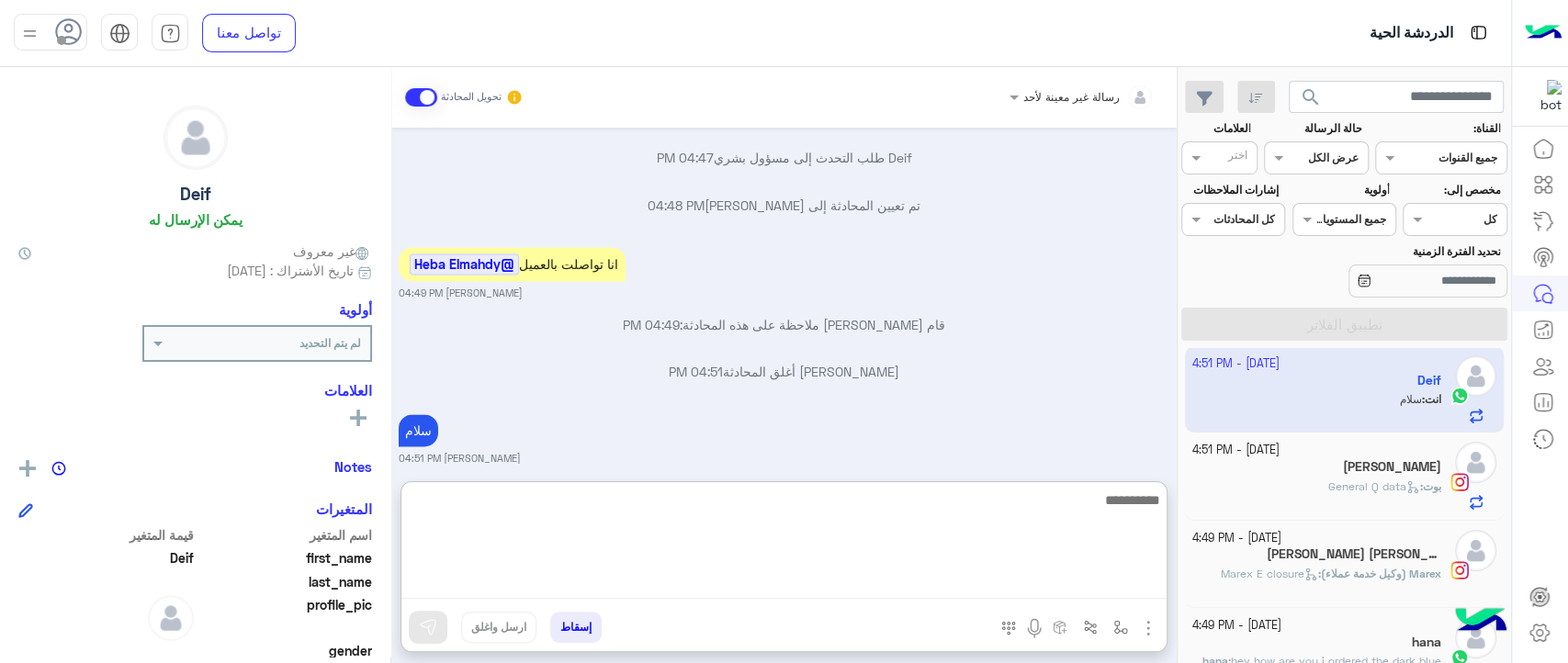
click at [714, 575] on textarea at bounding box center [784, 544] width 765 height 110
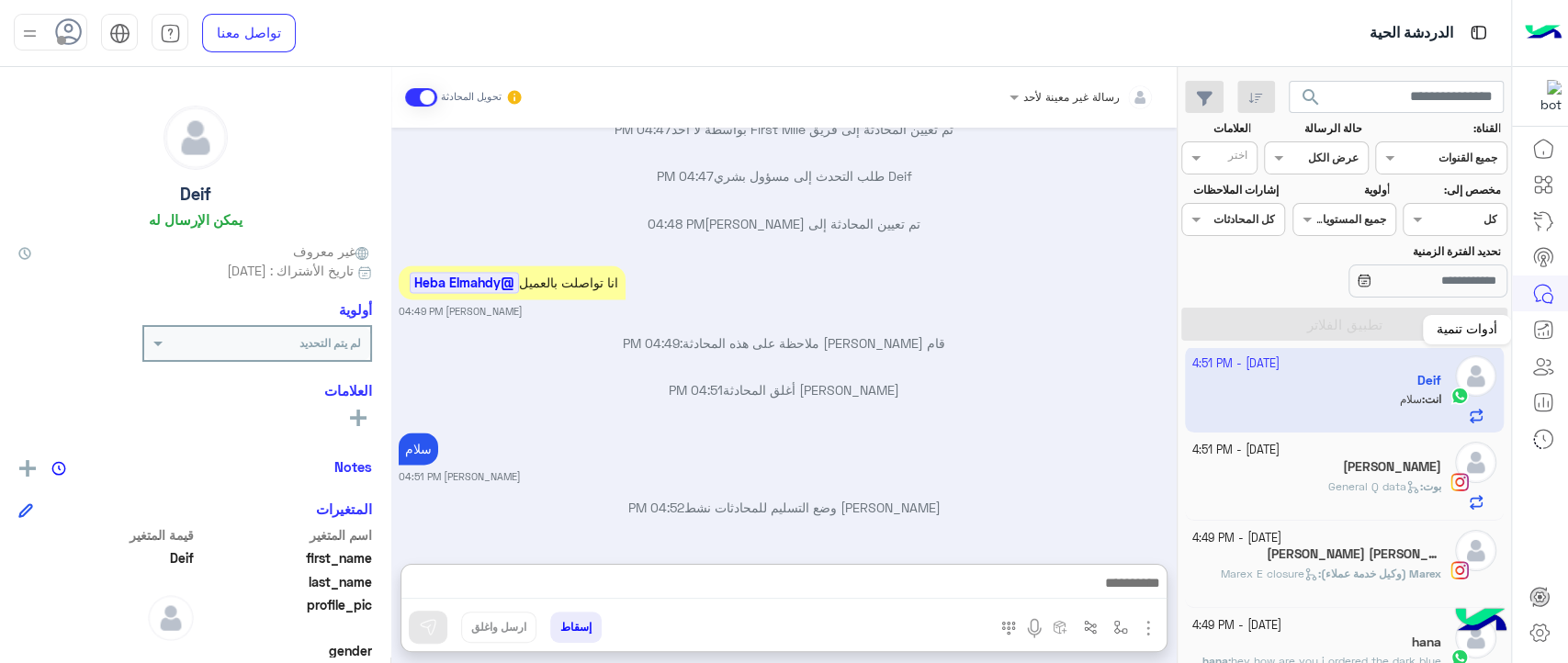
click at [1540, 328] on icon at bounding box center [1544, 330] width 22 height 22
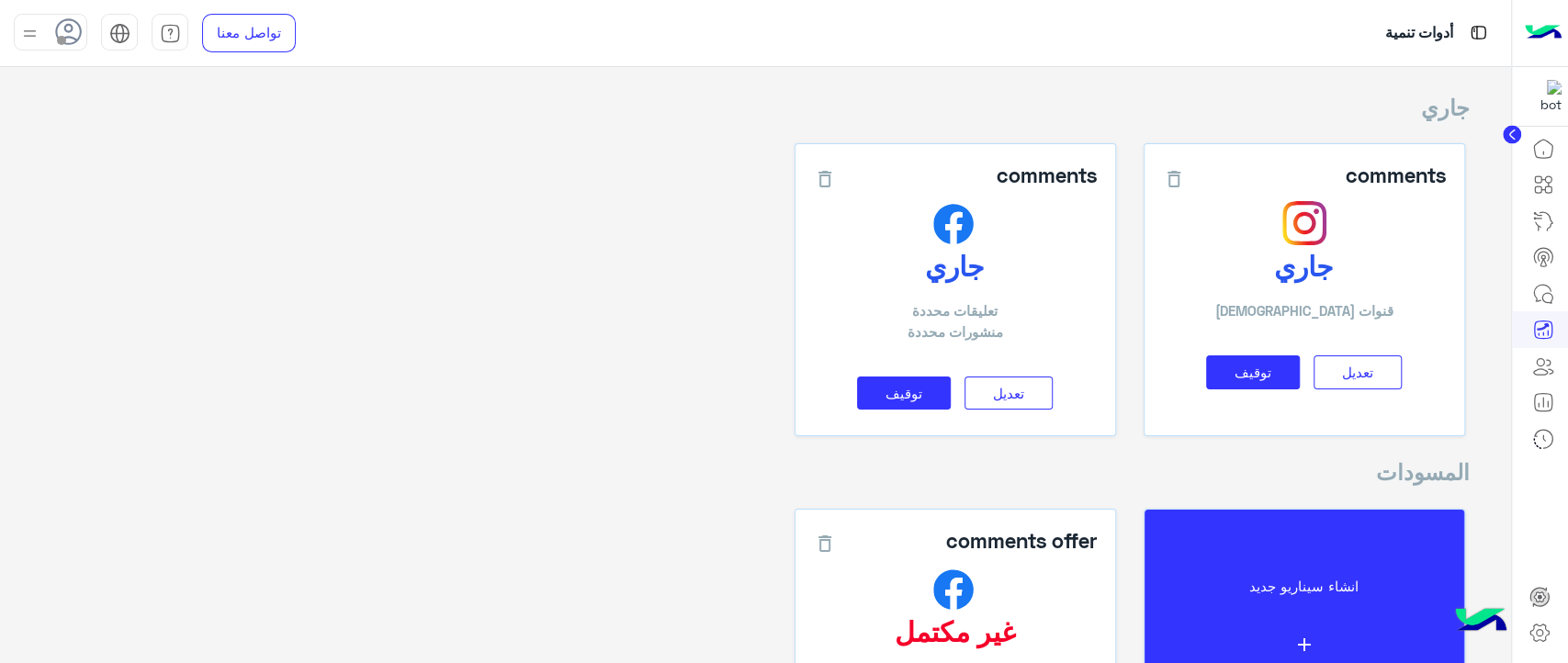
click at [1540, 289] on icon at bounding box center [1544, 295] width 22 height 22
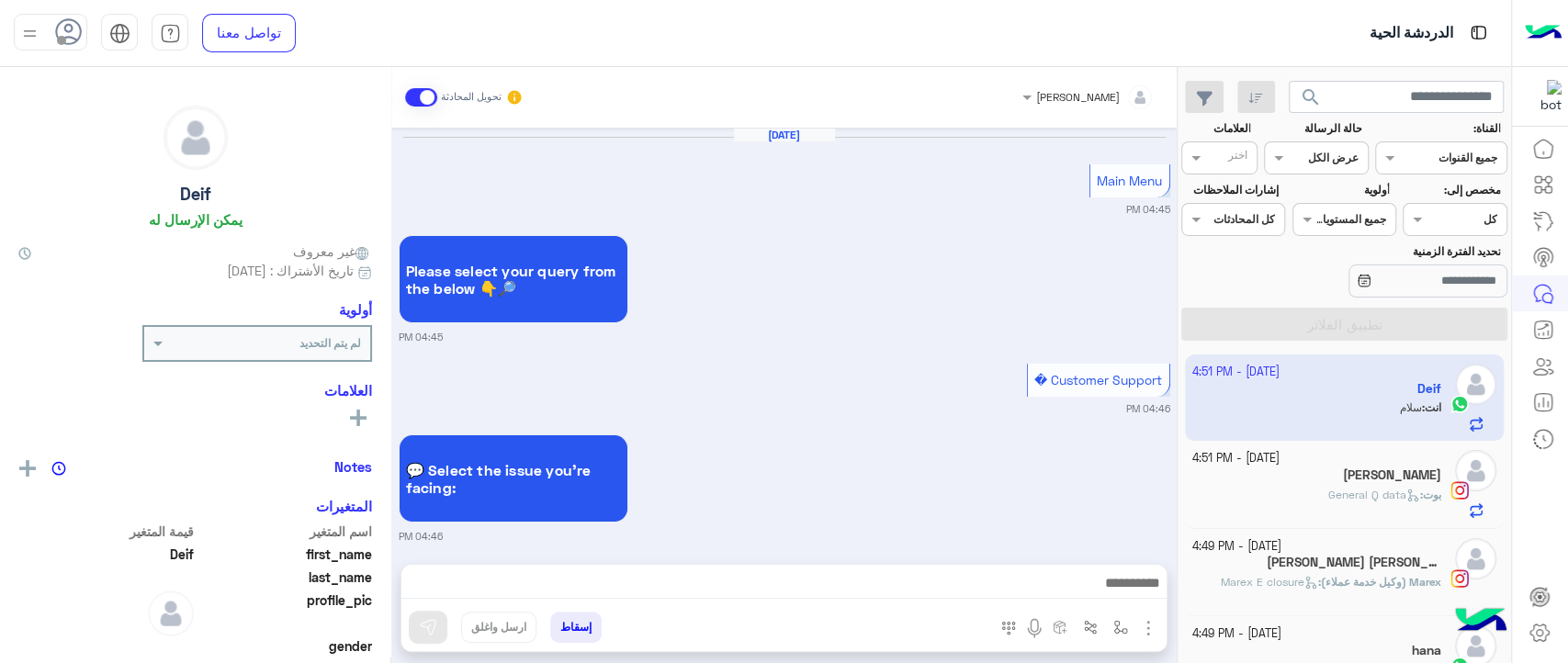
scroll to position [1508, 0]
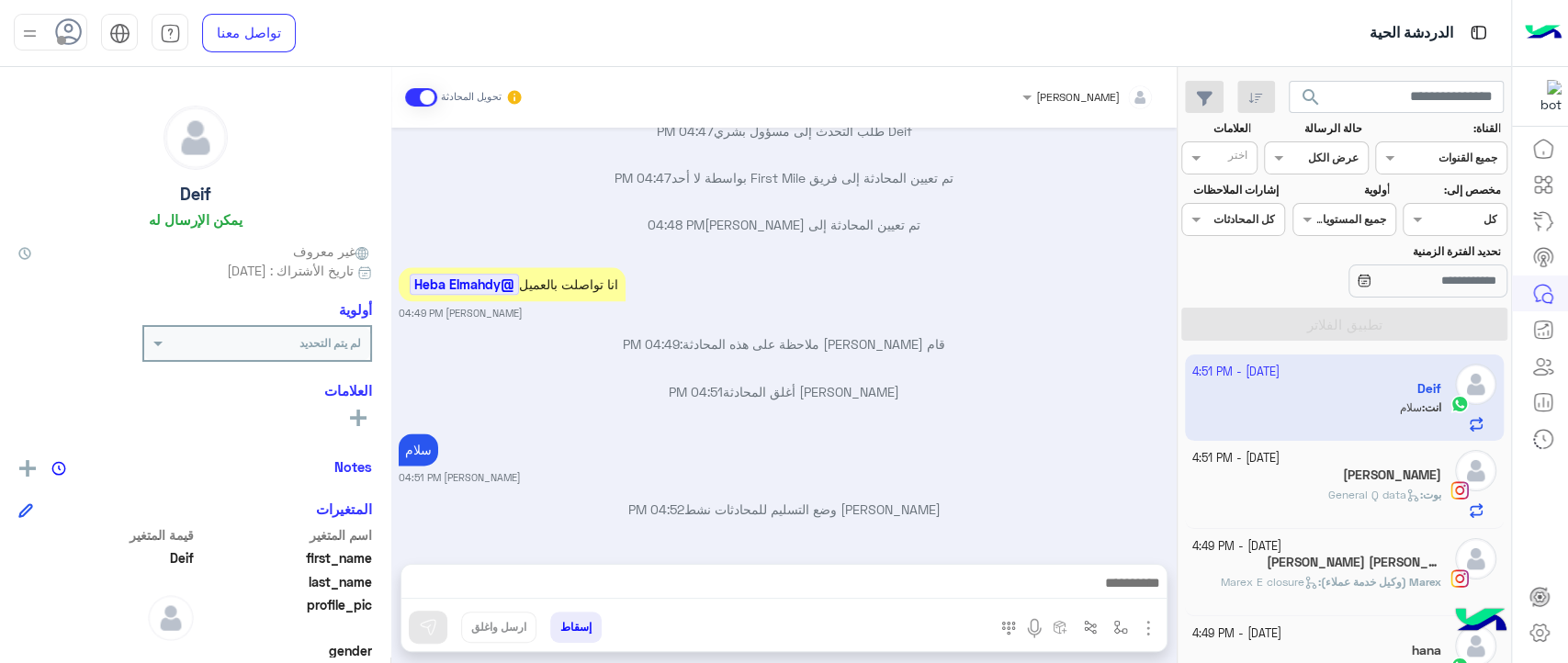
click at [1058, 110] on div "[PERSON_NAME]" at bounding box center [1095, 96] width 119 height 36
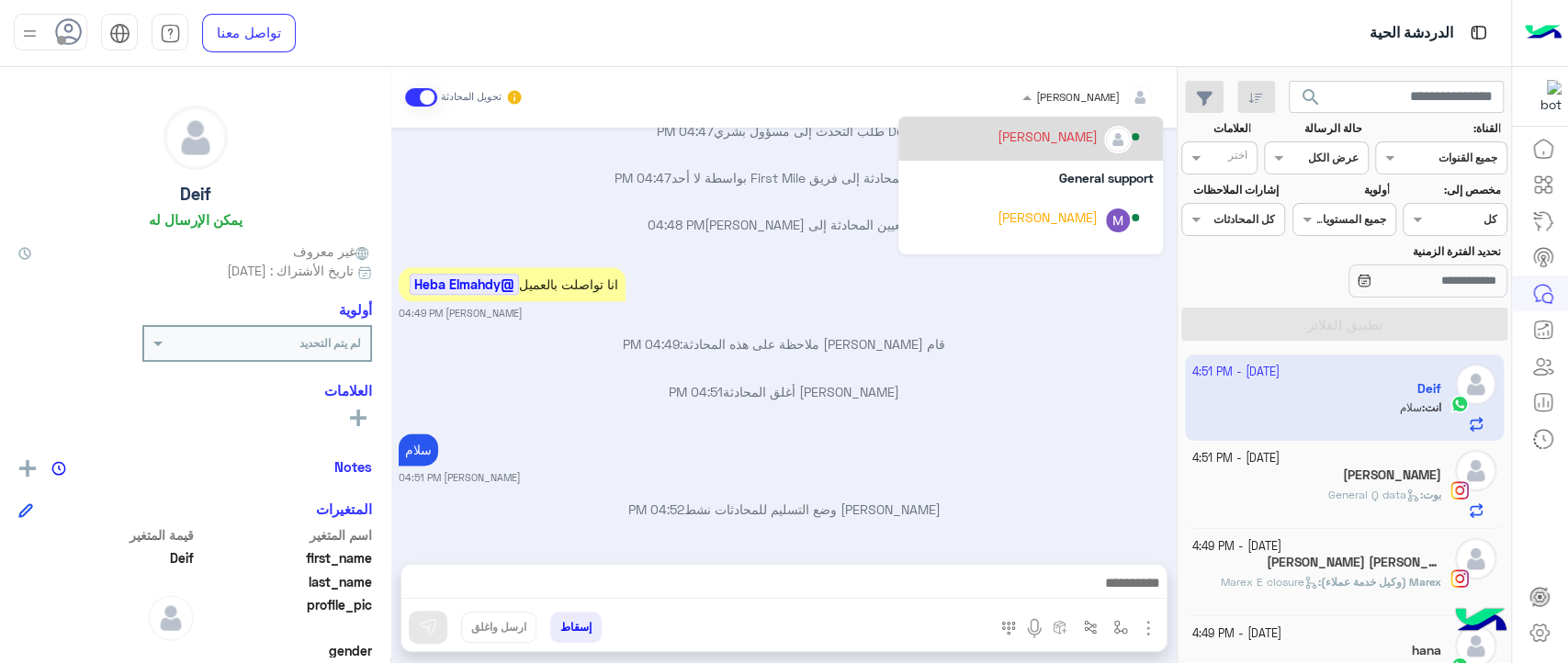
scroll to position [259, 0]
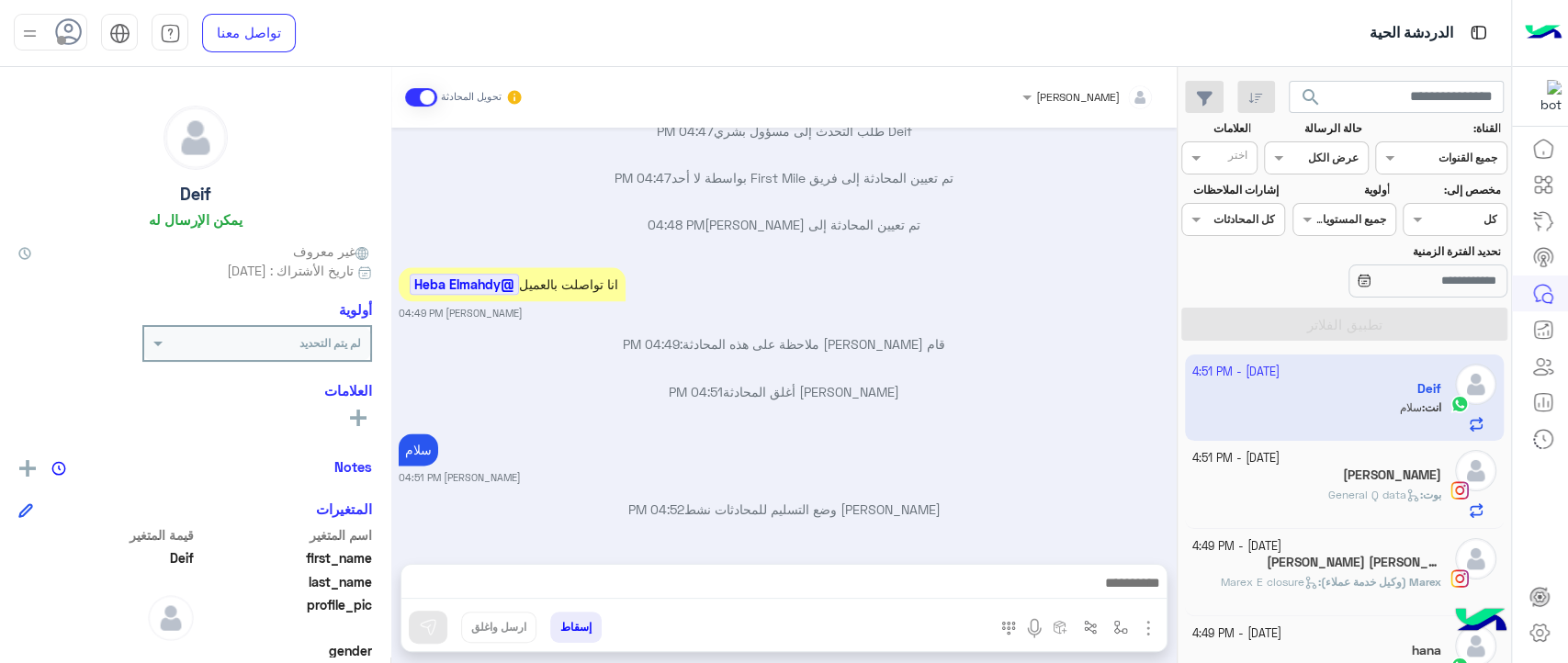
click at [741, 253] on div "[DATE] Main Menu 04:45 PM Please select your query from the below 👇🔎 04:45 PM C…" at bounding box center [784, 337] width 785 height 418
click at [574, 621] on button "إسقاط" at bounding box center [576, 627] width 51 height 31
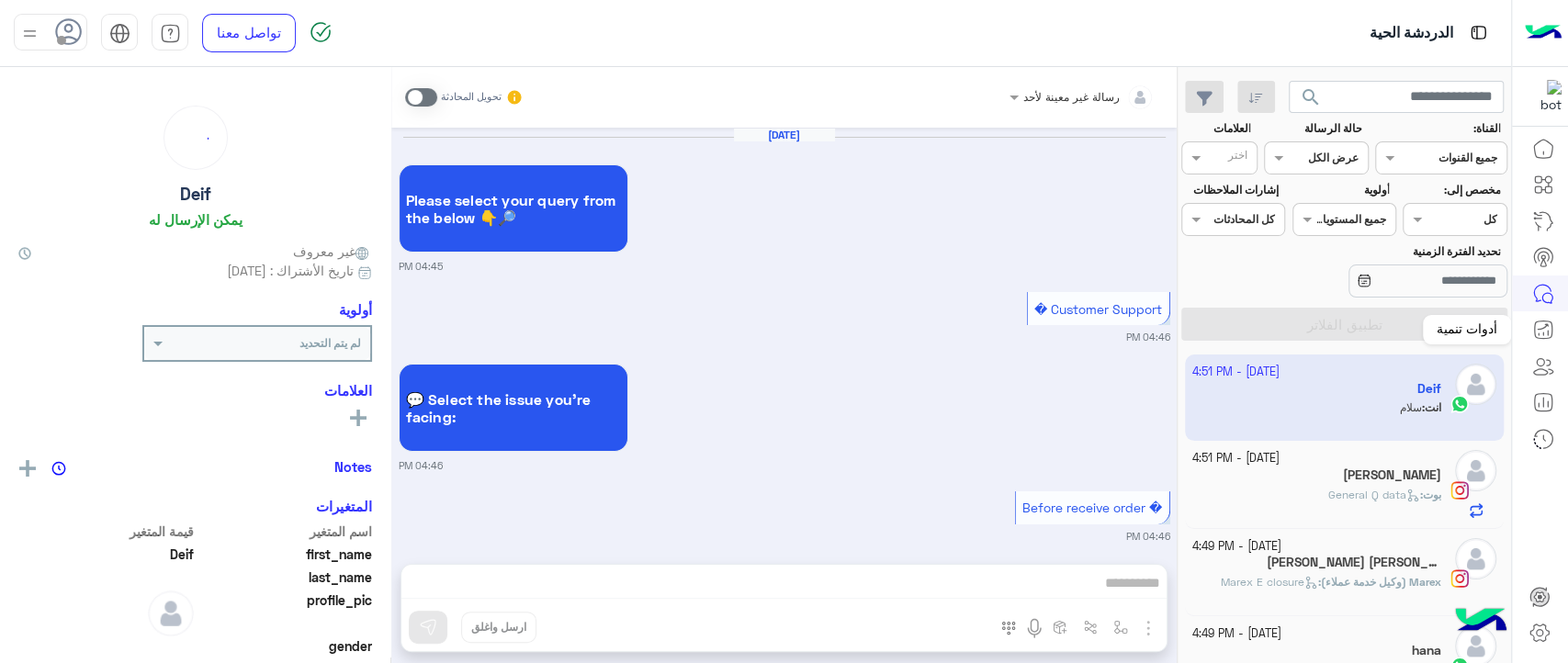
scroll to position [1485, 0]
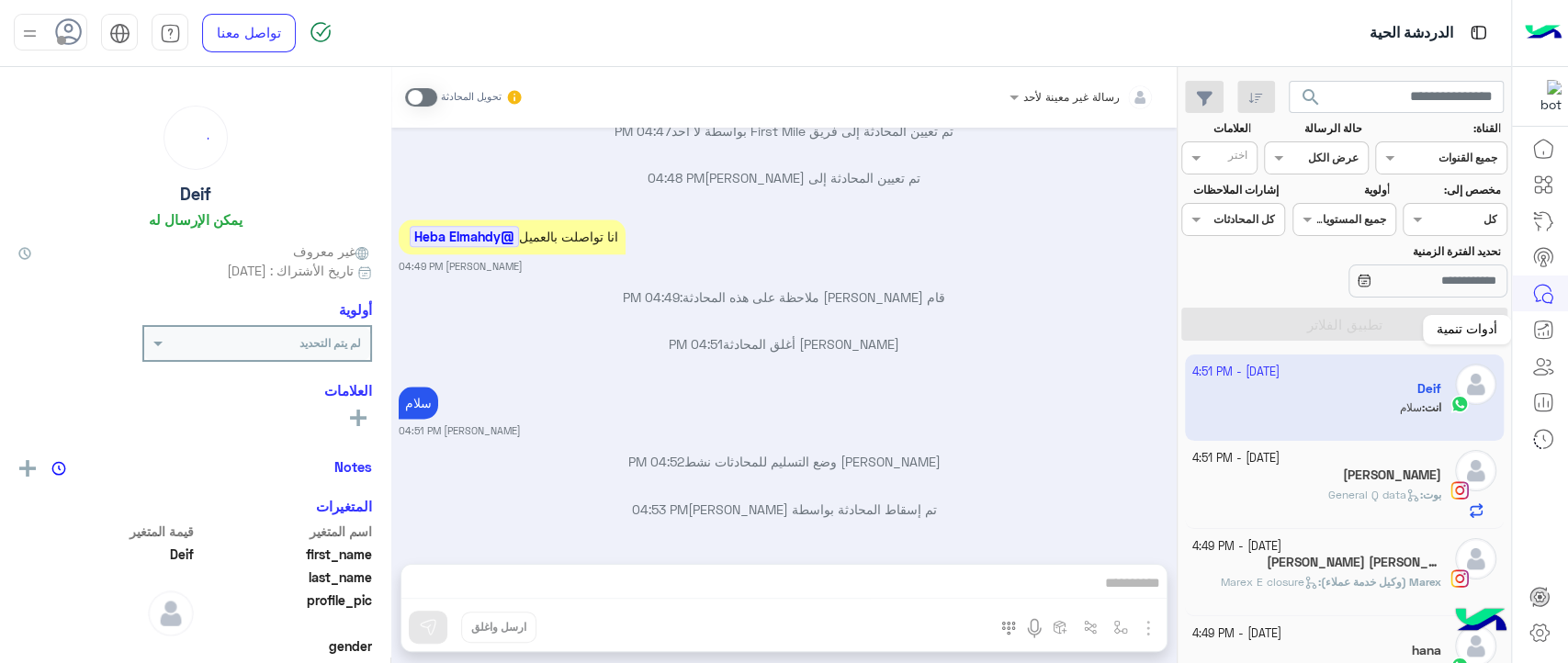
click at [1538, 325] on icon at bounding box center [1544, 330] width 22 height 22
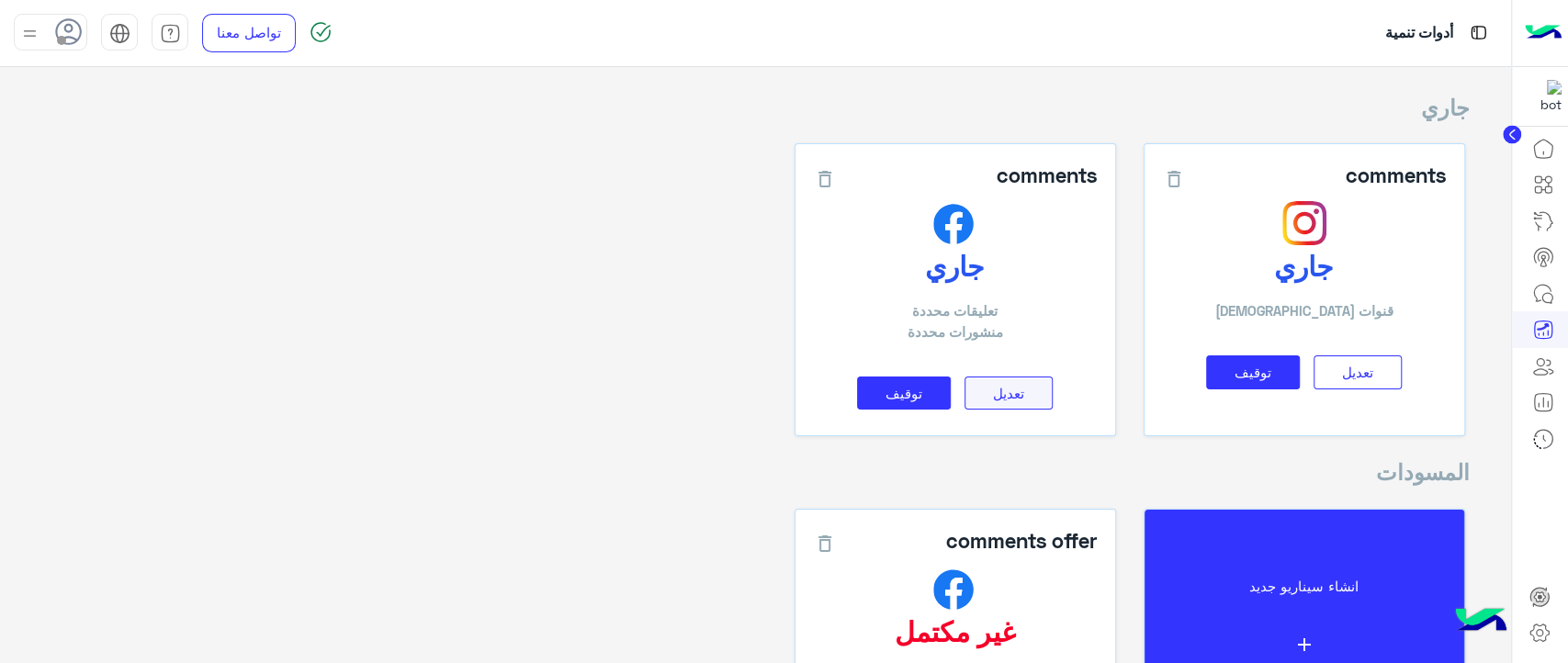
click at [1000, 386] on span "تعديل" at bounding box center [1008, 394] width 31 height 17
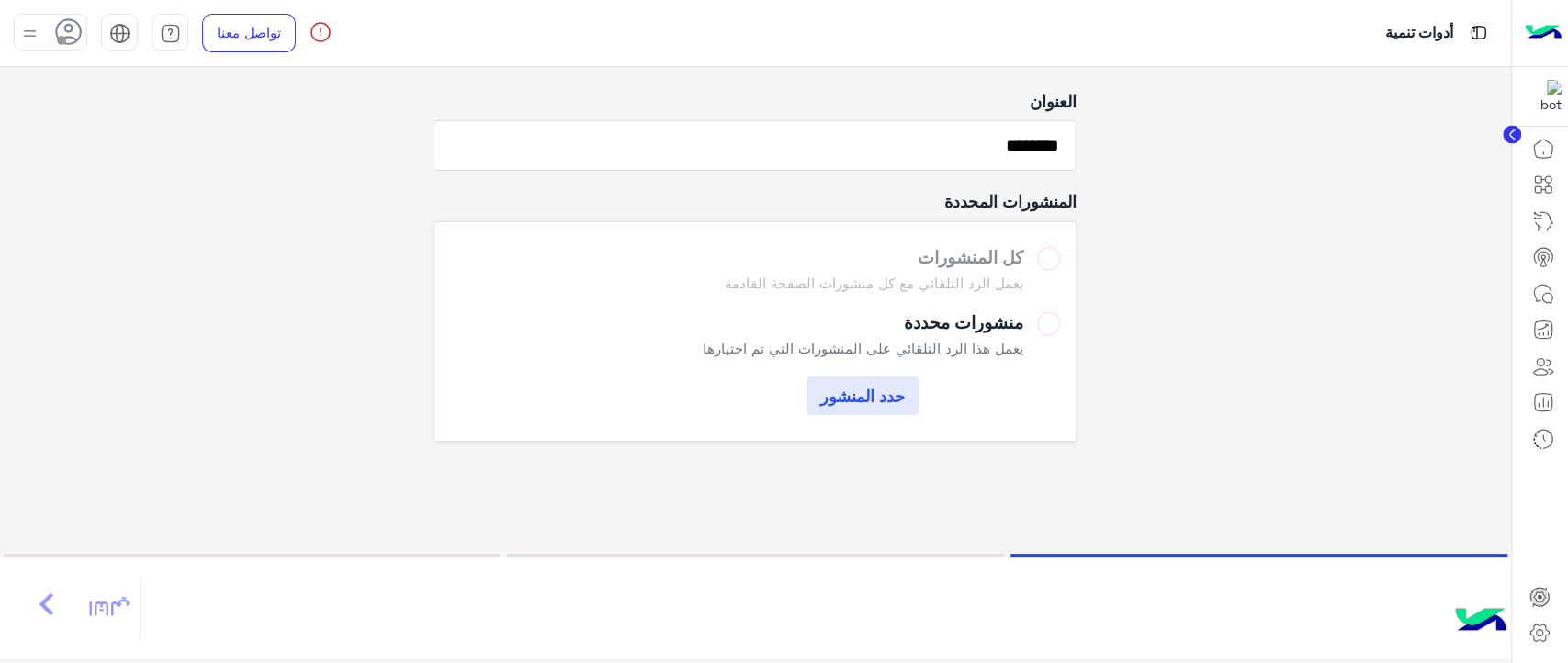
scroll to position [125, 0]
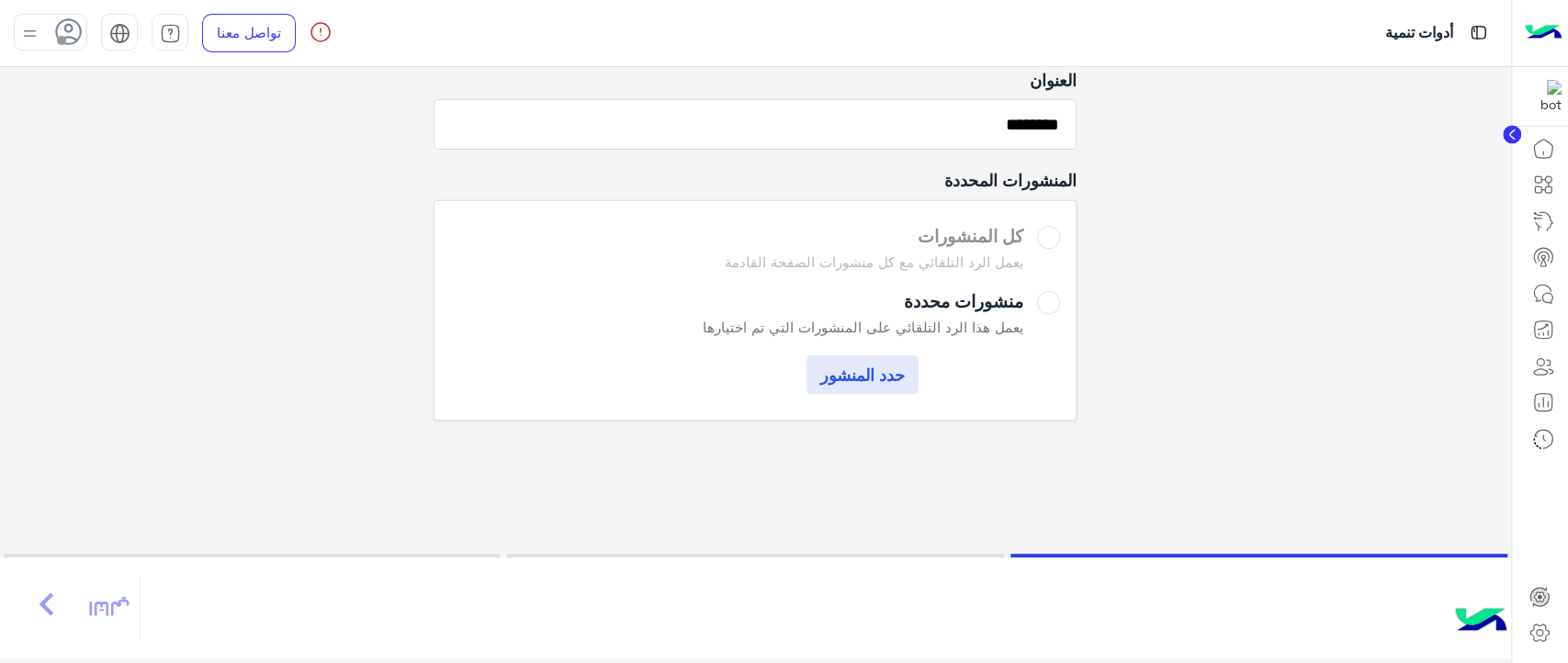
click at [1041, 243] on label "كل المنشورات يعمل الرد التلقائي مع كل منشورات الصفحة القادمة" at bounding box center [755, 252] width 609 height 51
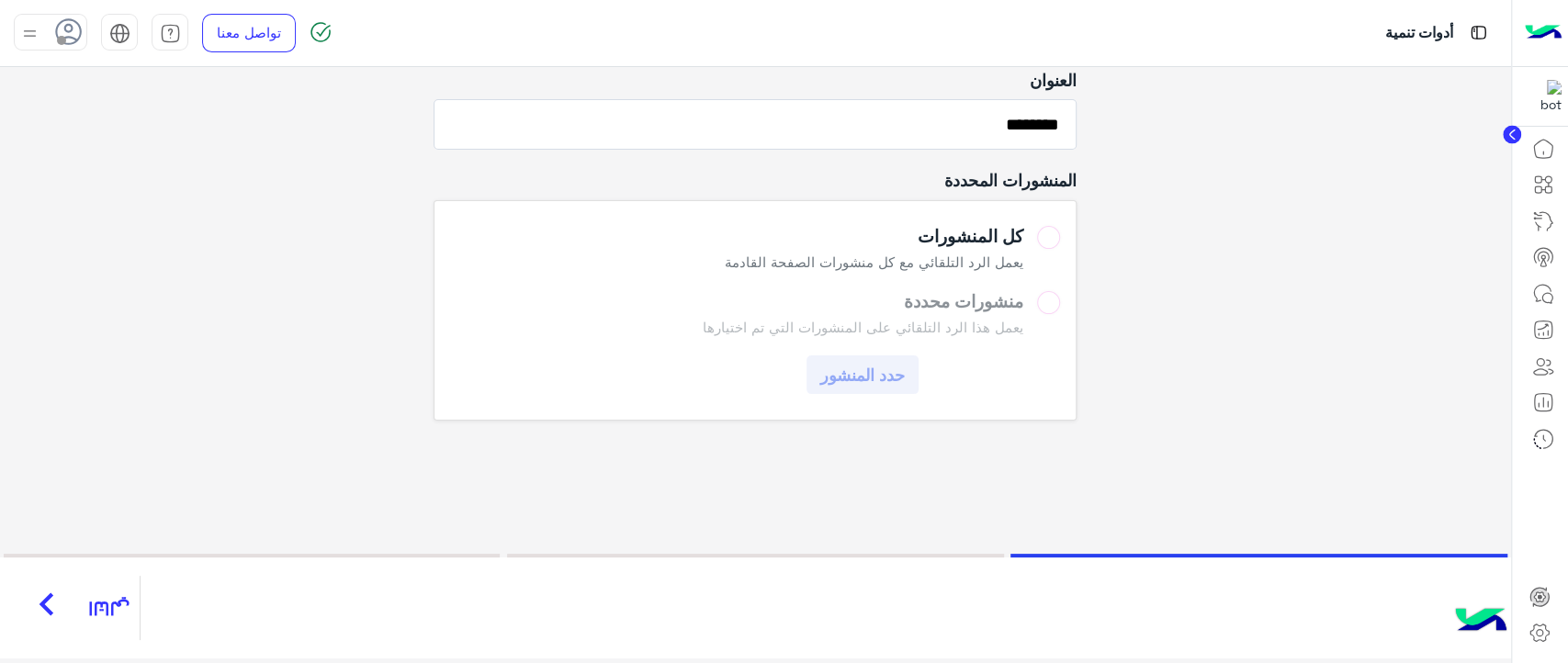
click at [57, 614] on icon "chevron_right" at bounding box center [47, 604] width 46 height 55
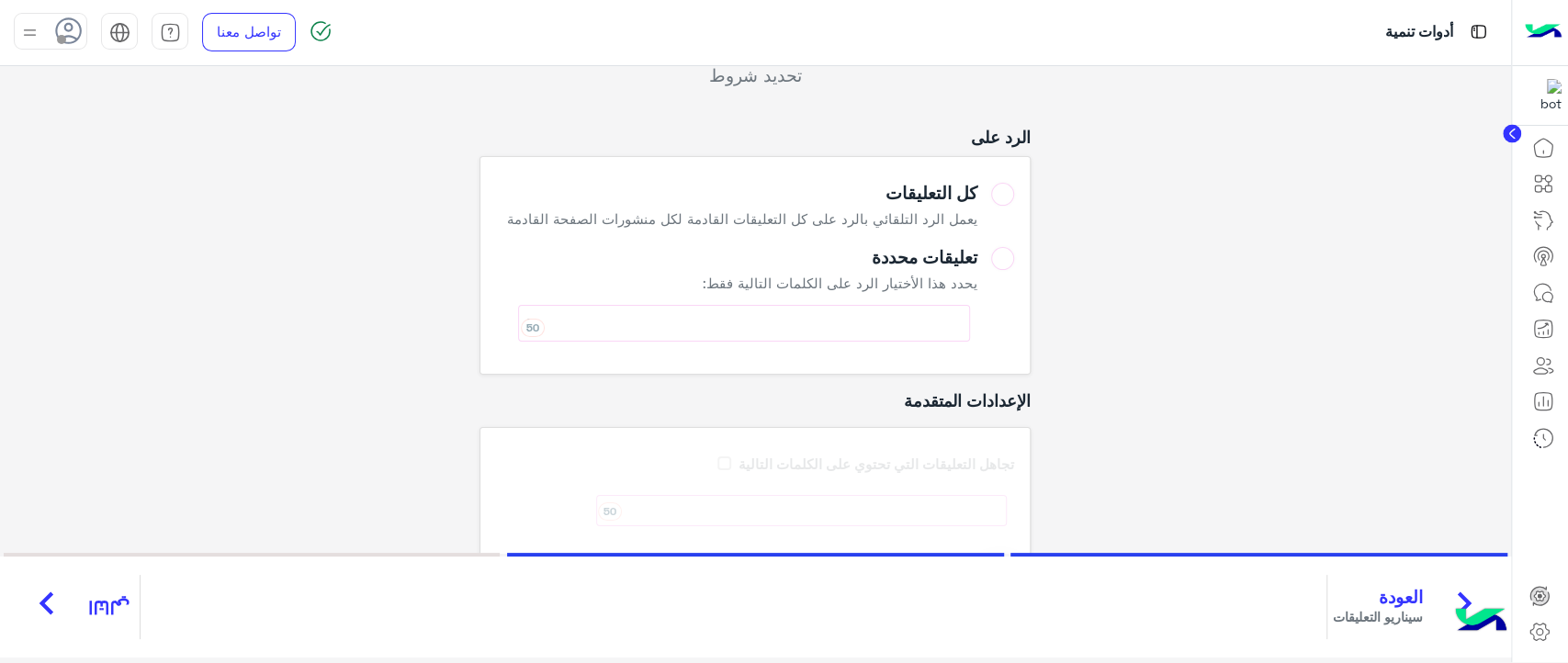
scroll to position [88, 0]
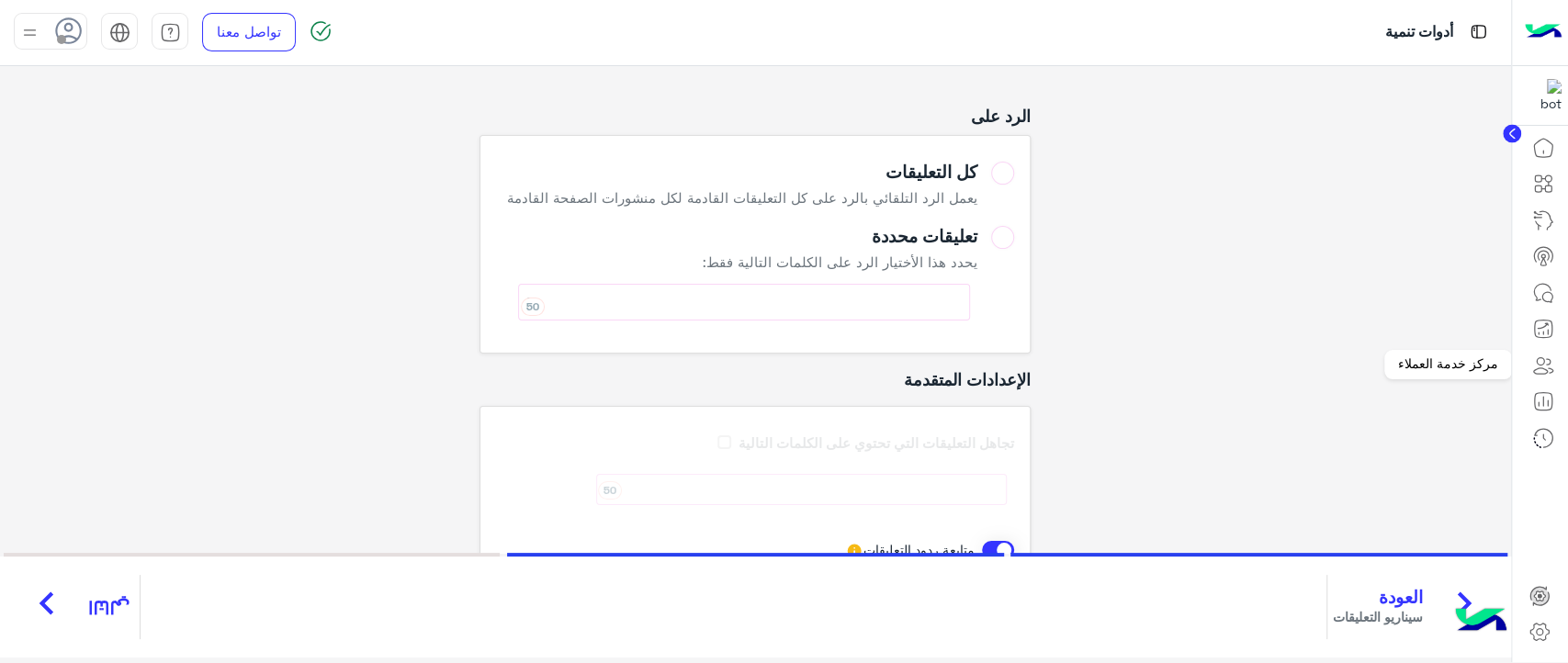
click at [1546, 368] on icon at bounding box center [1544, 366] width 22 height 22
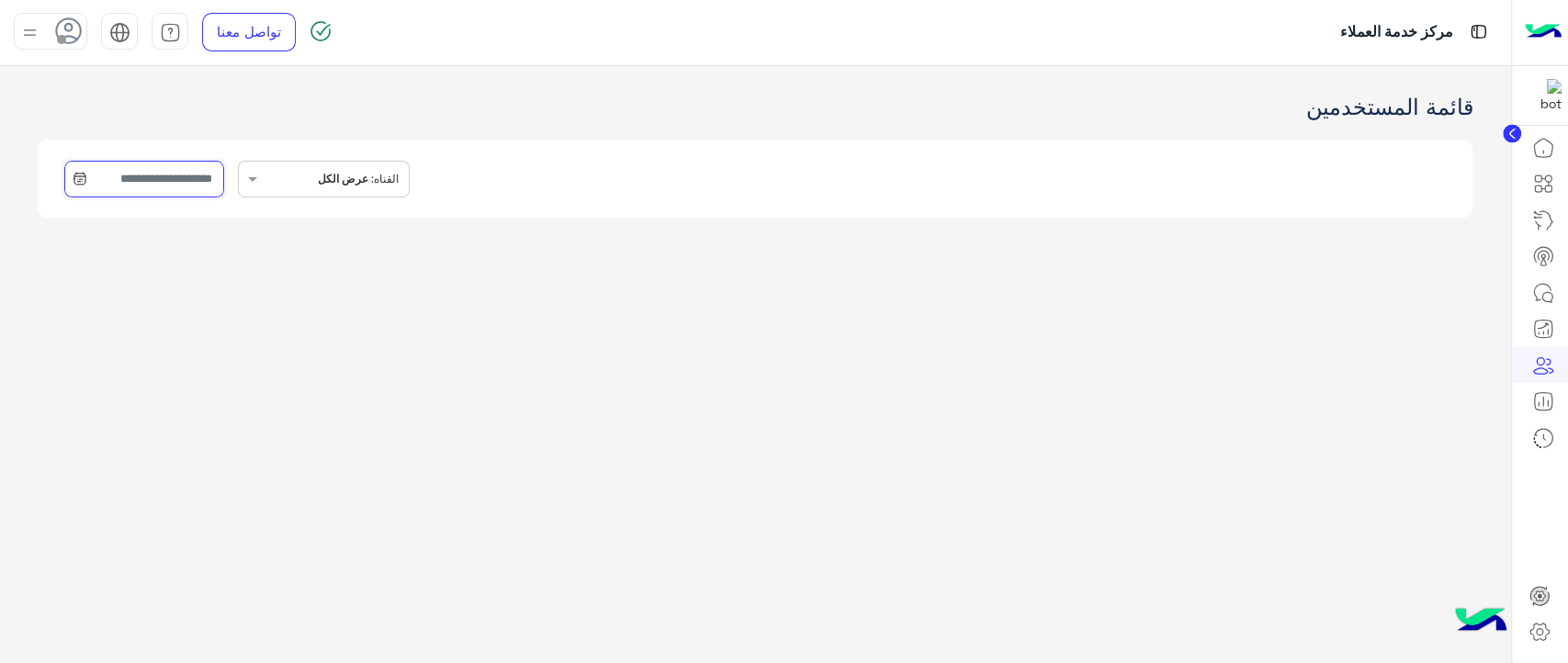
click at [219, 171] on input "text" at bounding box center [144, 179] width 159 height 36
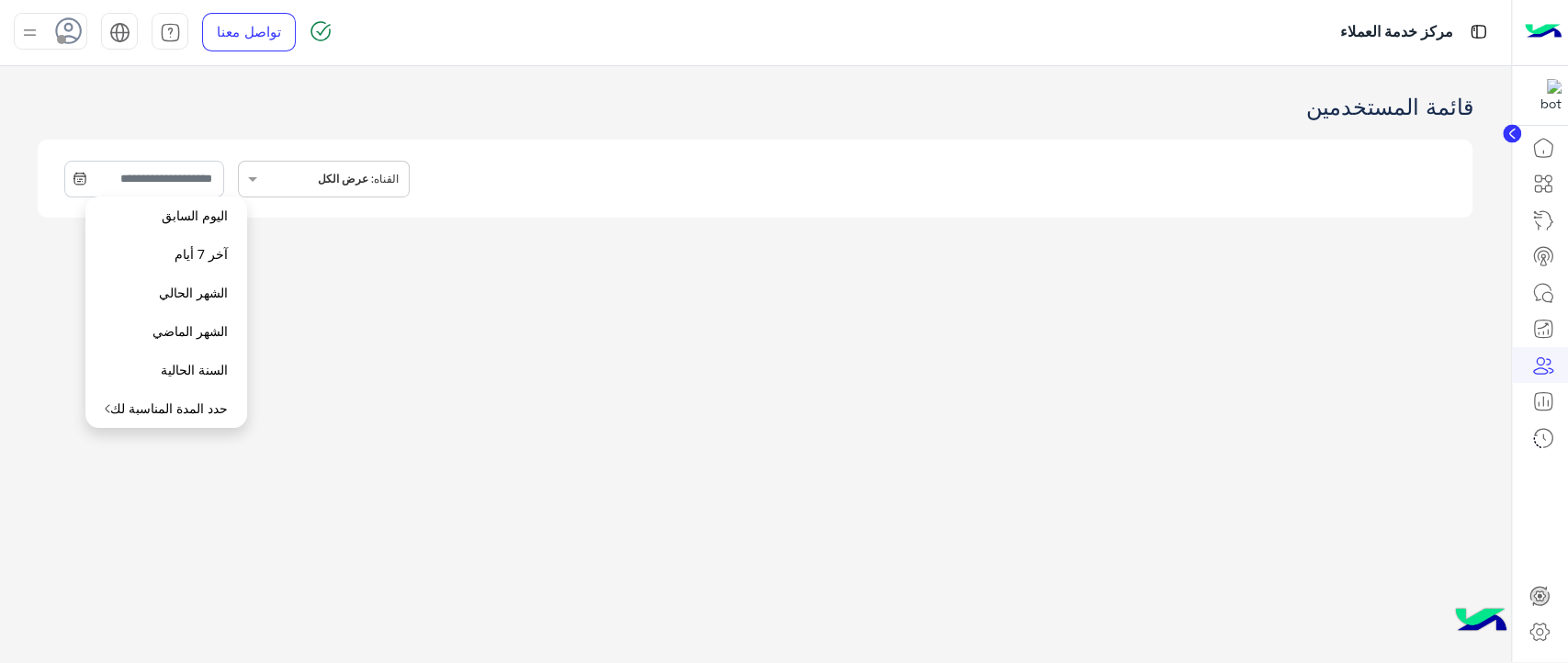
click at [882, 418] on app-crm "قائمة المستخدمين INBOX.FILTER.CHANNELS القناه: عرض الكل" at bounding box center [755, 365] width 1511 height 598
click at [1537, 415] on link at bounding box center [1543, 401] width 50 height 36
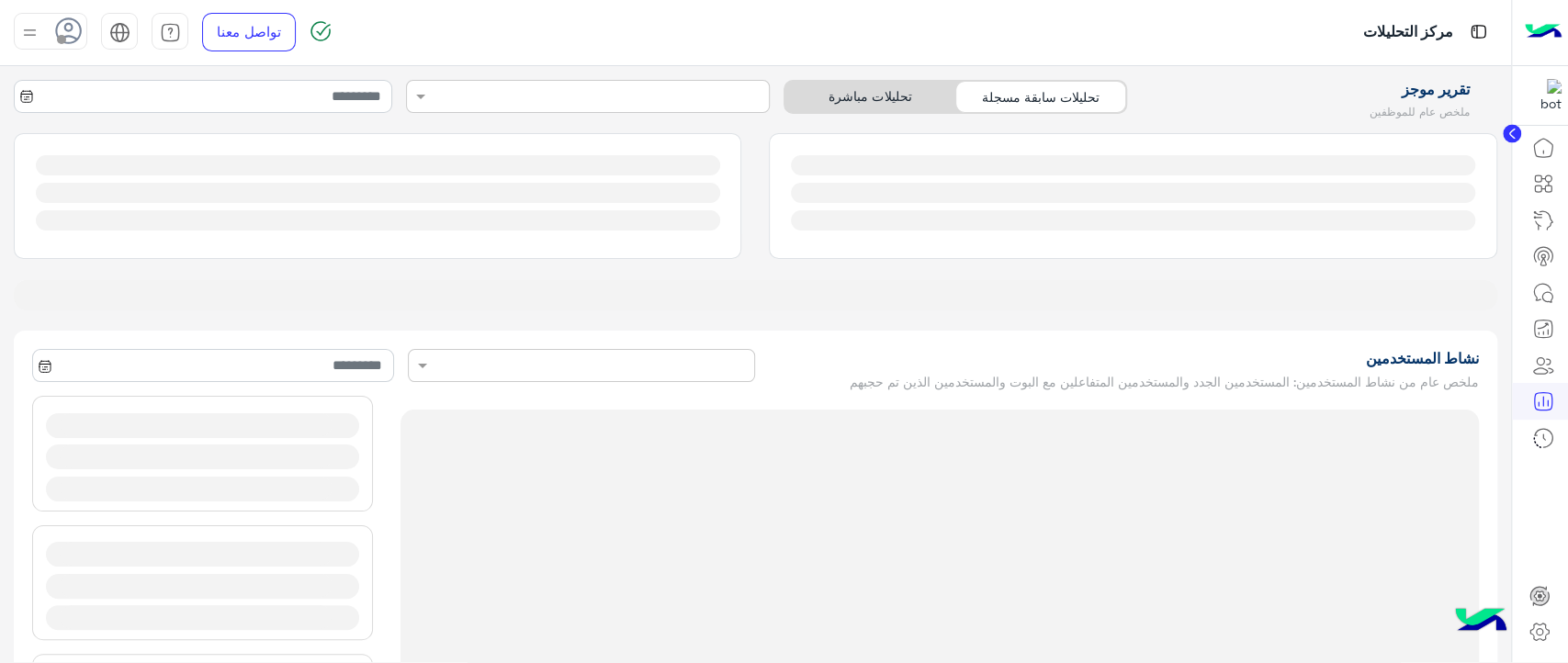
type input "**********"
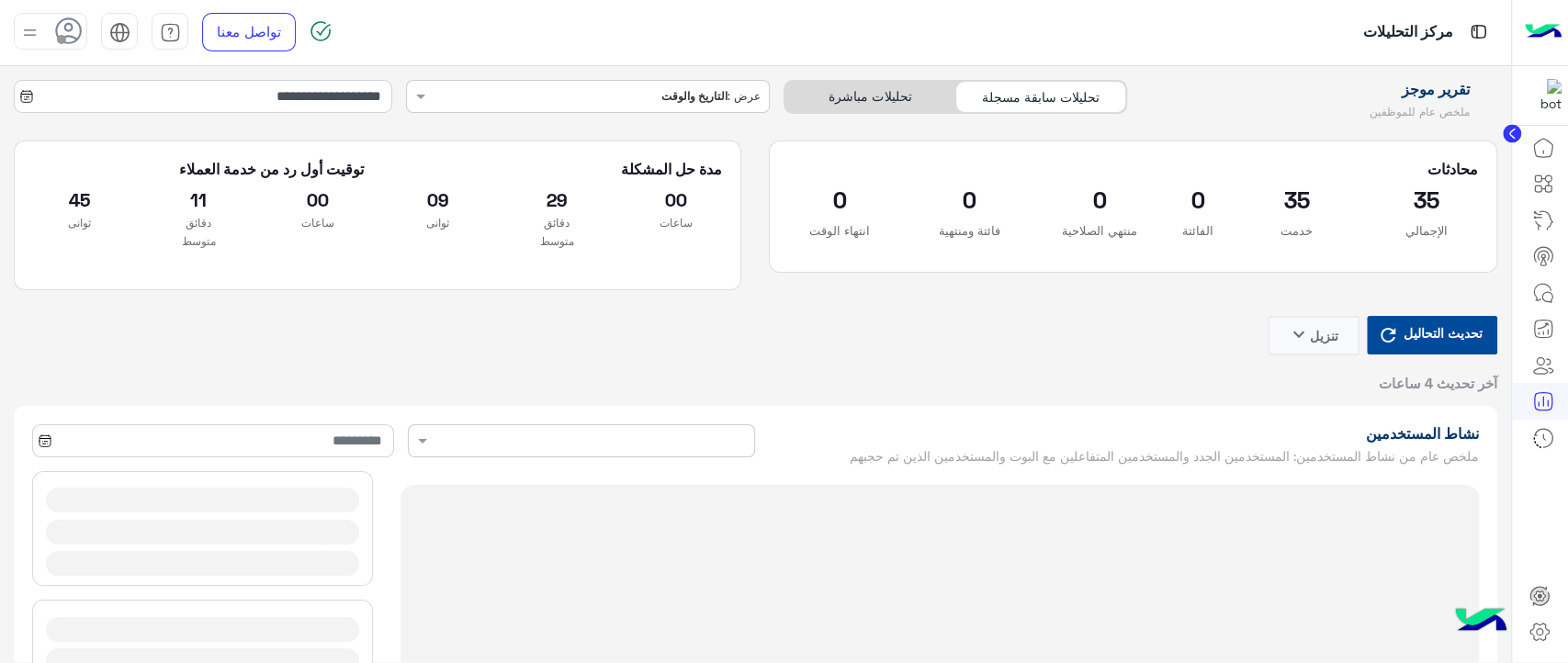
type input "**********"
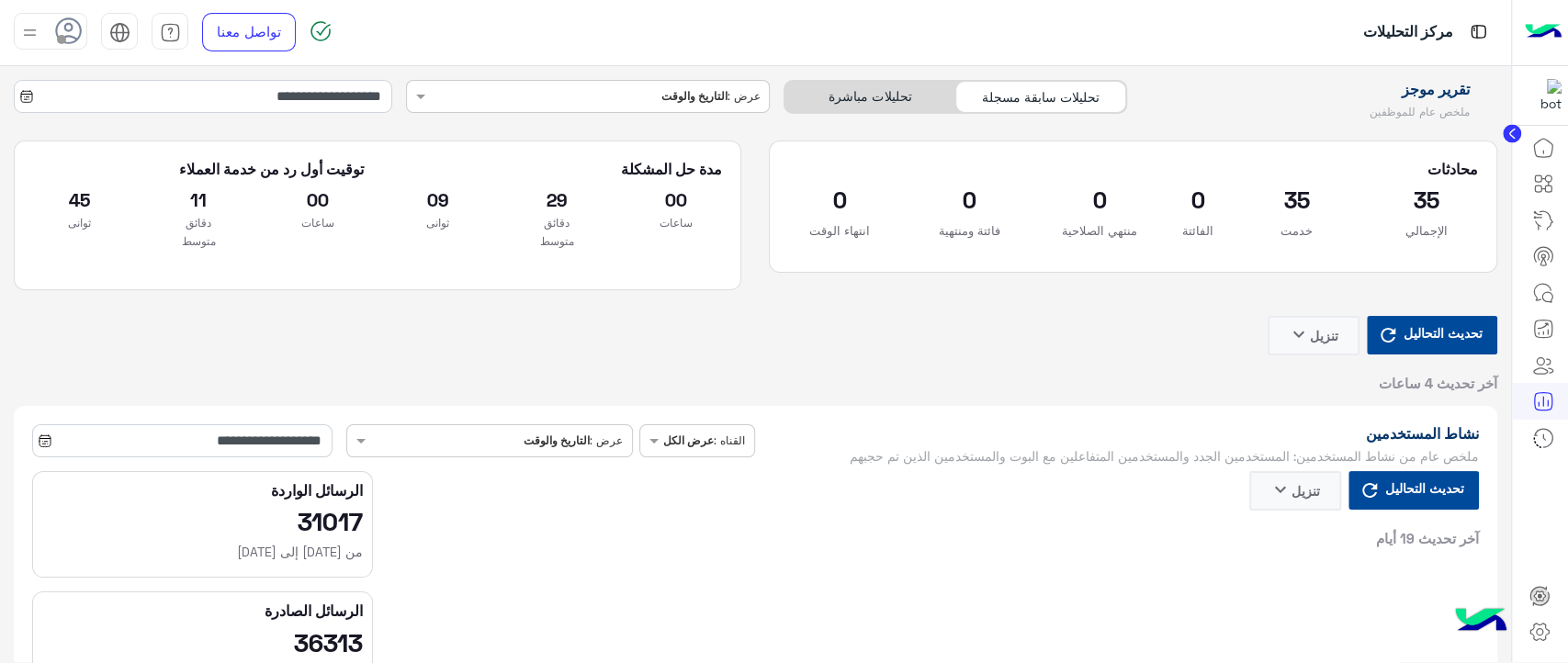
type input "**********"
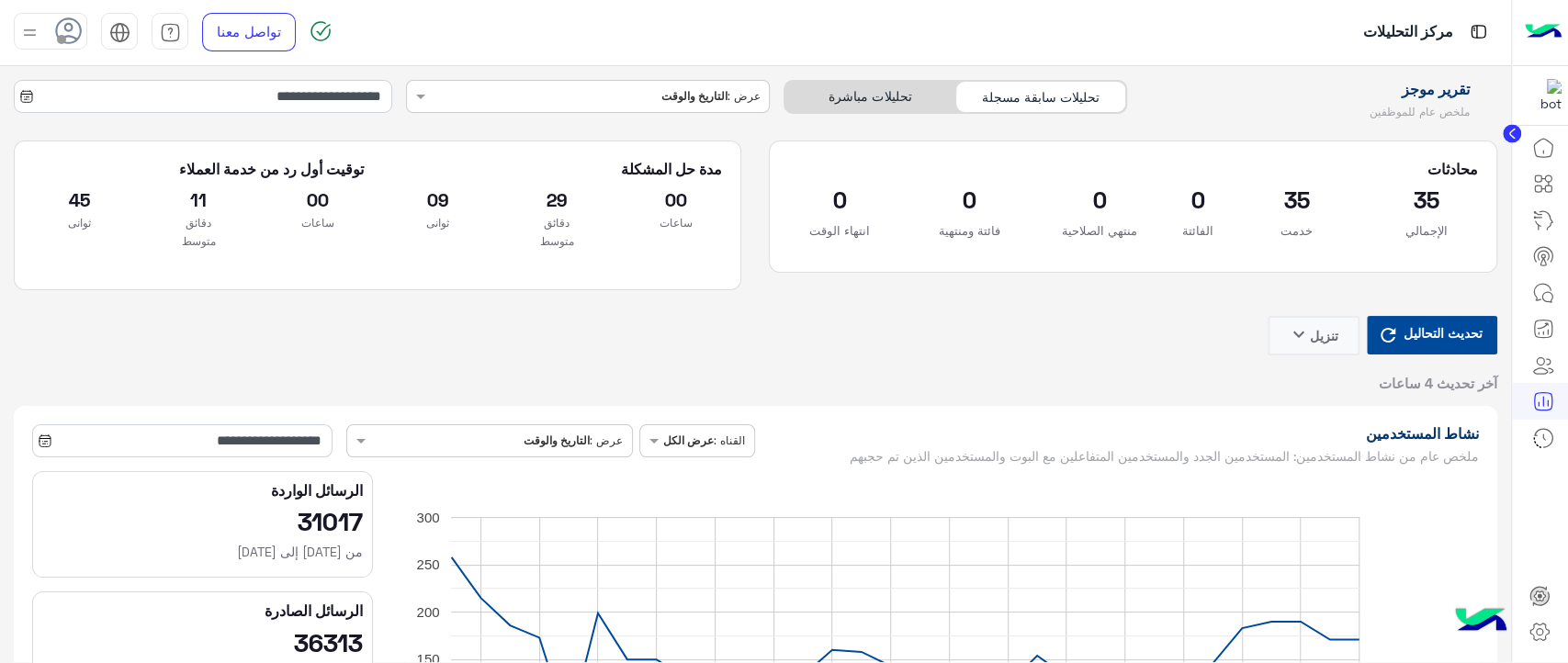
type input "**********"
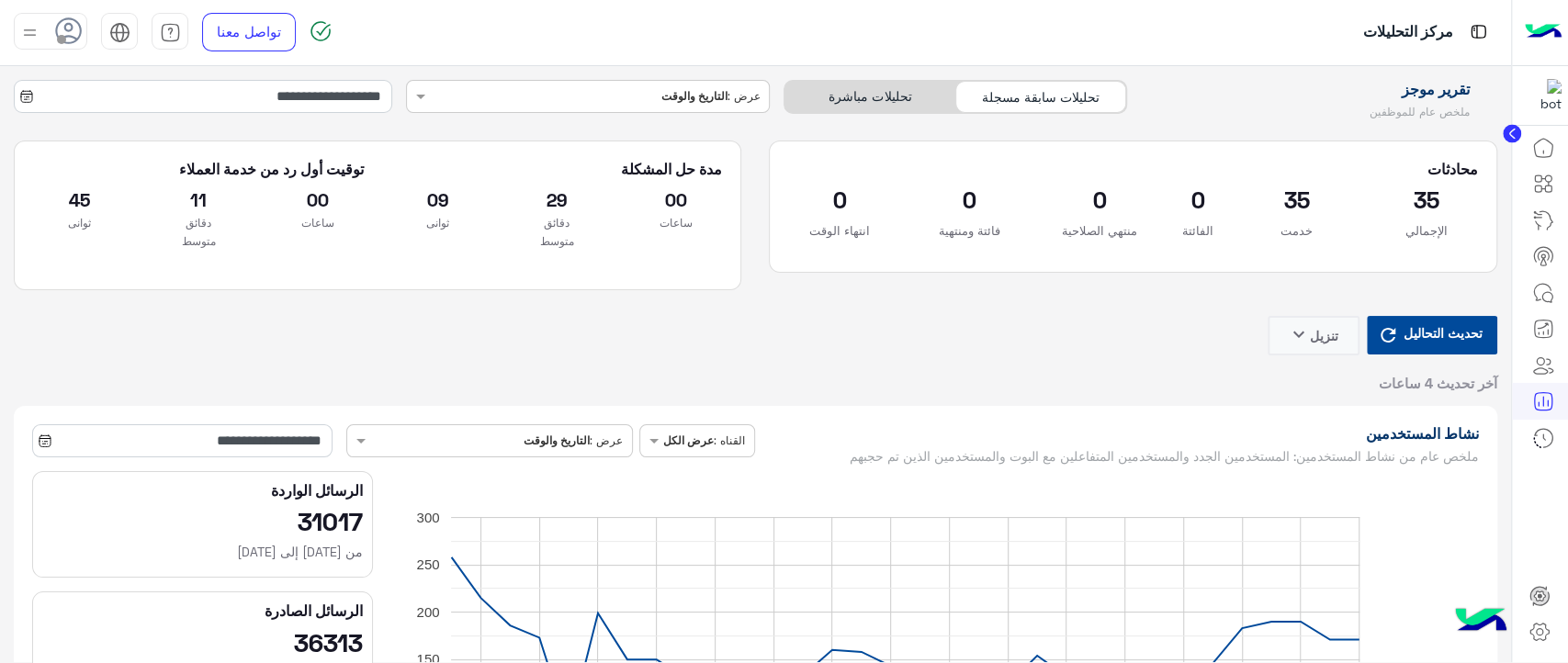
type input "**********"
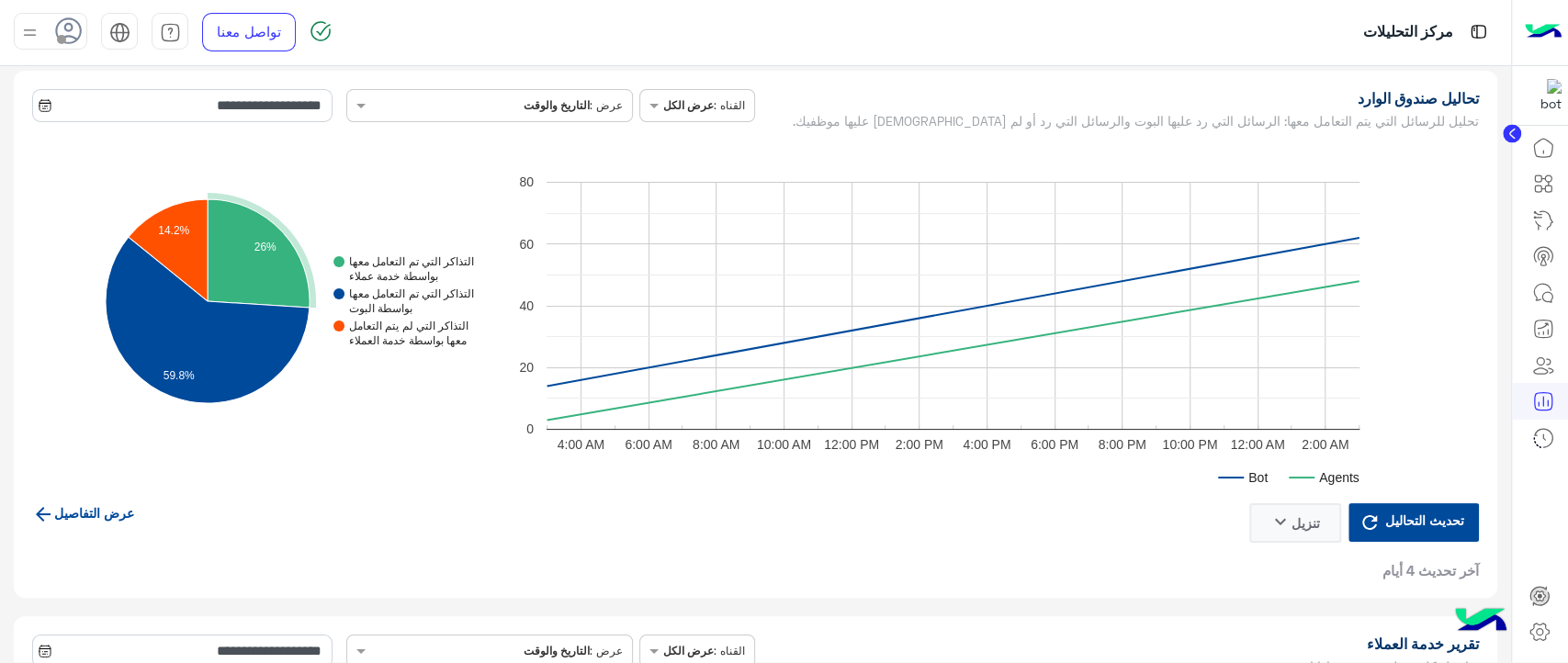
scroll to position [4427, 0]
click at [124, 505] on link "عرض التفاصيل" at bounding box center [82, 512] width 102 height 16
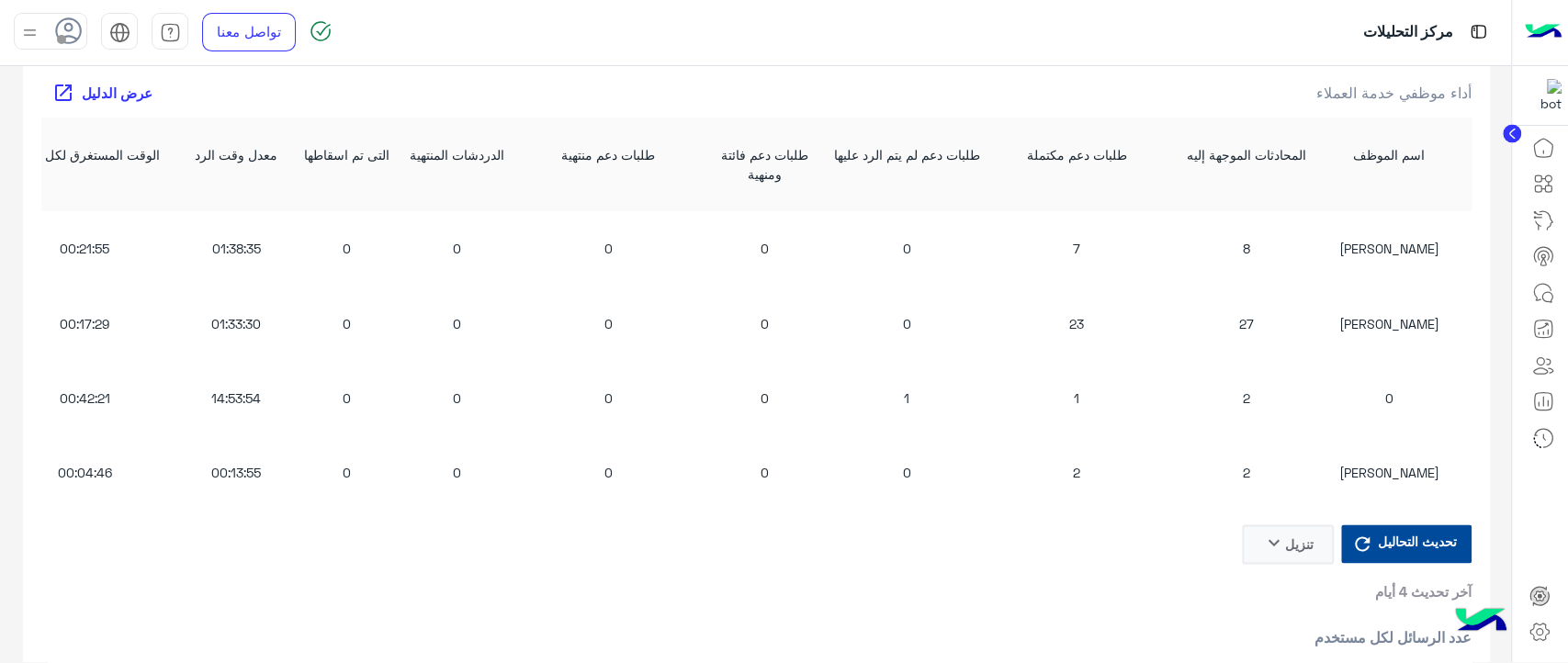
scroll to position [1646, 0]
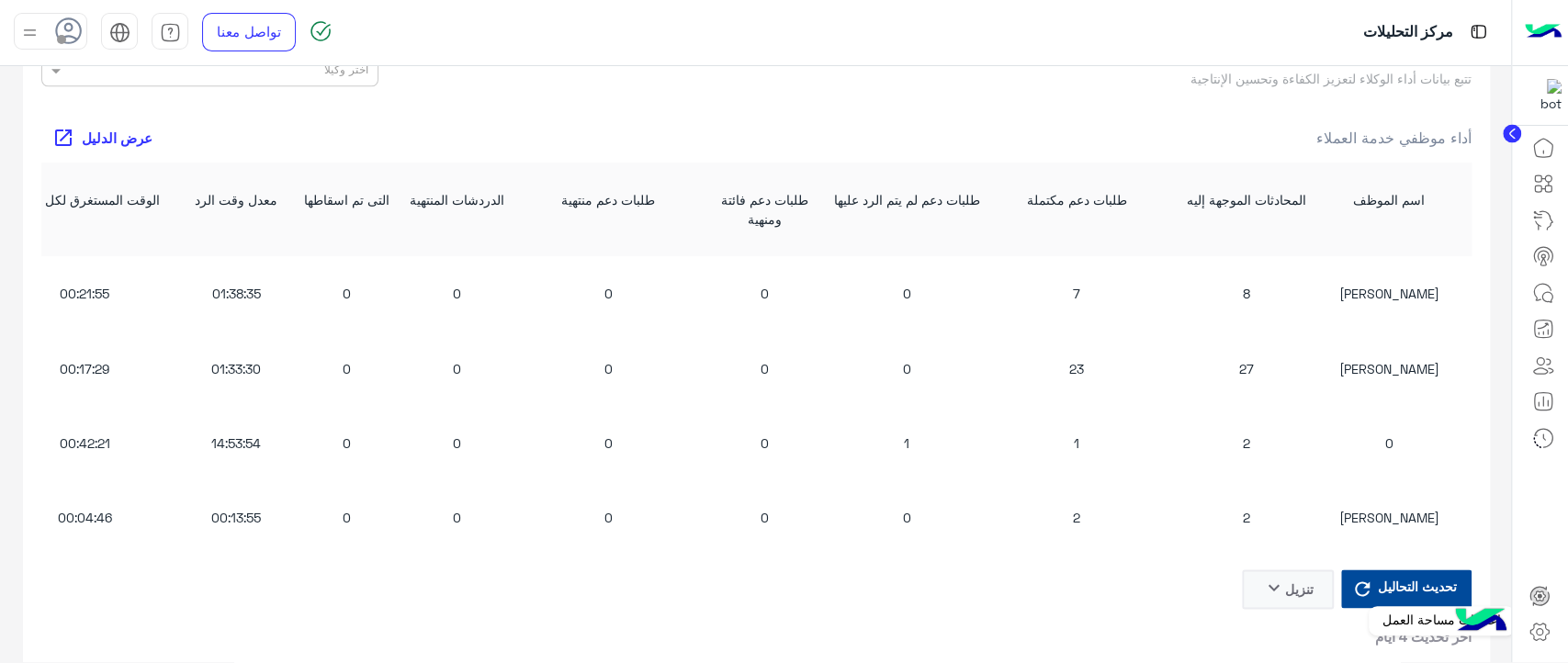
click at [1539, 631] on icon at bounding box center [1540, 632] width 22 height 22
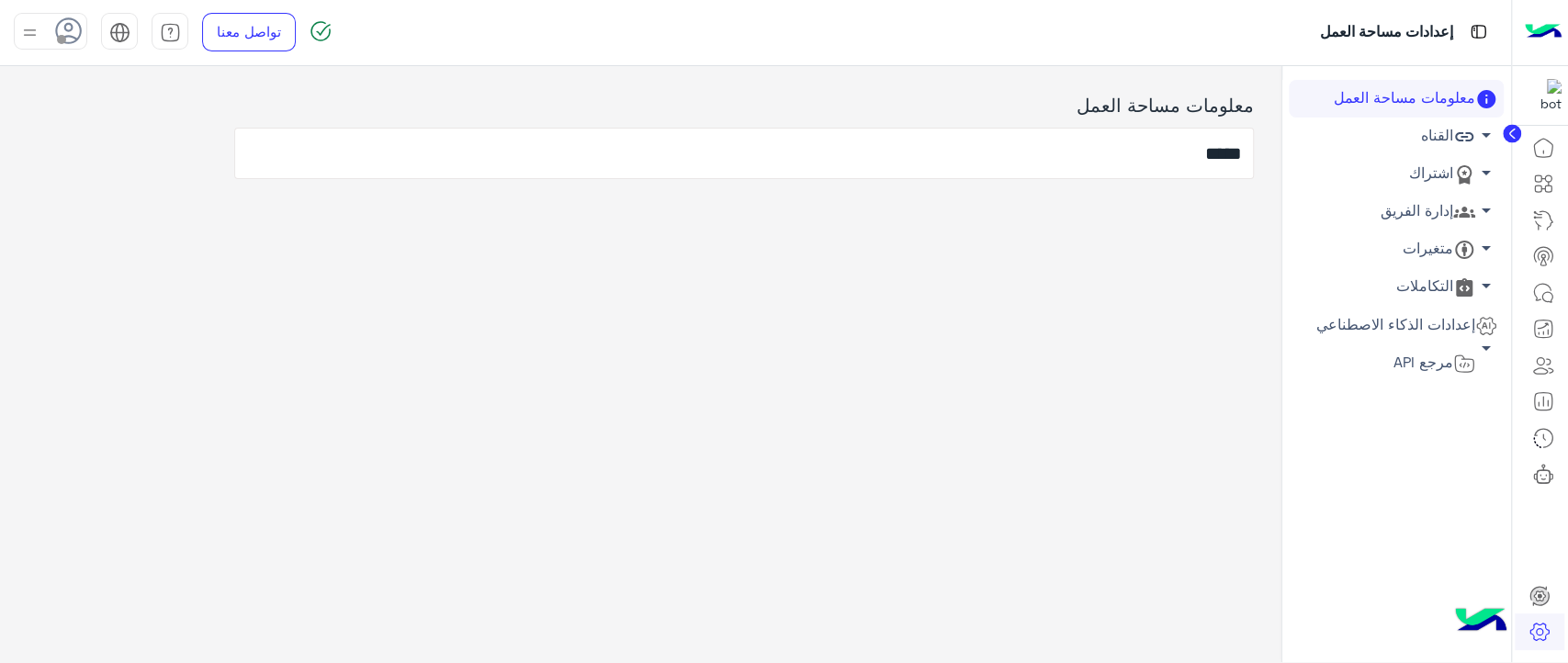
click at [1398, 140] on link "القناه arrow_drop_down" at bounding box center [1396, 137] width 215 height 37
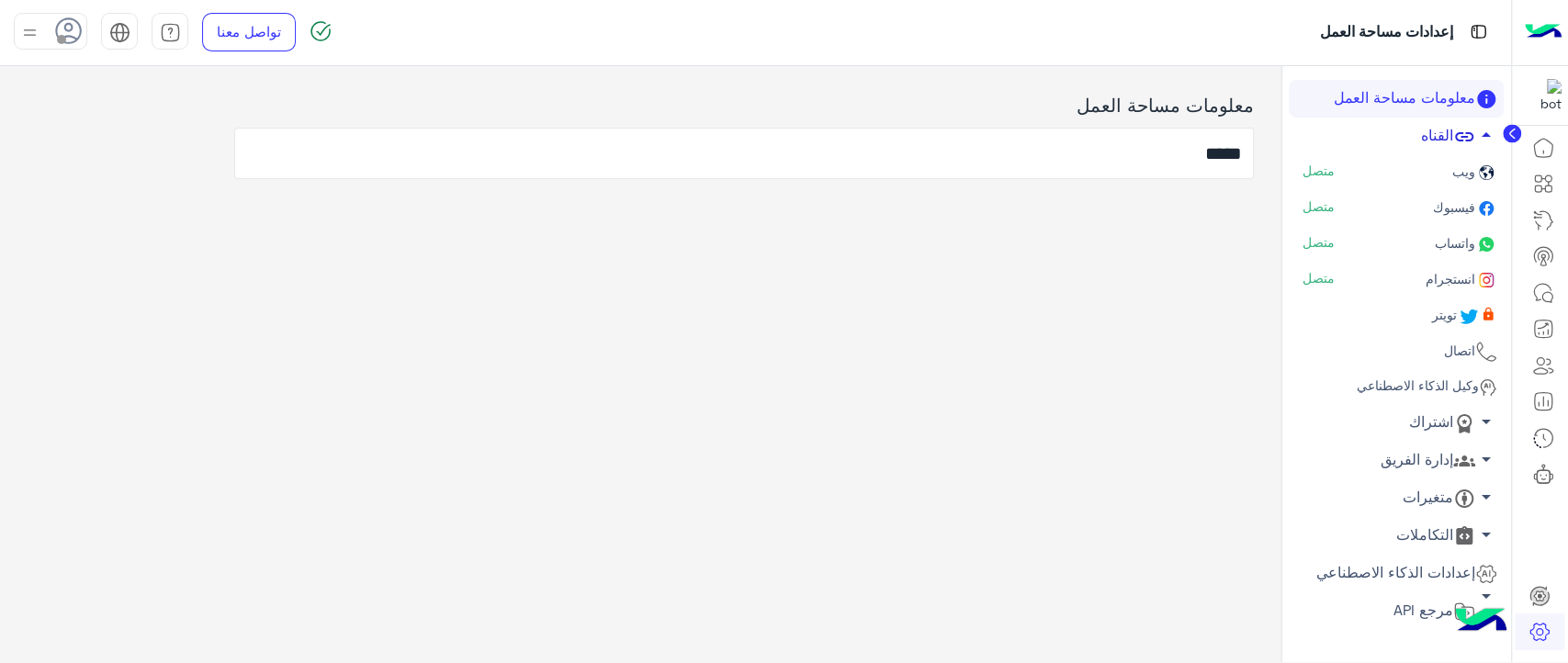
click at [1416, 140] on link "القناه arrow_drop_up" at bounding box center [1396, 137] width 215 height 37
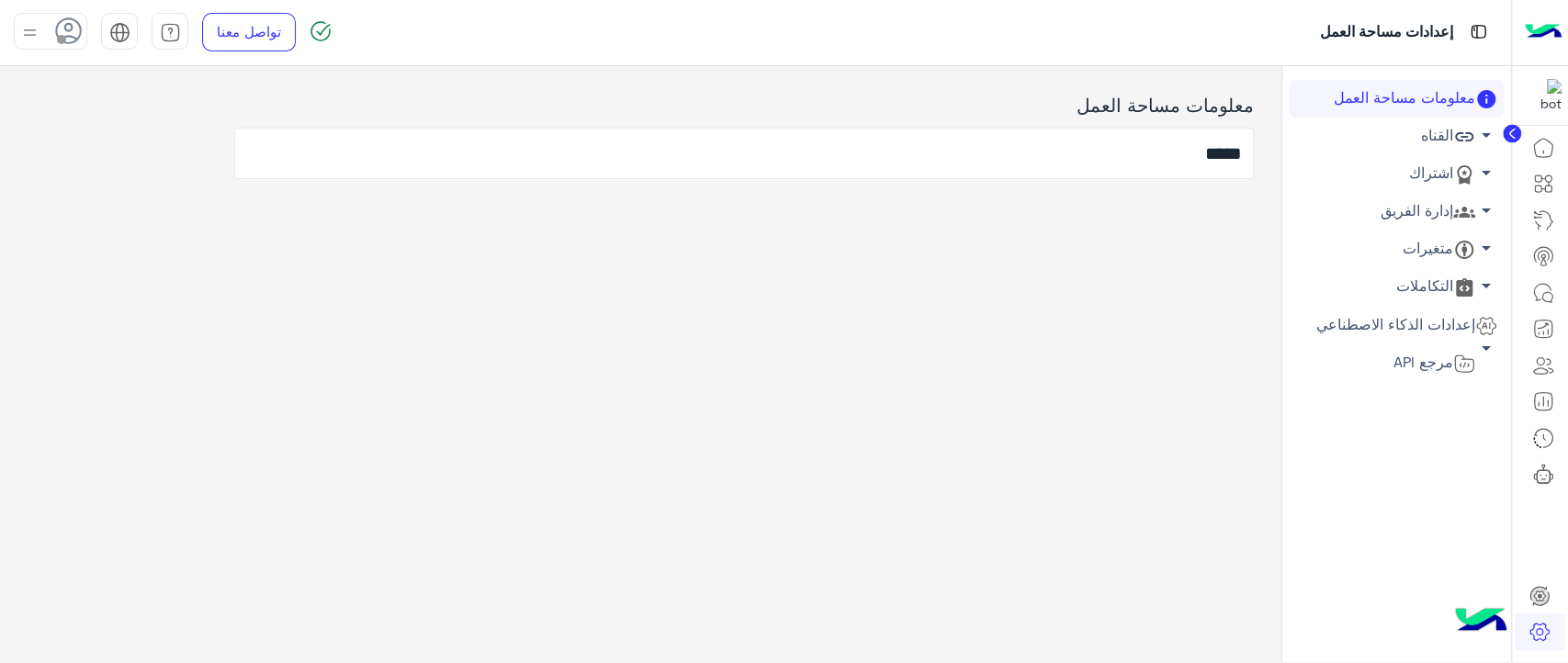
click at [1416, 178] on link "اشتراك arrow_drop_down" at bounding box center [1396, 174] width 215 height 37
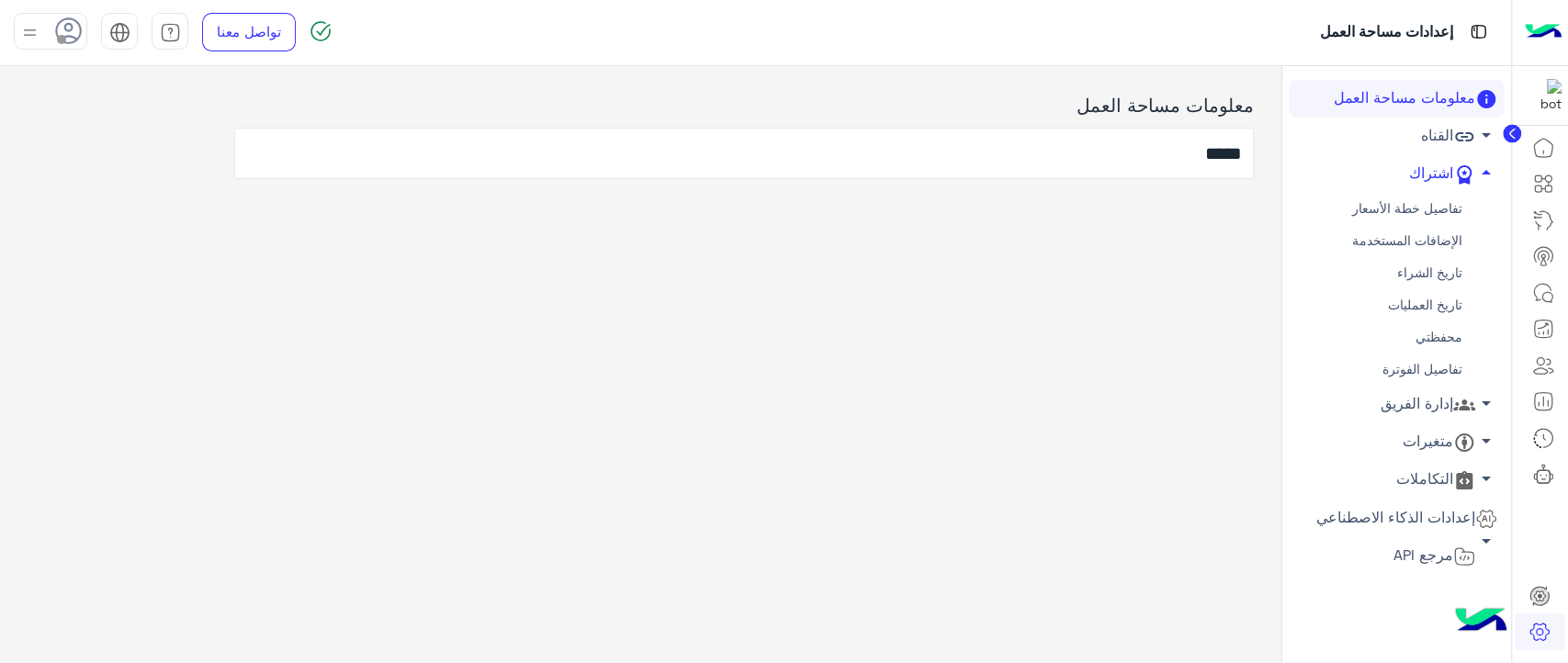
click at [1423, 333] on link "محفظتي" at bounding box center [1396, 338] width 215 height 32
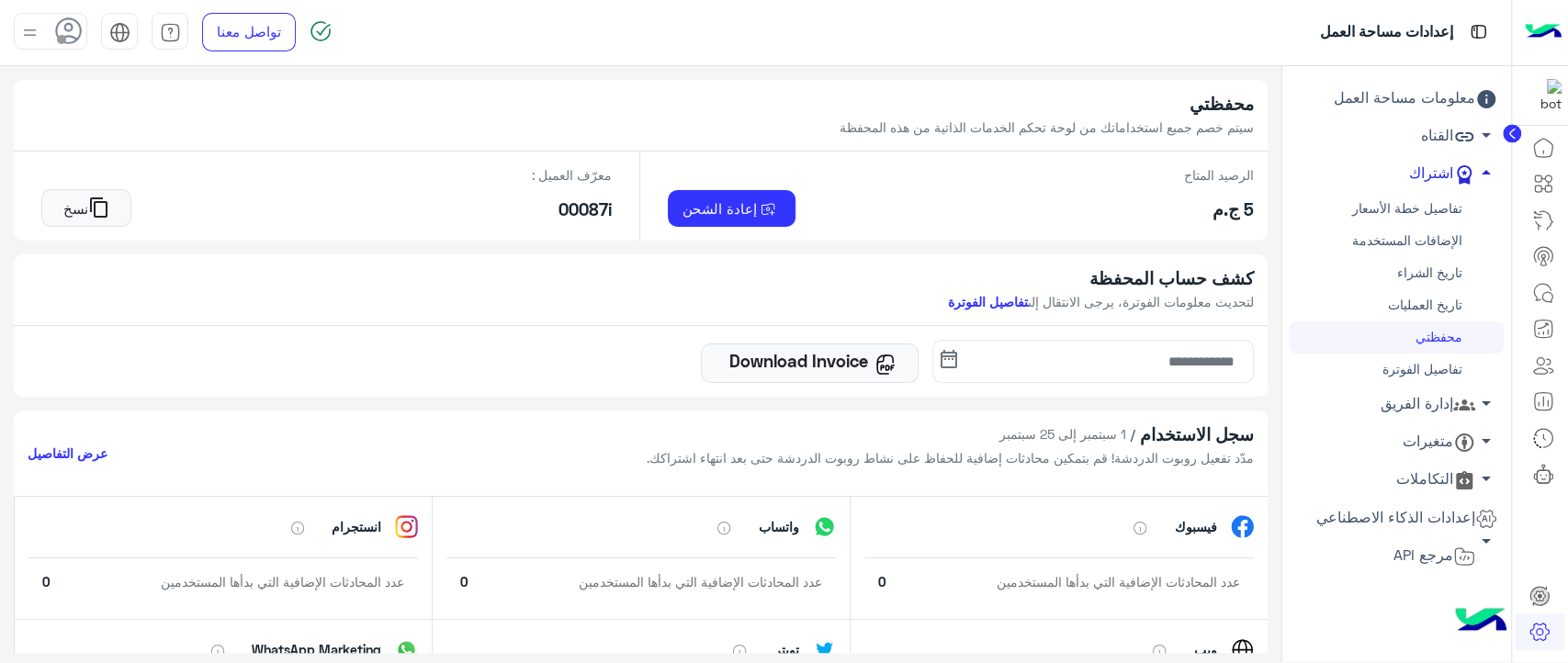
click at [1443, 174] on link "اشتراك arrow_drop_up" at bounding box center [1396, 174] width 215 height 37
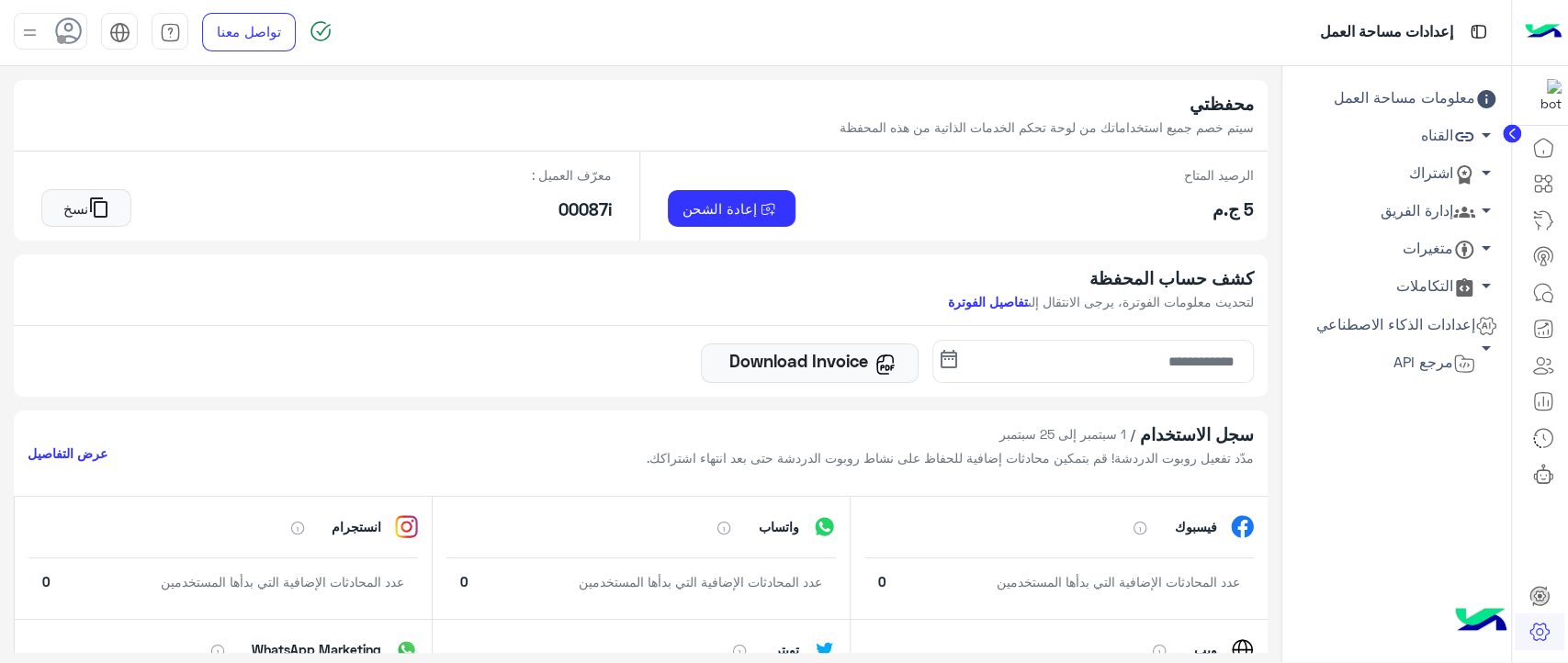
click at [1405, 218] on link "إدارة الفريق arrow_drop_down" at bounding box center [1396, 211] width 215 height 37
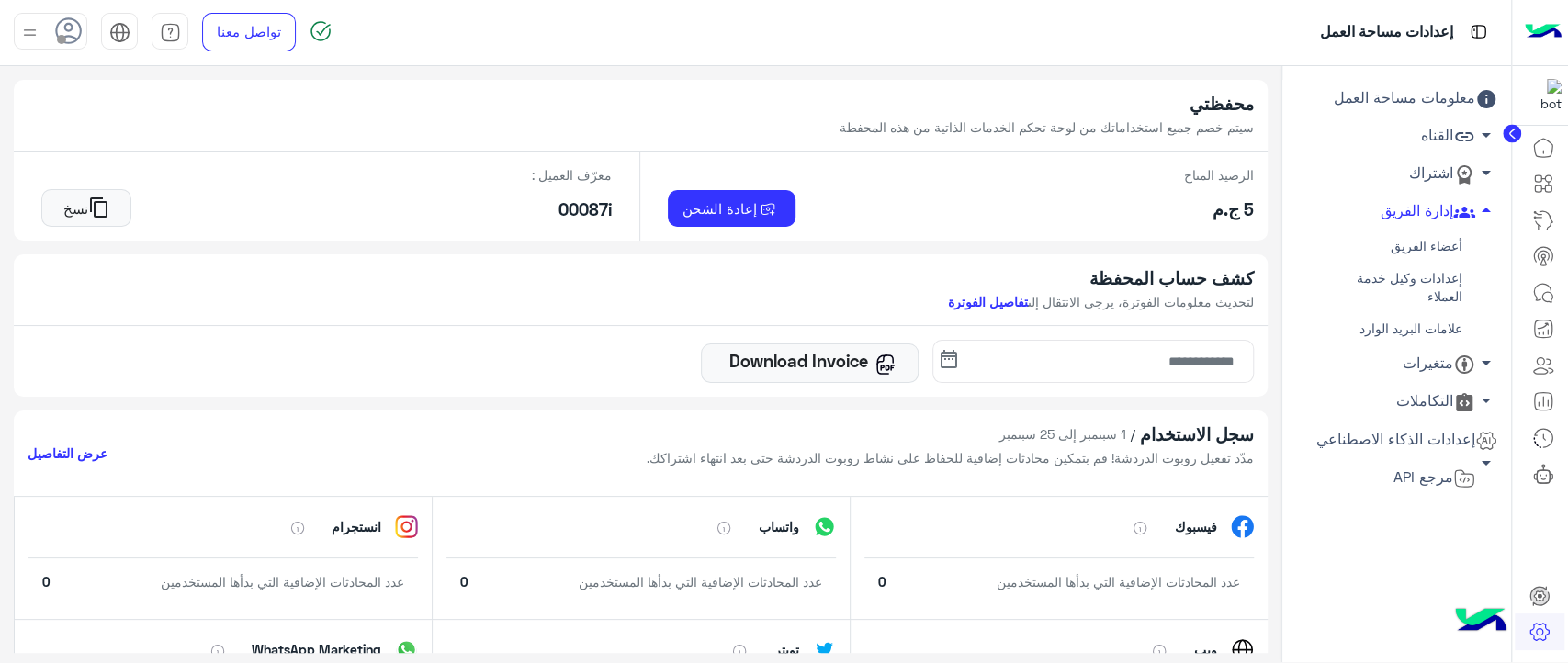
click at [1417, 252] on link "أعضاء الفريق" at bounding box center [1396, 247] width 215 height 32
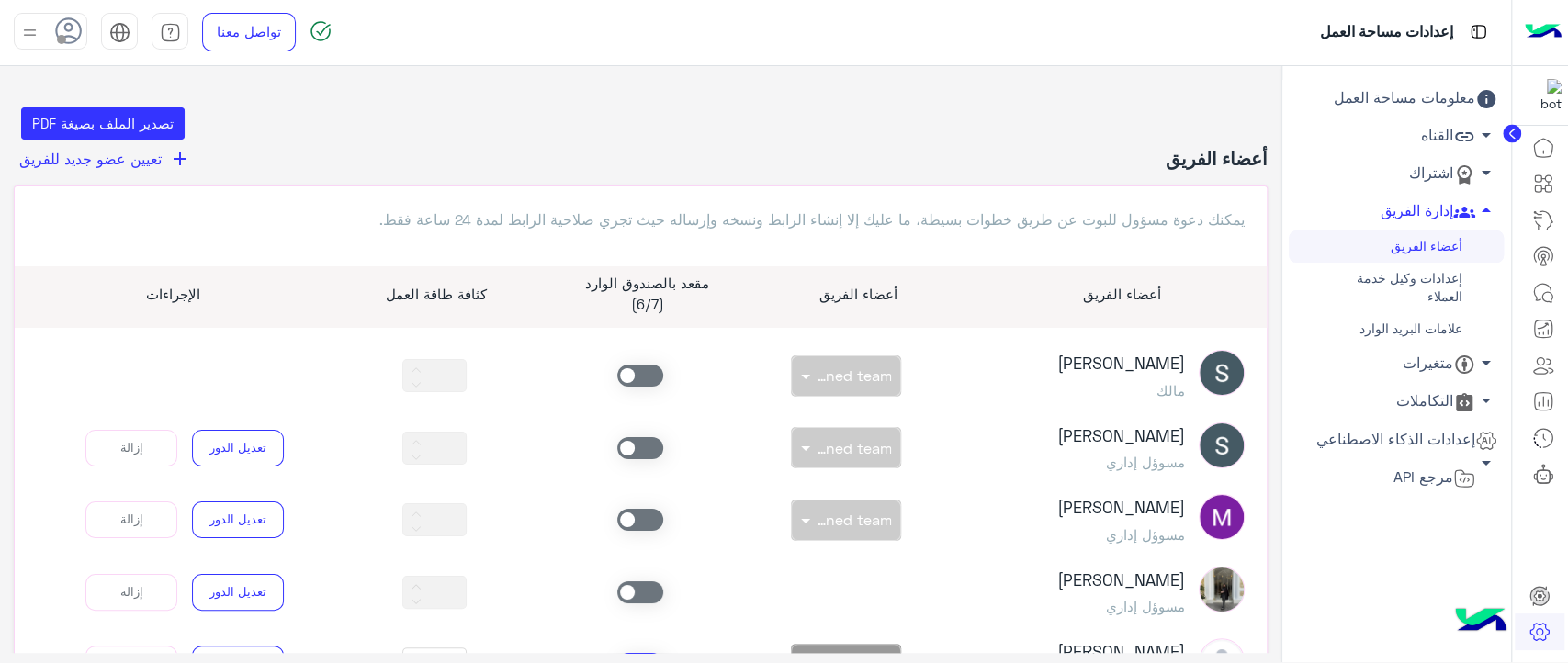
click at [178, 162] on icon "add" at bounding box center [180, 159] width 22 height 22
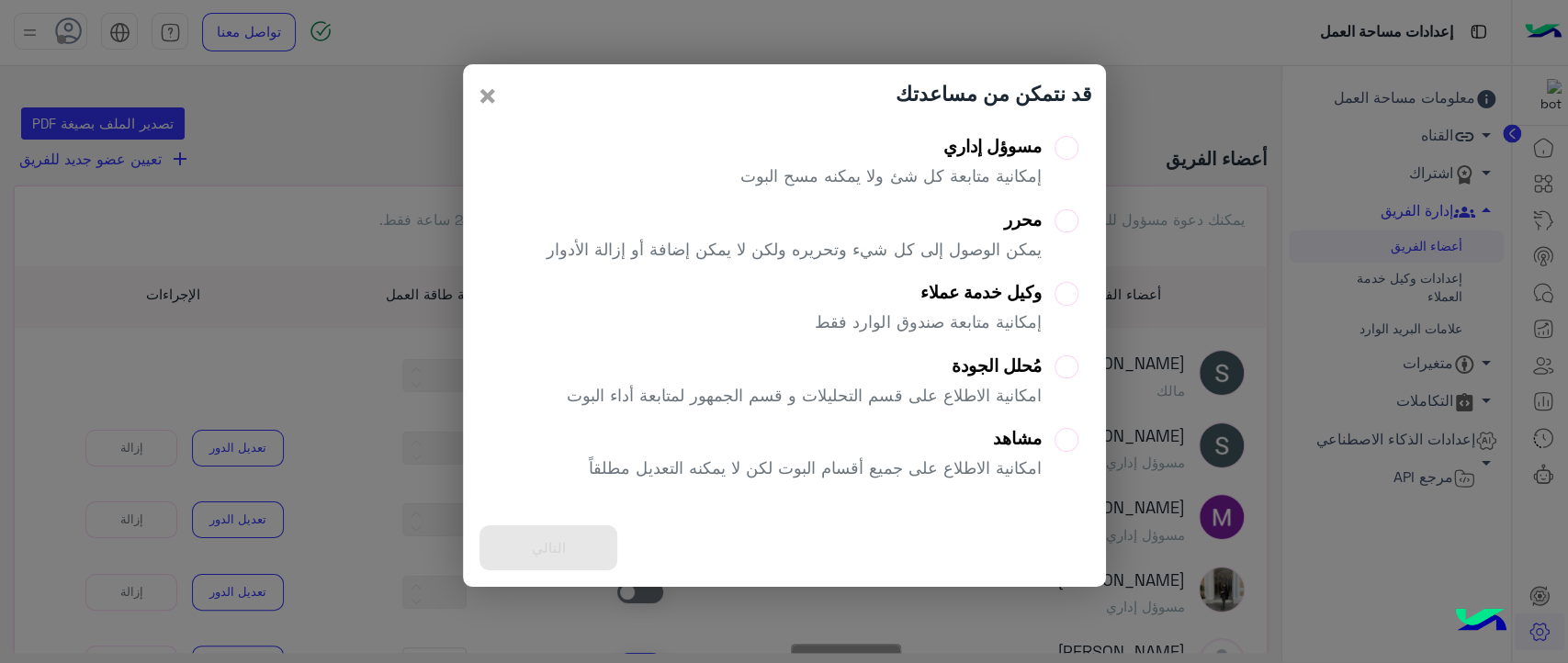
click at [493, 94] on span "×" at bounding box center [488, 95] width 22 height 41
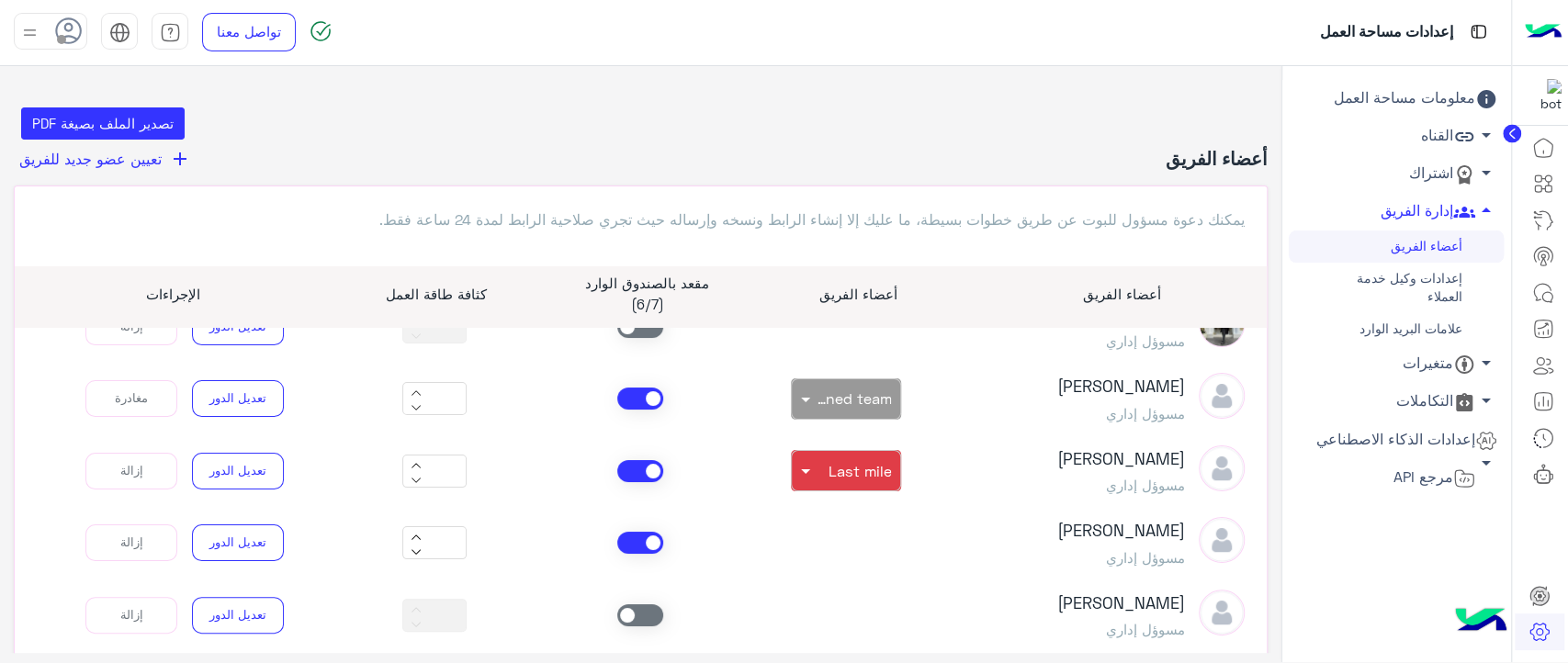
scroll to position [267, 0]
click at [859, 463] on input "text" at bounding box center [867, 464] width 48 height 17
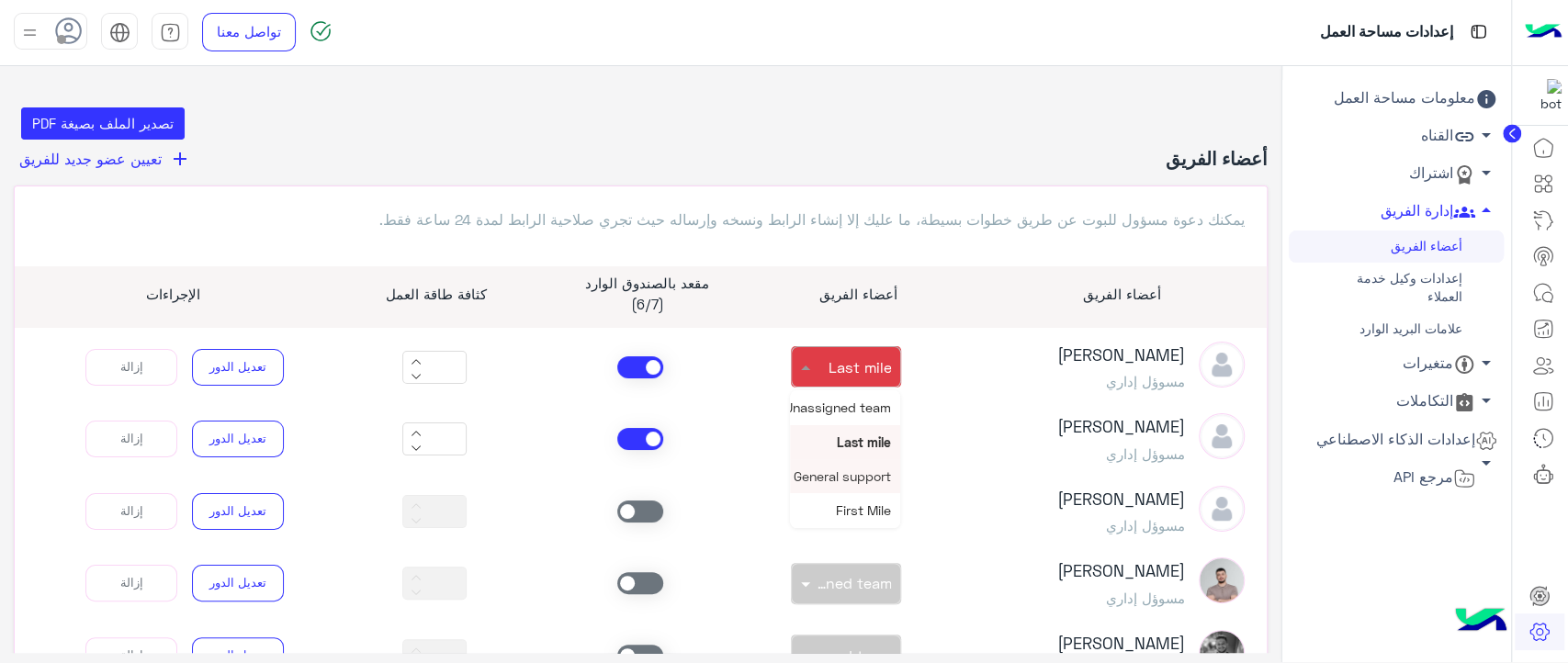
scroll to position [374, 0]
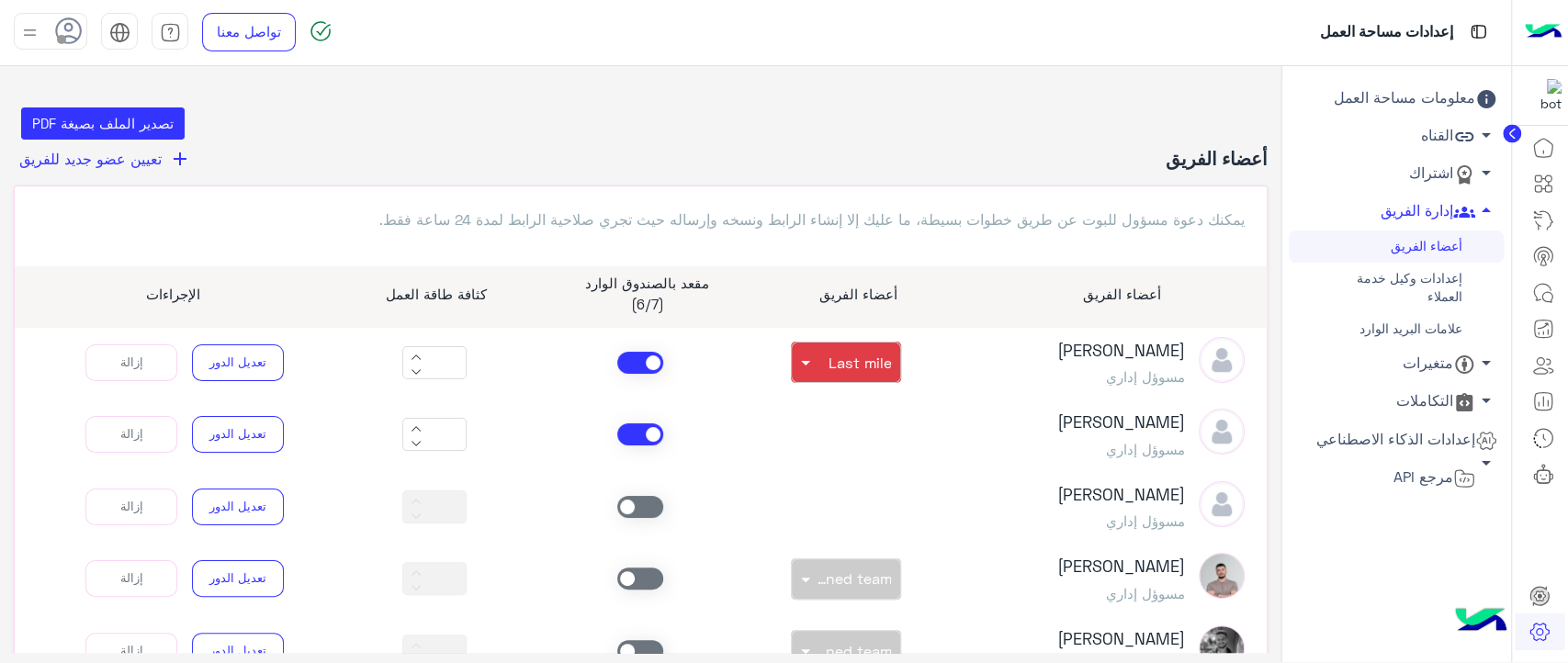
click at [677, 185] on div "يمكنك دعوة مسؤول للبوت عن طريق خطوات بسيطة، ما عليك إلا إنشاء الرابط ونسخه وإرس…" at bounding box center [640, 497] width 1254 height 626
click at [1407, 289] on link "إعدادات وكيل خدمة العملاء" at bounding box center [1396, 288] width 215 height 50
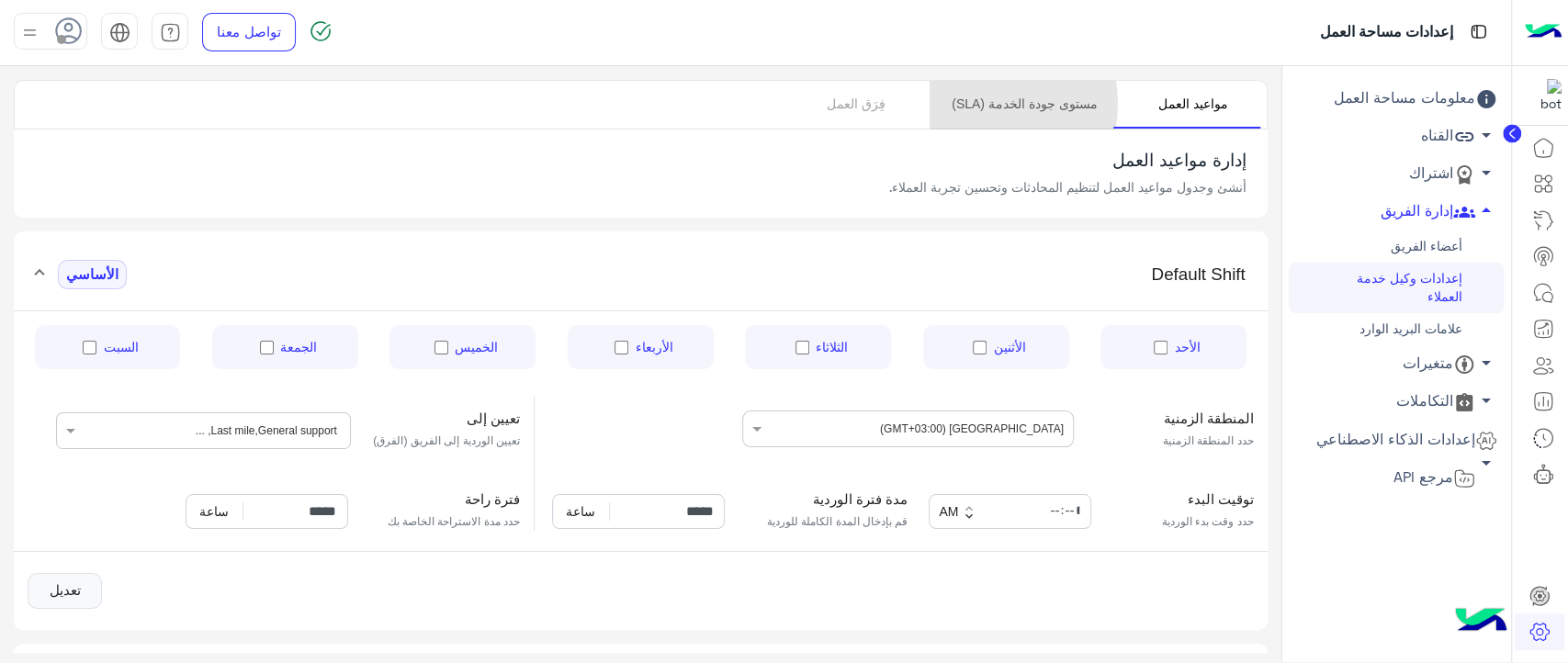
click at [988, 103] on link "مستوى جودة الخدمة (SLA)" at bounding box center [1024, 104] width 189 height 48
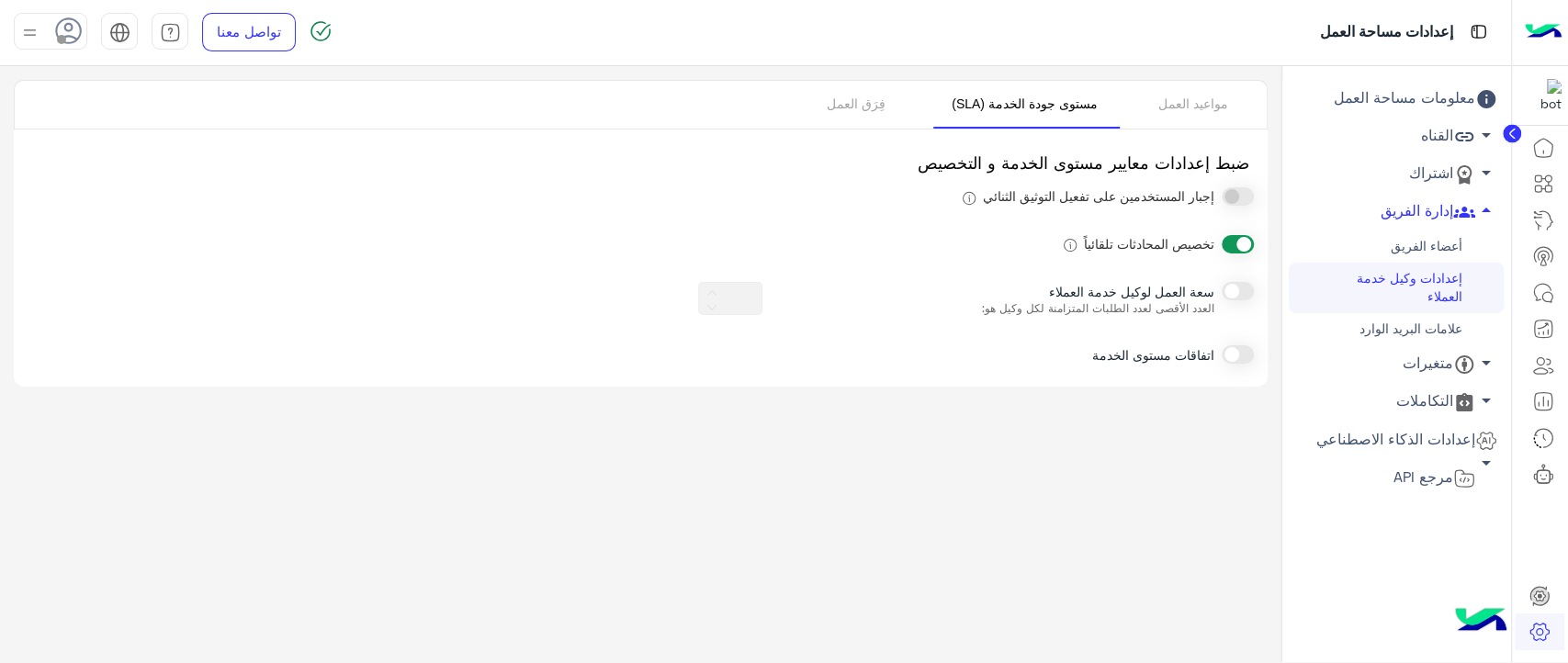
type input "*"
click at [856, 107] on link "فِرَق العمل" at bounding box center [856, 104] width 147 height 48
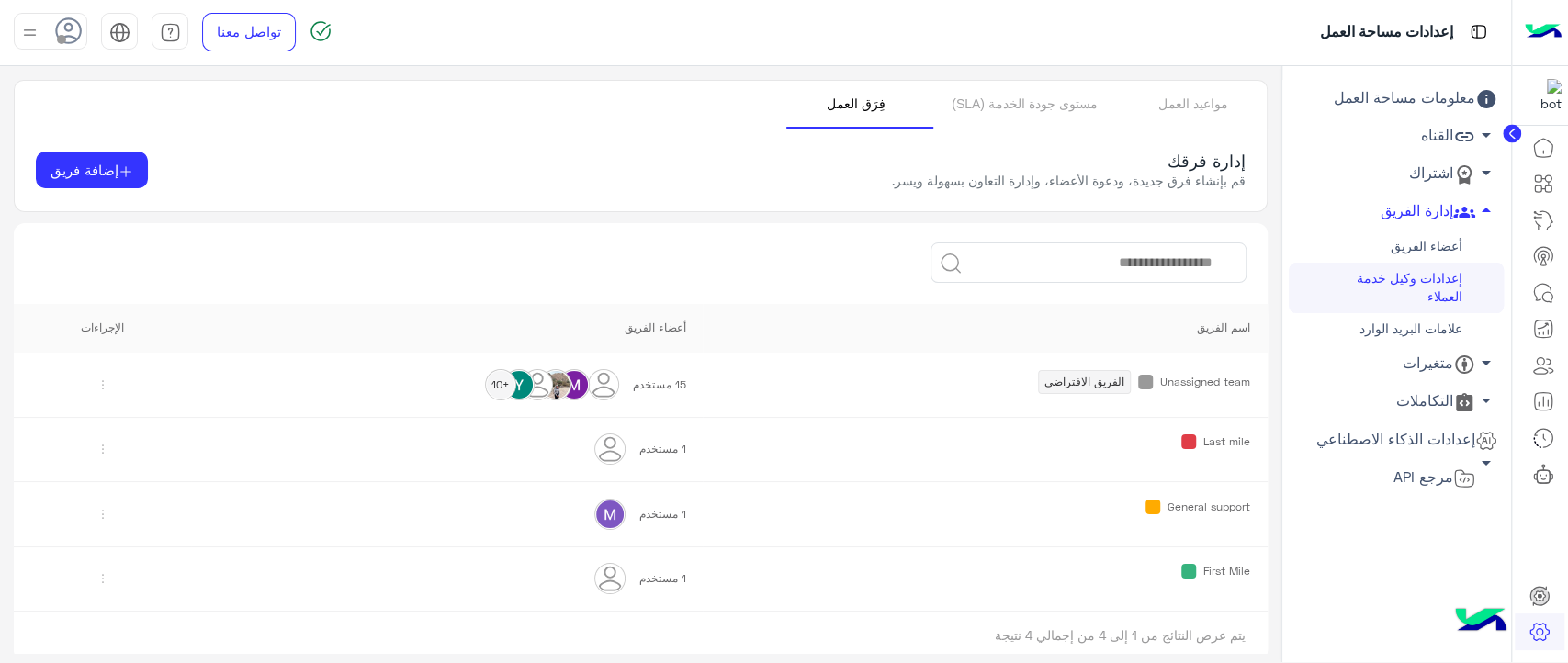
scroll to position [7, 0]
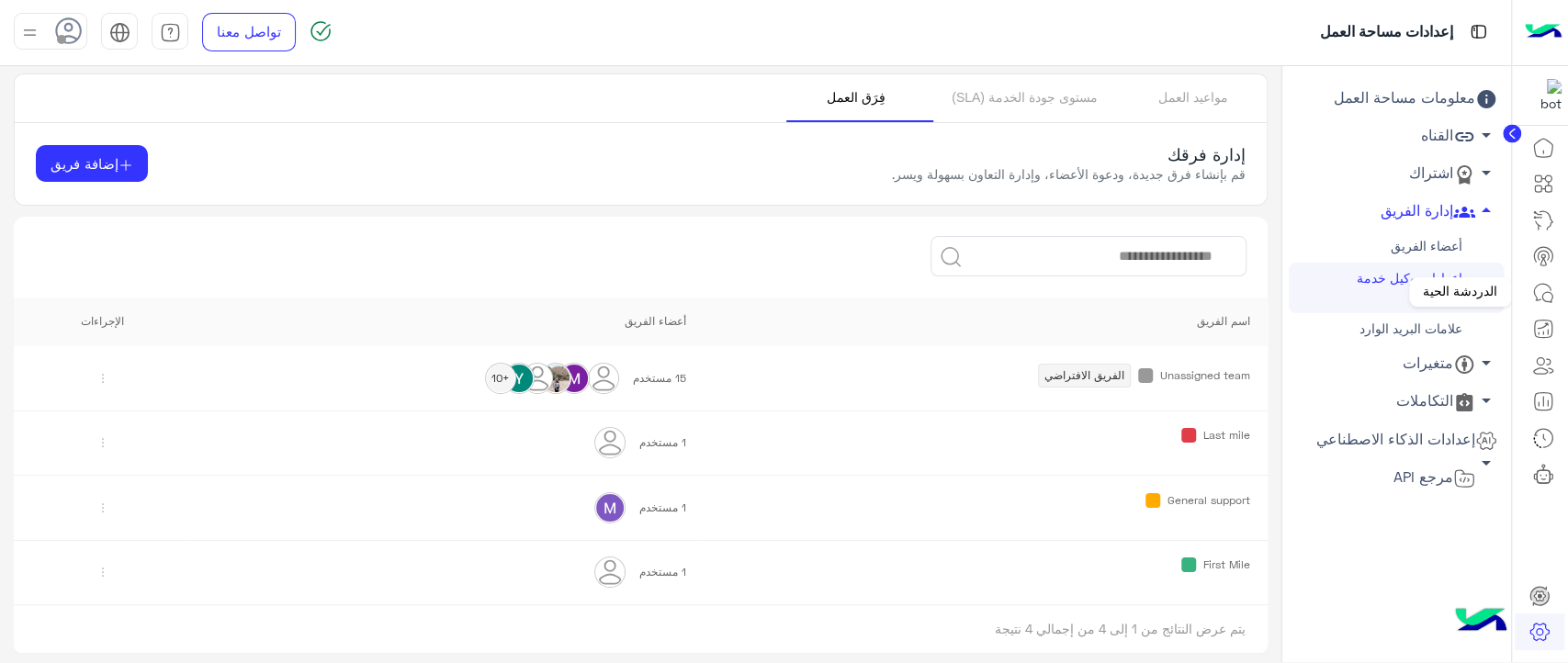
click at [1536, 295] on icon at bounding box center [1544, 294] width 22 height 22
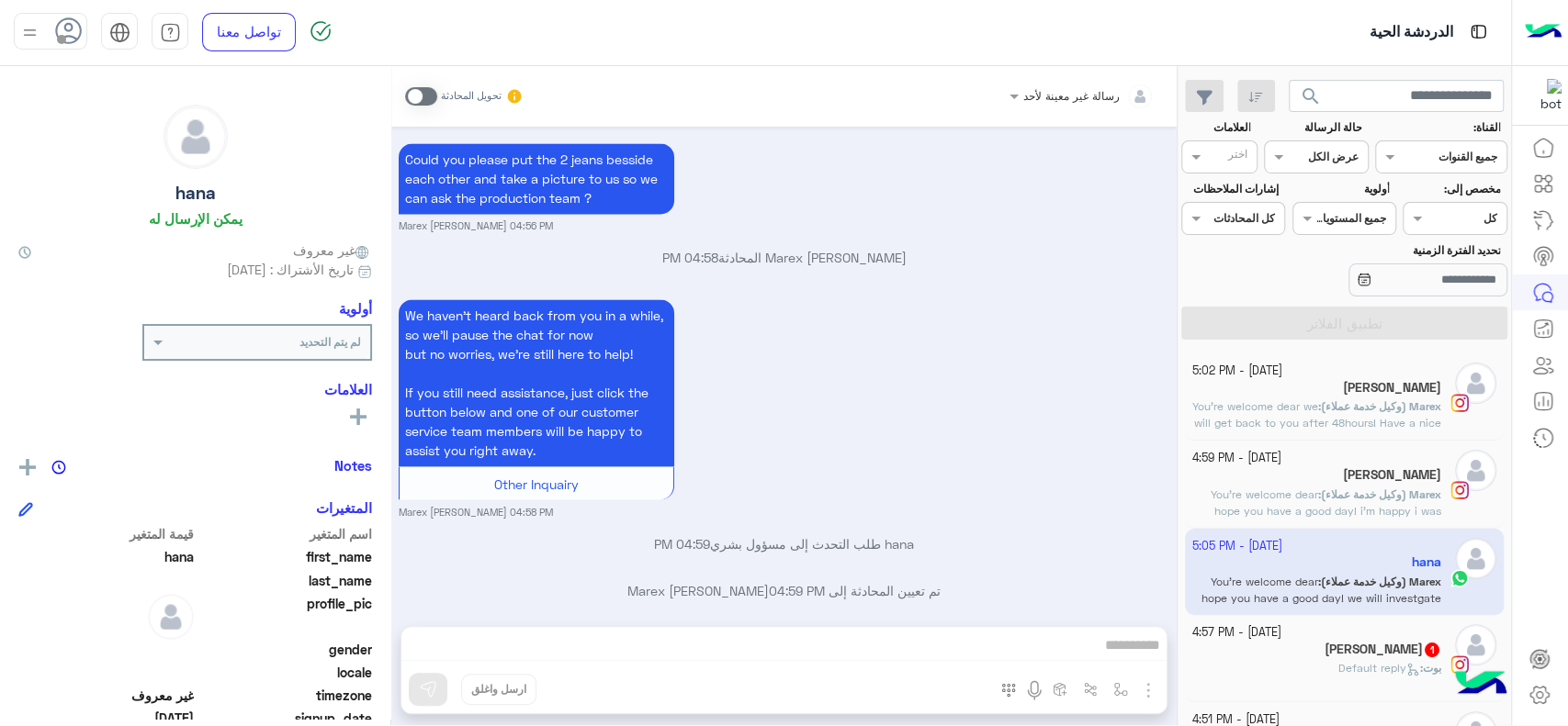
scroll to position [3083, 0]
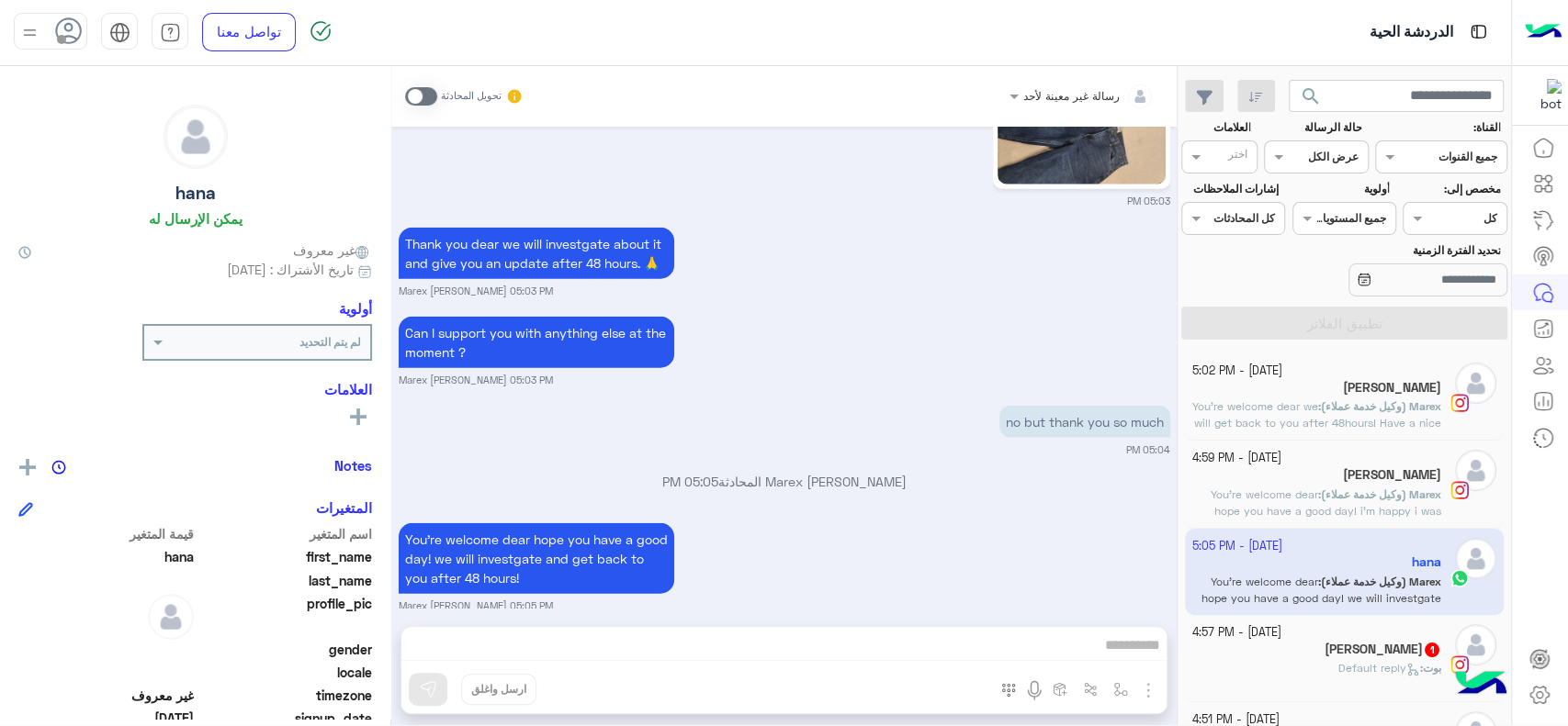
click at [1541, 32] on img at bounding box center [1543, 32] width 36 height 38
